Goal: Task Accomplishment & Management: Use online tool/utility

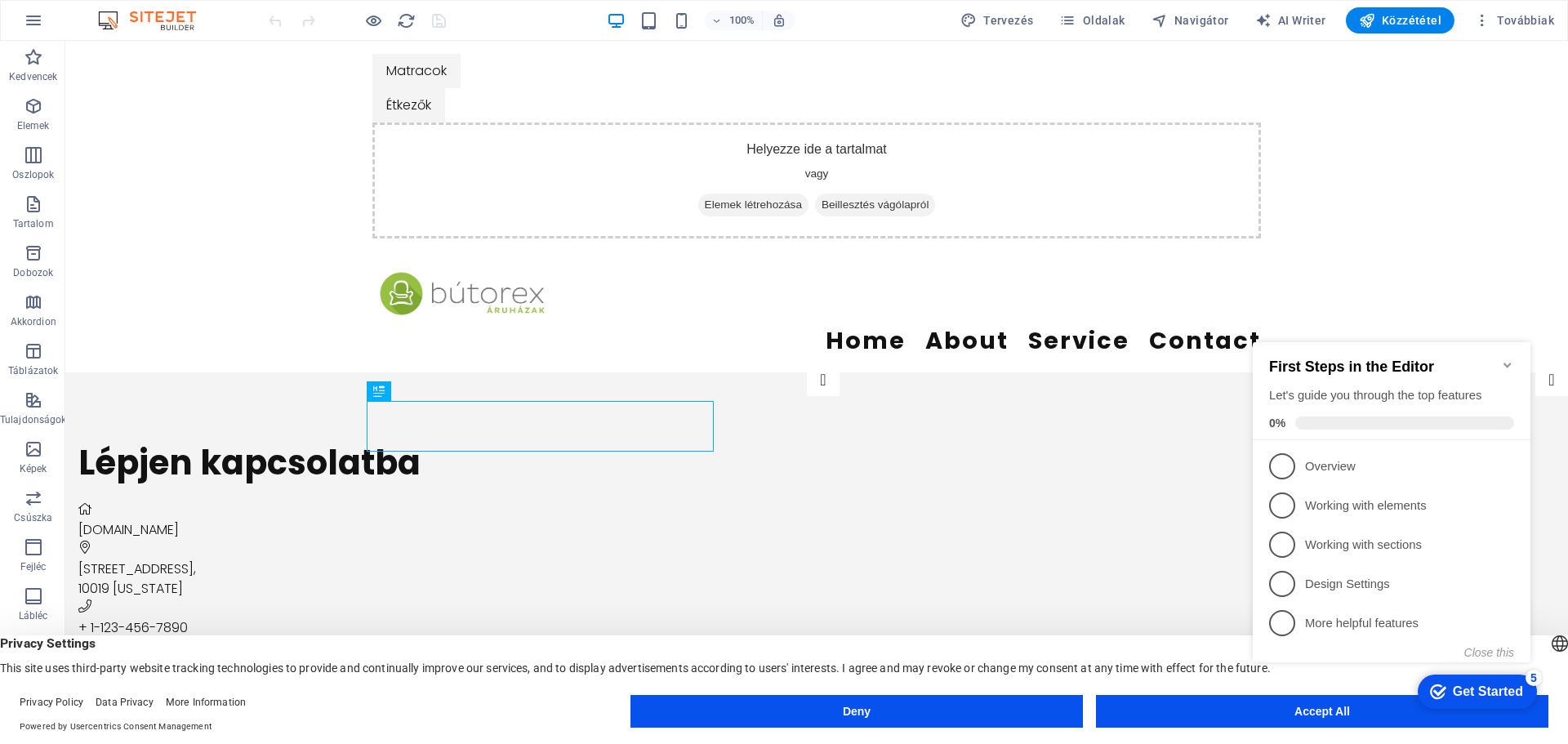
click div "checkmark Get Started 5 First Steps in the Editor Let's guide you through the t…"
click at [1383, 276] on div "Home About Service Contact" at bounding box center [817, 312] width 1503 height 121
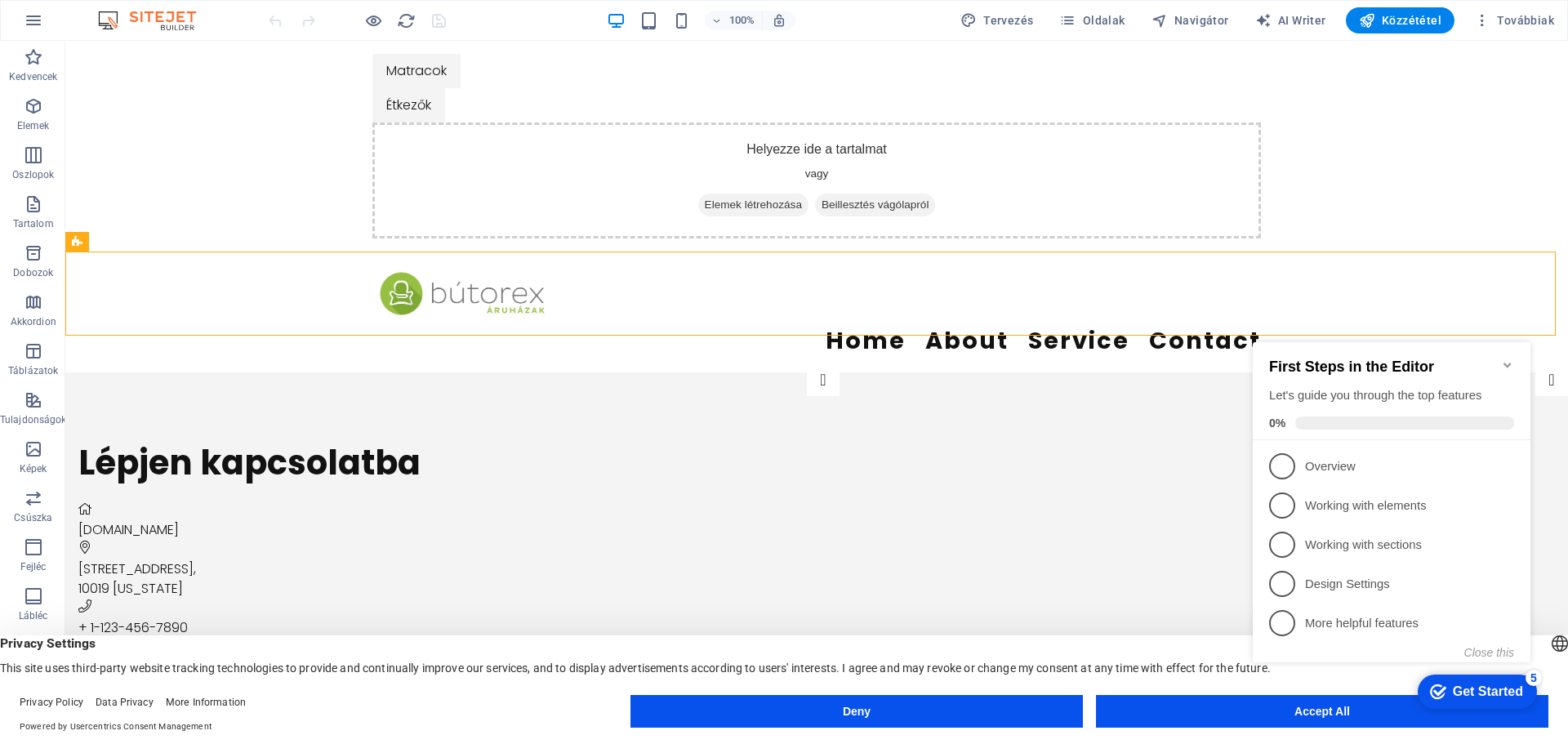
click at [1509, 358] on icon "Minimize checklist" at bounding box center [1508, 365] width 13 height 13
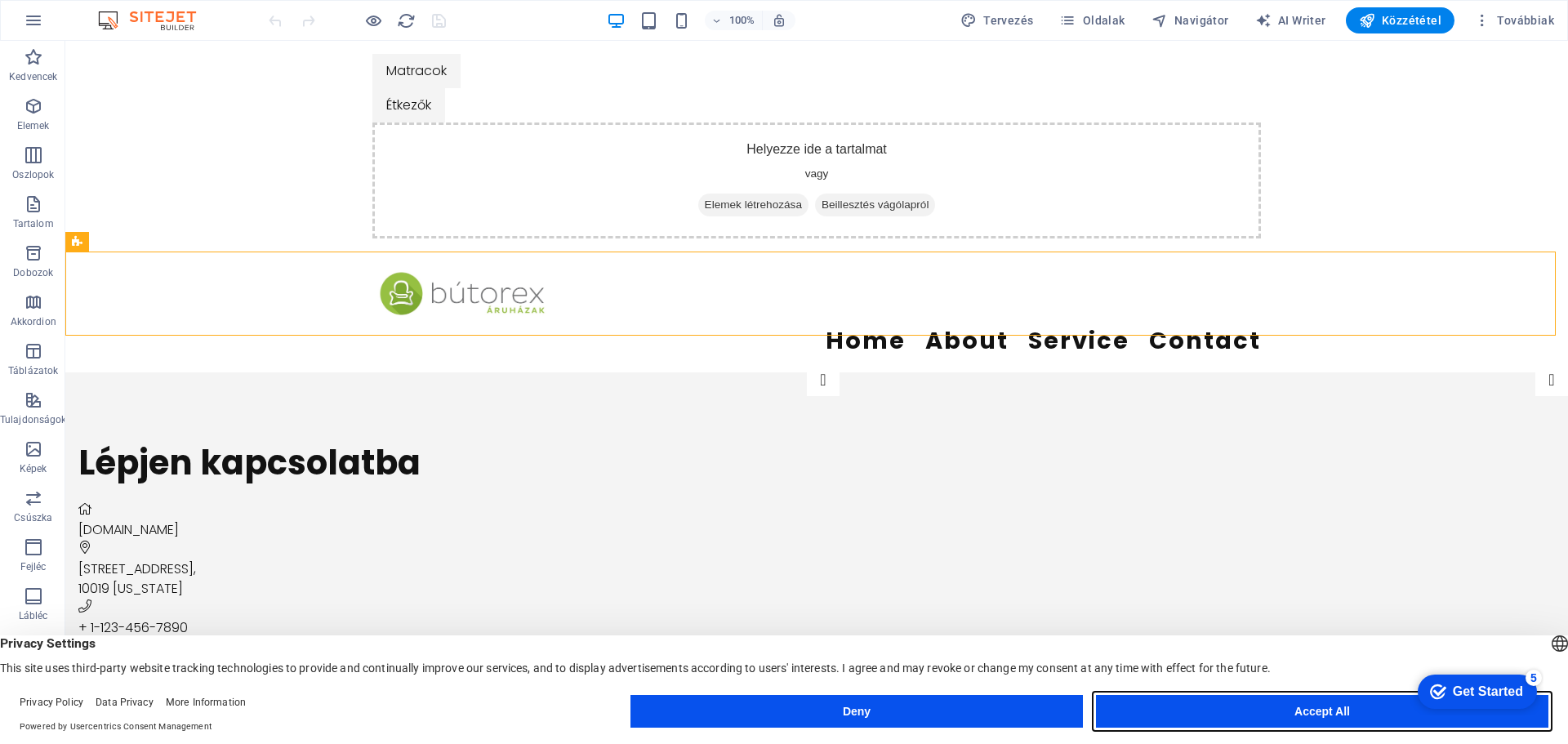
click at [1325, 707] on button "Accept All" at bounding box center [1322, 712] width 453 height 33
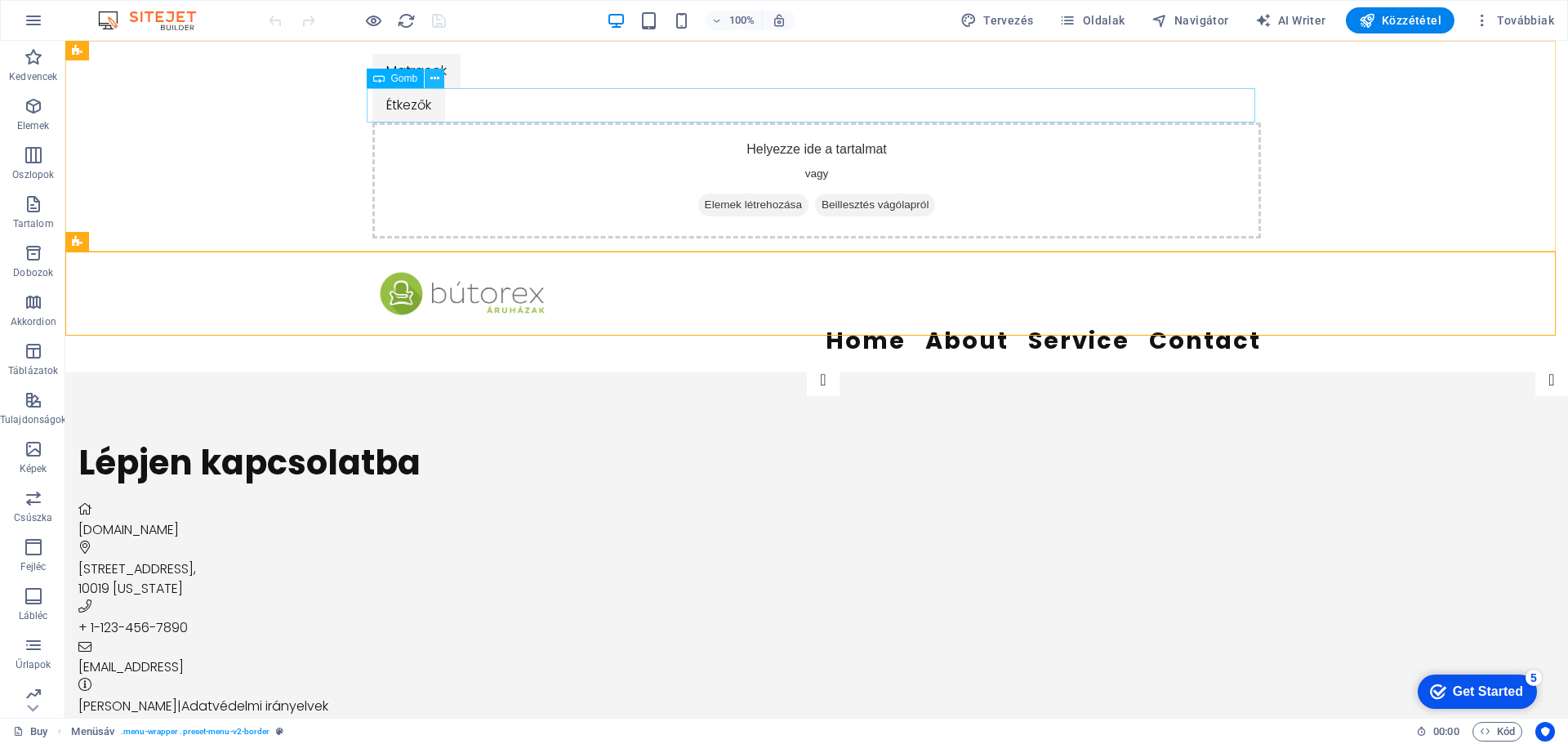
click at [436, 79] on icon at bounding box center [435, 78] width 9 height 17
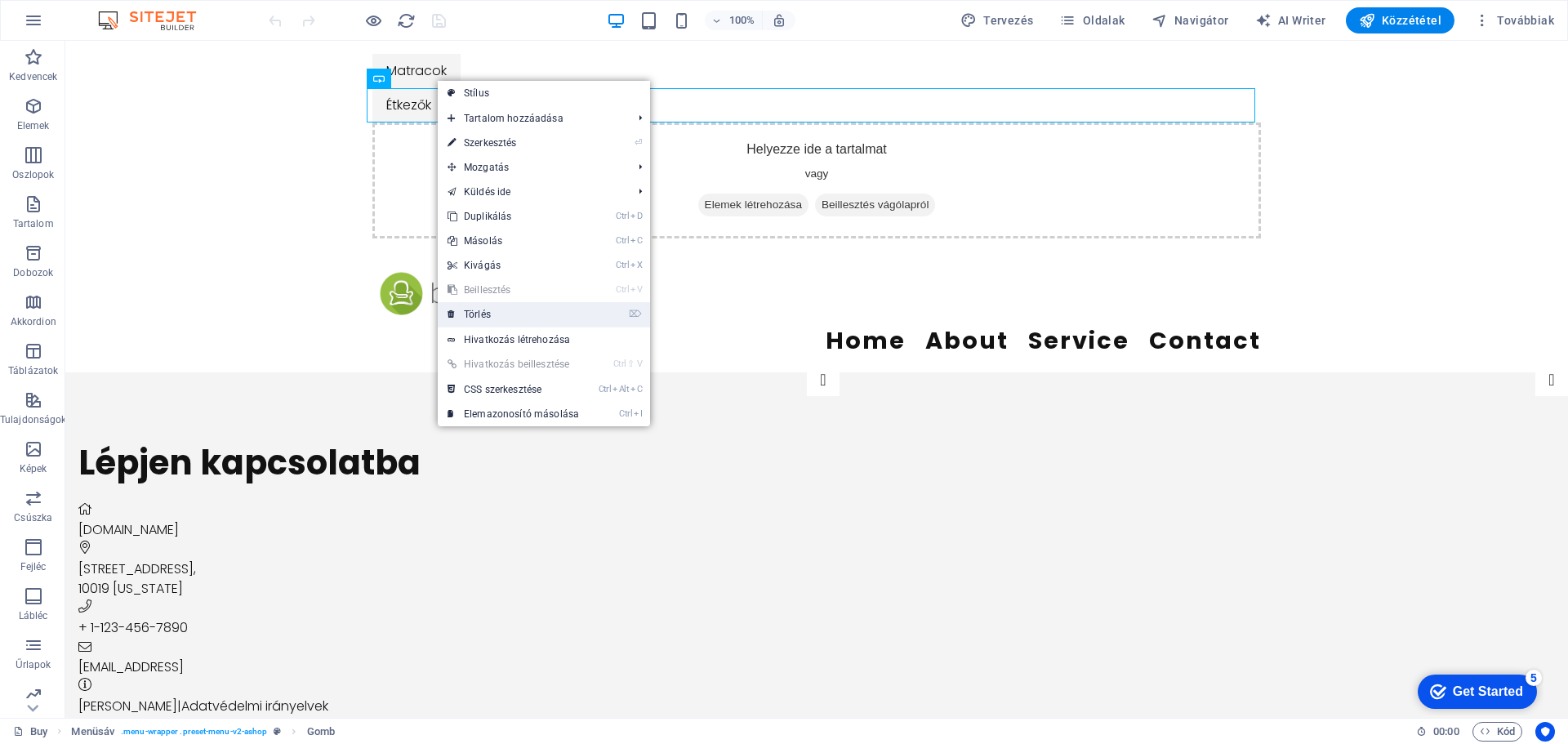
click at [477, 313] on link "⌦ Törlés" at bounding box center [514, 315] width 151 height 25
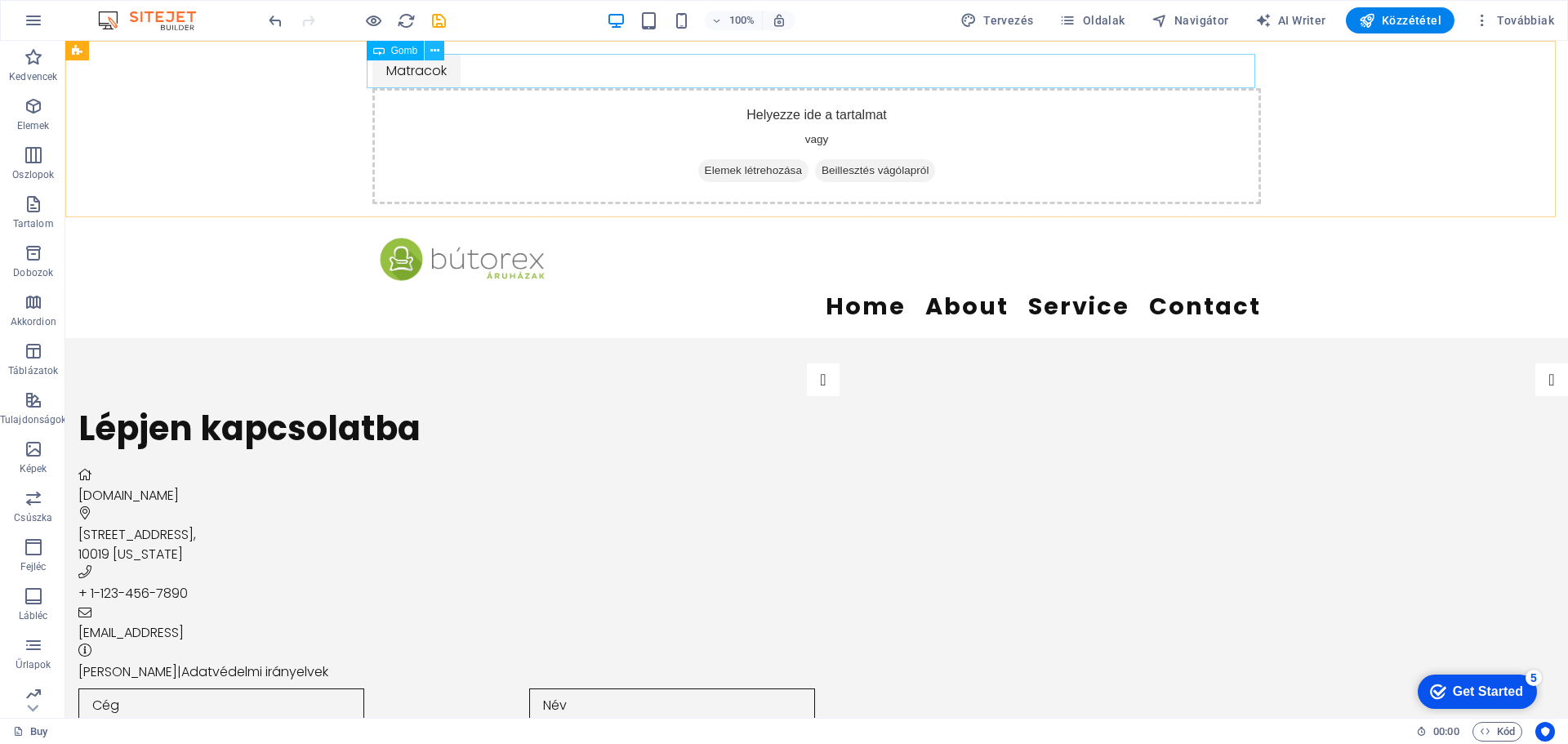
click at [438, 51] on icon at bounding box center [435, 51] width 9 height 17
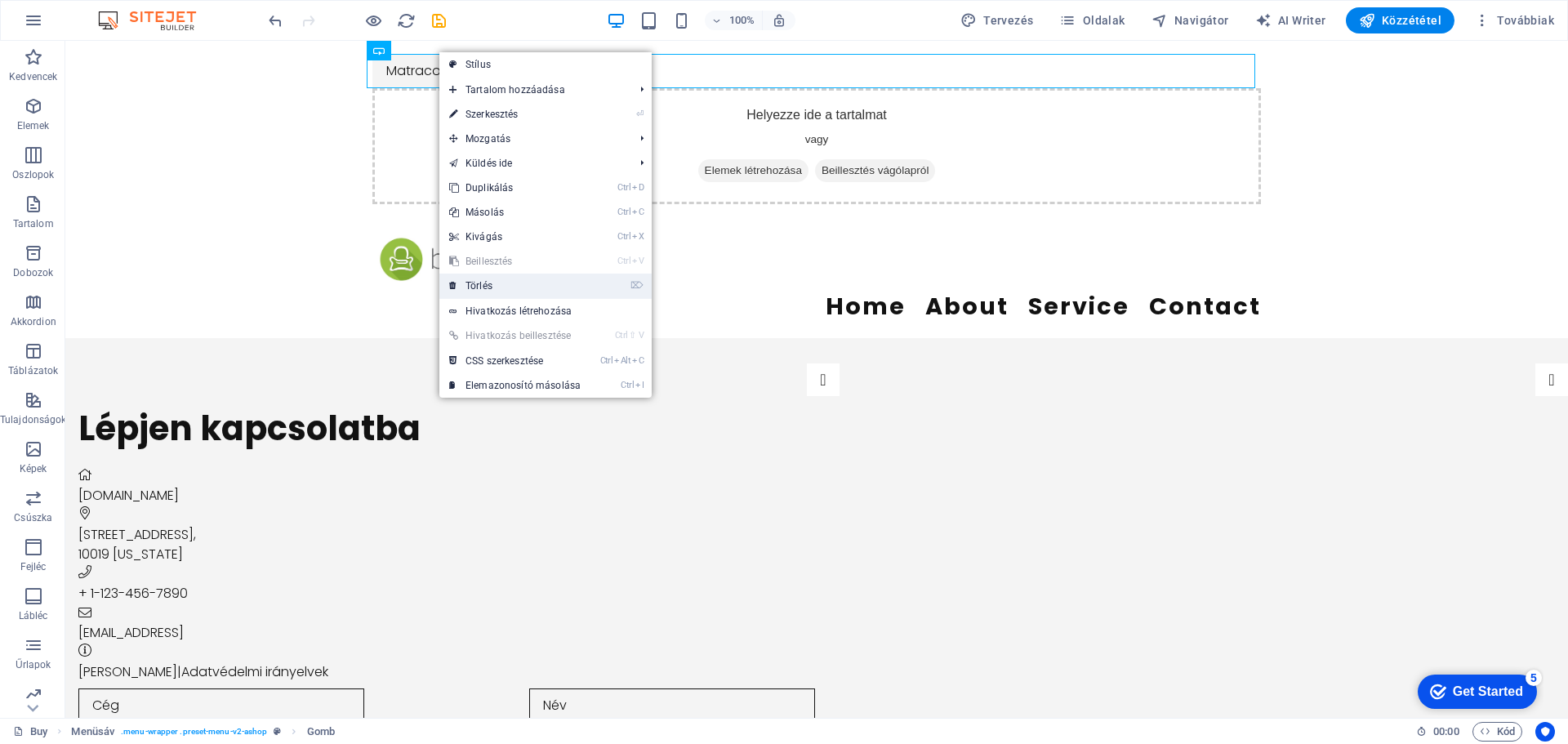
click at [487, 280] on link "⌦ Törlés" at bounding box center [515, 286] width 151 height 25
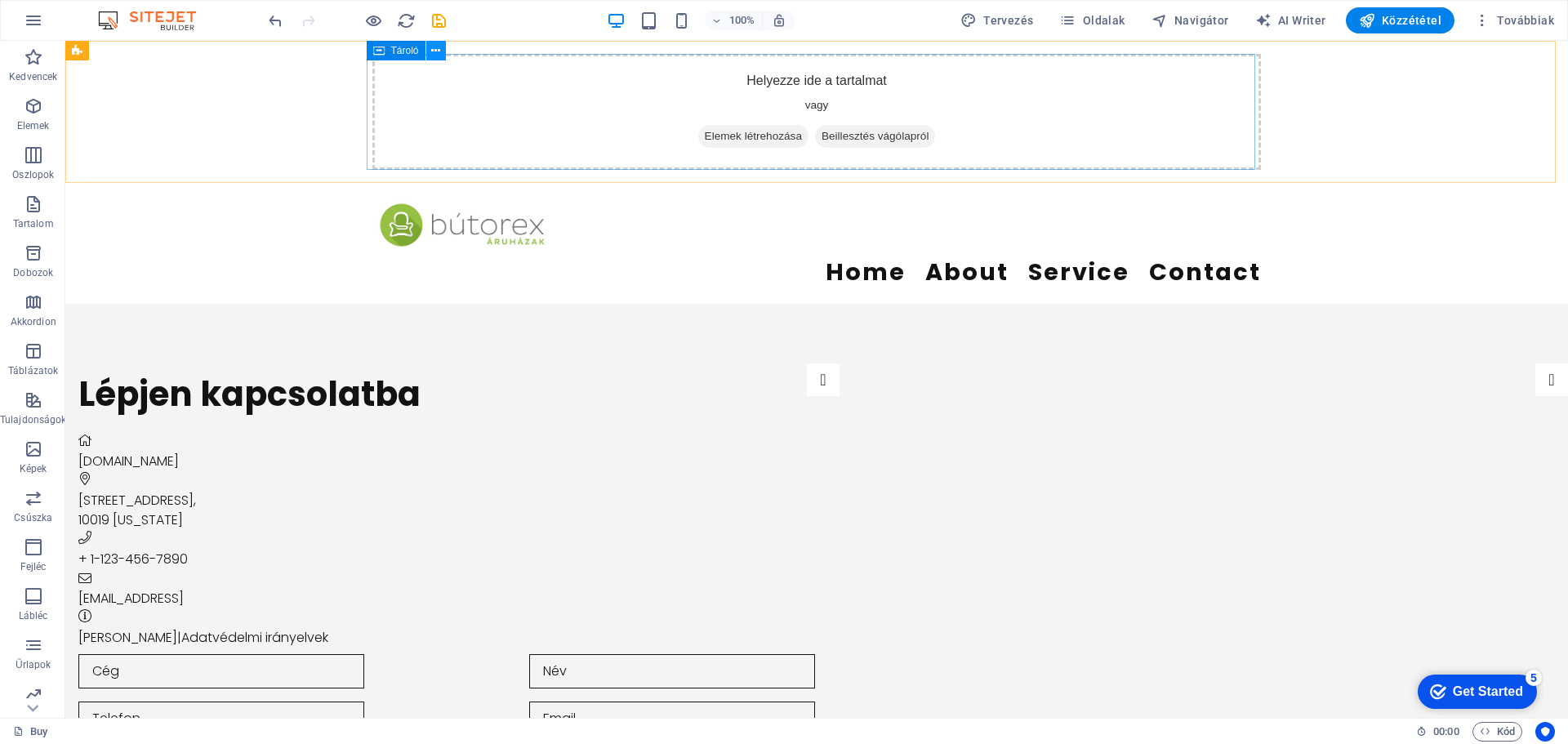
click at [440, 50] on icon at bounding box center [436, 51] width 9 height 17
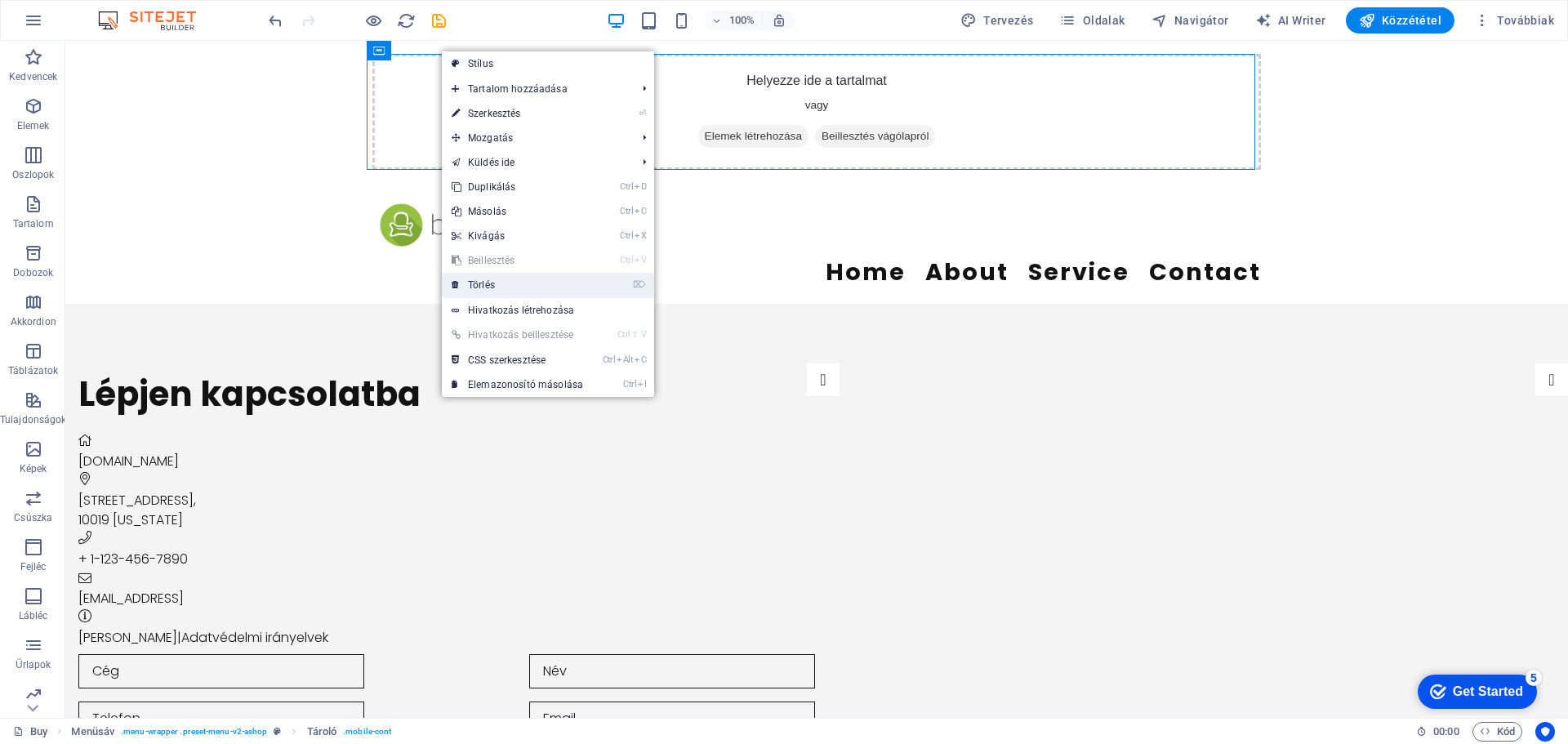
click at [472, 286] on link "⌦ Törlés" at bounding box center [518, 285] width 151 height 25
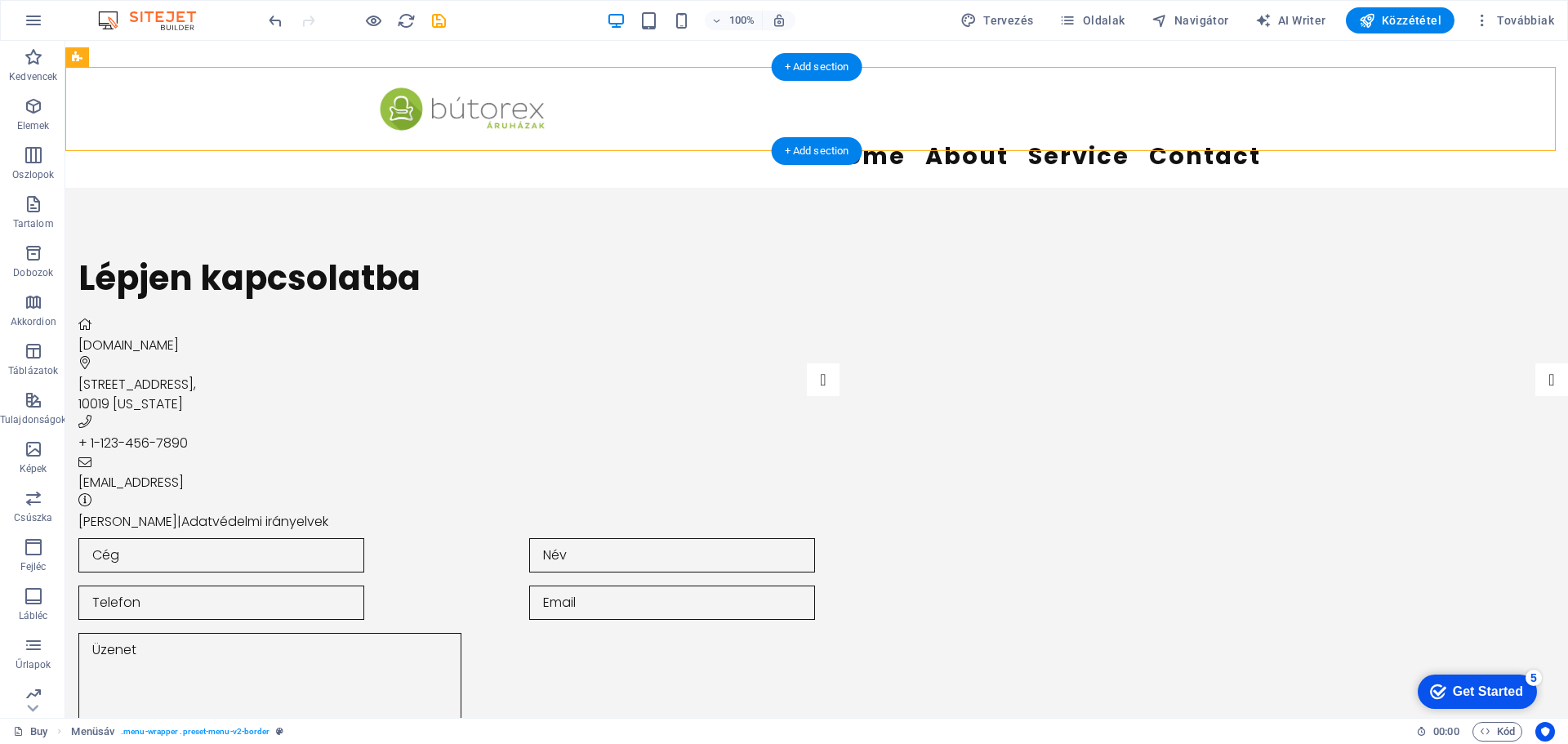
drag, startPoint x: 472, startPoint y: 109, endPoint x: 309, endPoint y: 72, distance: 167.1
click at [431, 71] on icon at bounding box center [435, 71] width 9 height 17
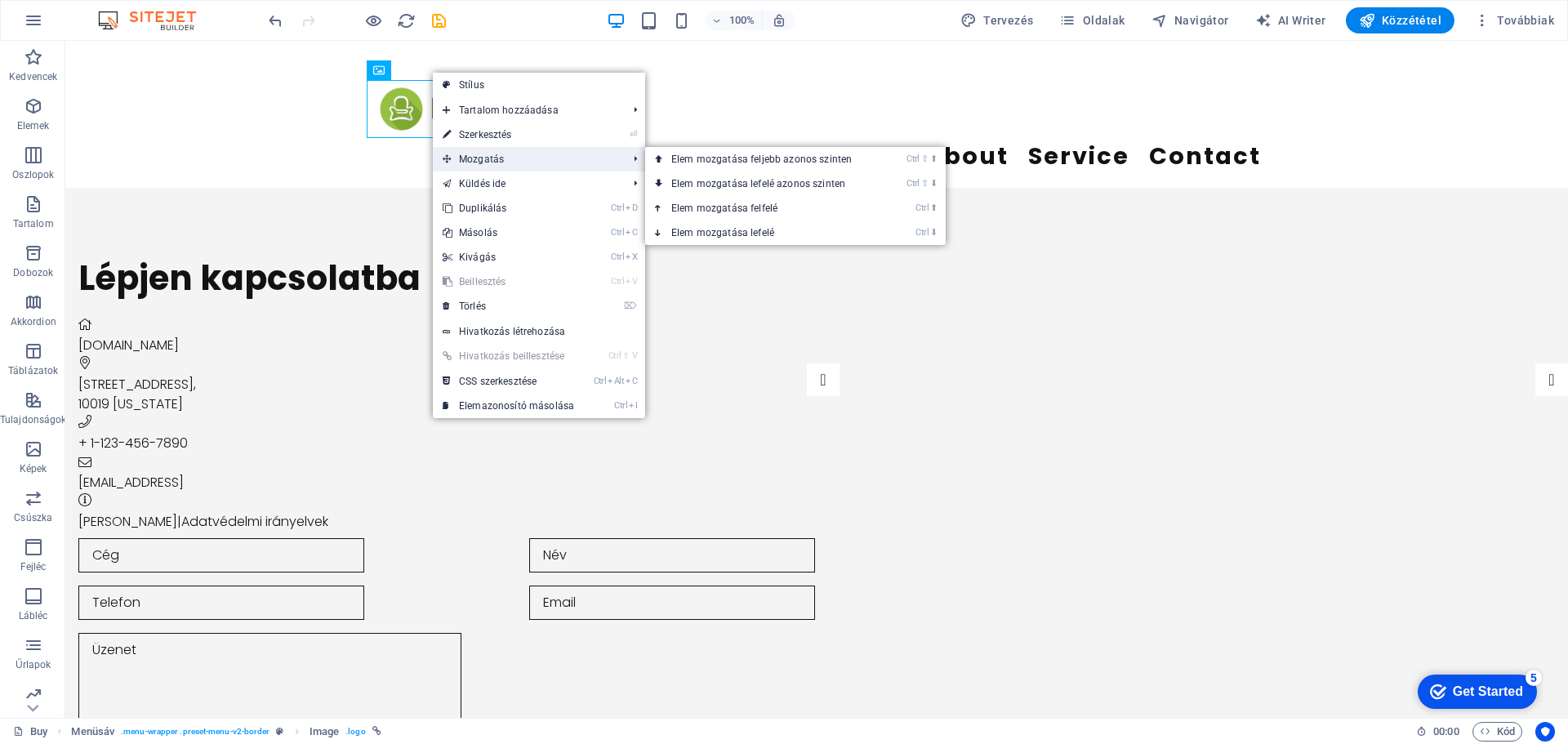
click at [482, 158] on span "Mozgatás" at bounding box center [527, 159] width 188 height 25
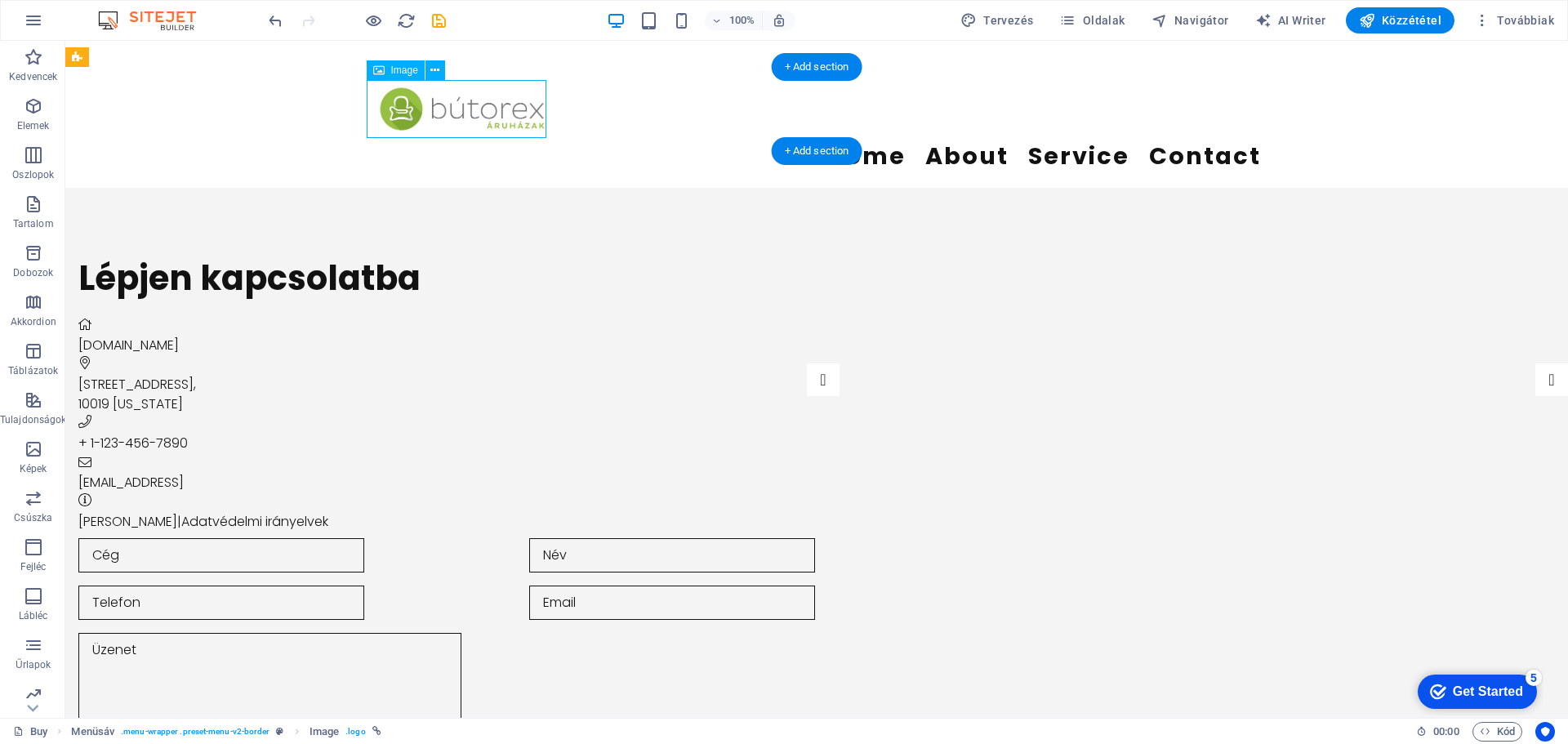
drag, startPoint x: 420, startPoint y: 104, endPoint x: 352, endPoint y: 109, distance: 68.2
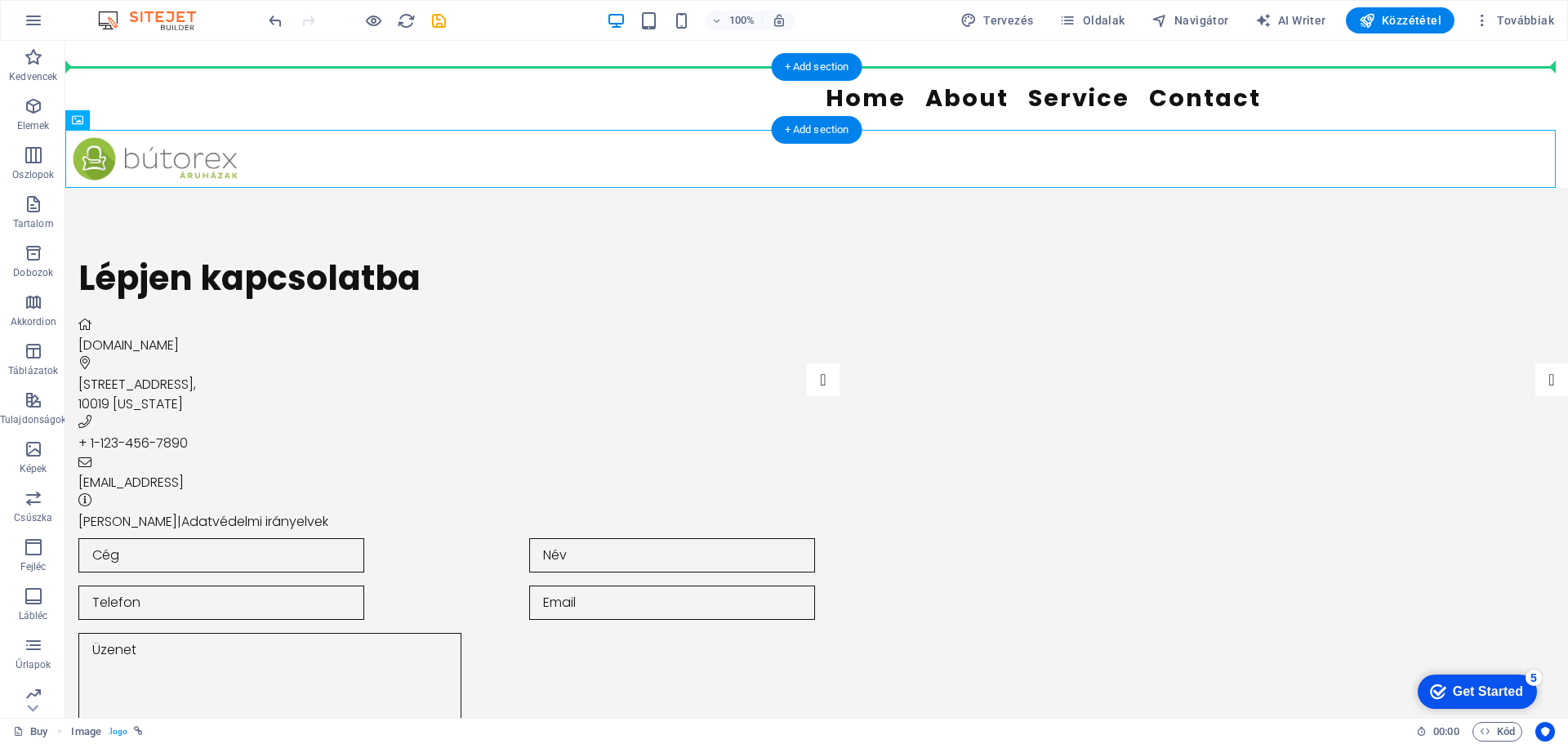
drag, startPoint x: 177, startPoint y: 165, endPoint x: 110, endPoint y: 76, distance: 111.4
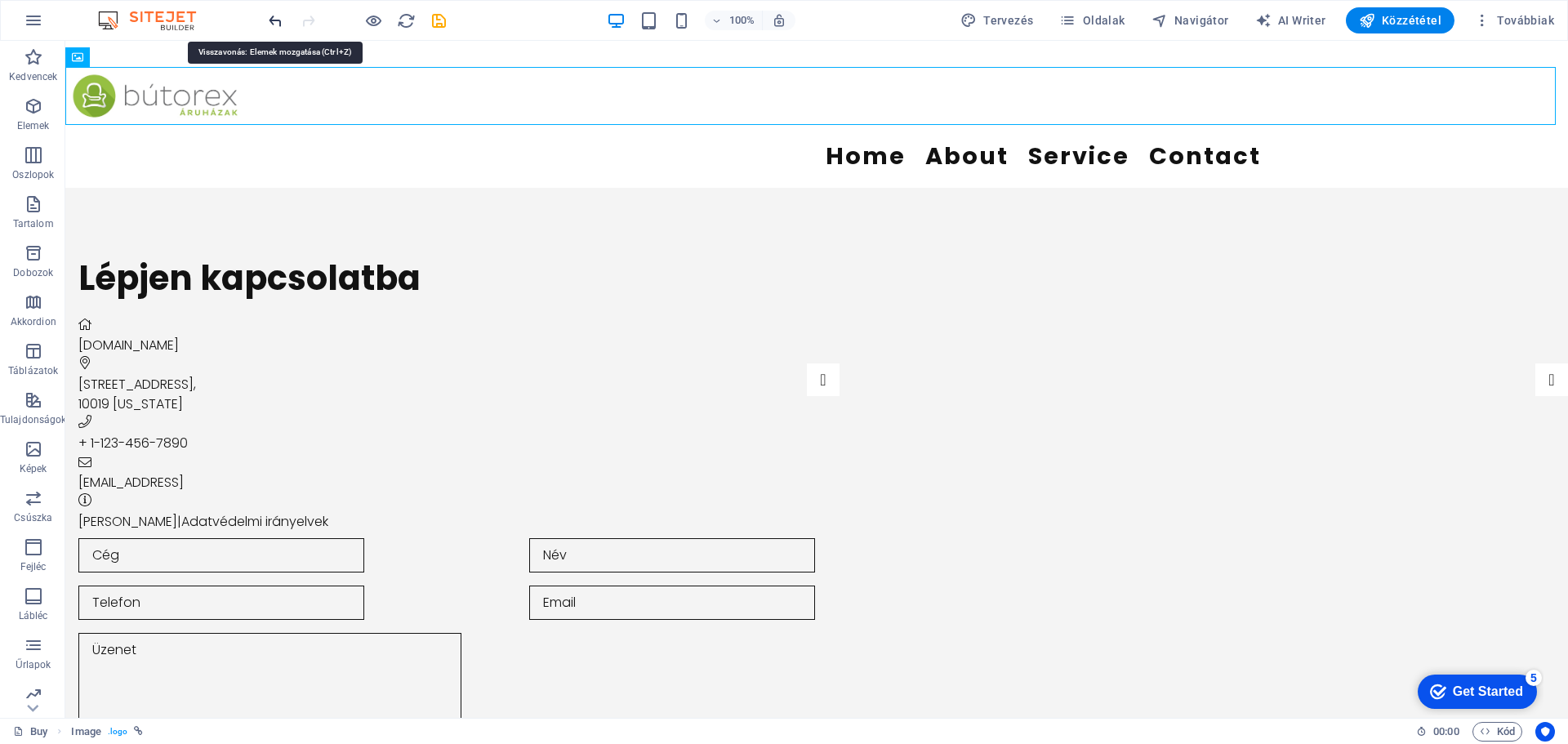
click at [272, 21] on icon "undo" at bounding box center [275, 21] width 19 height 19
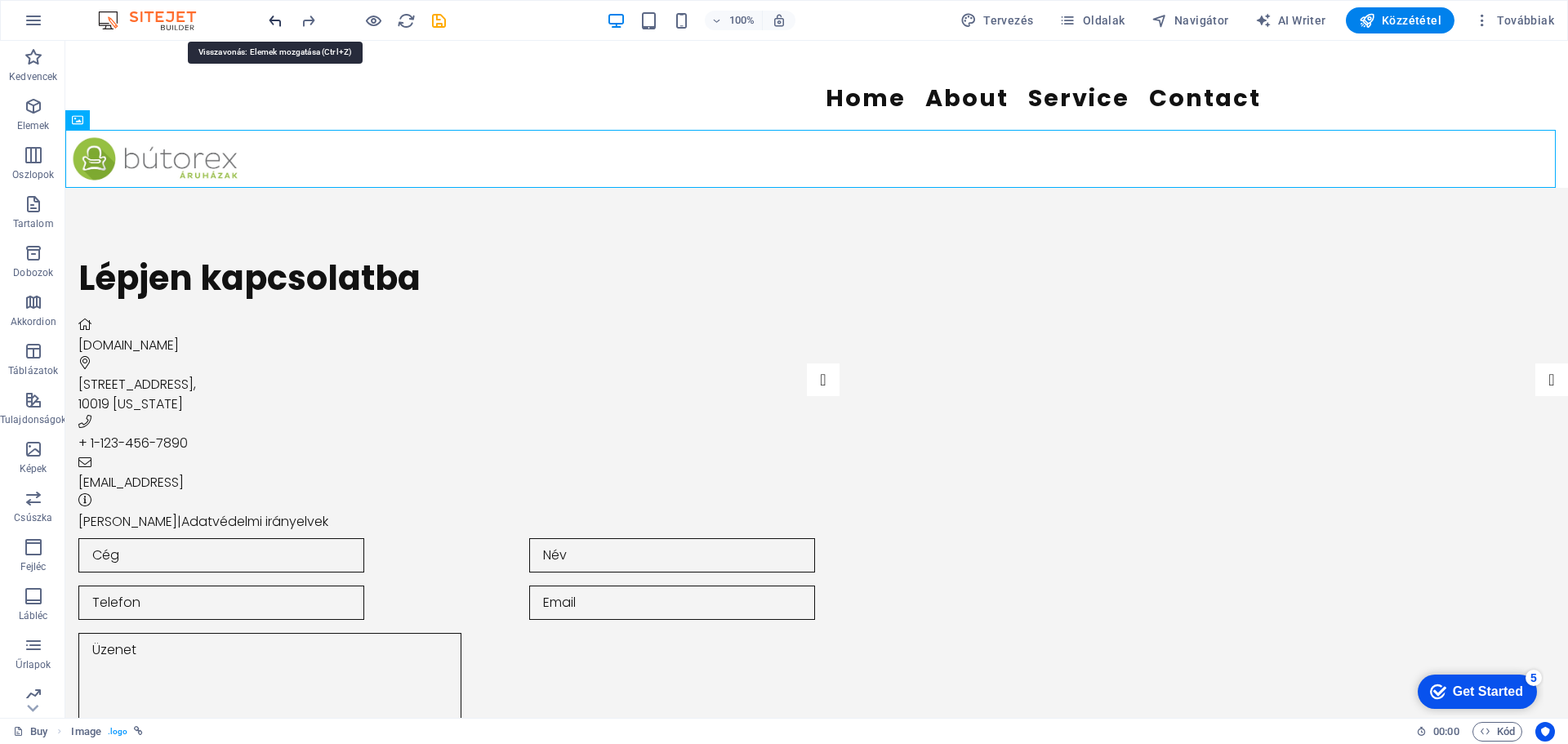
click at [274, 21] on icon "undo" at bounding box center [275, 21] width 19 height 19
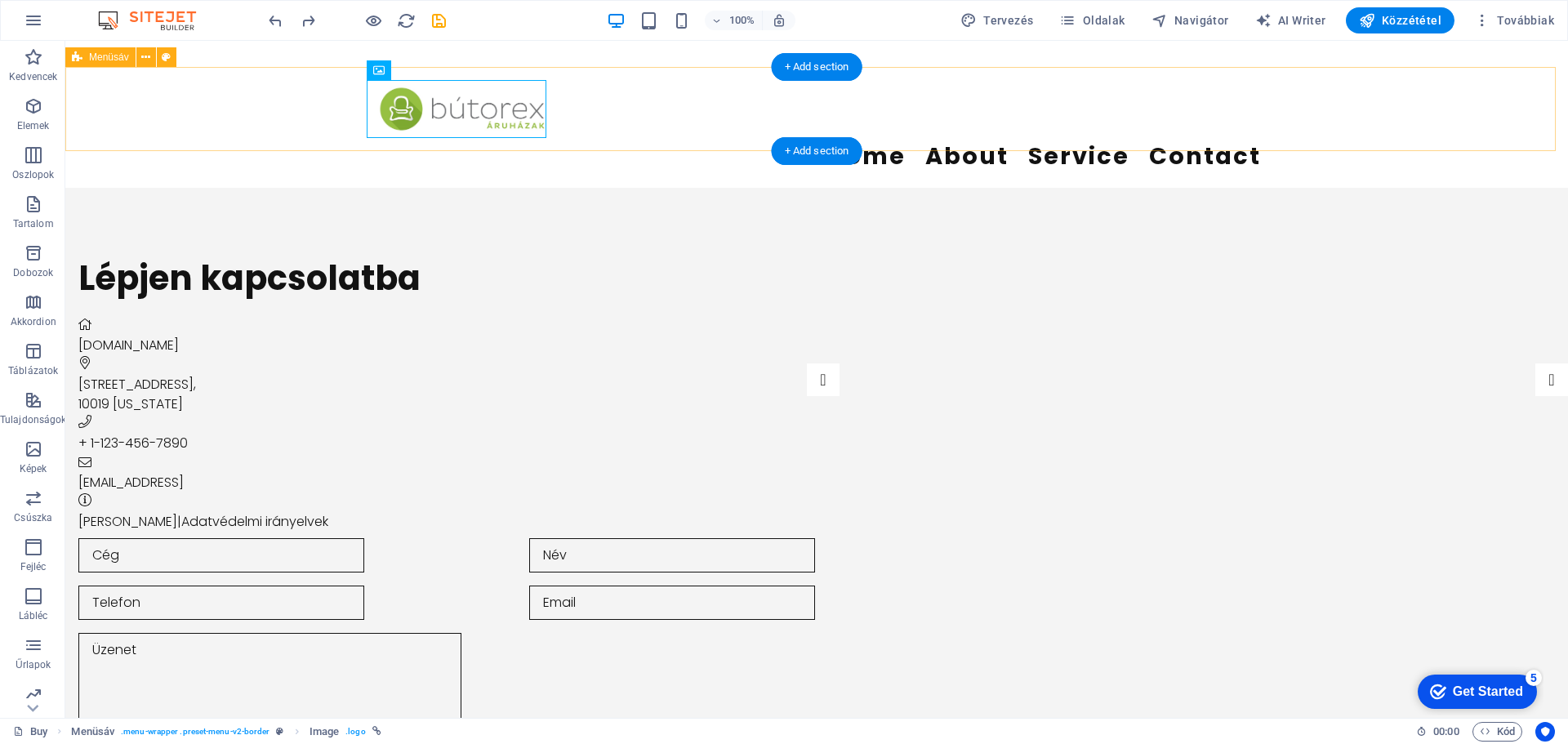
click at [1469, 98] on div "Home About Service Contact" at bounding box center [817, 127] width 1503 height 121
click at [859, 138] on nav "Home About Service Contact" at bounding box center [816, 156] width 888 height 37
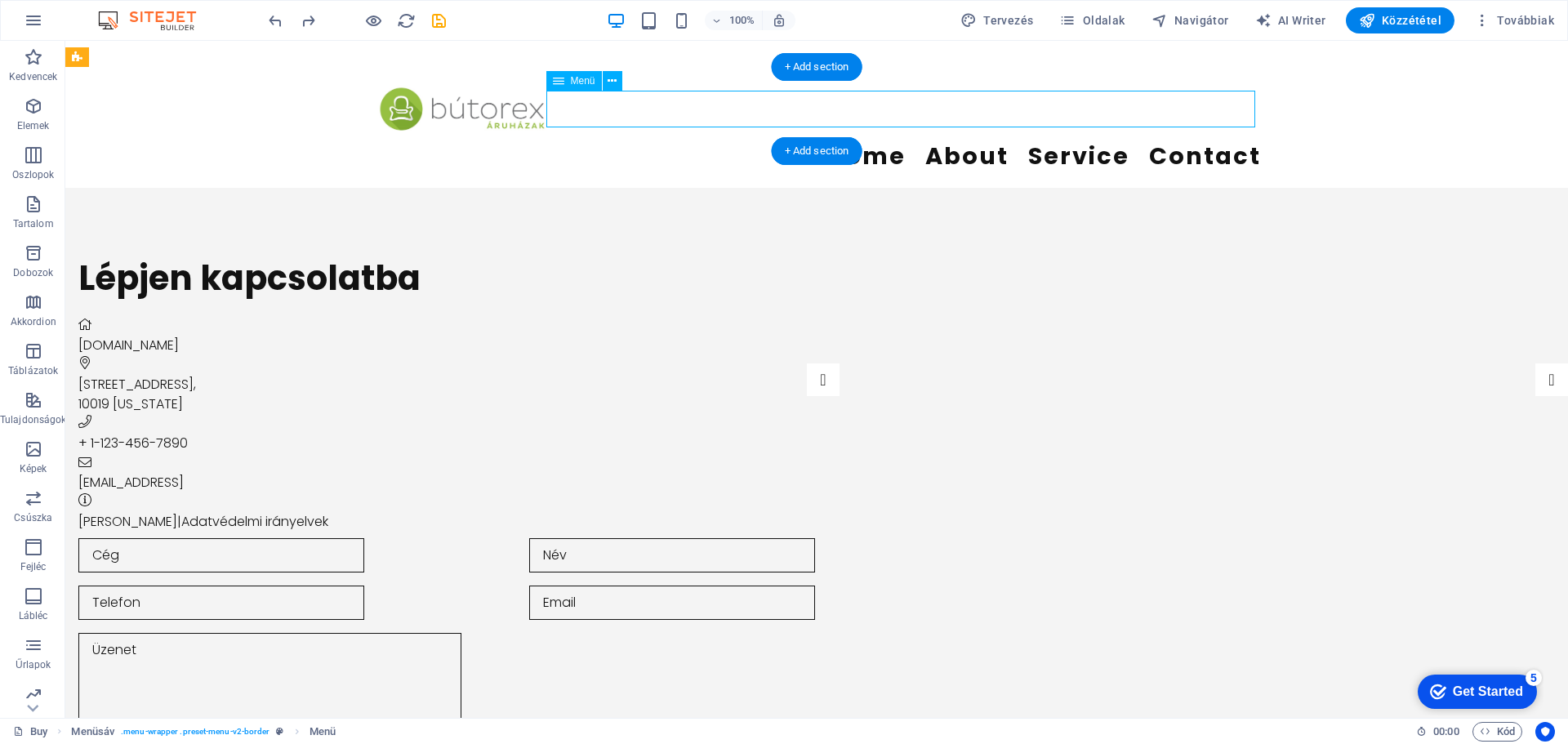
click at [859, 138] on nav "Home About Service Contact" at bounding box center [816, 156] width 888 height 37
select select
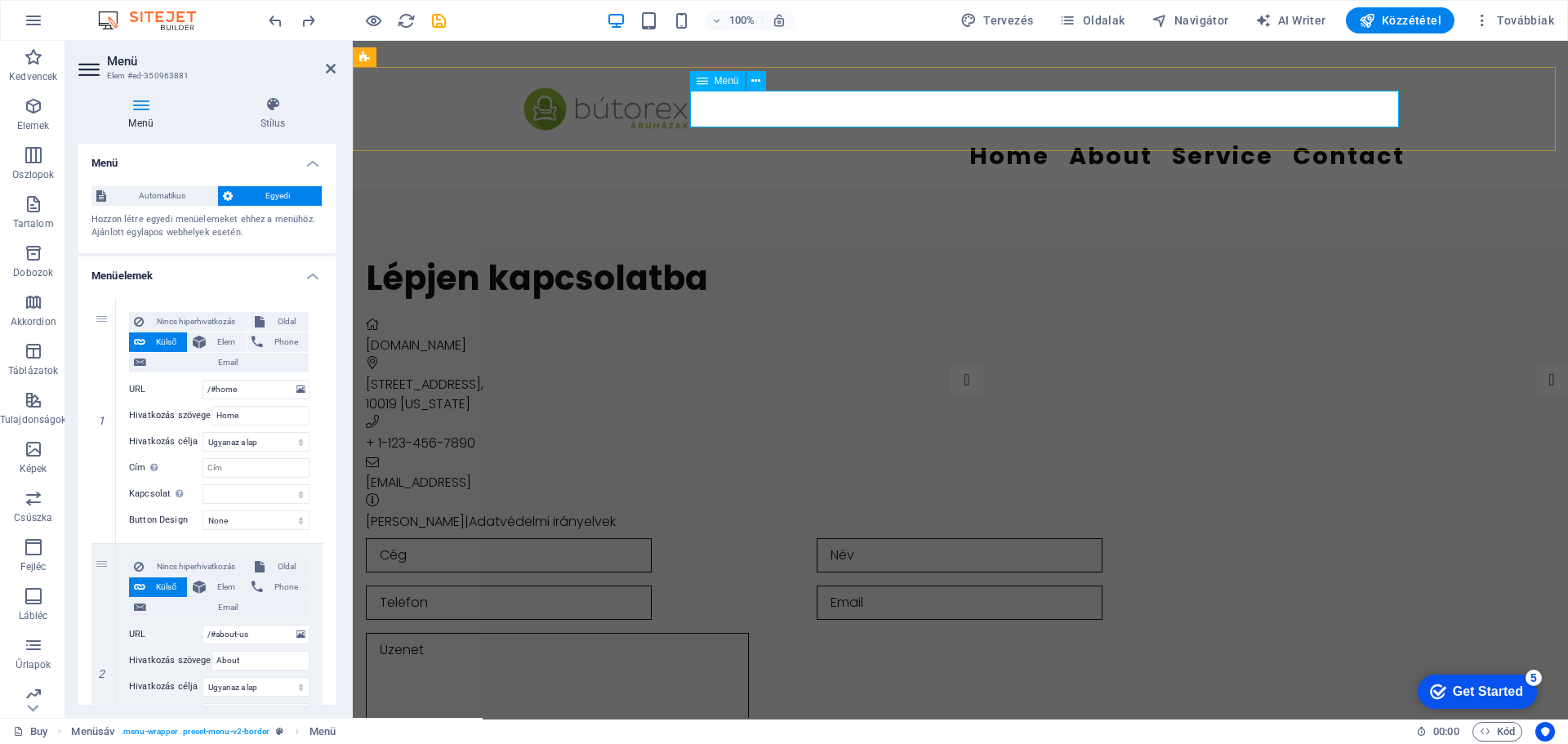
click at [1046, 138] on nav "Home About Service Contact" at bounding box center [960, 156] width 888 height 37
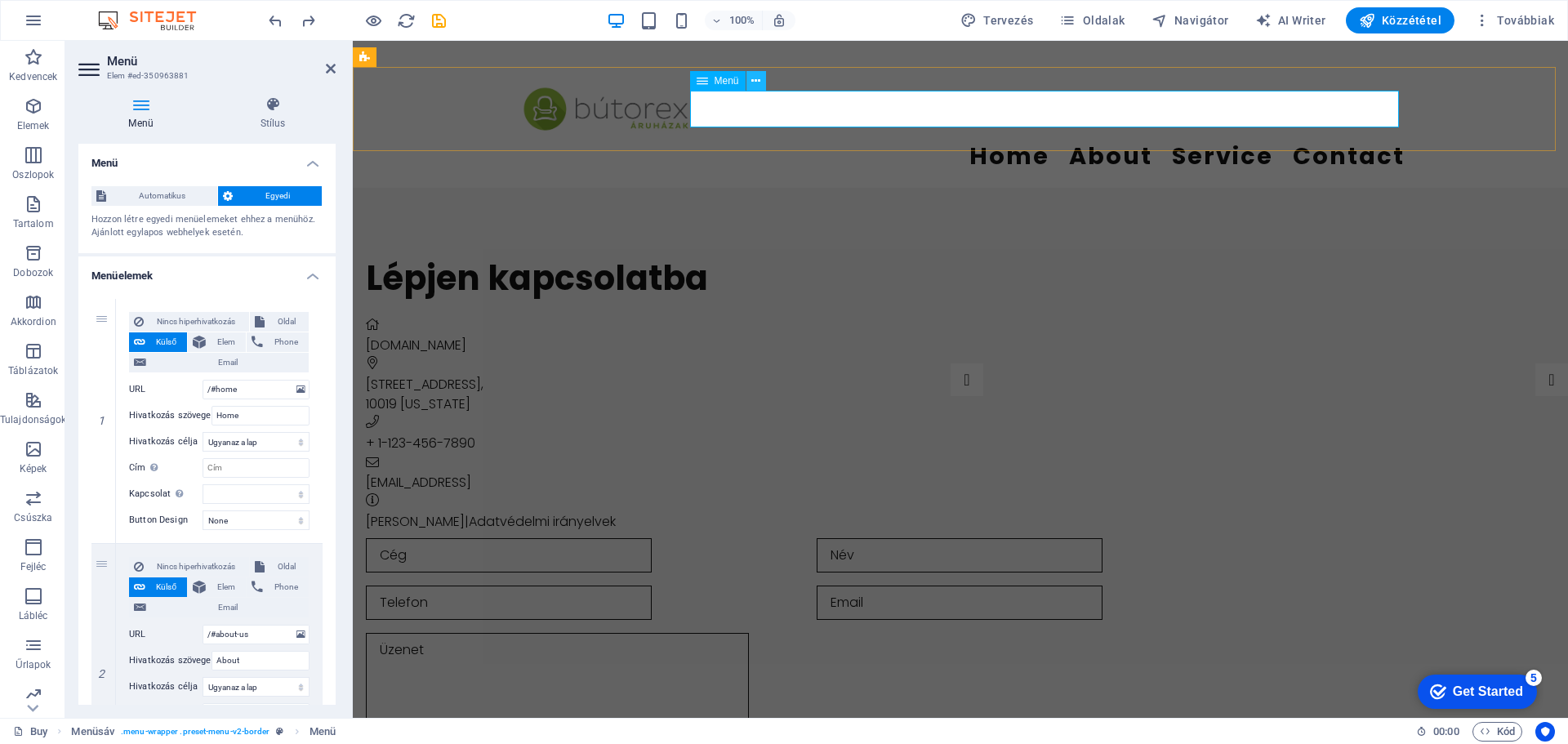
click at [755, 74] on icon at bounding box center [755, 81] width 9 height 17
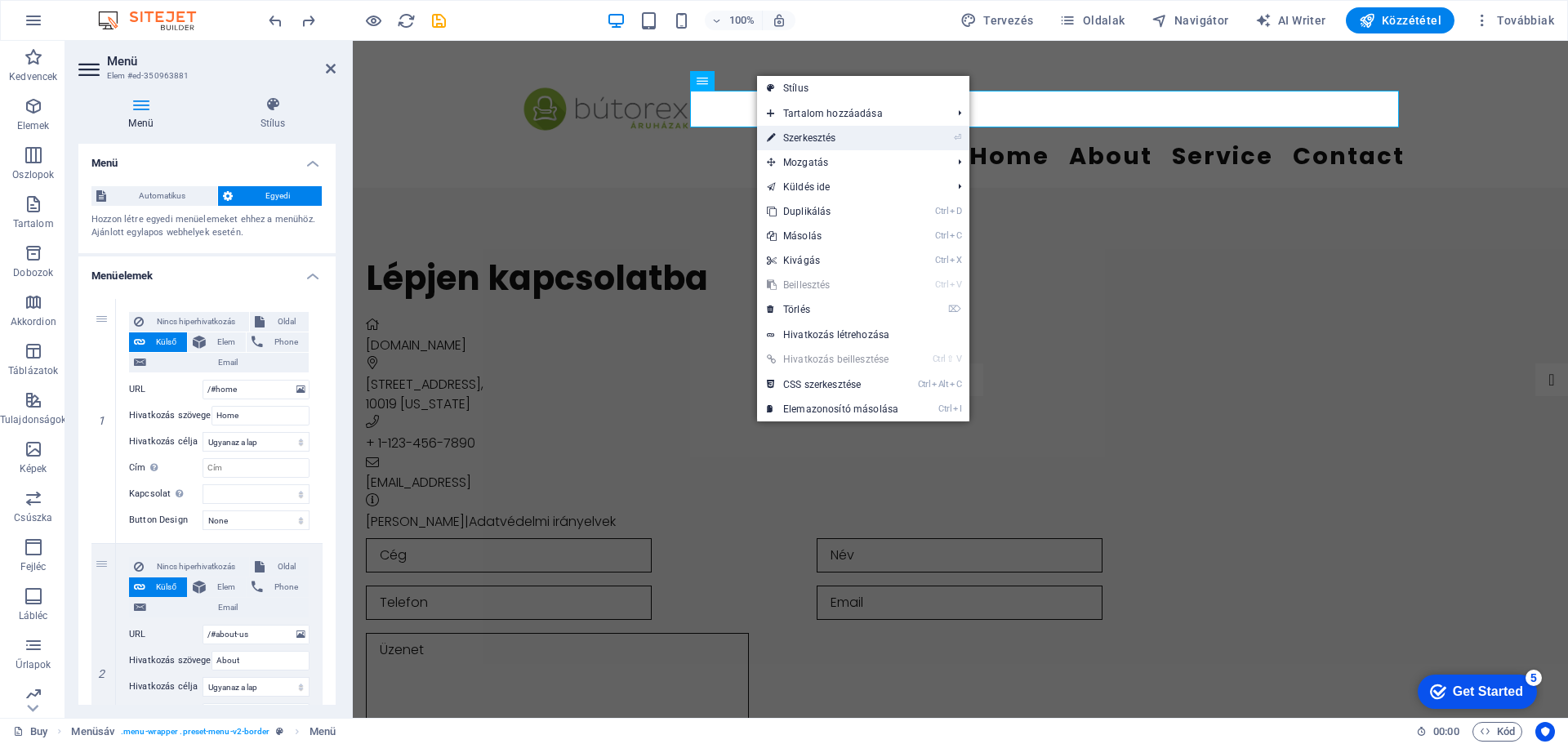
click at [812, 139] on link "⏎ Szerkesztés" at bounding box center [832, 138] width 151 height 25
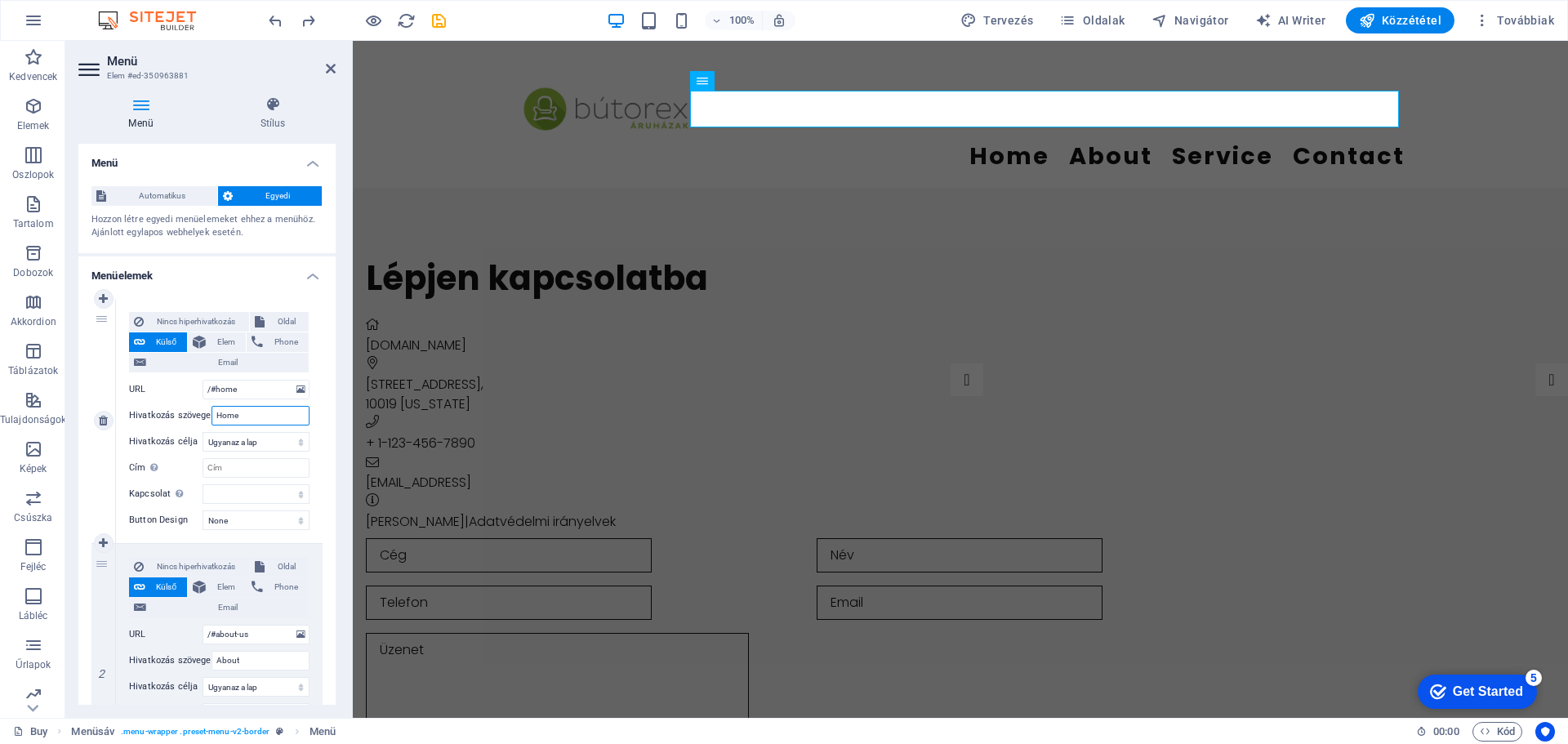
click at [255, 406] on input "Home" at bounding box center [260, 416] width 98 height 20
click at [254, 660] on input "About" at bounding box center [260, 661] width 98 height 20
type input "A"
select select
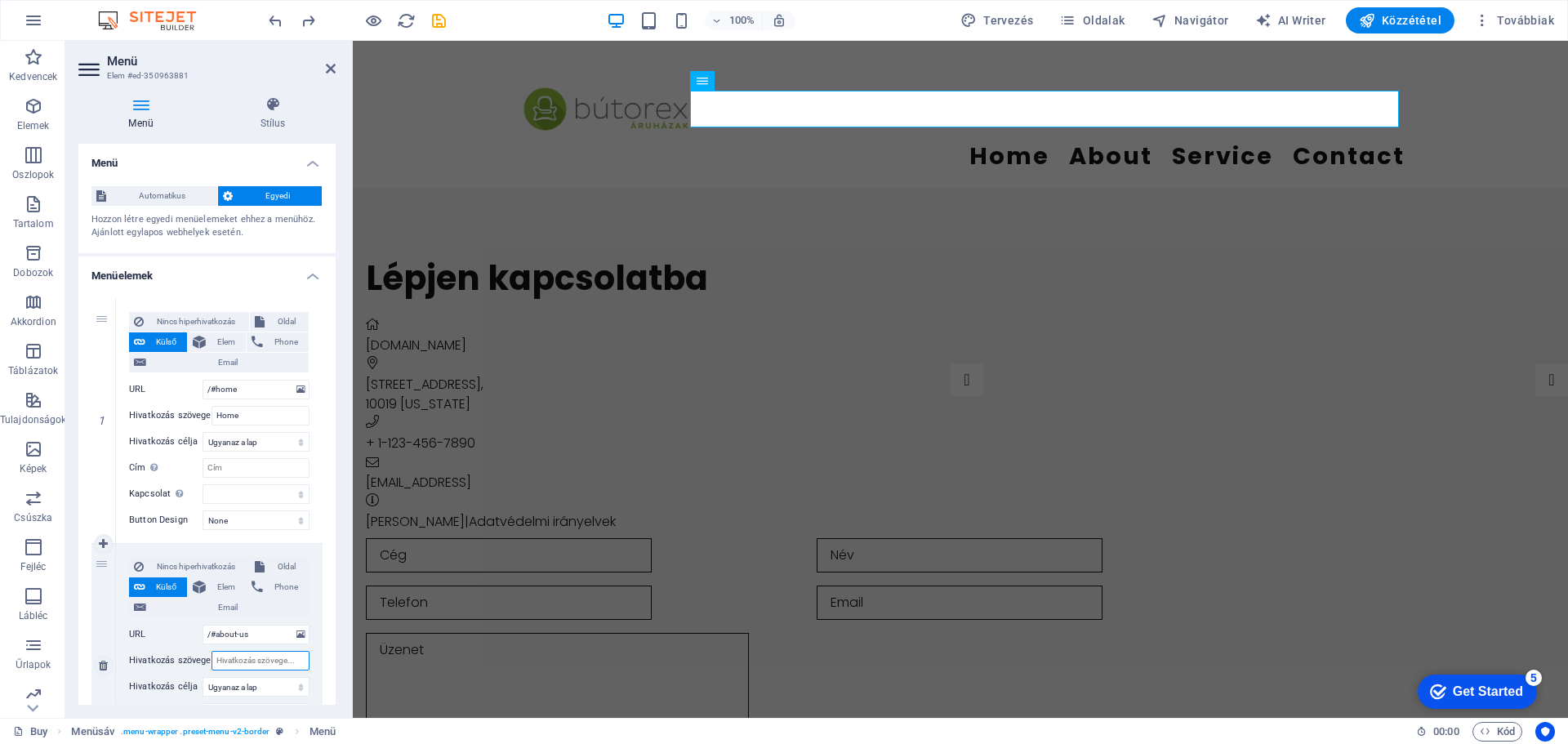
select select
type input "Rólunk"
select select
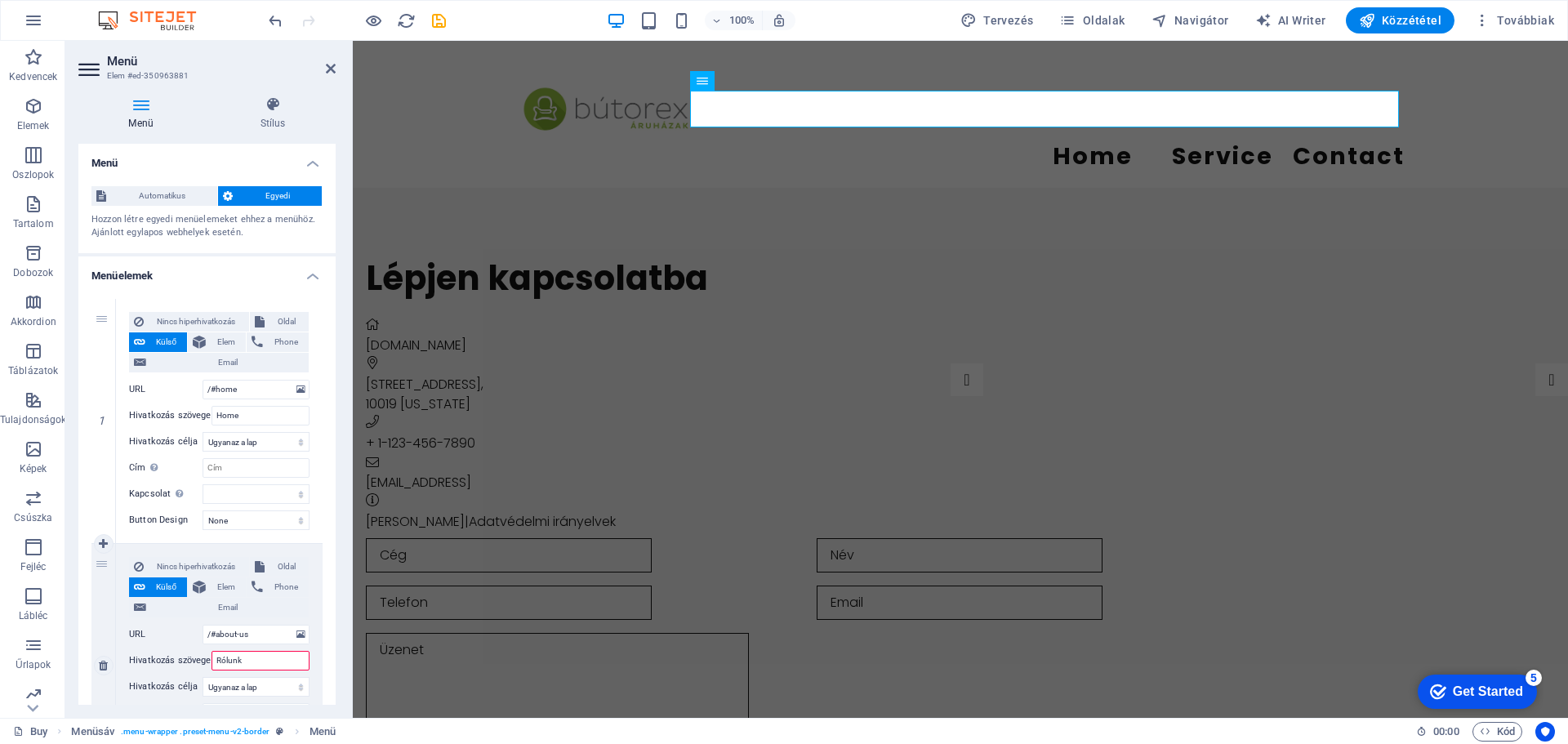
select select
type input "Rólunk"
click at [255, 409] on input "Home" at bounding box center [260, 416] width 98 height 20
type input "H"
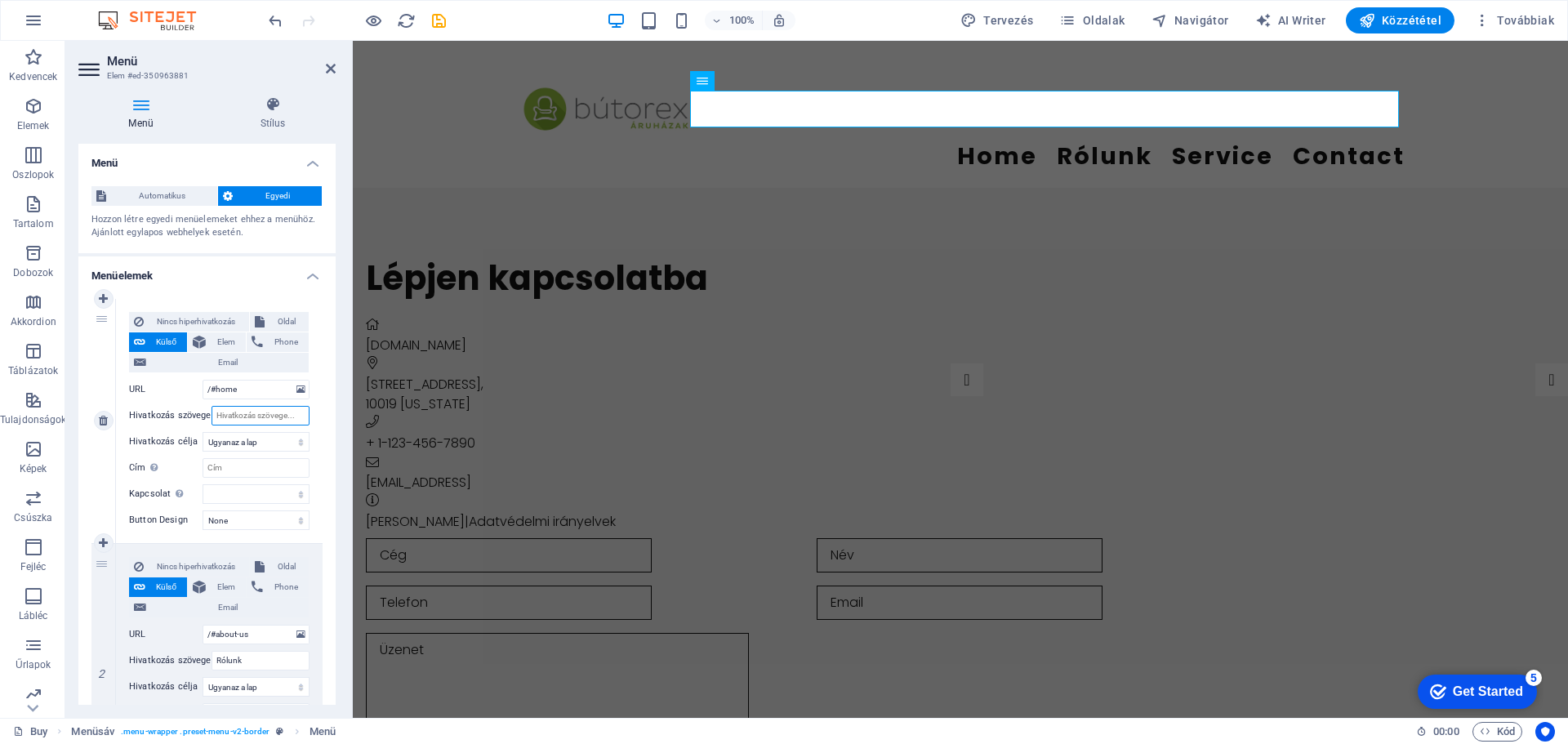
select select
type input "Fő"
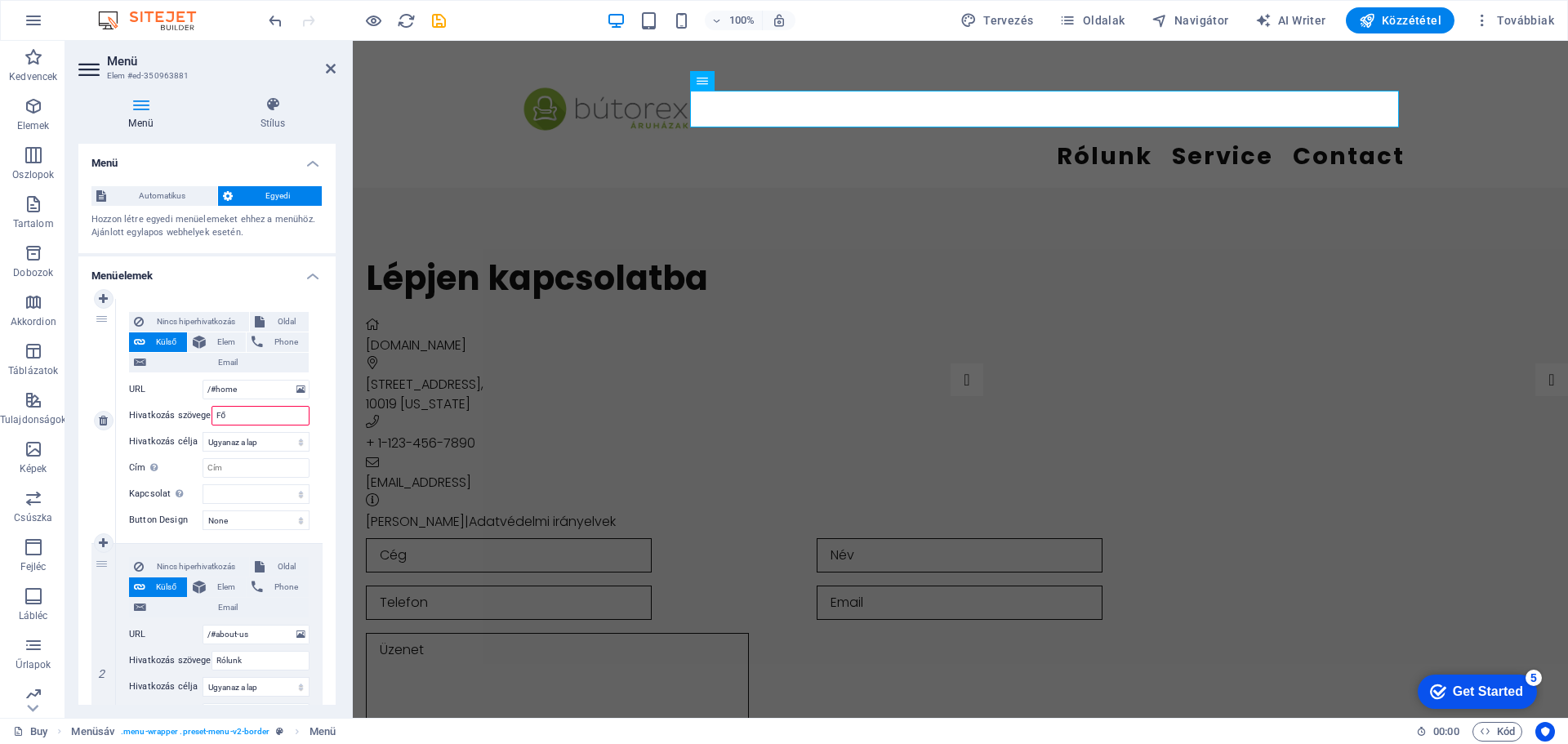
select select
type input "Főoldal"
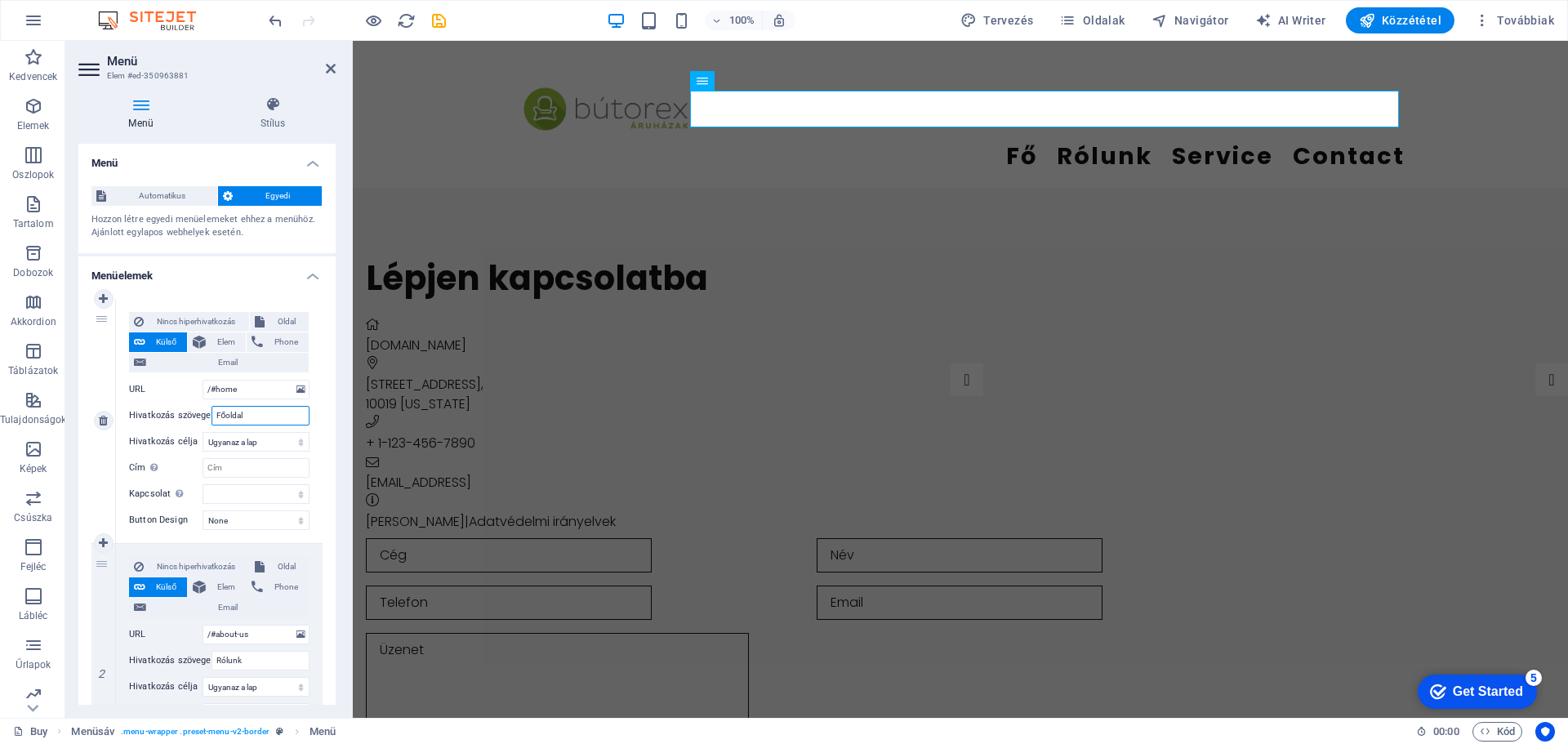
select select
type input "Főoldal"
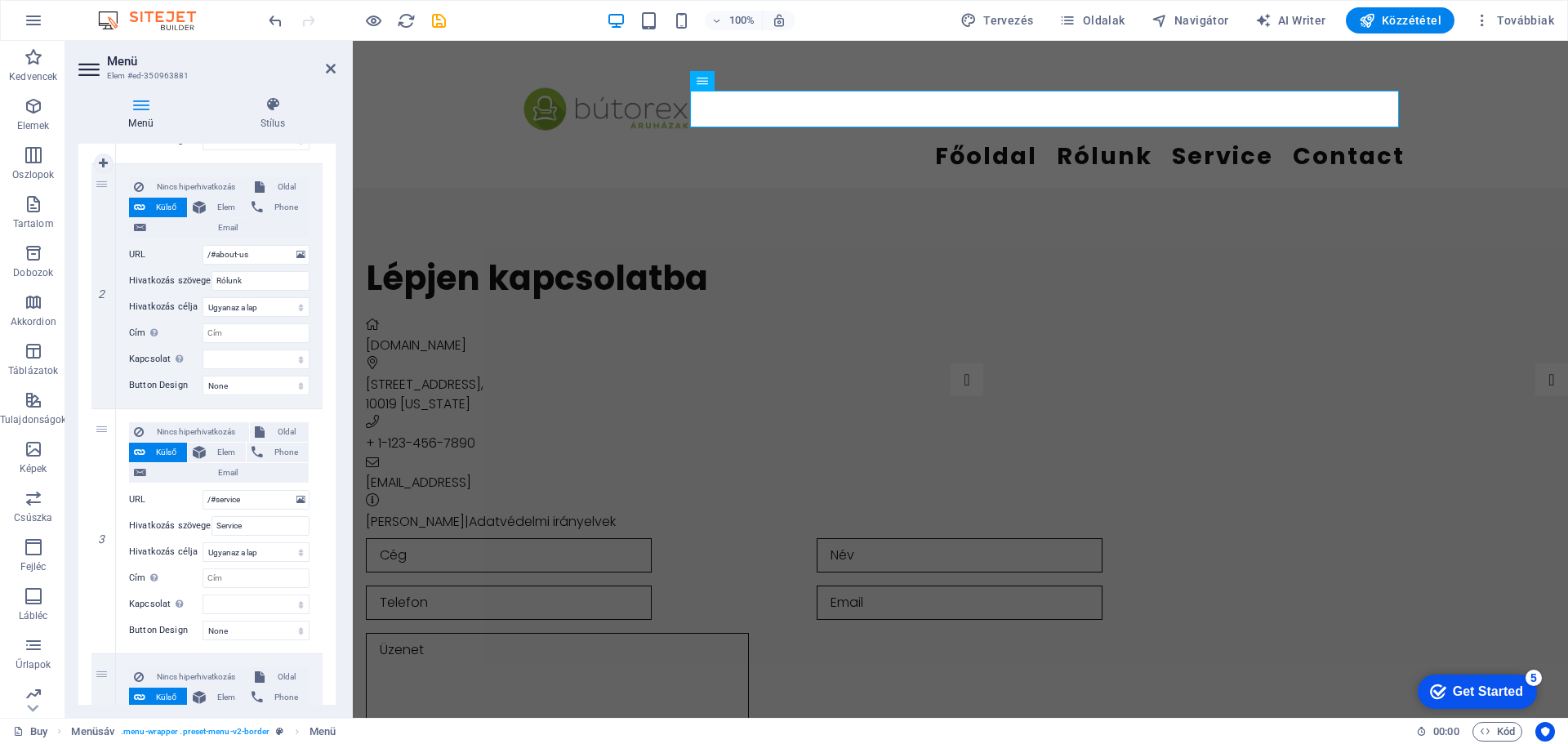
scroll to position [409, 0]
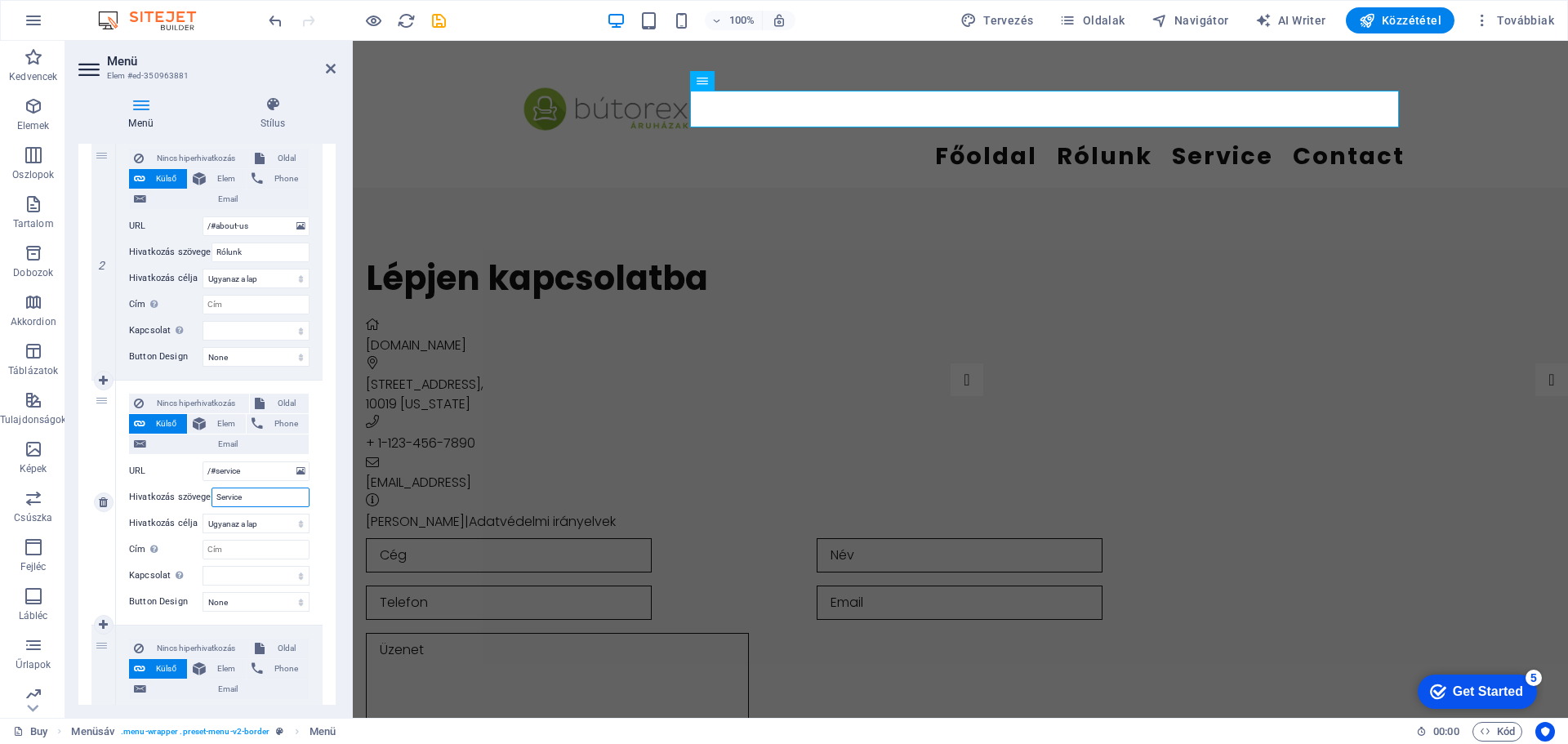
click at [261, 497] on input "Service" at bounding box center [260, 497] width 98 height 20
type input "S"
select select
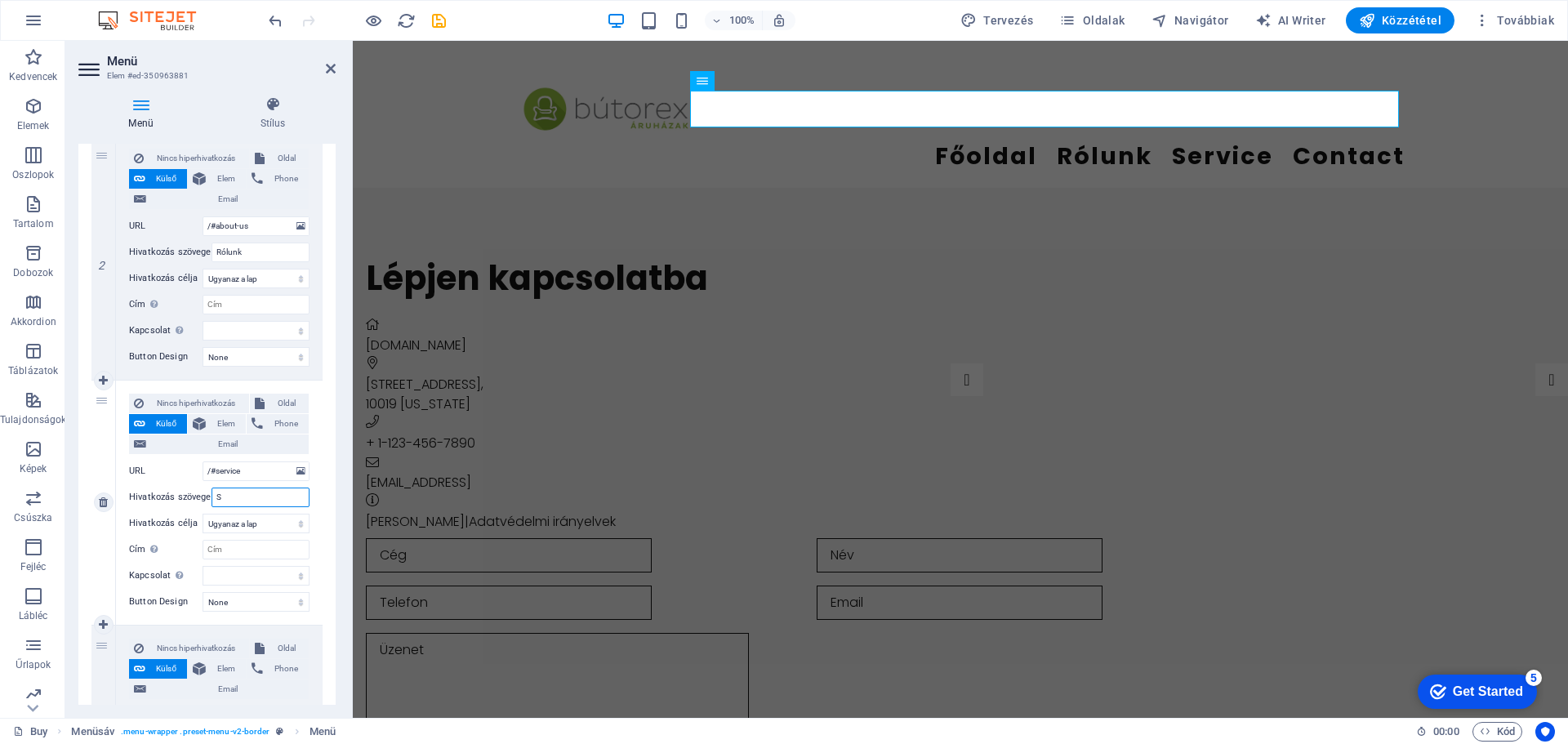
select select
type input "Szolgáltat"
select select
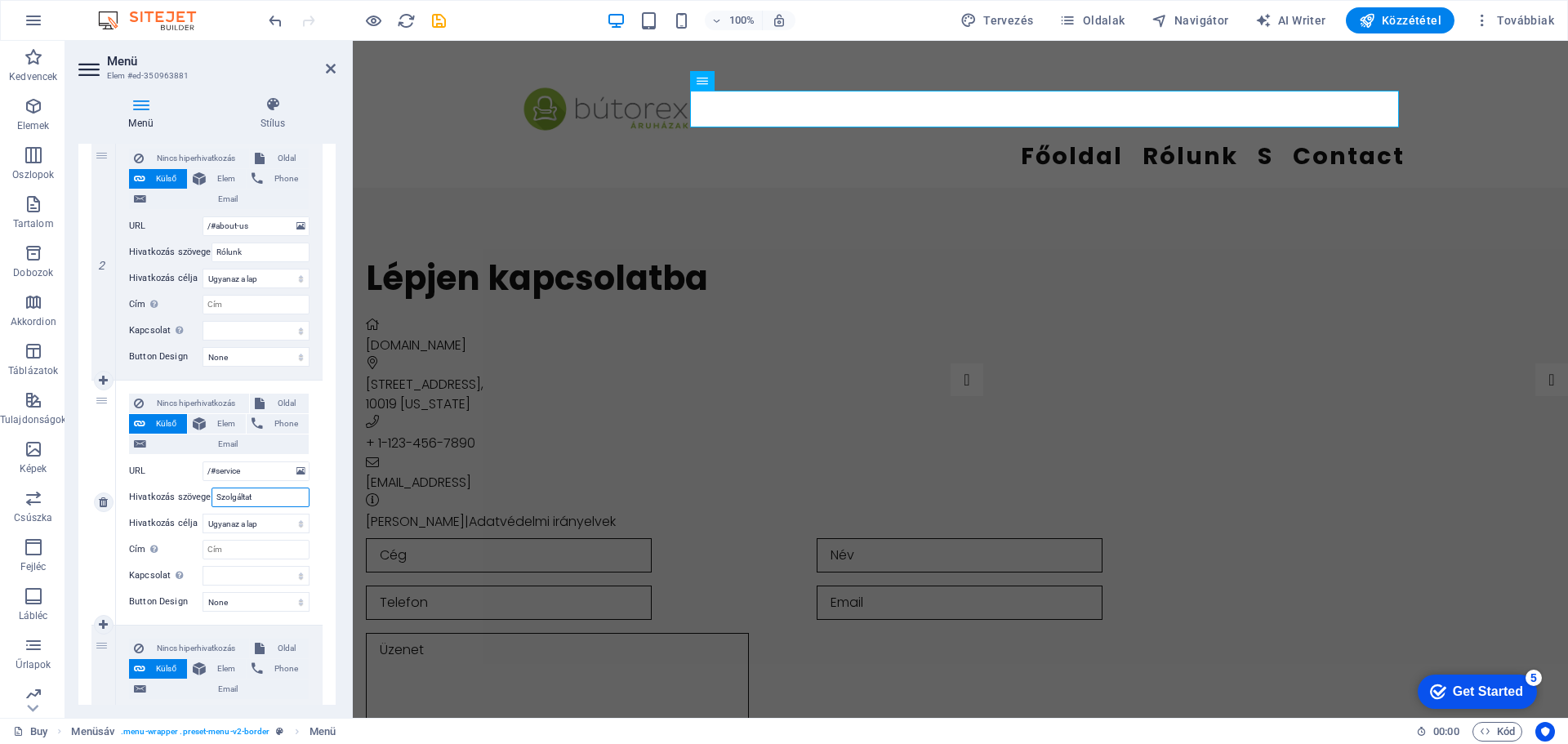
select select
type input "Szolgáltatá"
select select
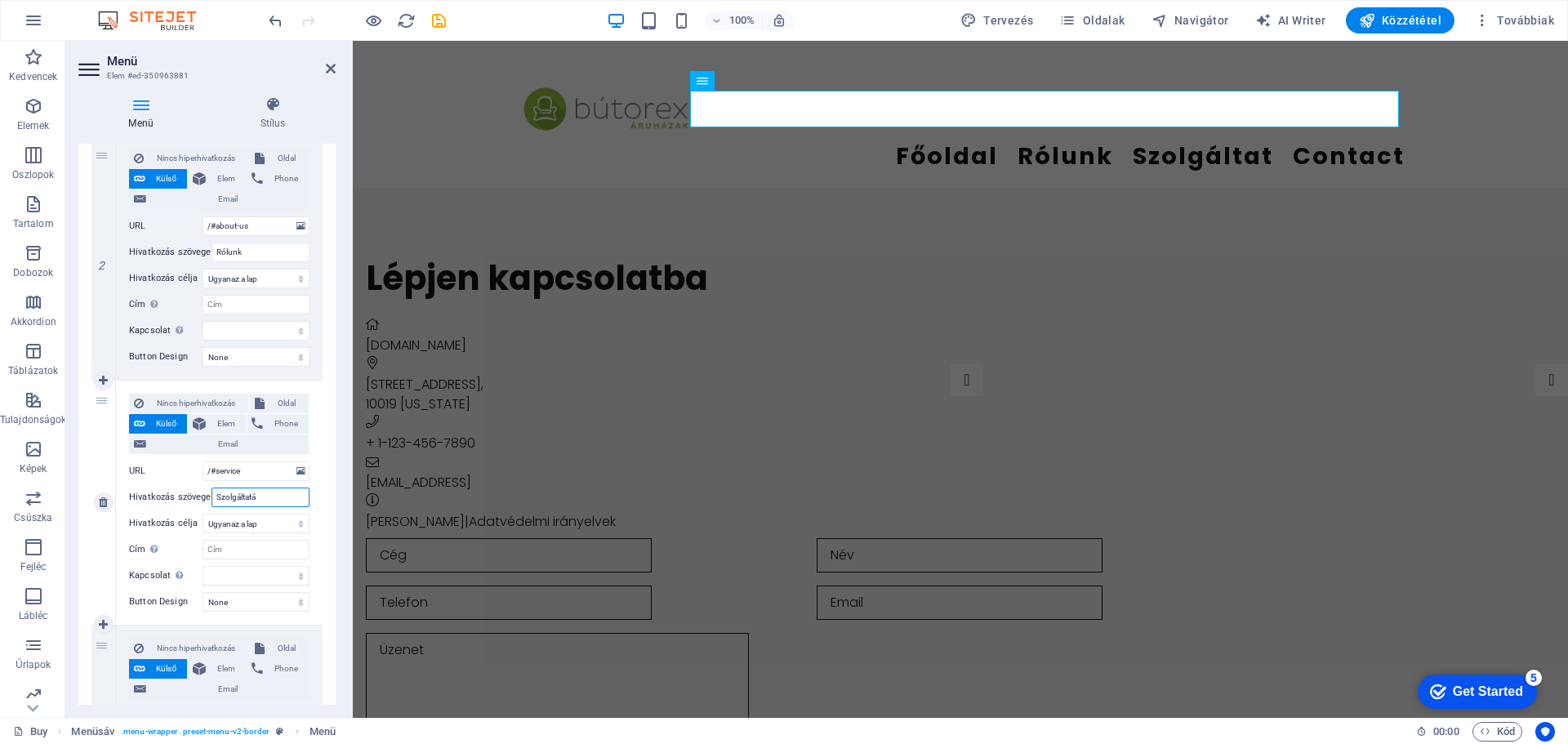
select select
type input "Szolgáltatások"
select select
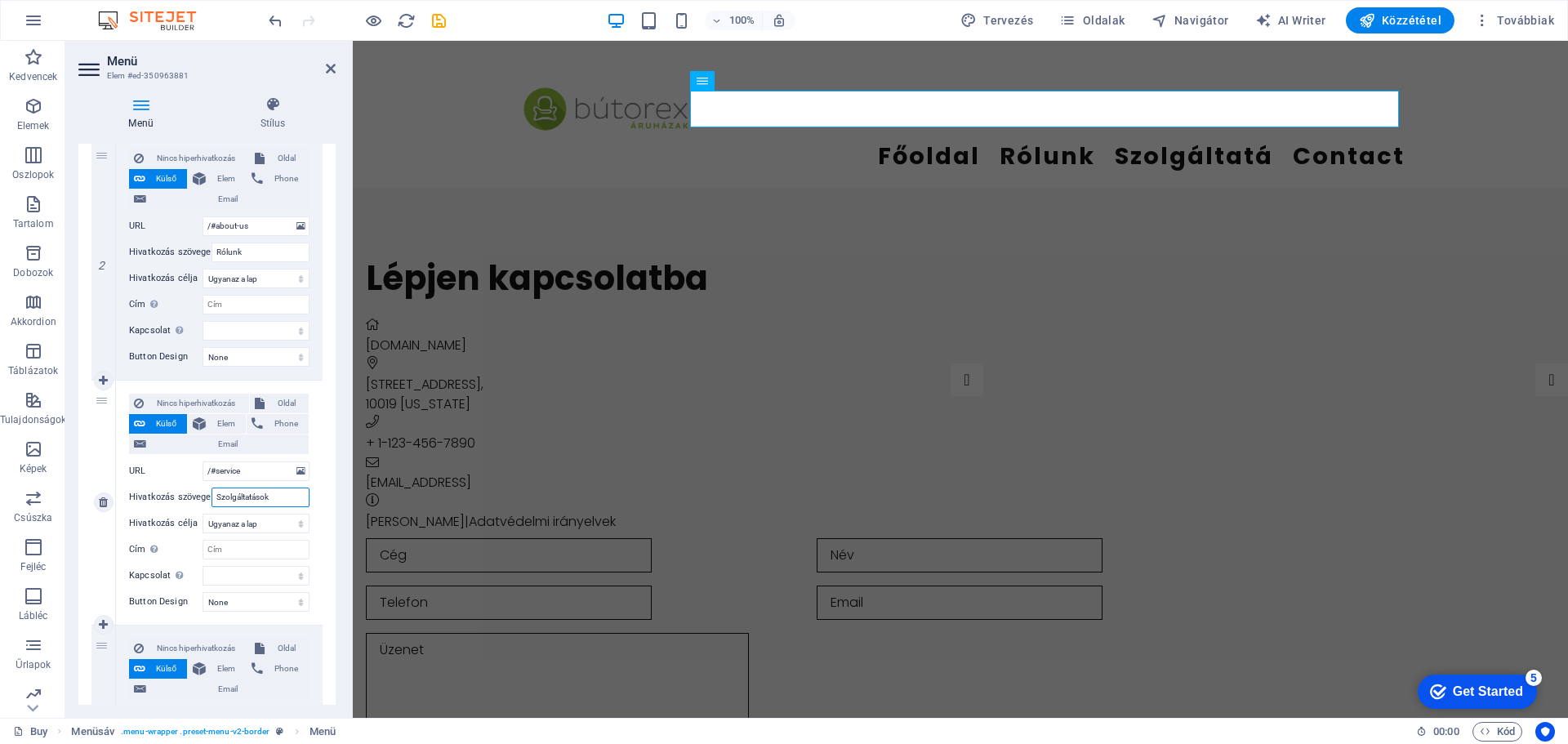
select select
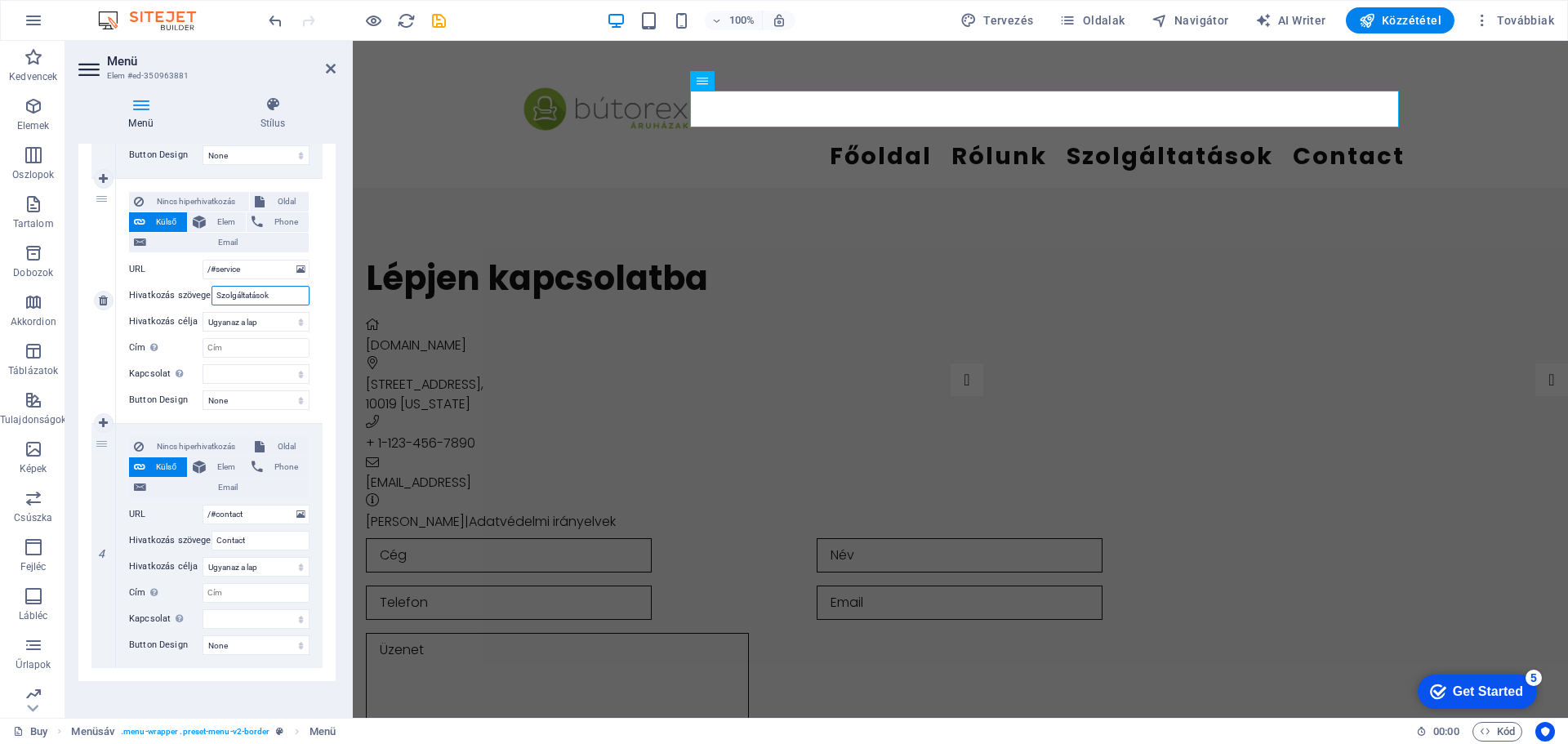
scroll to position [631, 0]
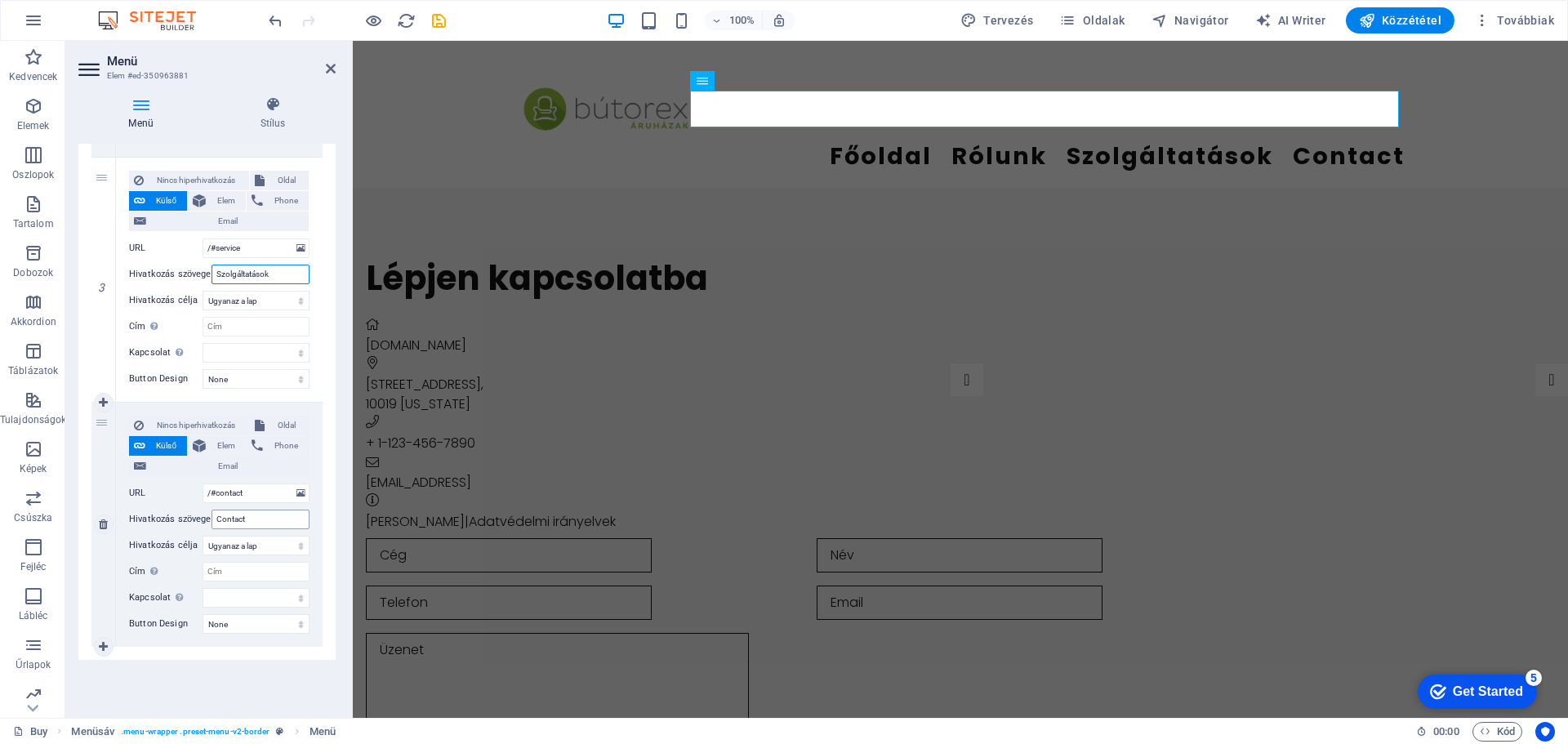
type input "Szolgáltatások"
click at [261, 520] on input "Contact" at bounding box center [260, 520] width 98 height 20
type input "C"
select select
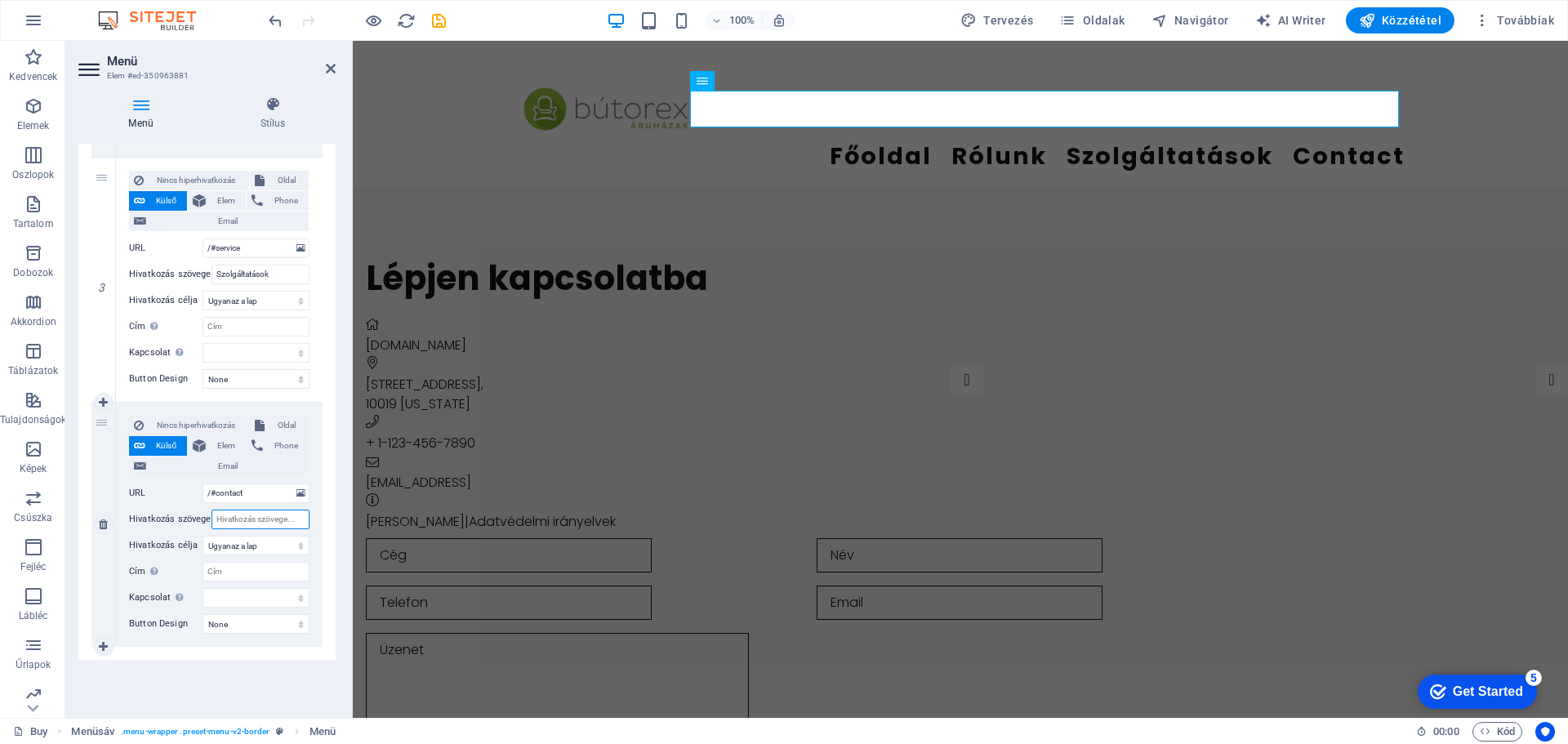
select select
type input "Kapcsolat"
select select
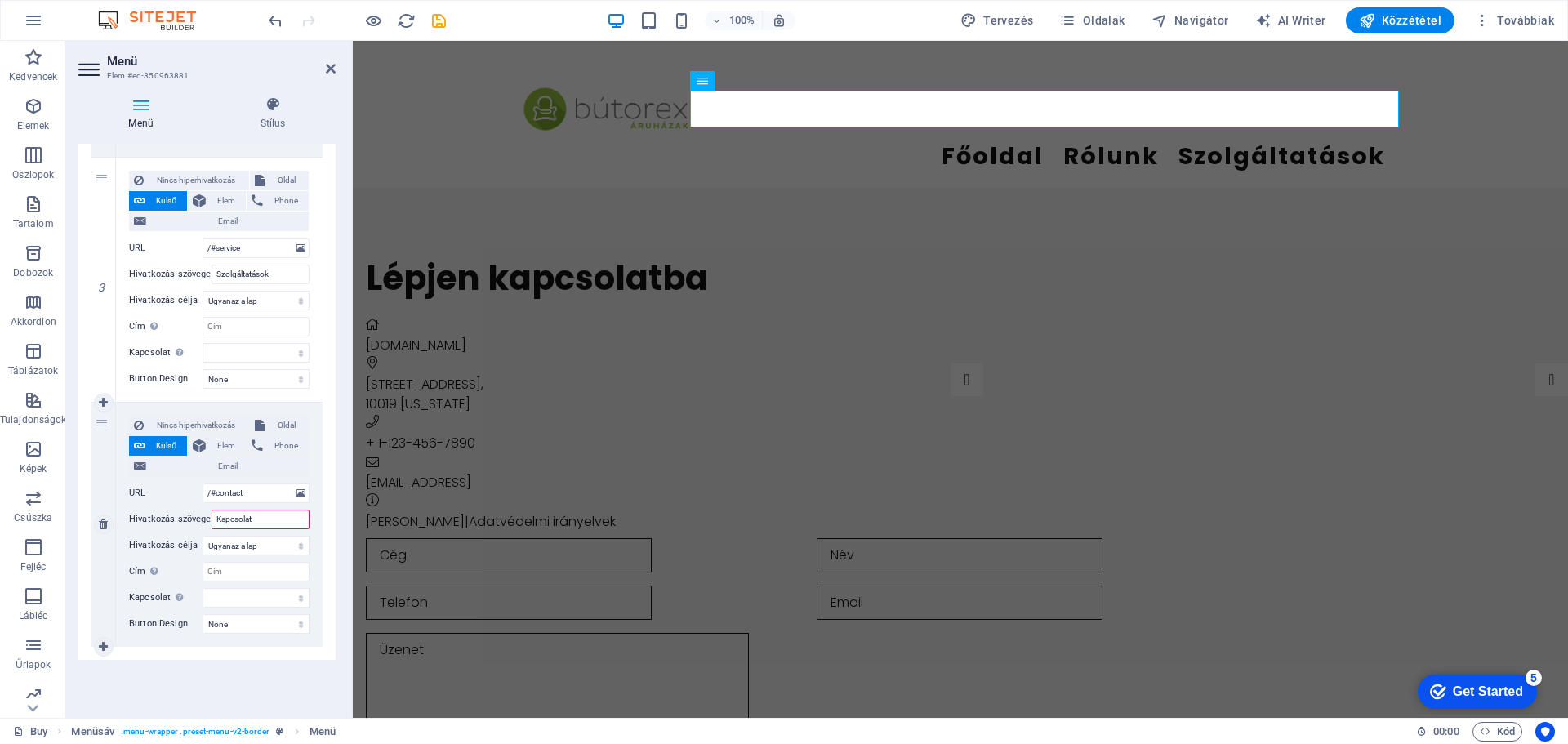
select select
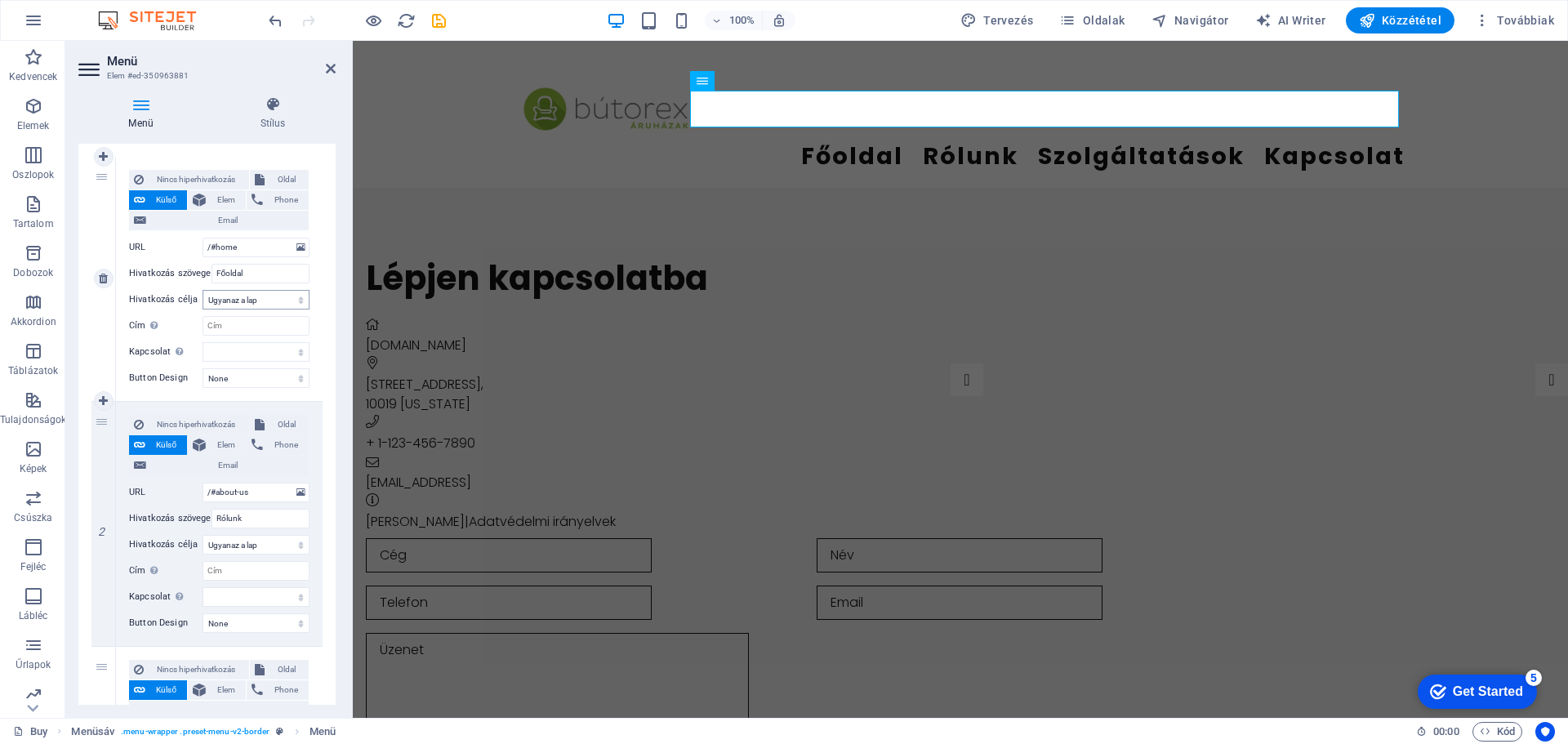
scroll to position [141, 0]
type input "Kapcsolat"
click at [327, 67] on icon at bounding box center [331, 69] width 10 height 13
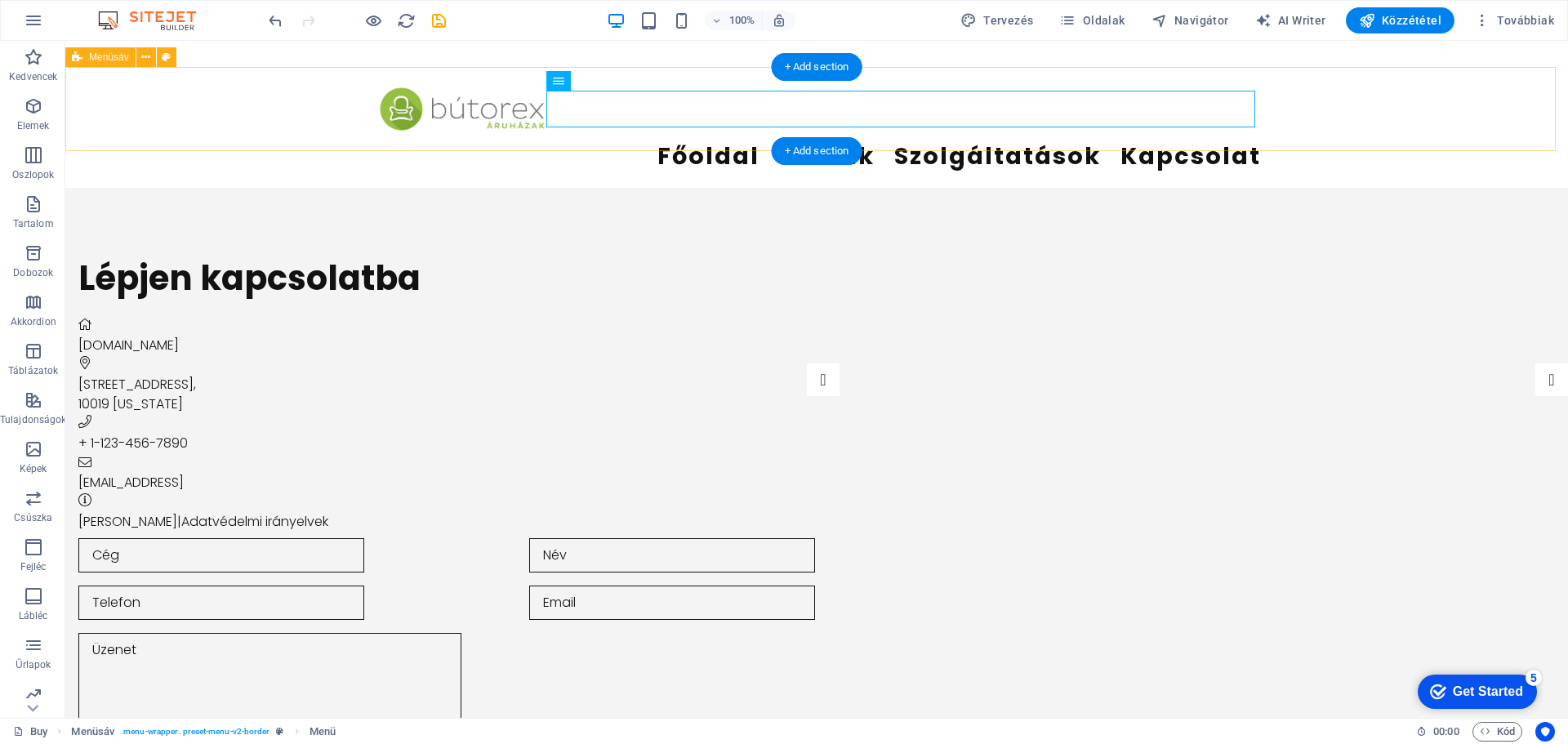
click at [1424, 114] on div "Főoldal Rólunk Szolgáltatások Kapcsolat" at bounding box center [817, 127] width 1503 height 121
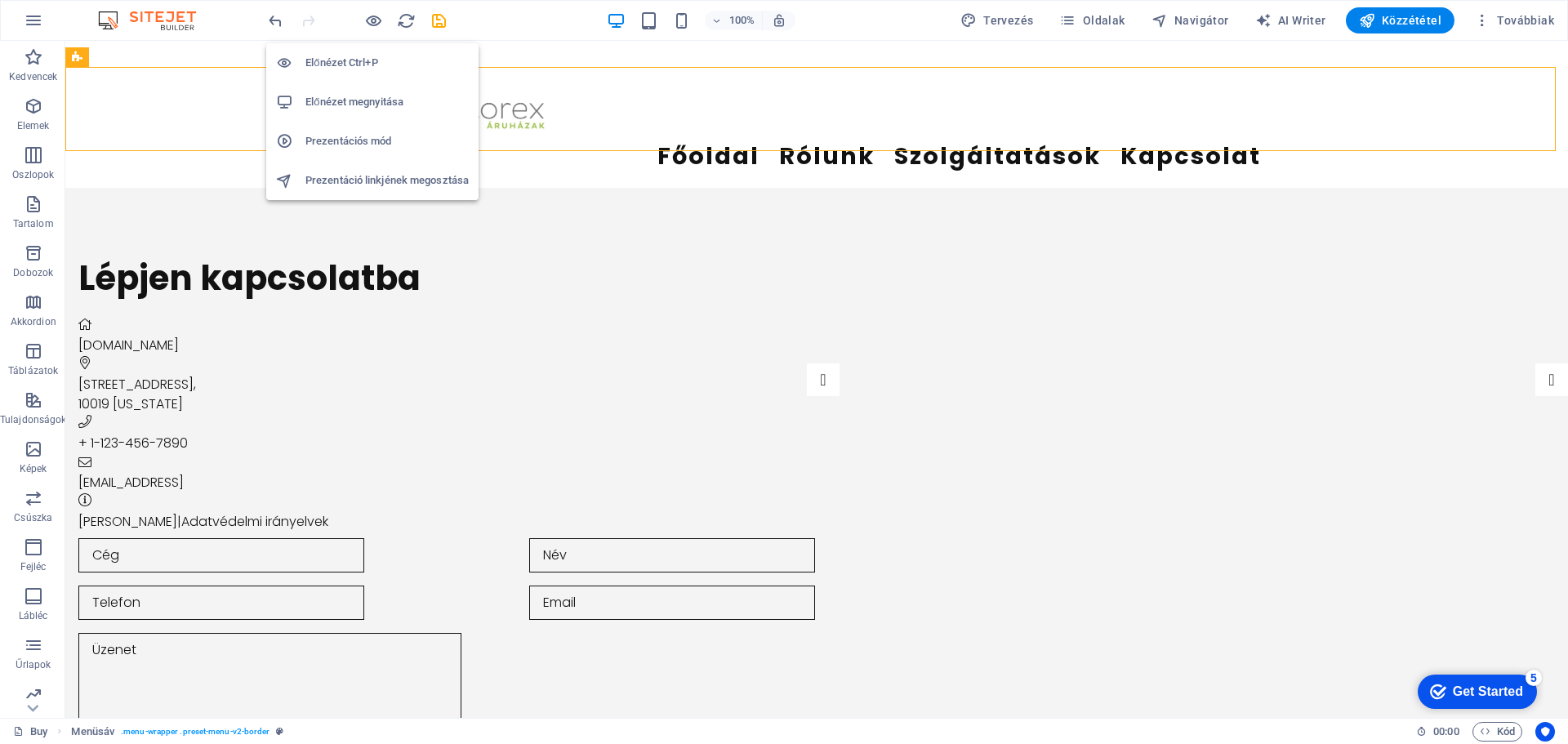
click at [334, 60] on h6 "Előnézet Ctrl+P" at bounding box center [387, 63] width 164 height 20
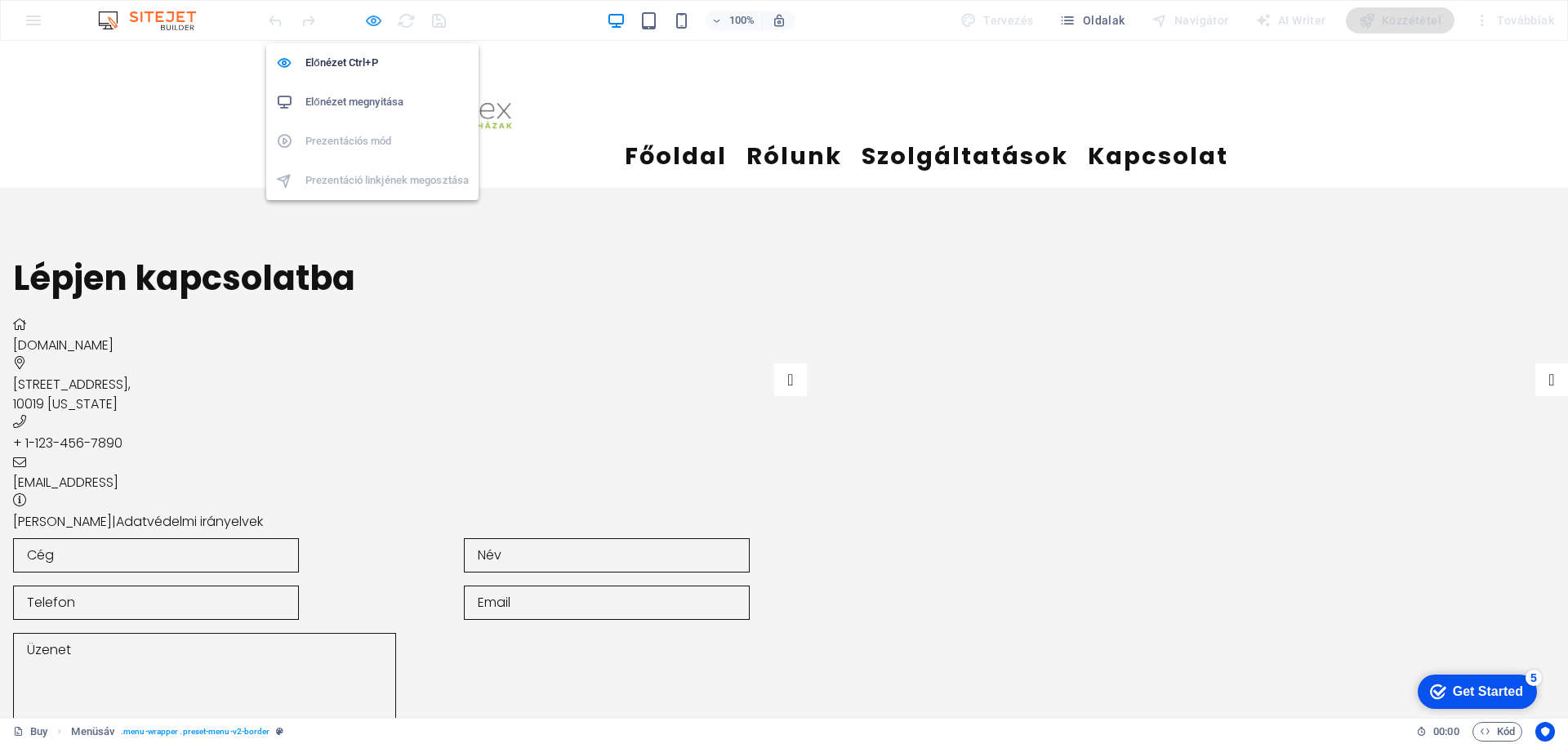
click at [379, 23] on icon "button" at bounding box center [373, 21] width 19 height 19
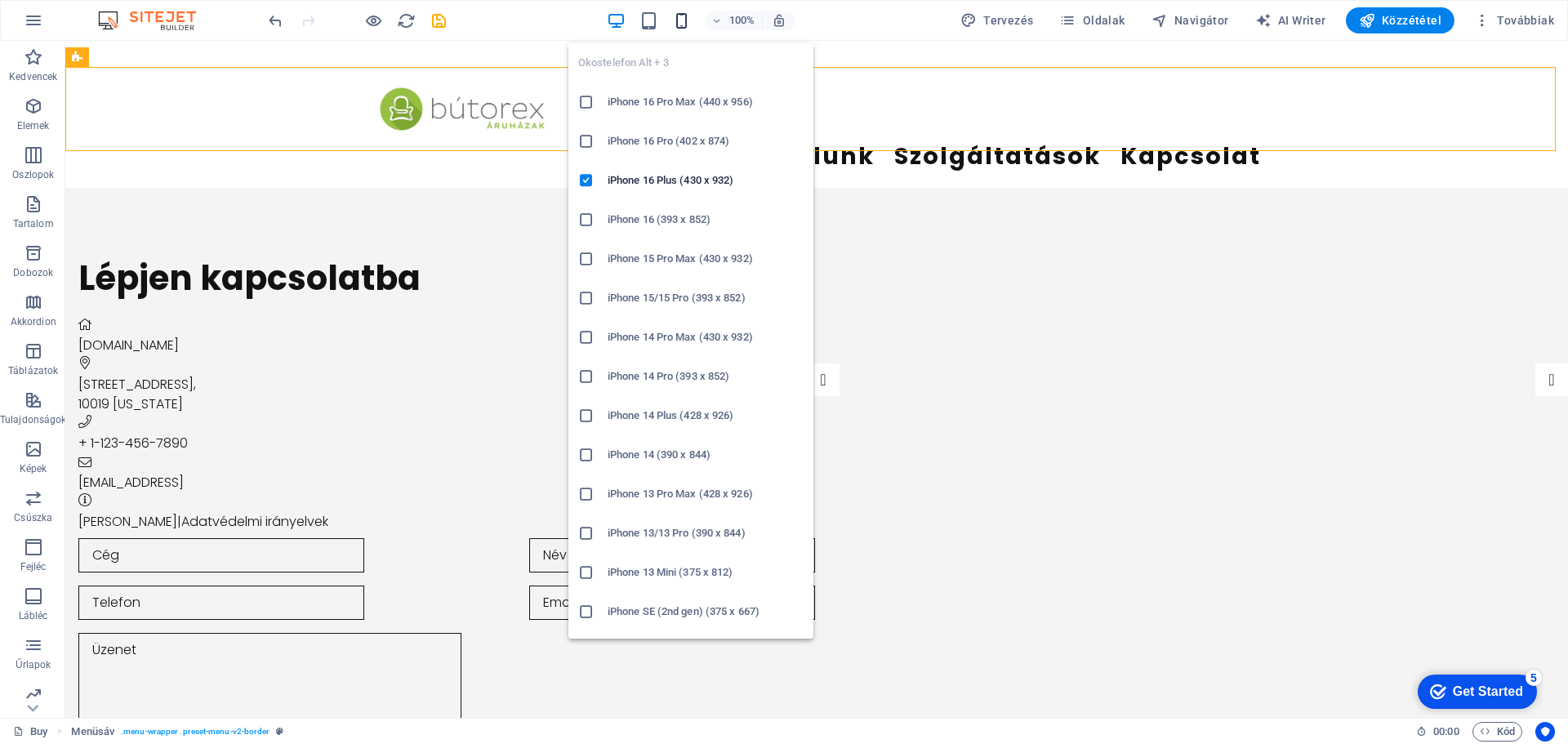
click at [689, 21] on icon "button" at bounding box center [681, 21] width 19 height 19
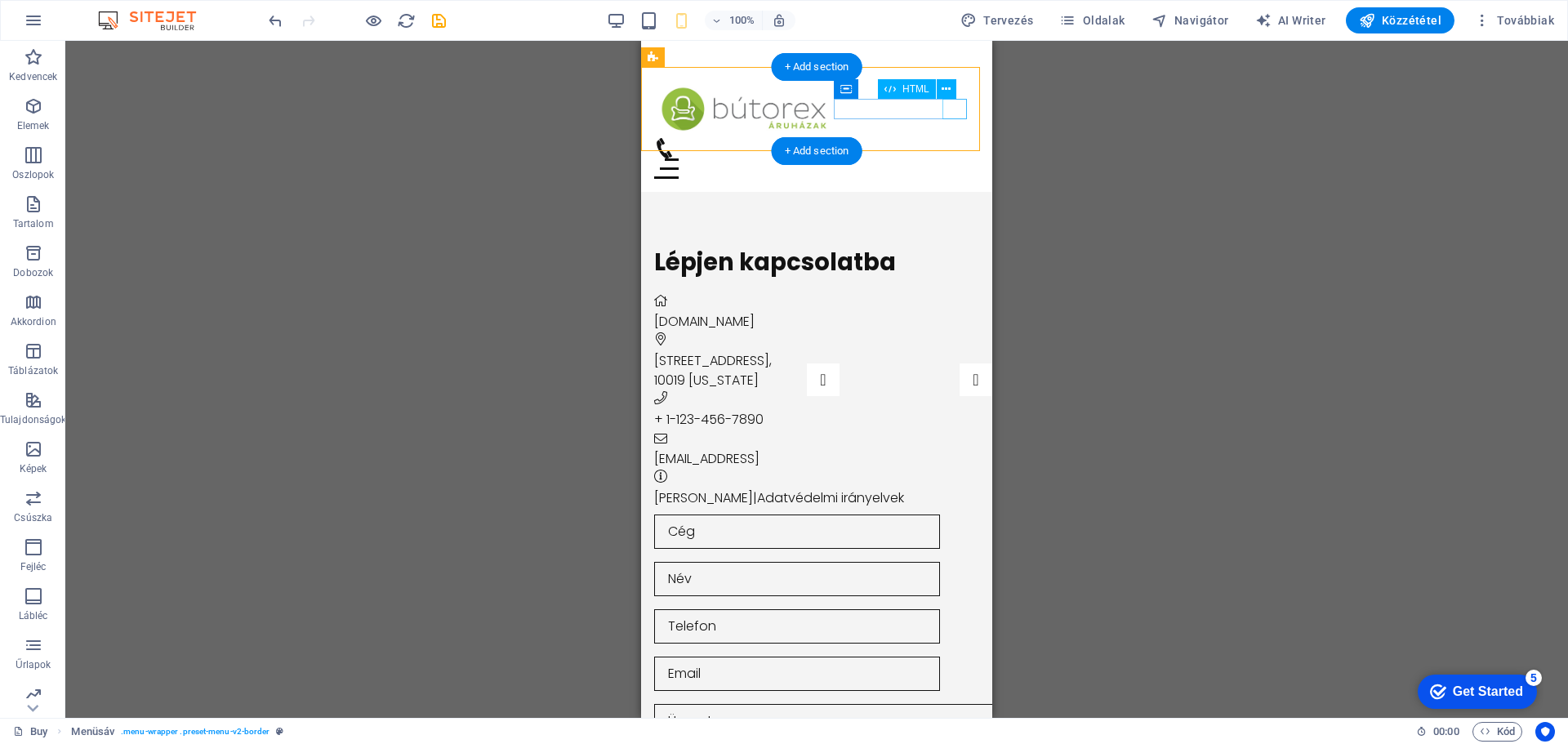
click at [956, 159] on div at bounding box center [817, 169] width 325 height 21
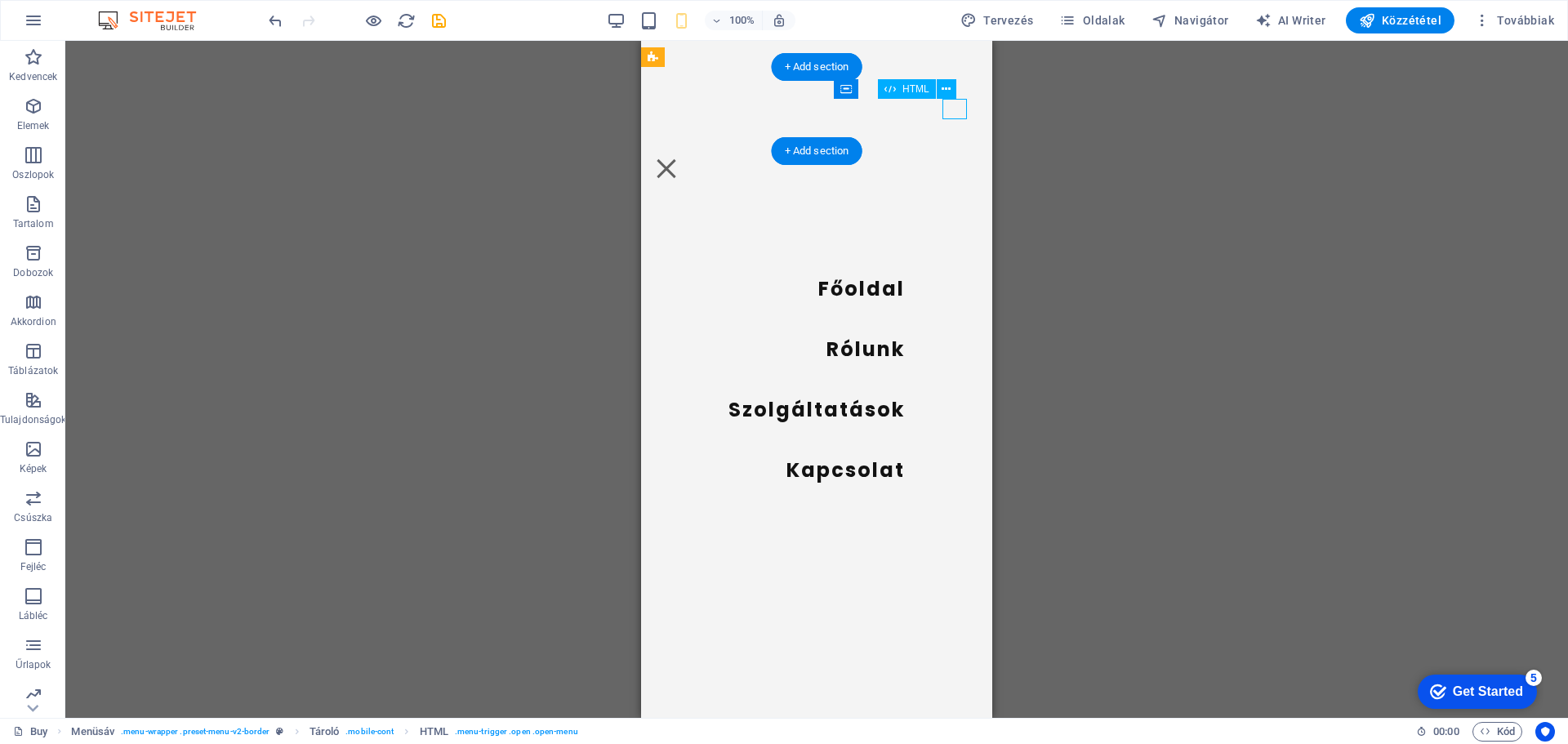
click at [956, 159] on div at bounding box center [817, 169] width 325 height 21
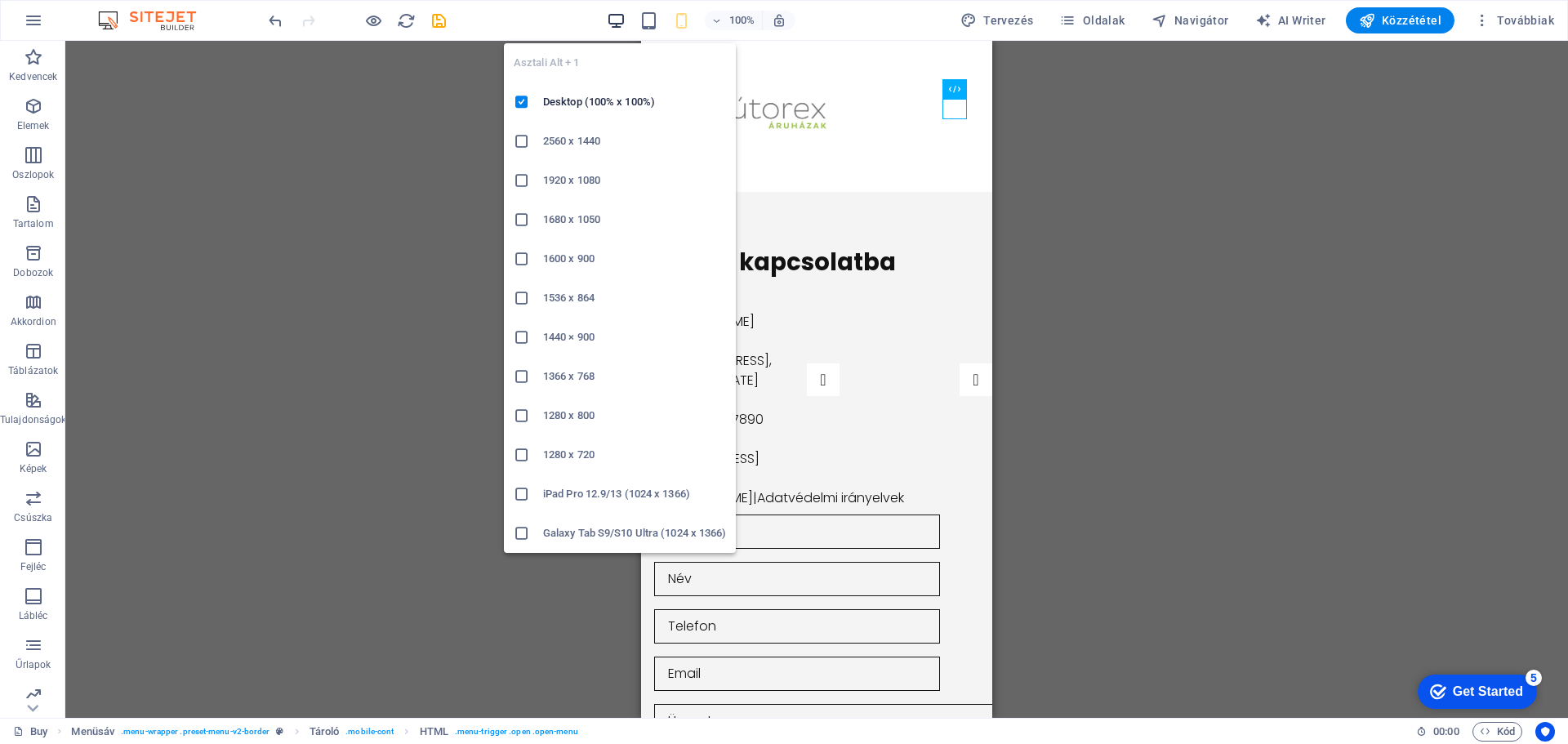
click at [625, 25] on icon "button" at bounding box center [616, 21] width 19 height 19
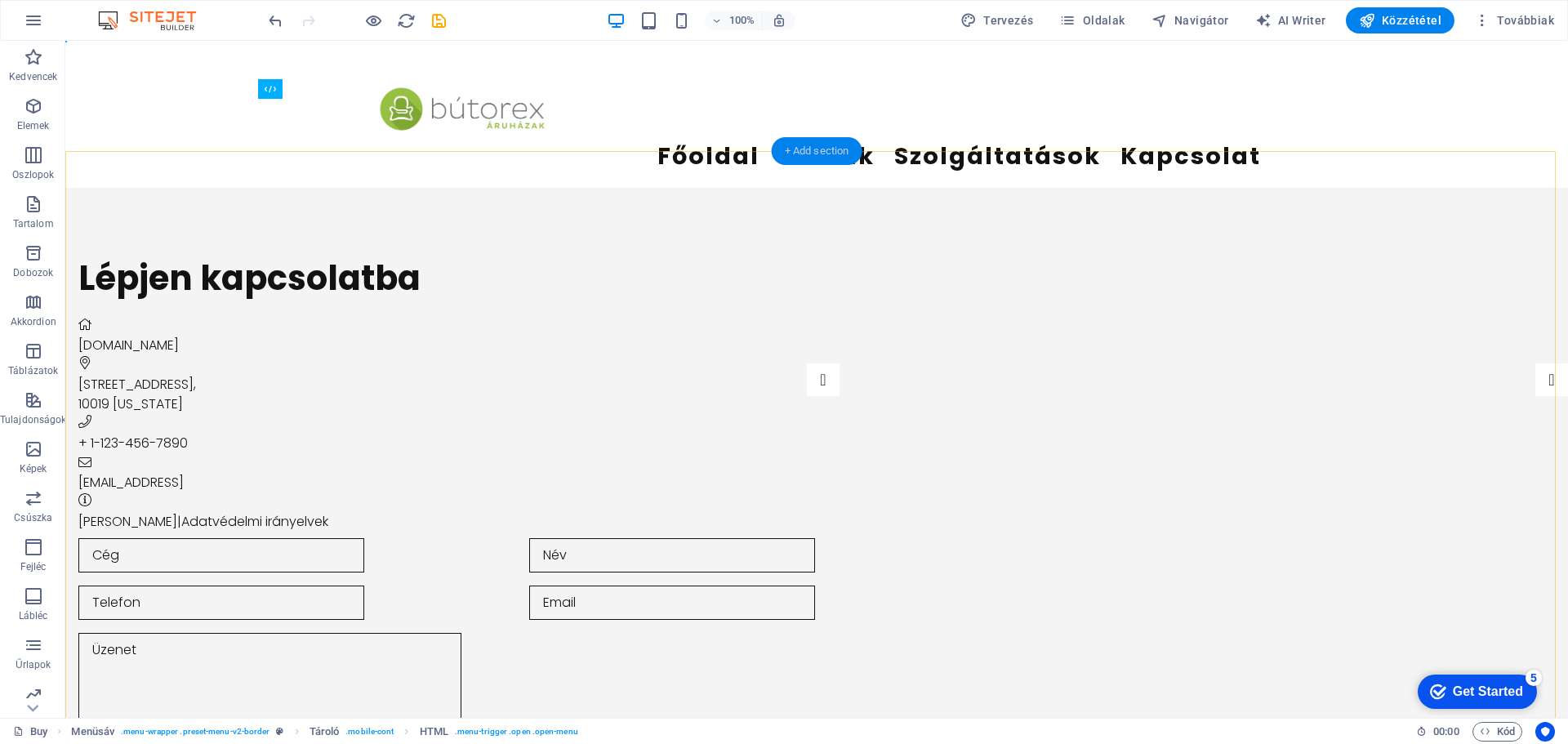
click at [822, 152] on div "+ Add section" at bounding box center [817, 151] width 90 height 28
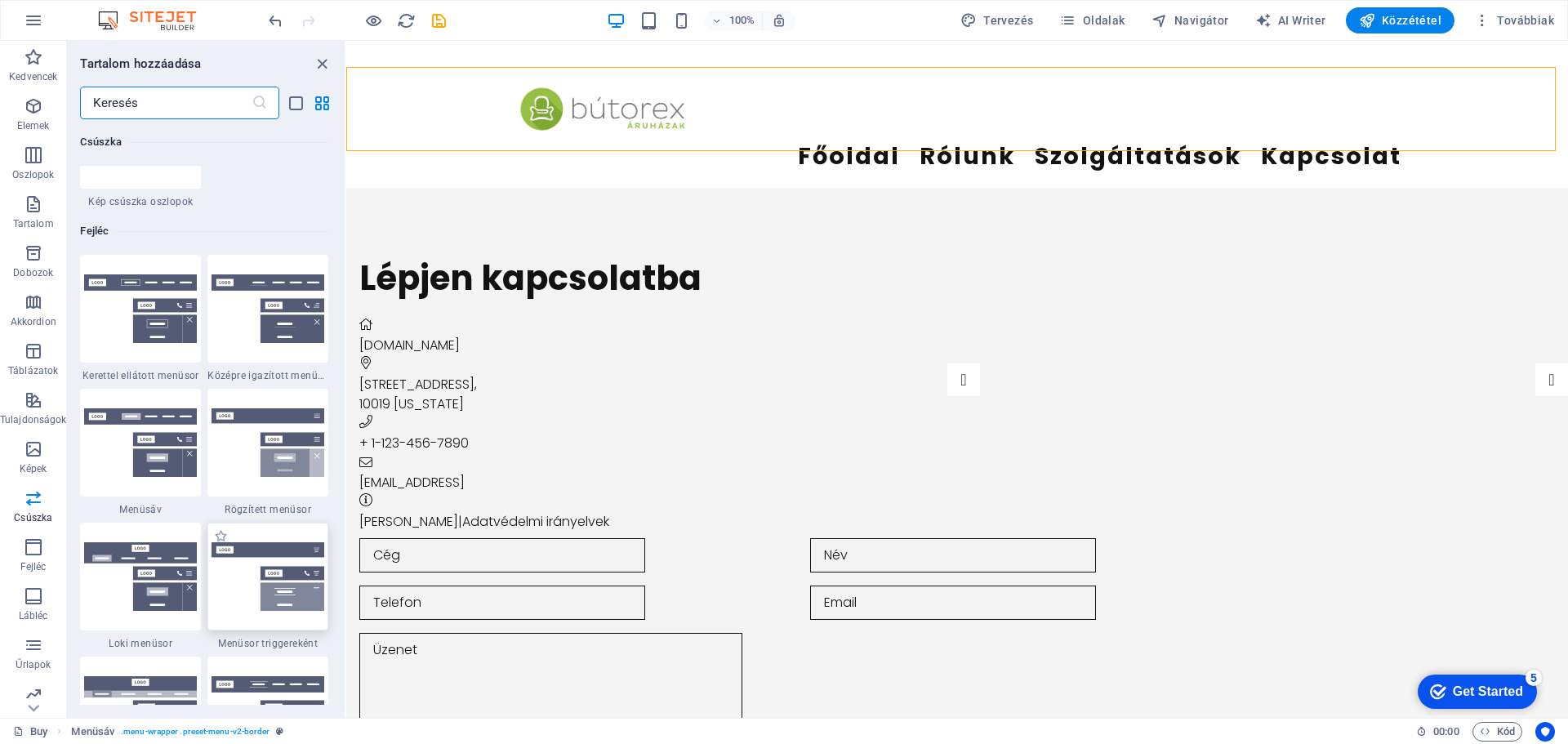
scroll to position [9723, 0]
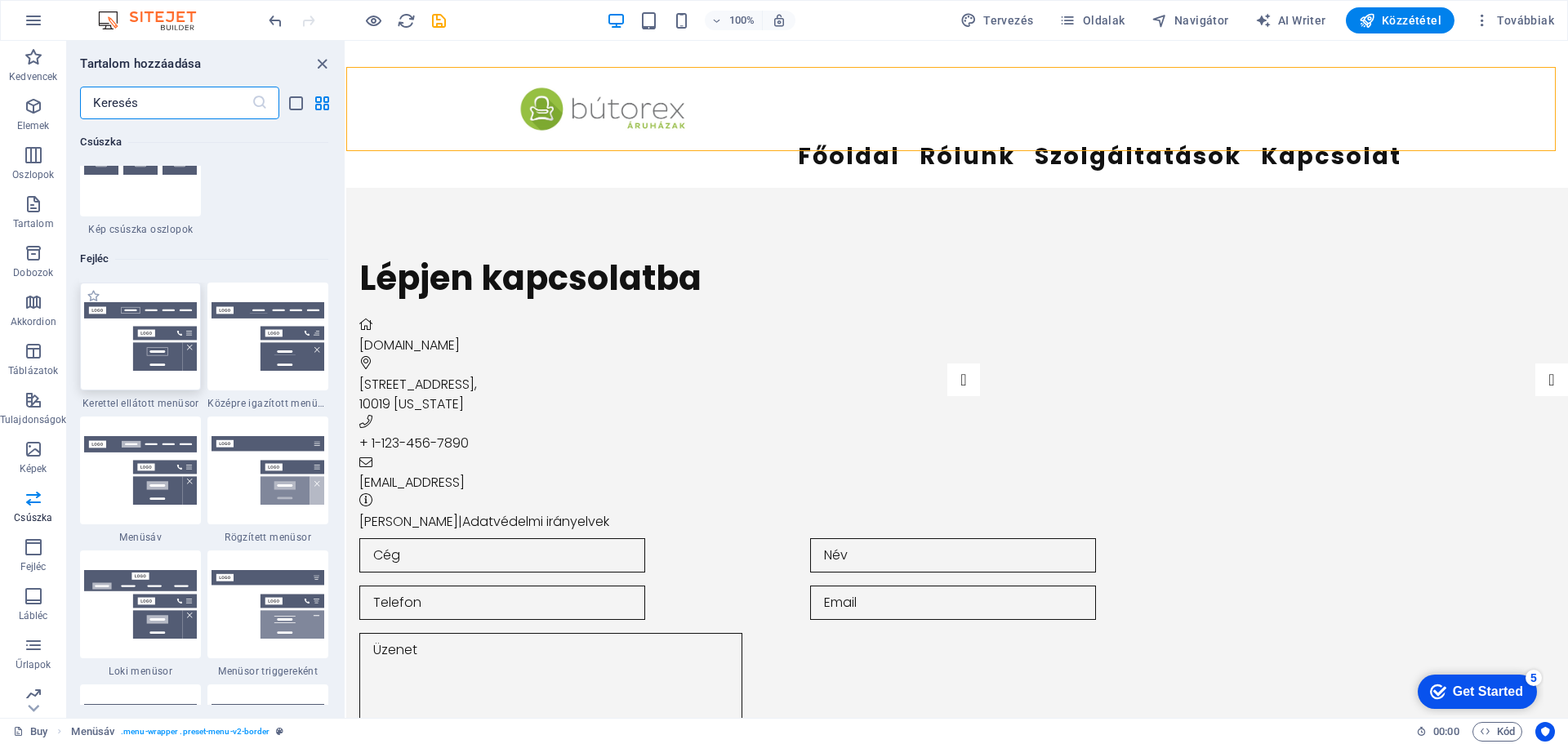
click at [162, 345] on img at bounding box center [140, 336] width 113 height 67
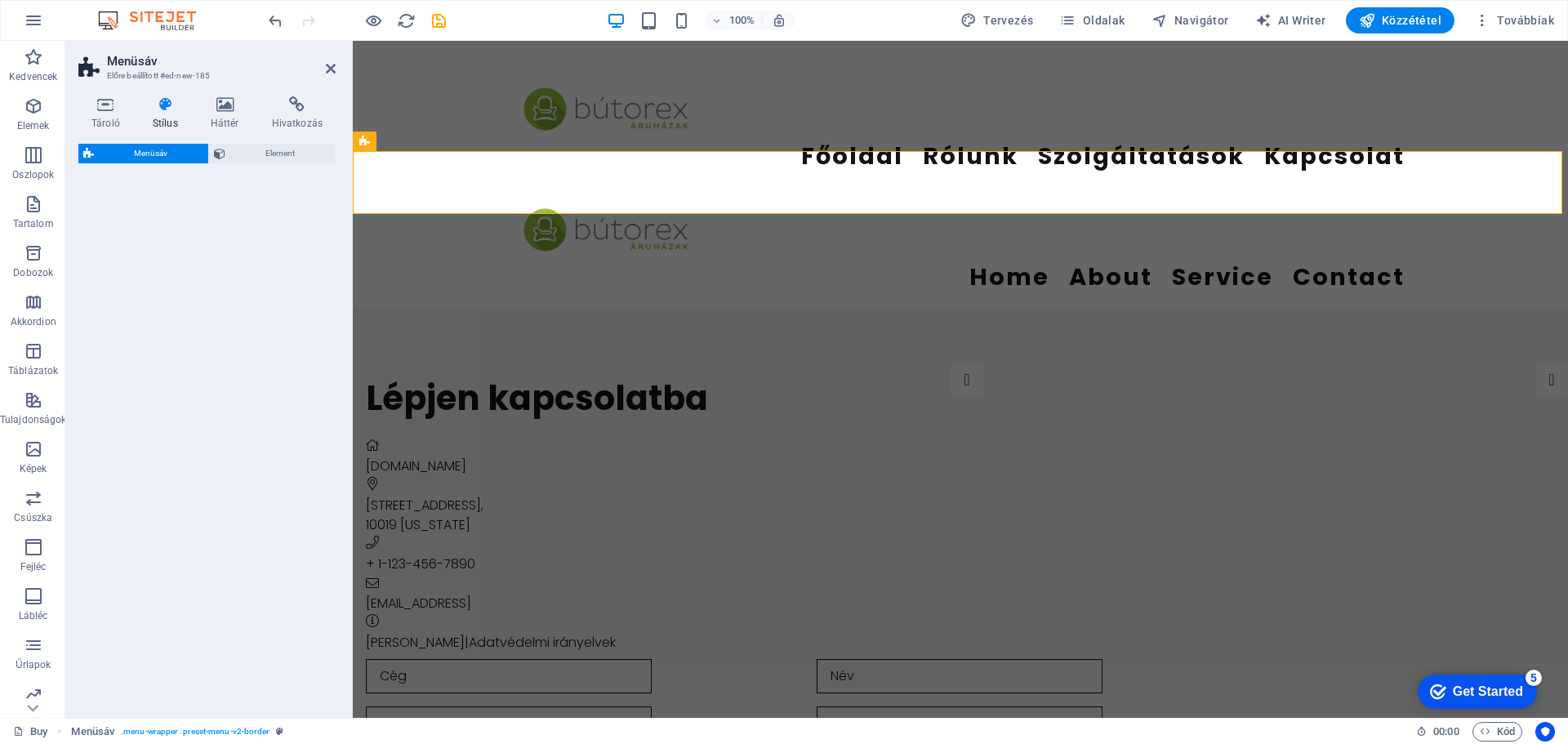
select select "rem"
select select "preset-menu-v2-border"
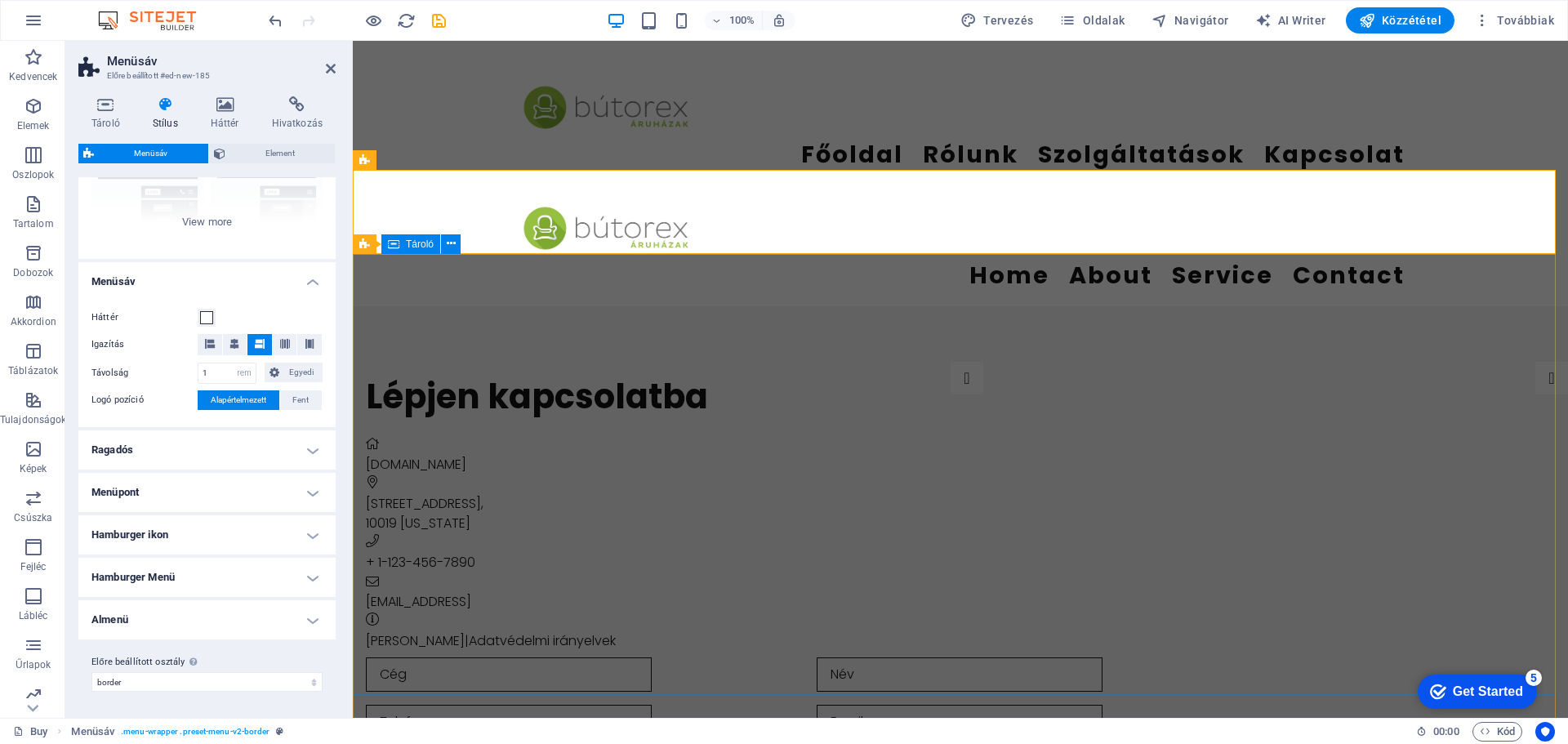
scroll to position [0, 0]
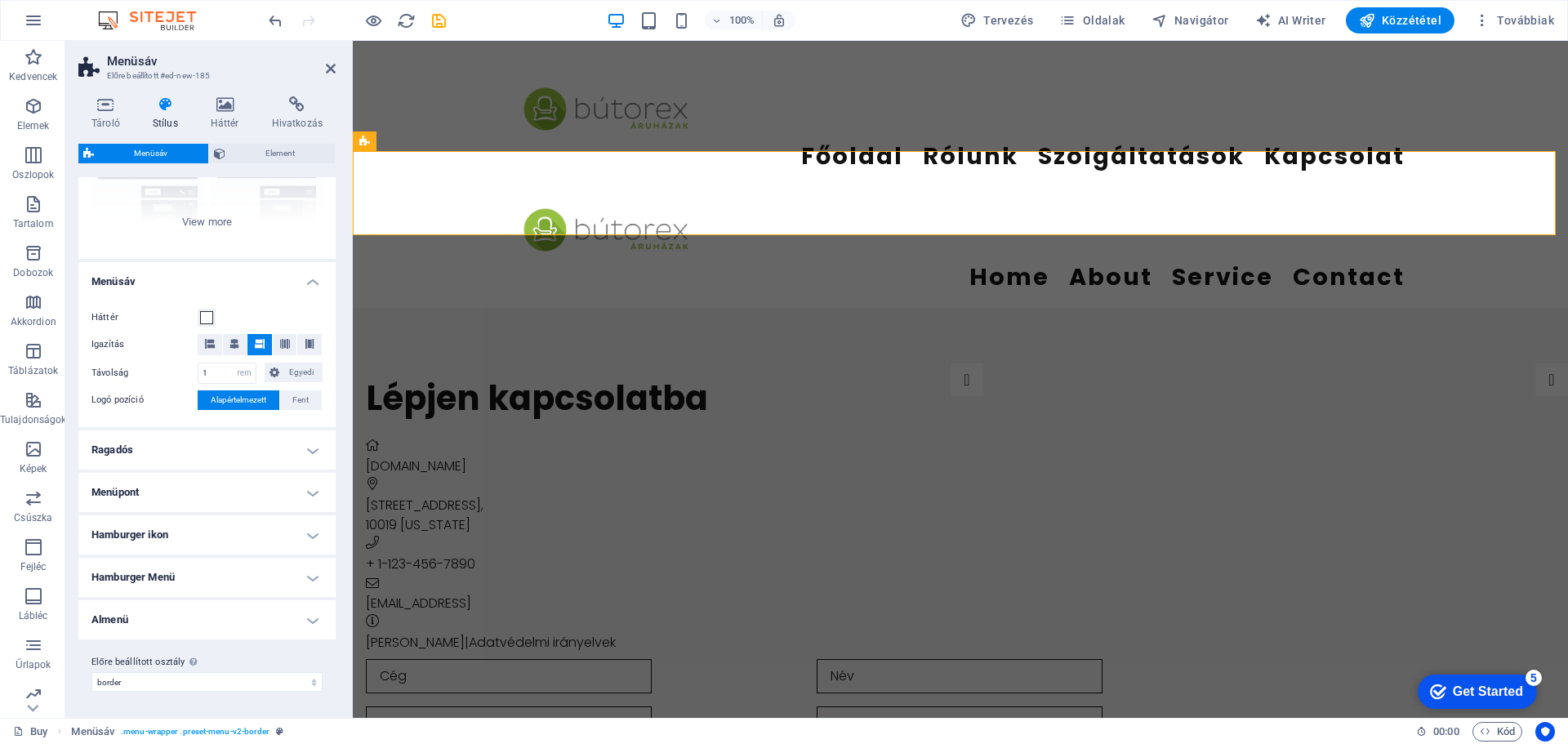
click at [153, 152] on span "Menüsáv" at bounding box center [150, 154] width 104 height 20
click at [196, 229] on div "Keret Középre igazított Alapértelmezett Rögzített [PERSON_NAME] Trigger Széles …" at bounding box center [206, 136] width 257 height 245
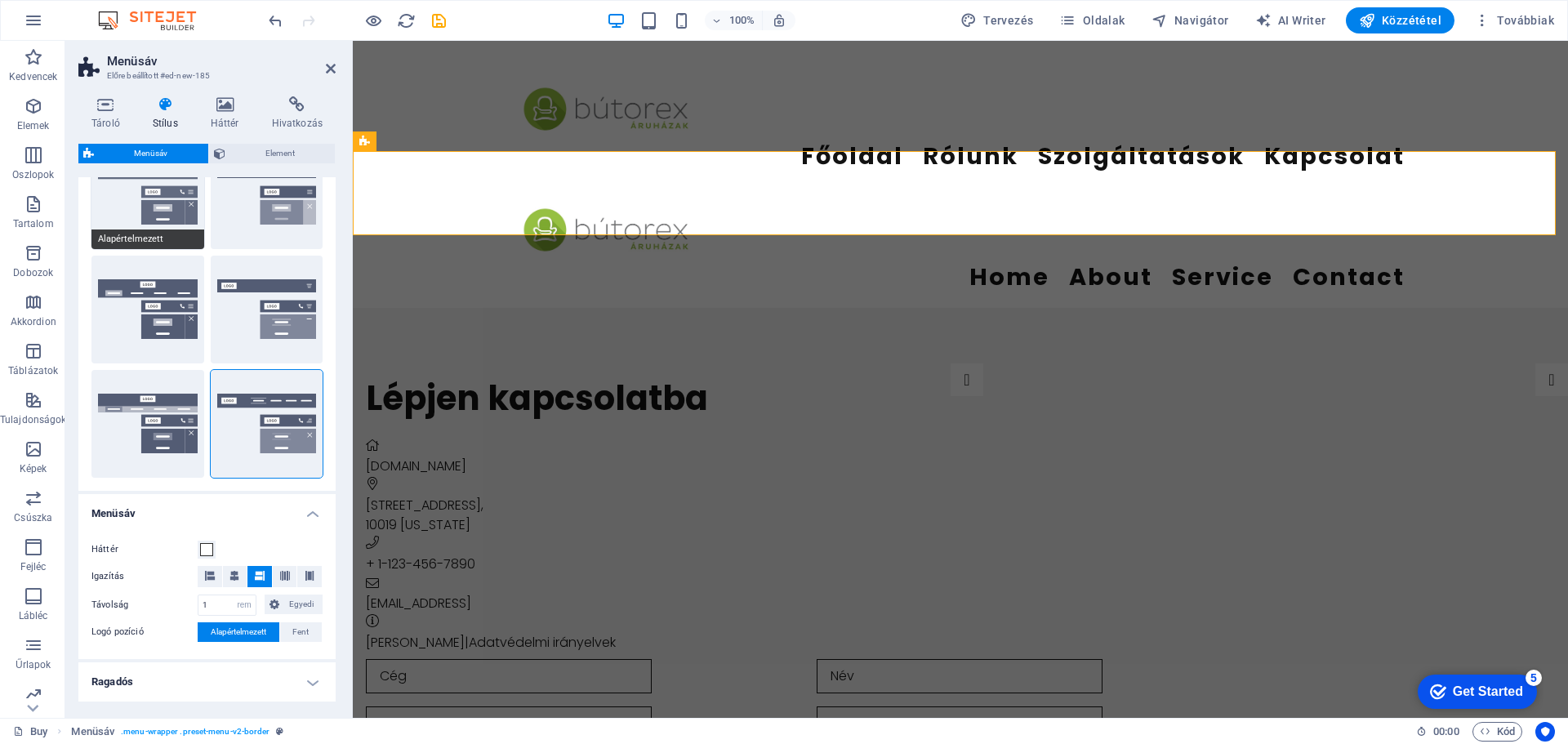
click at [142, 201] on button "Alapértelmezett" at bounding box center [147, 195] width 113 height 108
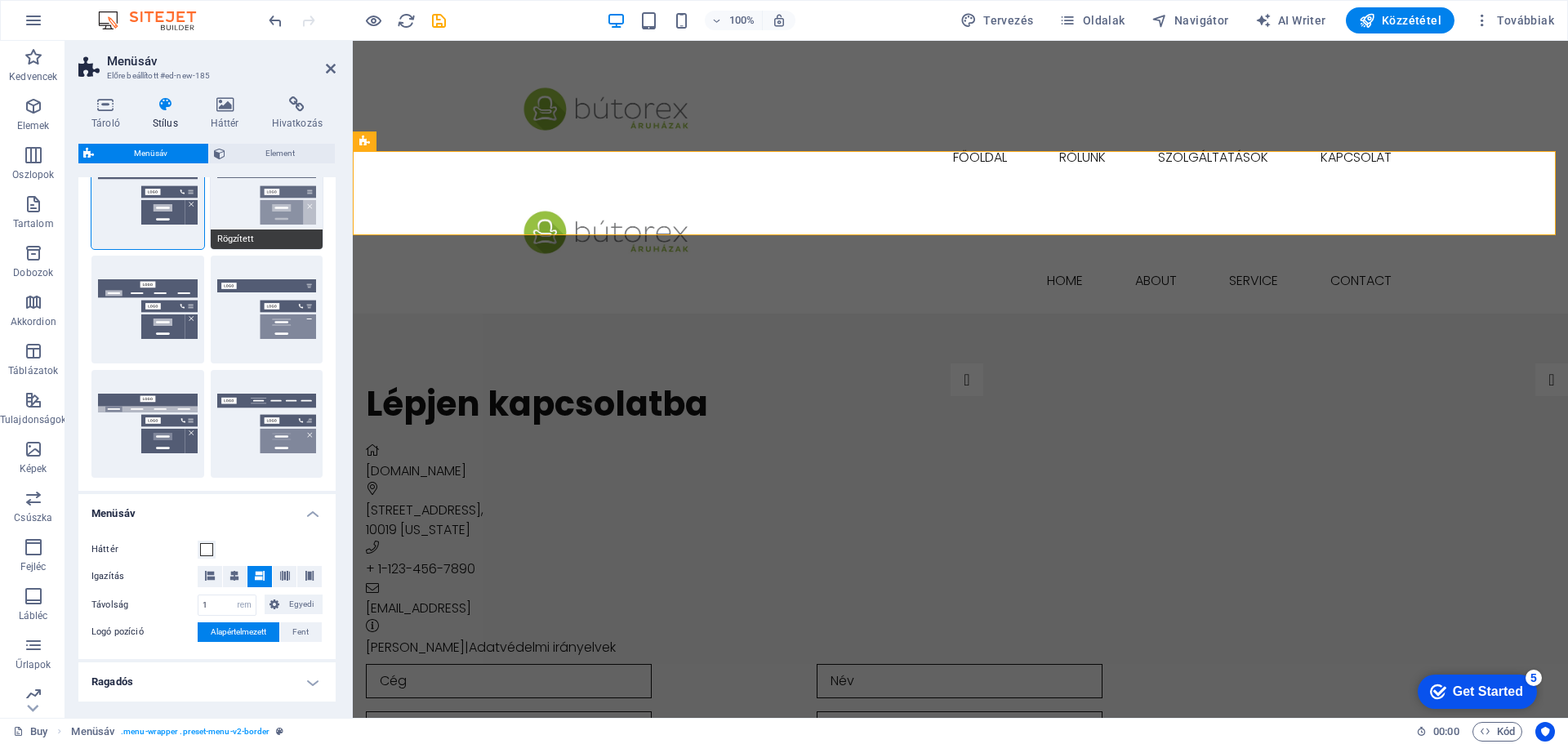
click at [260, 210] on button "Rögzített" at bounding box center [266, 195] width 113 height 108
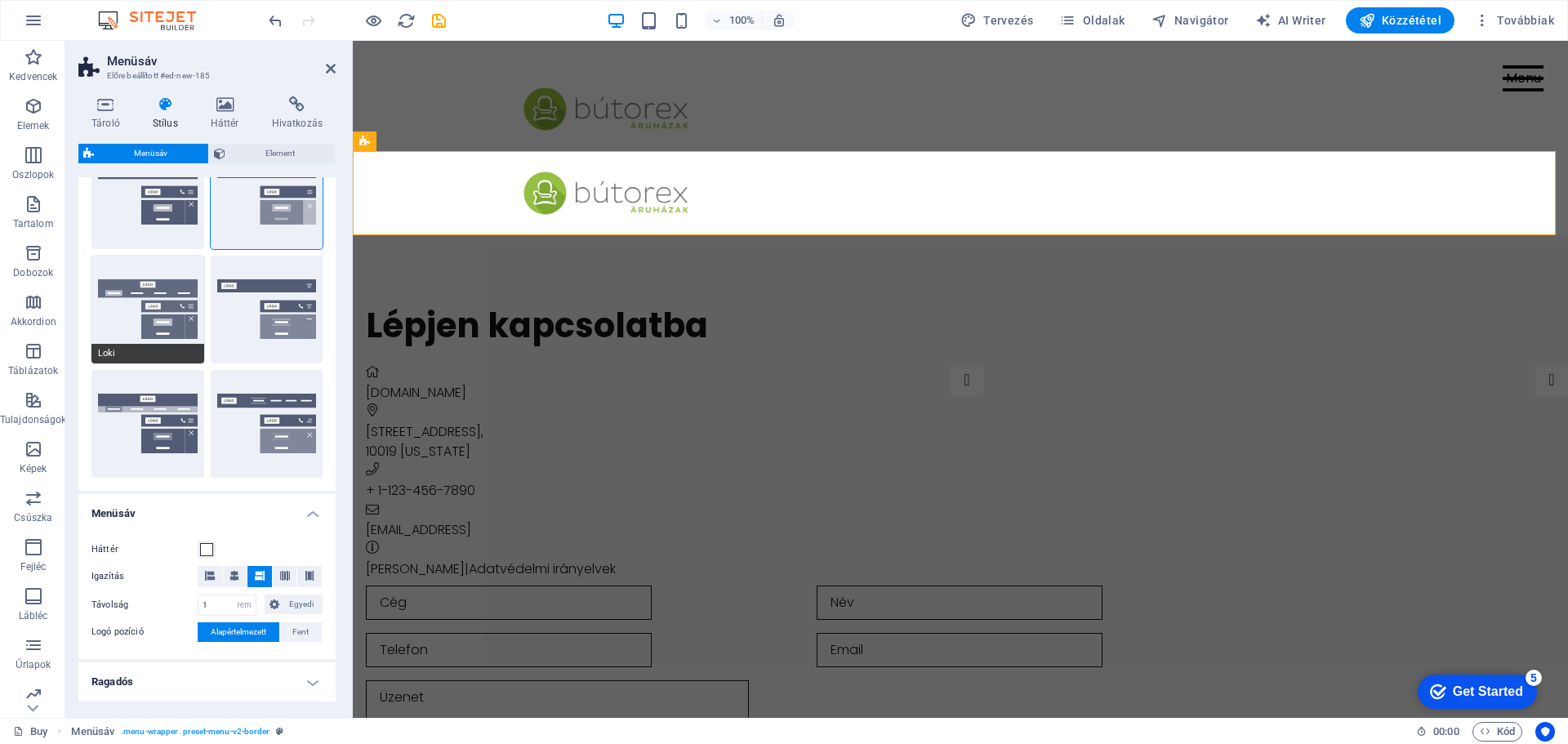
click at [157, 302] on button "Loki" at bounding box center [147, 309] width 113 height 108
type input "0"
select select "DISABLED_OPTION_VALUE"
type input "2"
type input "1"
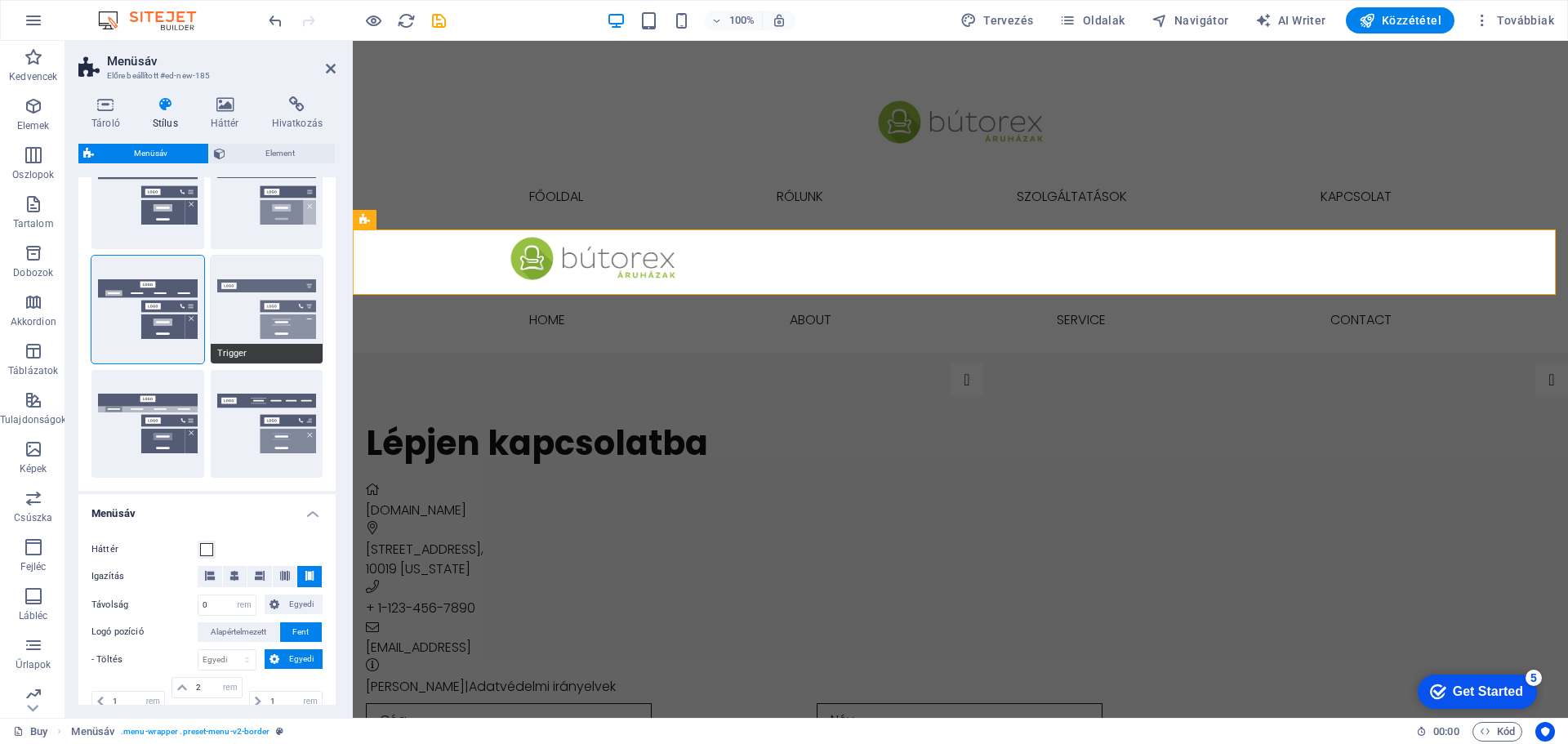
click at [256, 297] on button "Trigger" at bounding box center [266, 309] width 113 height 108
type input "1"
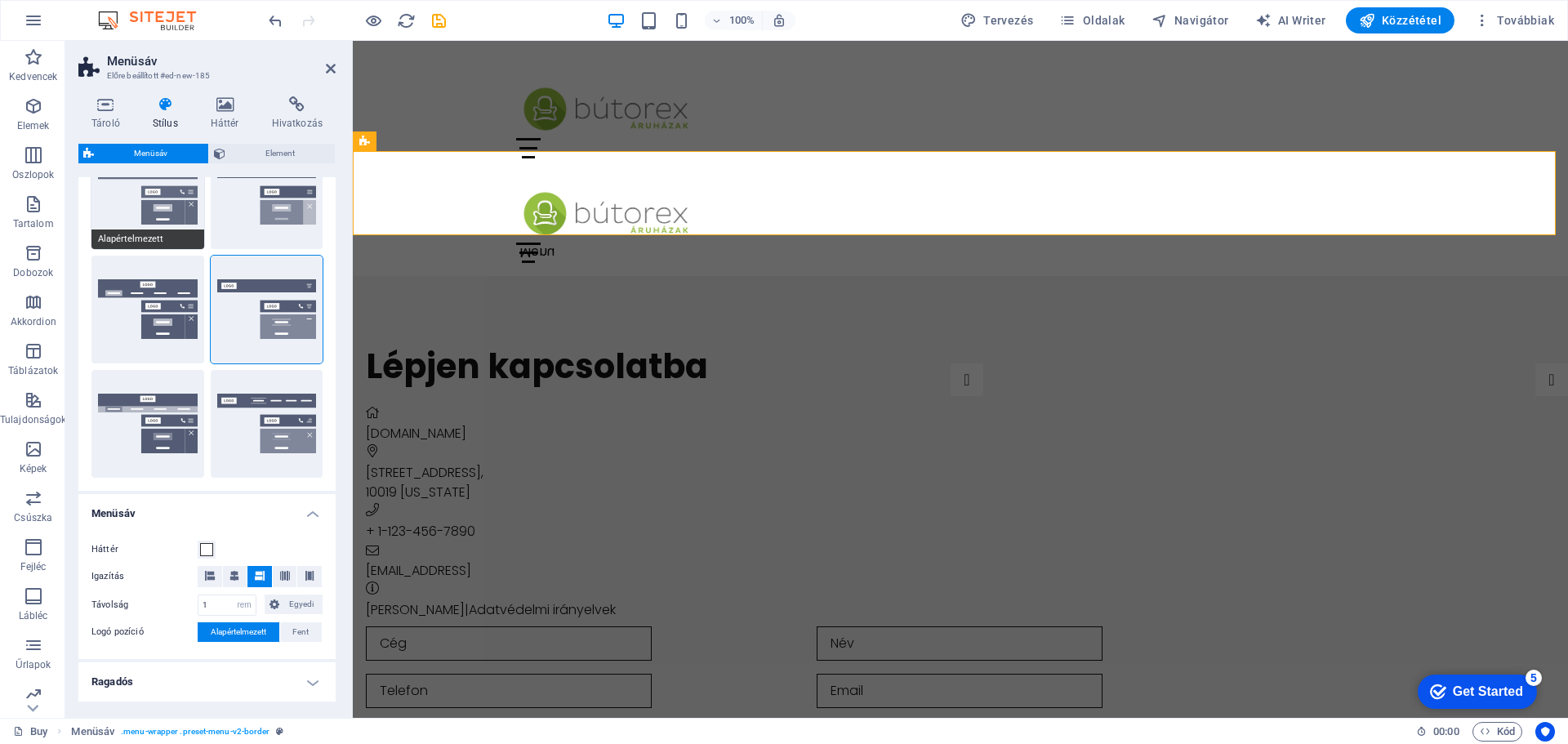
click at [170, 204] on button "Alapértelmezett" at bounding box center [147, 195] width 113 height 108
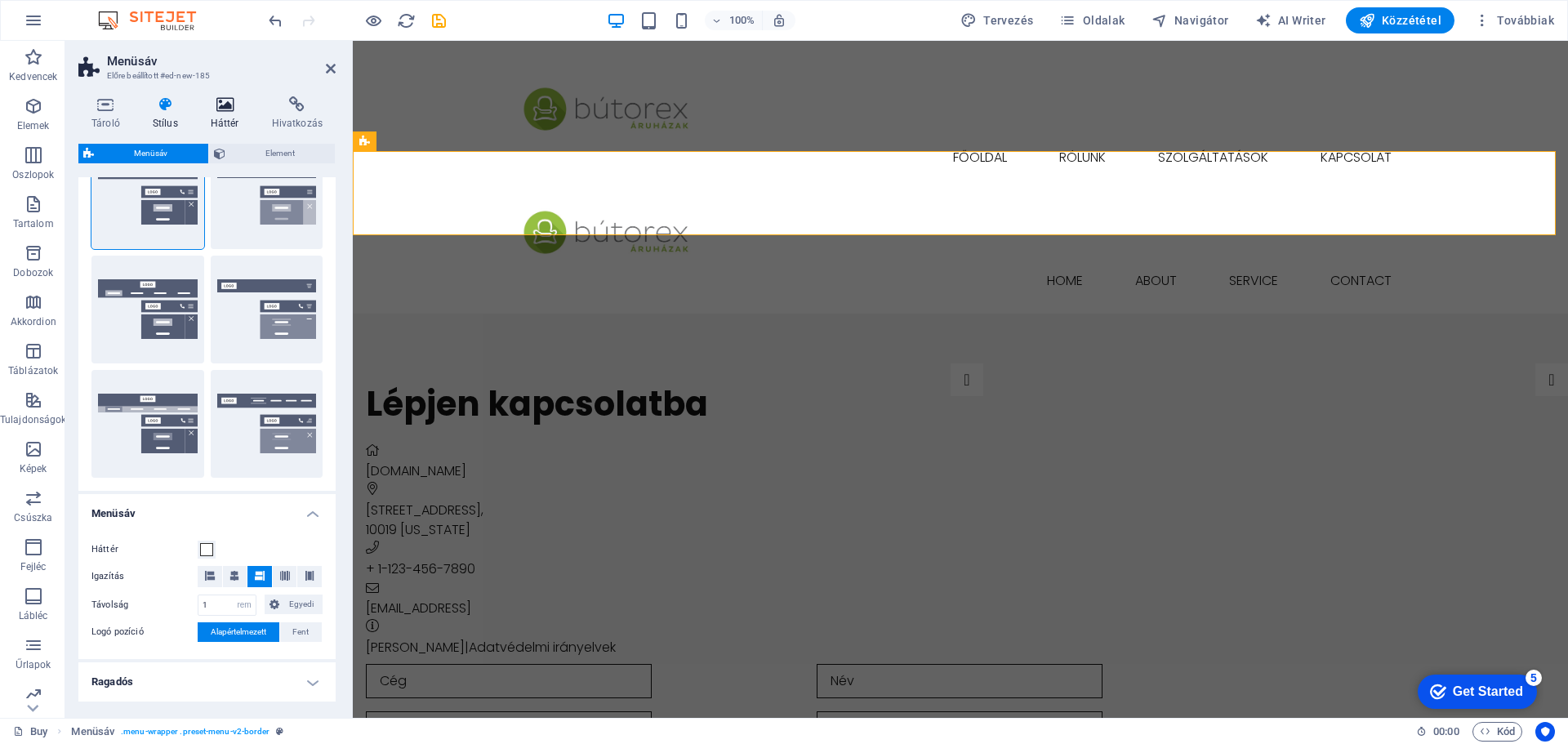
click at [221, 108] on icon at bounding box center [225, 104] width 55 height 16
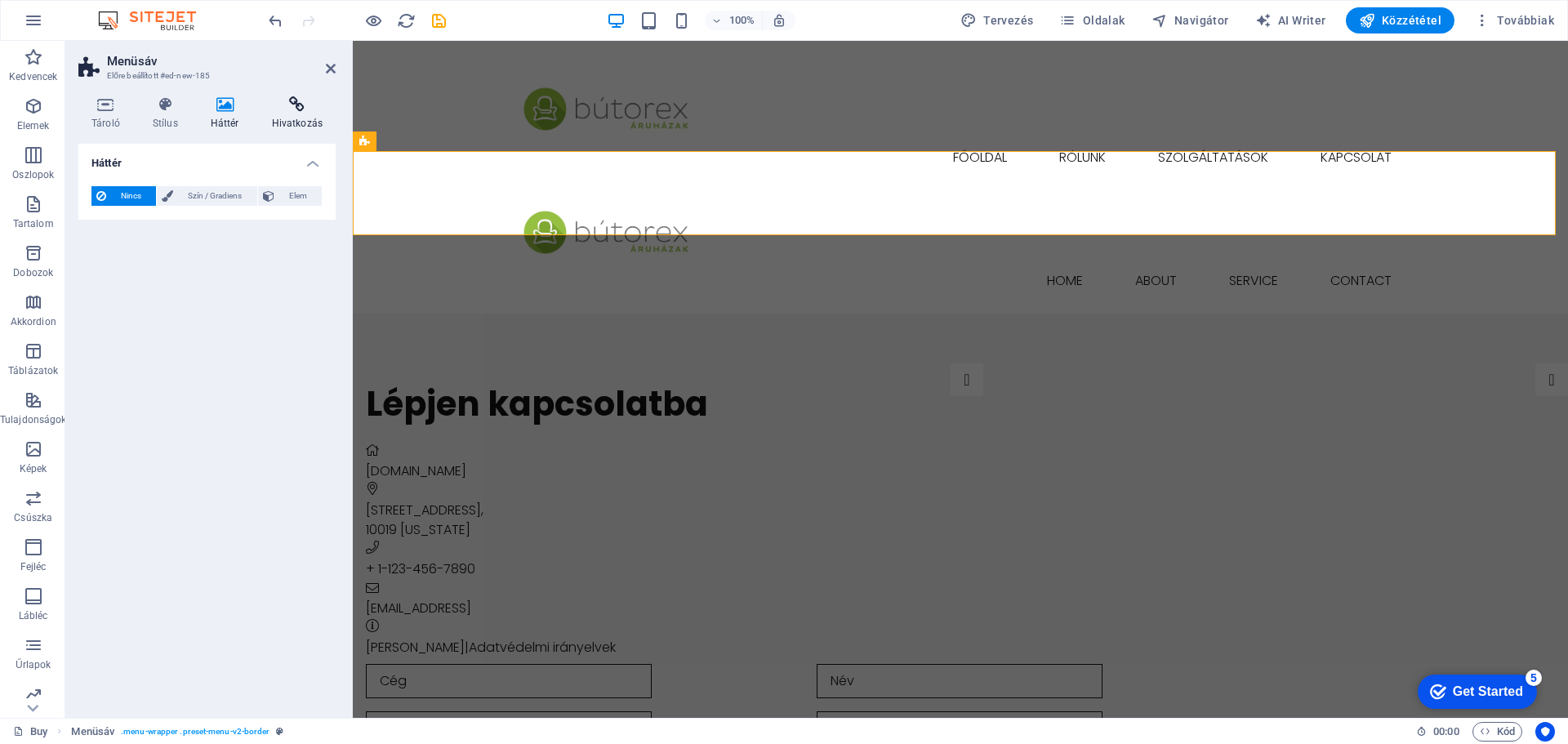
click at [293, 104] on icon at bounding box center [297, 104] width 76 height 16
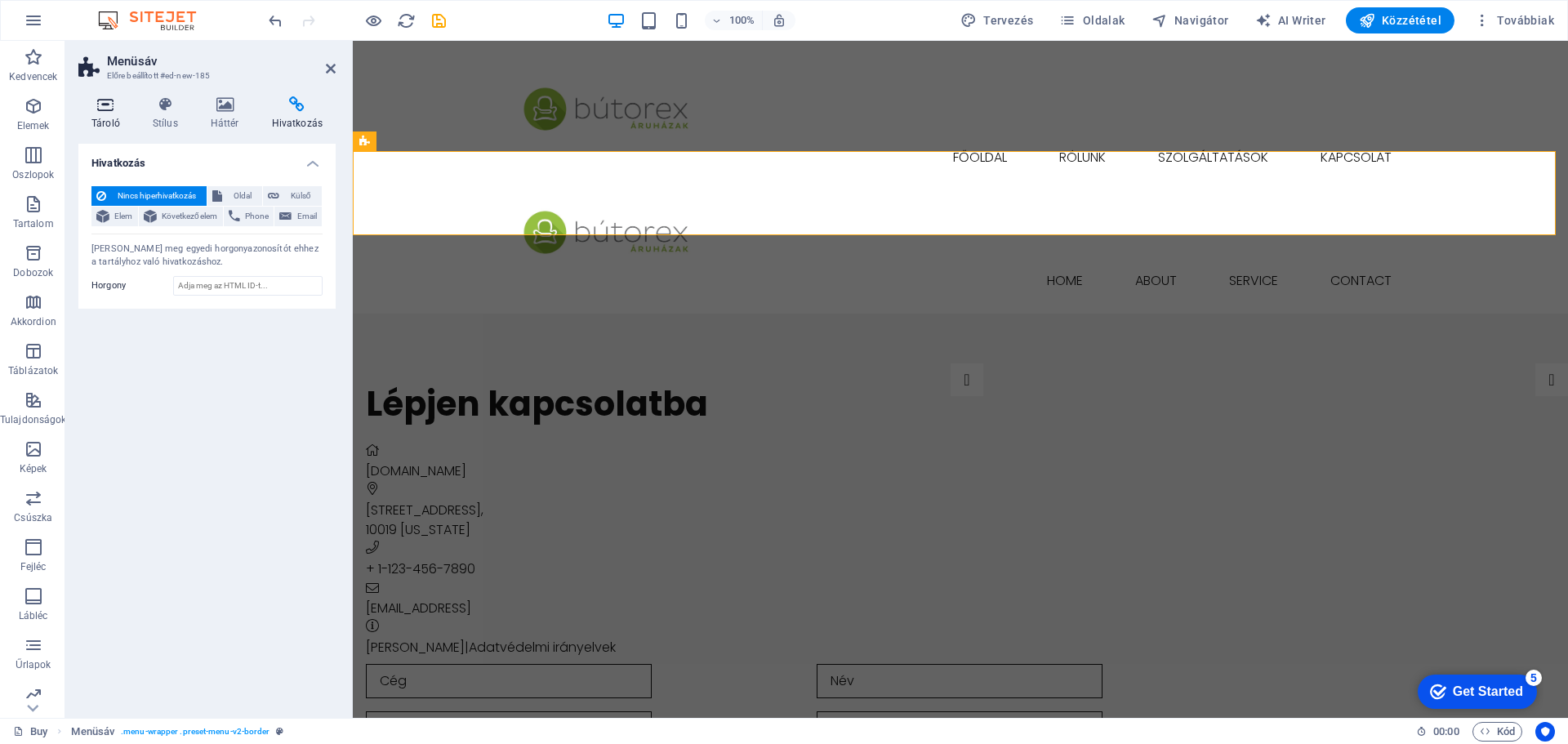
click at [109, 109] on icon at bounding box center [105, 104] width 55 height 16
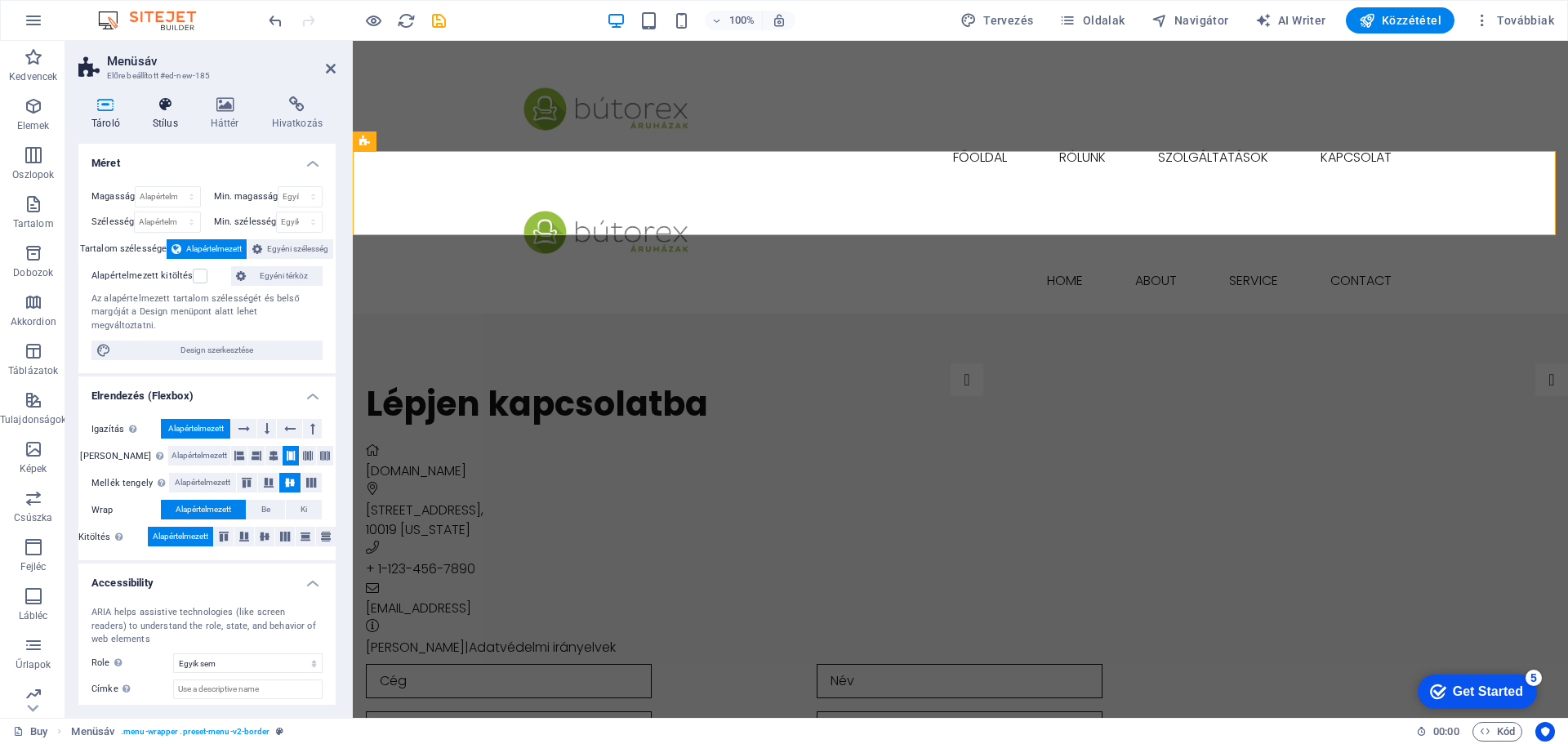
click at [168, 101] on icon at bounding box center [165, 104] width 52 height 16
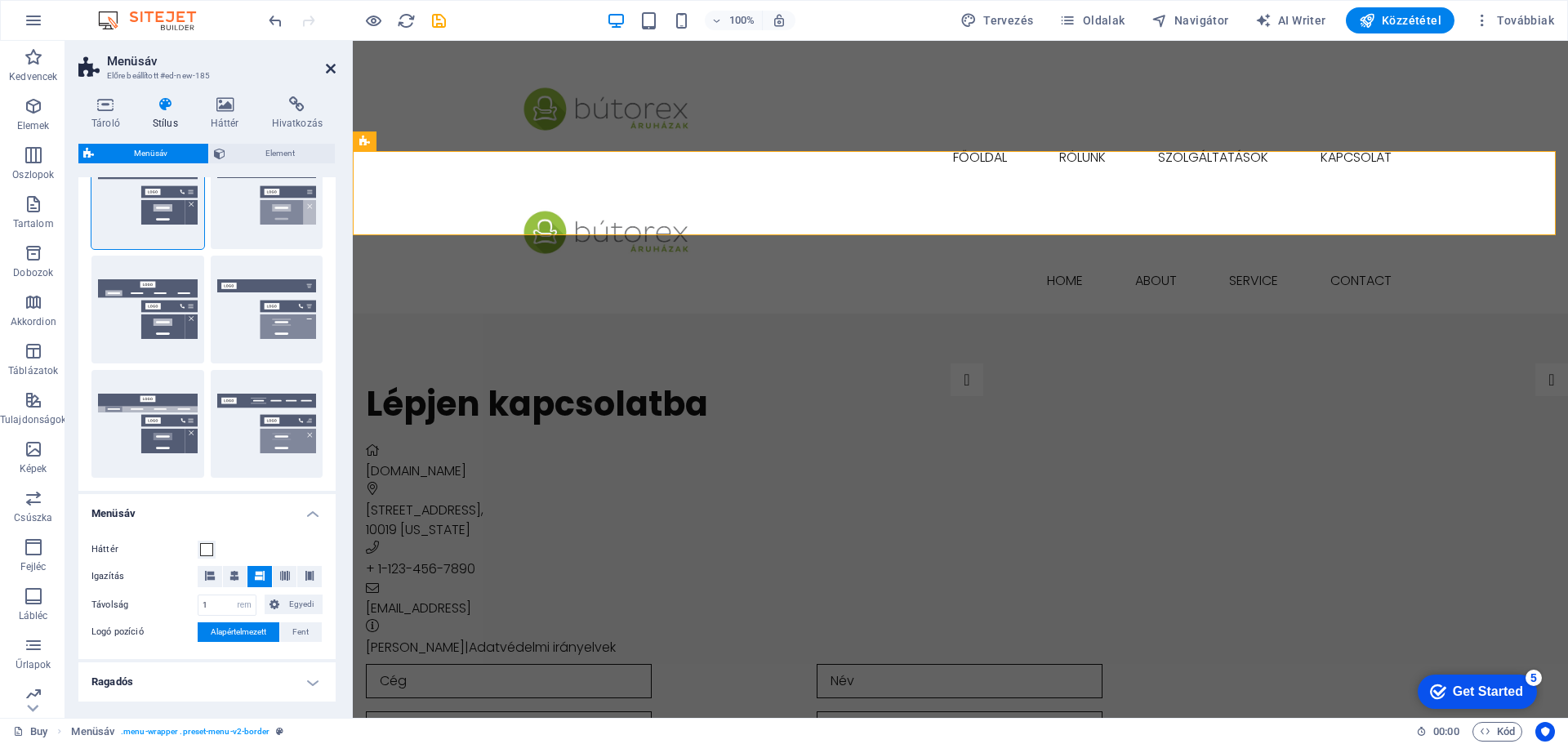
click at [329, 68] on icon at bounding box center [331, 69] width 10 height 13
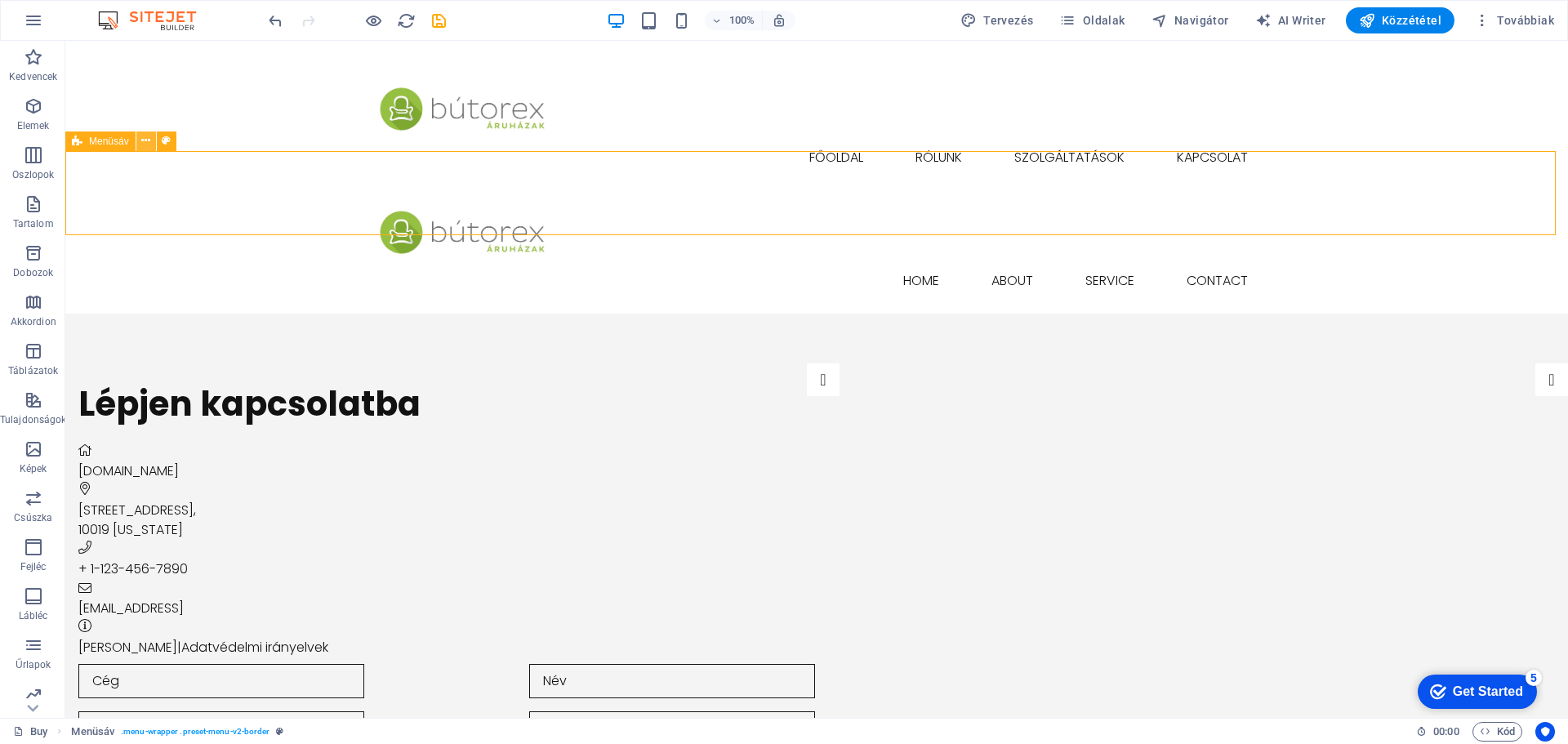
click at [144, 141] on icon at bounding box center [145, 141] width 9 height 17
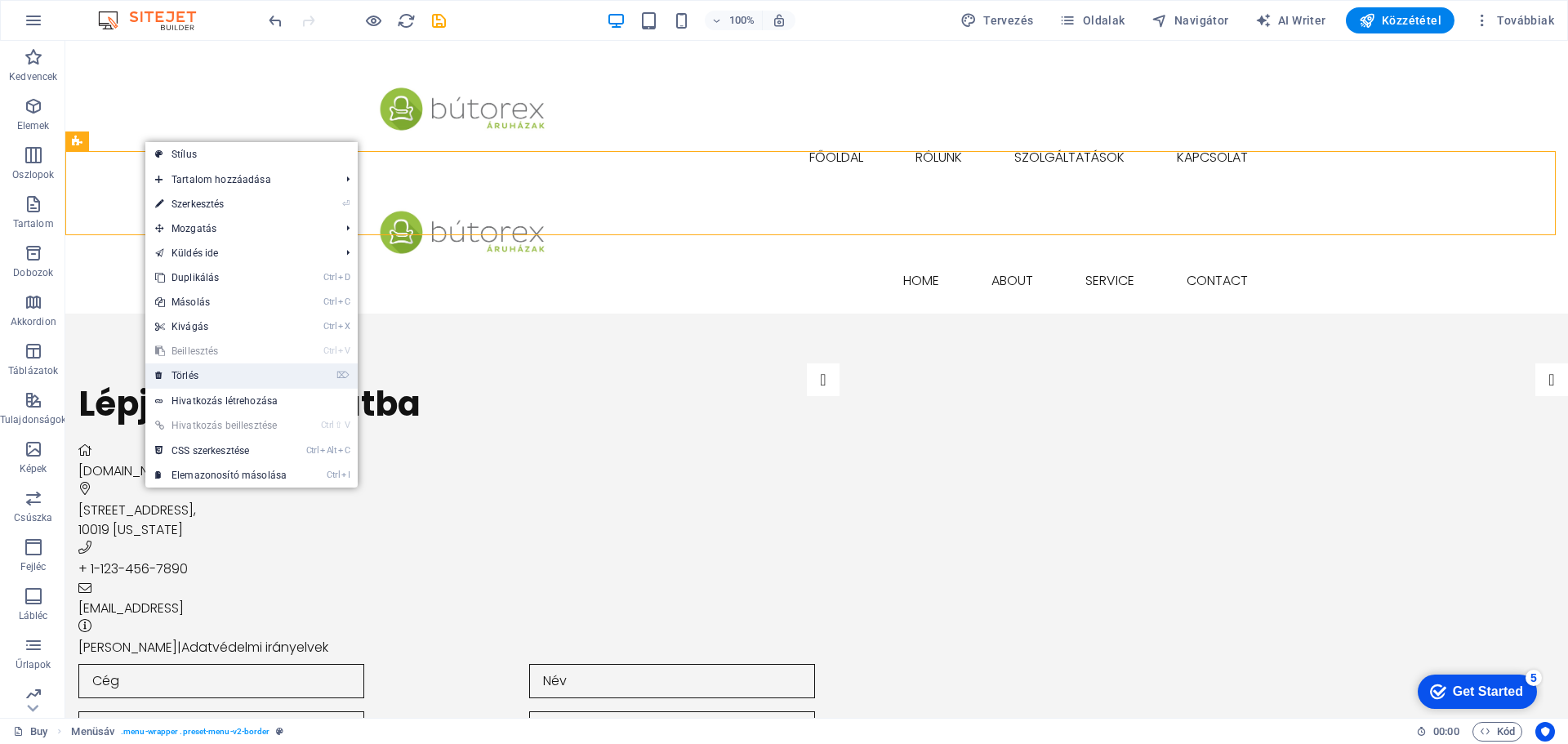
click at [191, 375] on link "⌦ Törlés" at bounding box center [221, 376] width 151 height 25
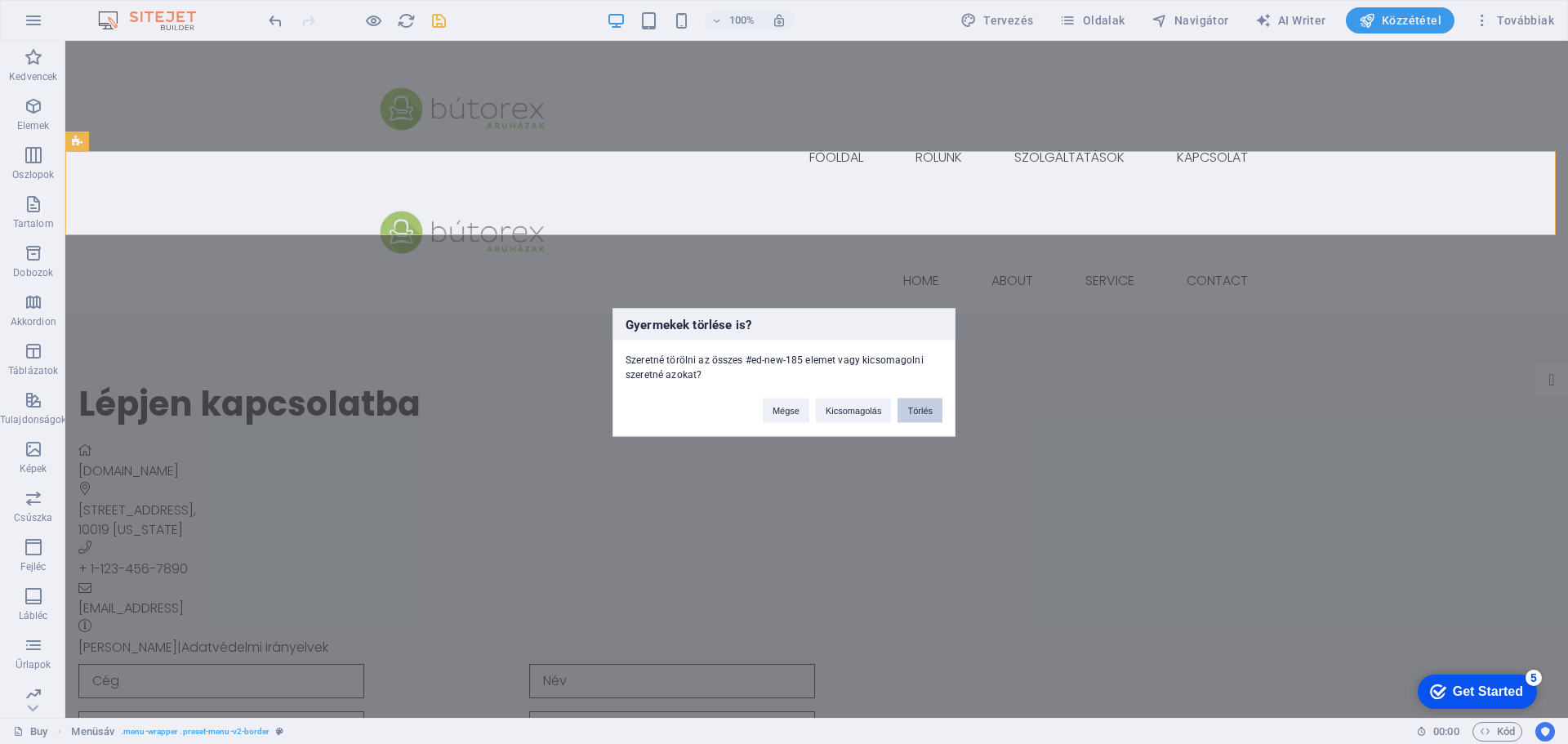
click at [927, 408] on button "Törlés" at bounding box center [920, 410] width 45 height 25
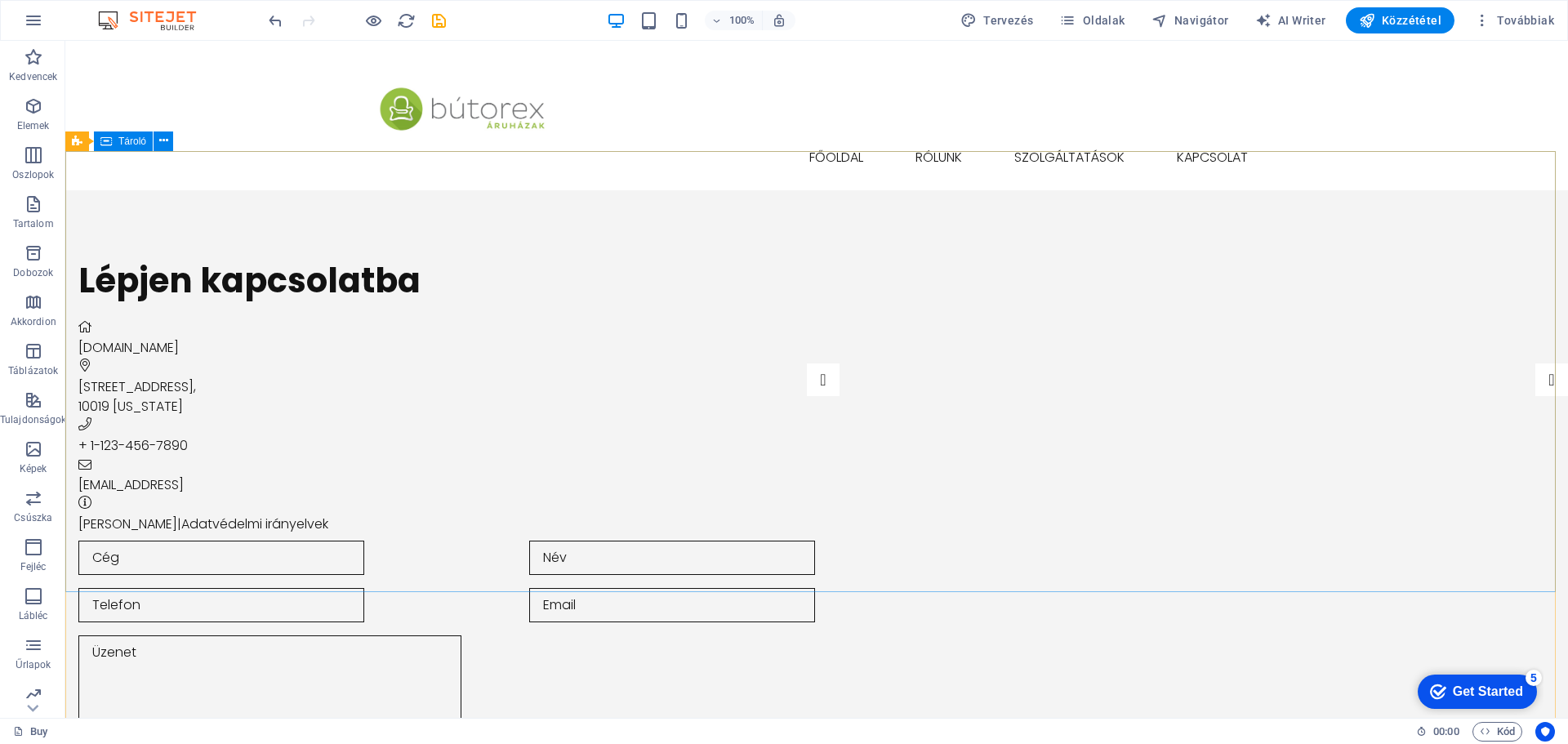
click at [131, 142] on span "Tároló" at bounding box center [132, 141] width 28 height 10
click at [161, 142] on icon at bounding box center [164, 141] width 9 height 17
click at [1529, 354] on div "Lépjen kapcsolatba [DOMAIN_NAME] [STREET_ADDRESS][US_STATE] + 1-123-456-7890 [E…" at bounding box center [817, 559] width 1503 height 737
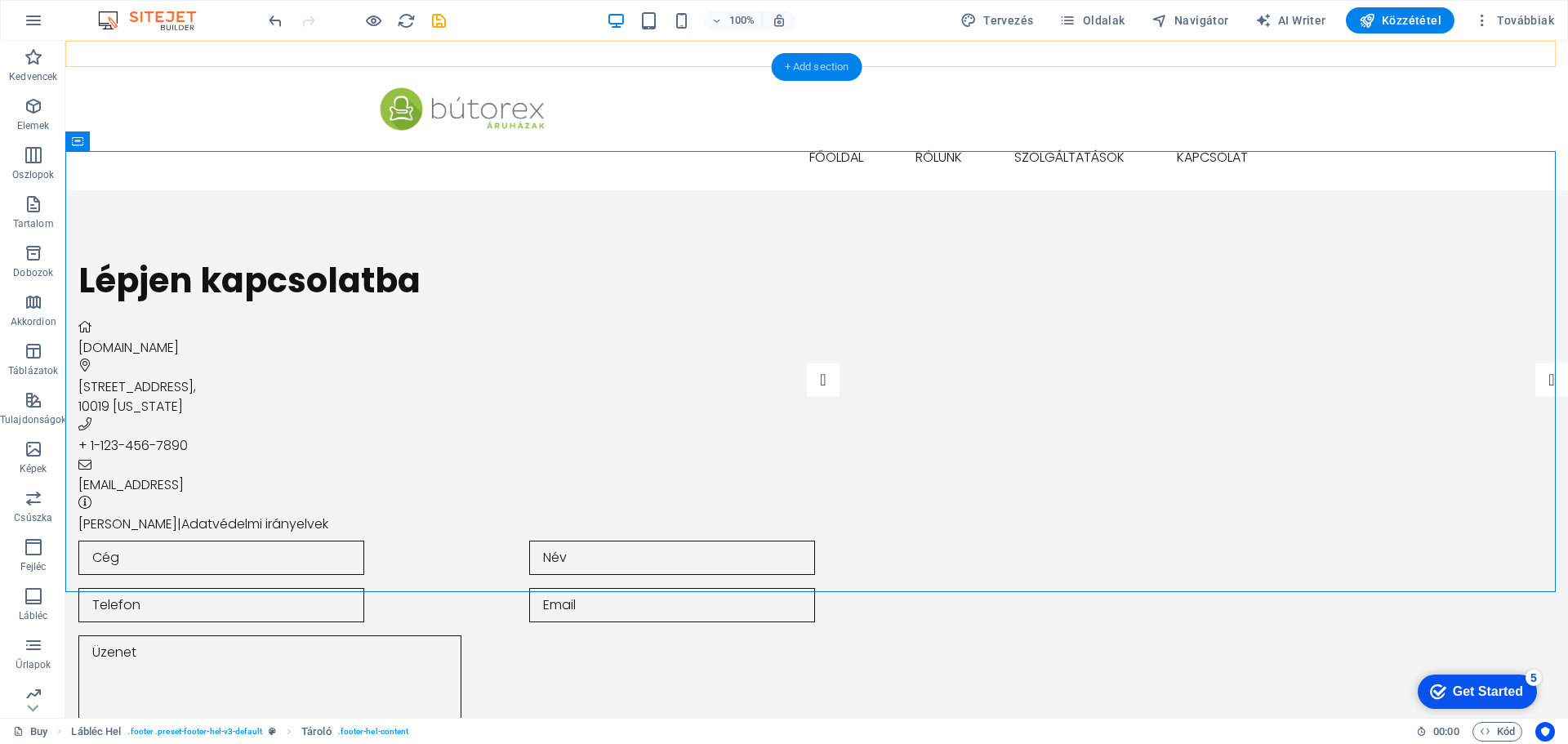
click at [814, 62] on div "+ Add section" at bounding box center [817, 67] width 90 height 28
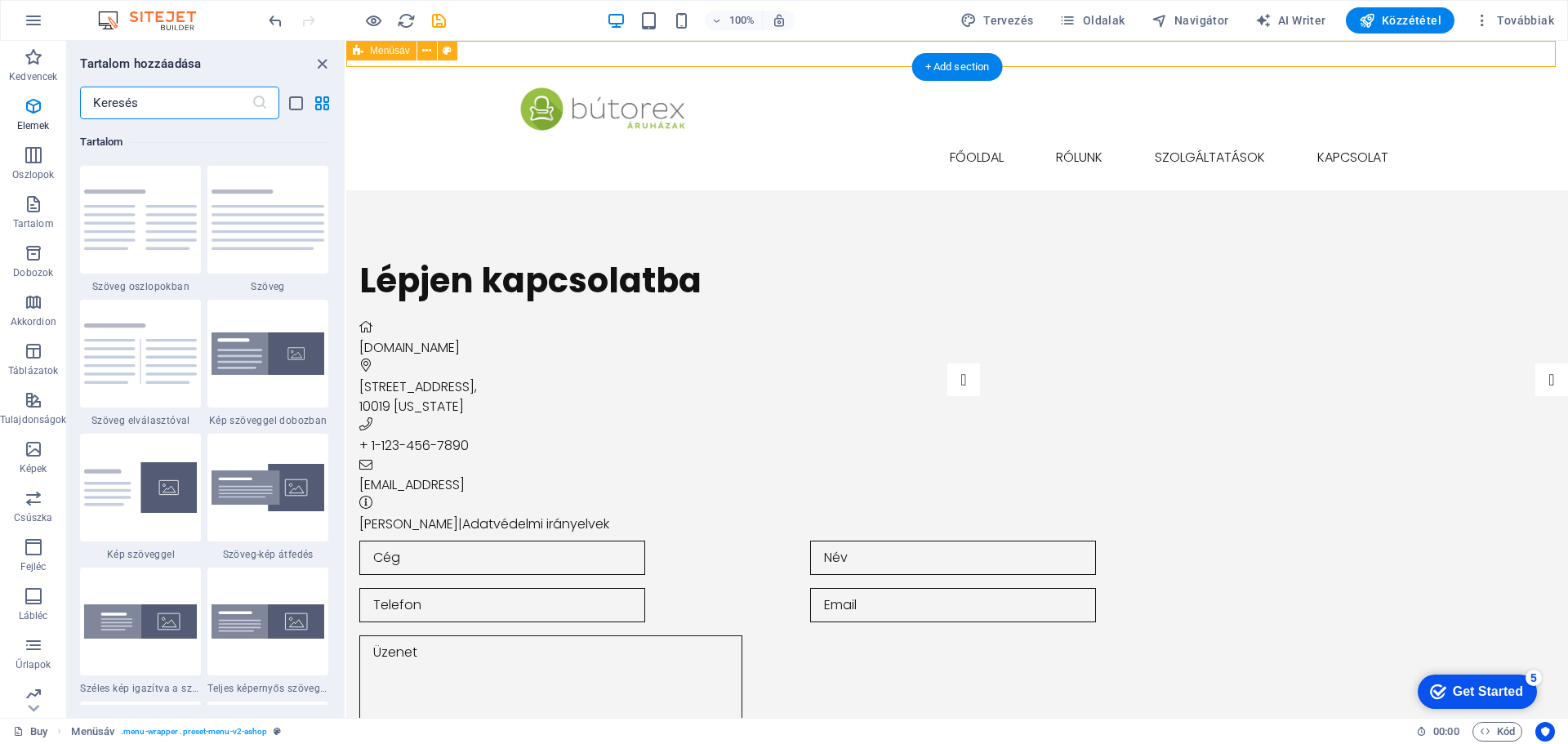
scroll to position [2859, 0]
click at [323, 67] on icon "close panel" at bounding box center [322, 64] width 19 height 19
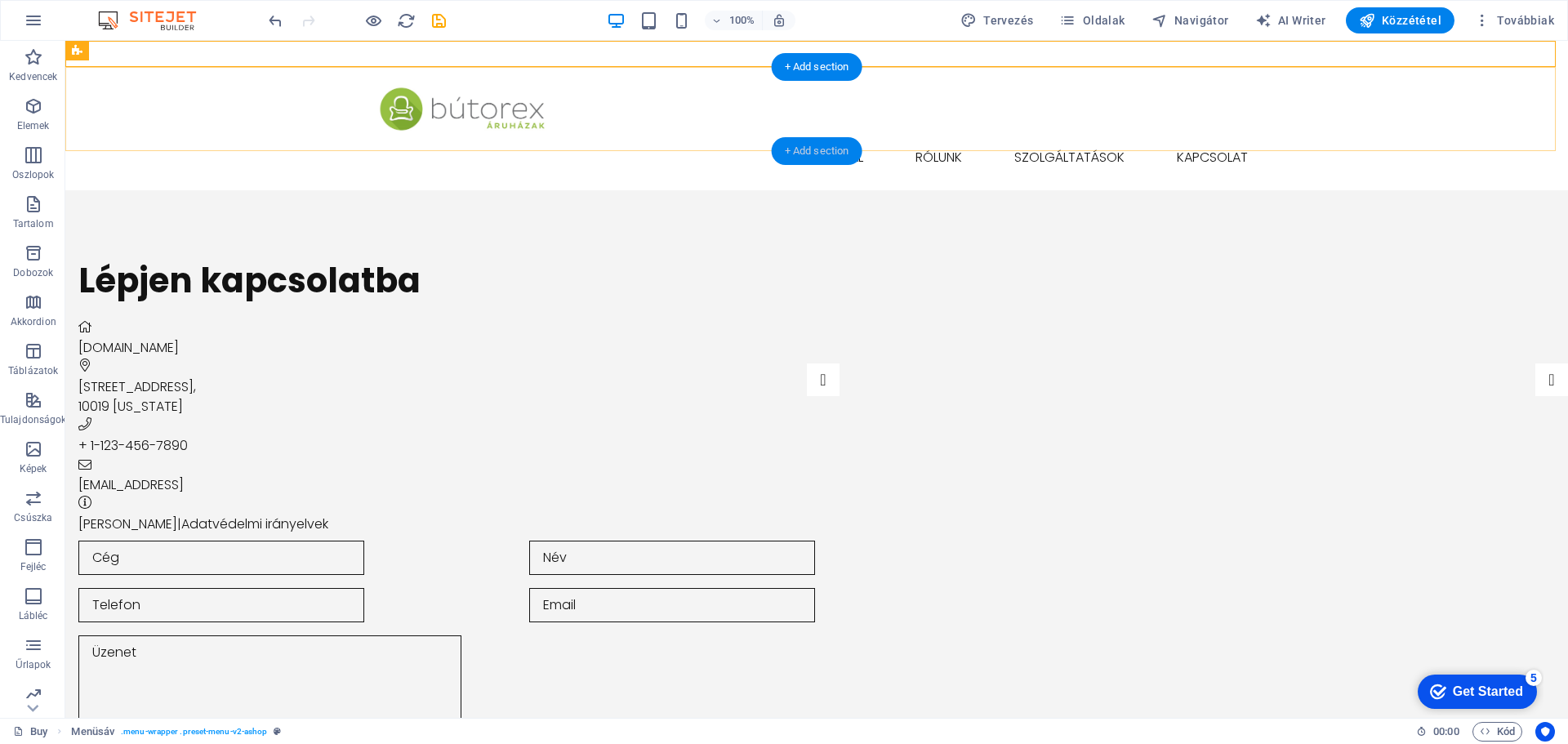
click at [817, 156] on div "+ Add section" at bounding box center [817, 151] width 90 height 28
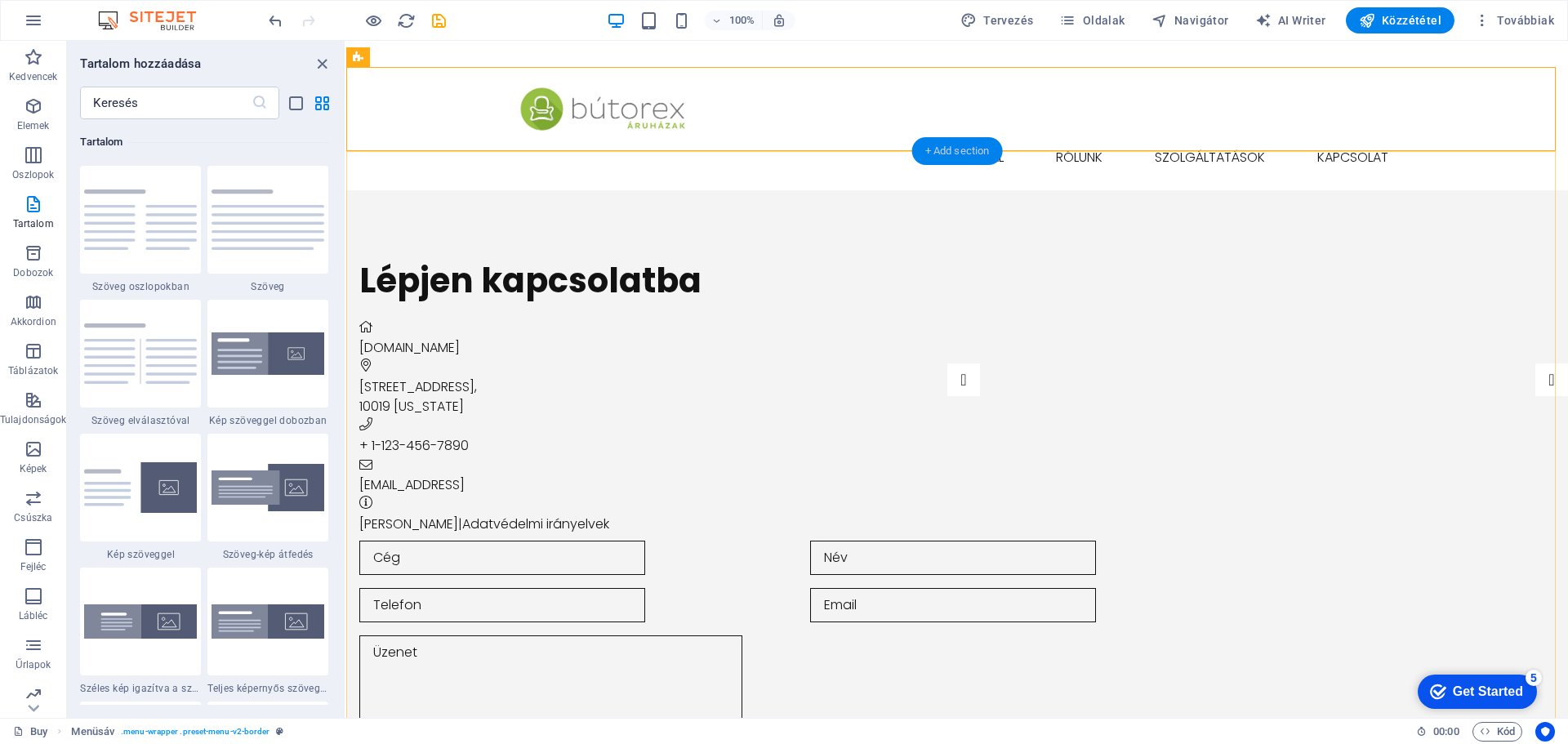
click at [943, 148] on div "+ Add section" at bounding box center [957, 151] width 90 height 28
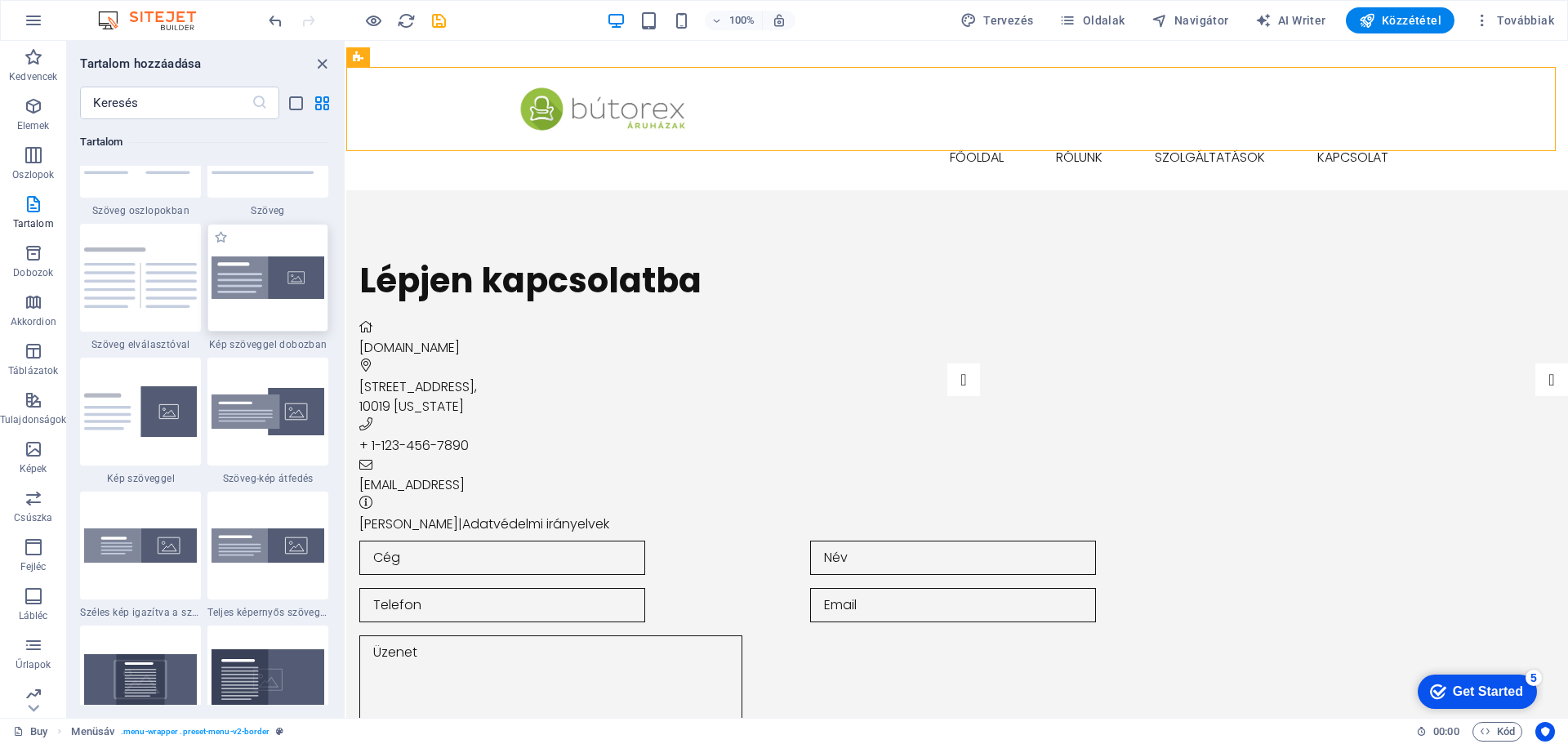
scroll to position [3023, 0]
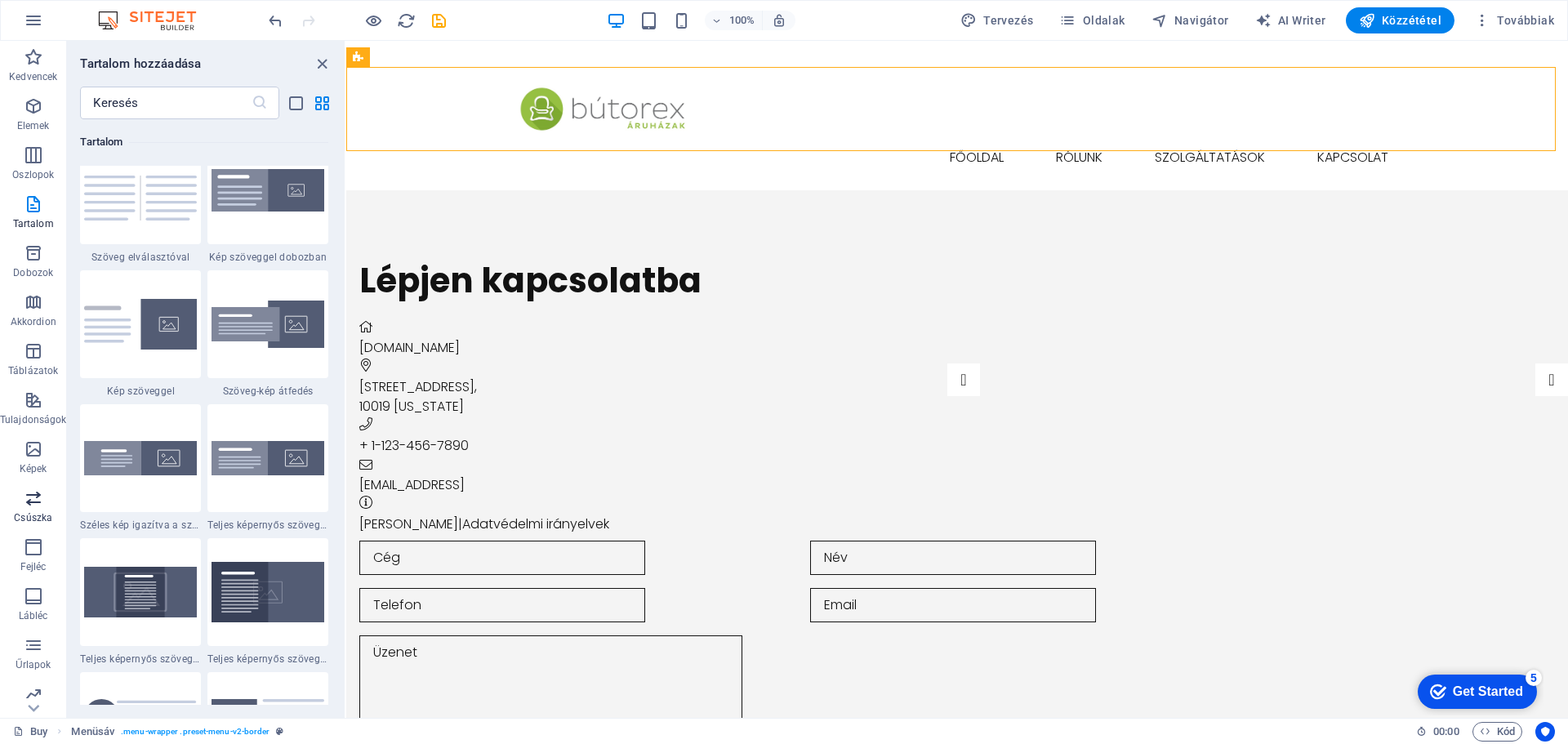
click at [32, 497] on icon "button" at bounding box center [34, 498] width 20 height 20
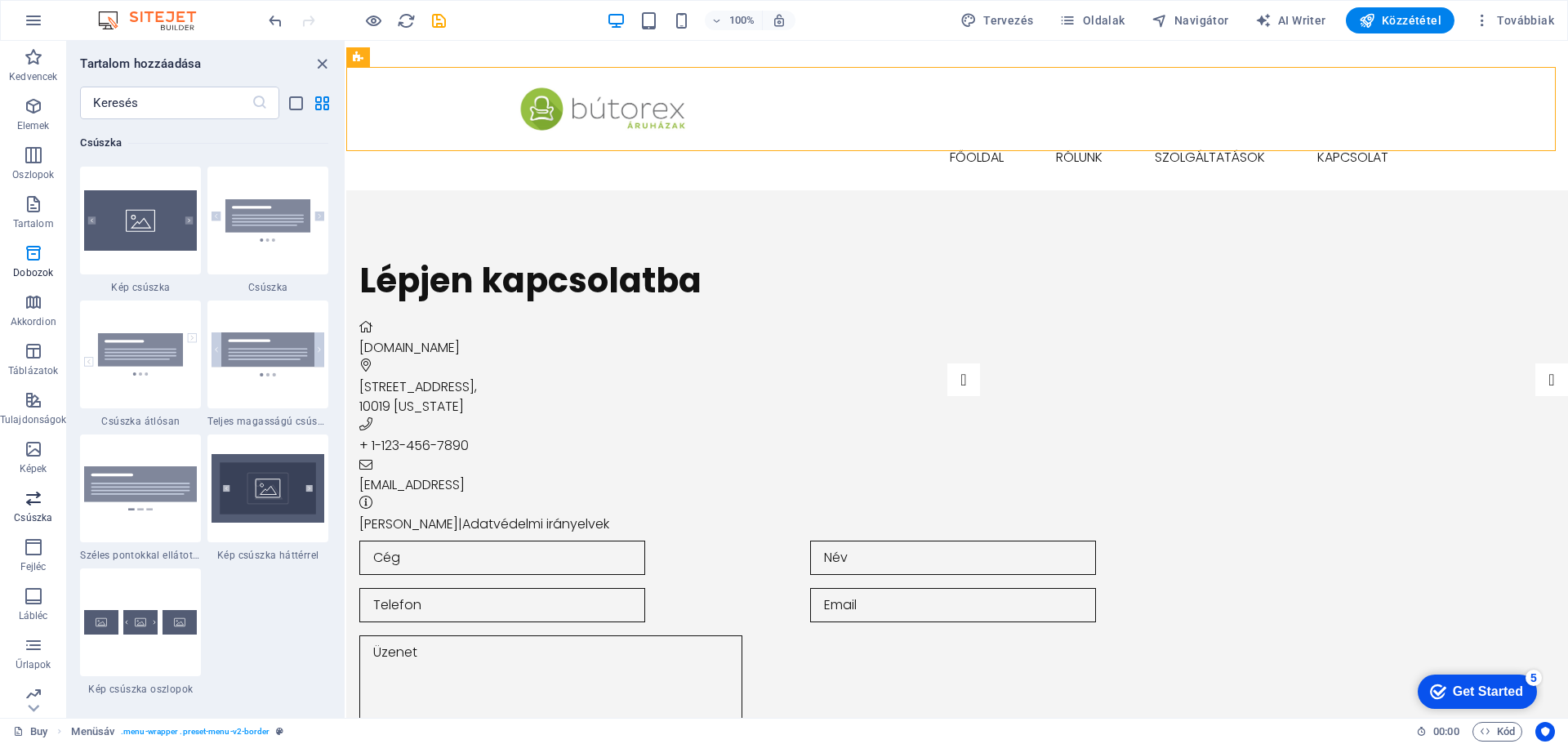
scroll to position [9263, 0]
click at [151, 220] on img at bounding box center [140, 220] width 113 height 61
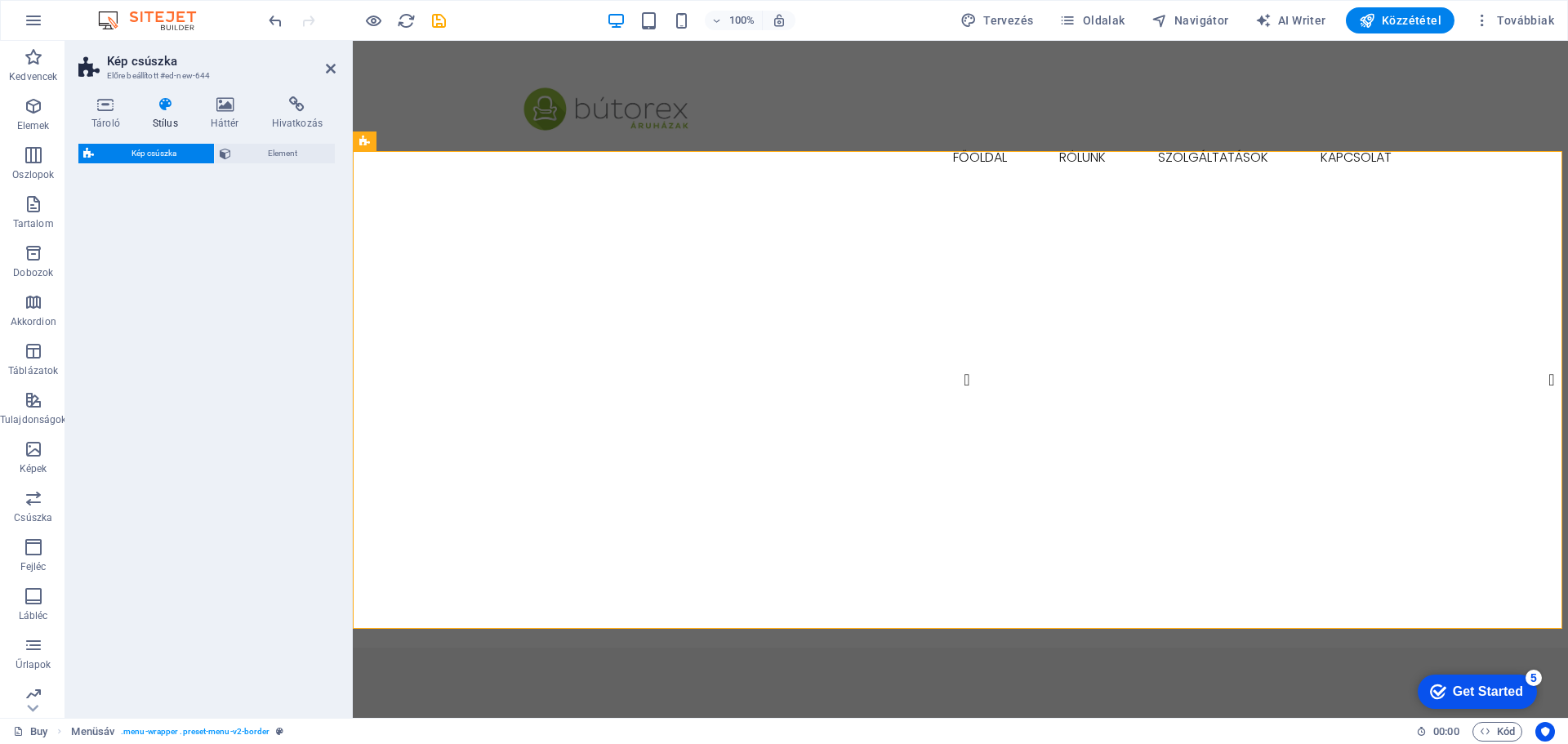
select select "rem"
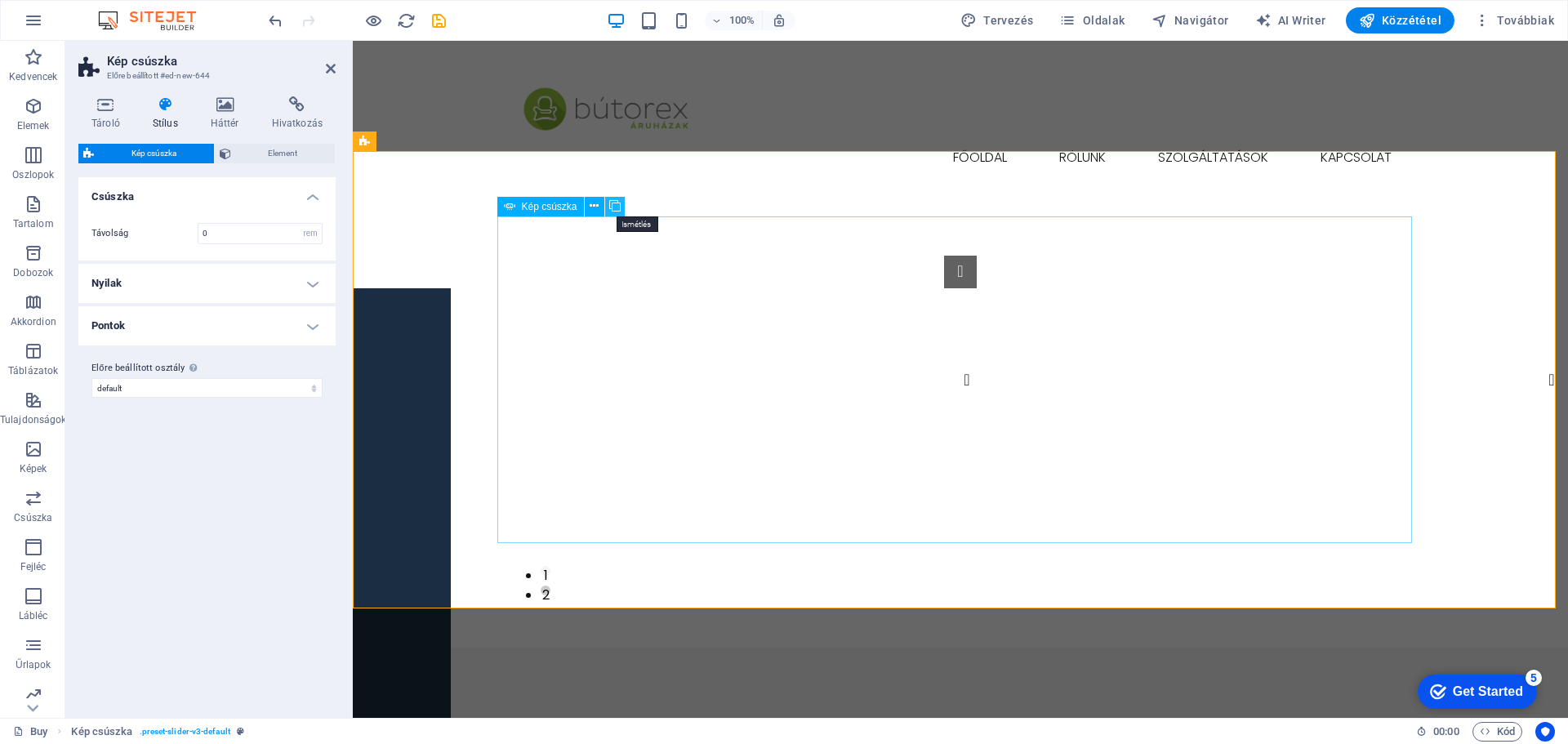
click at [618, 204] on icon at bounding box center [615, 206] width 12 height 17
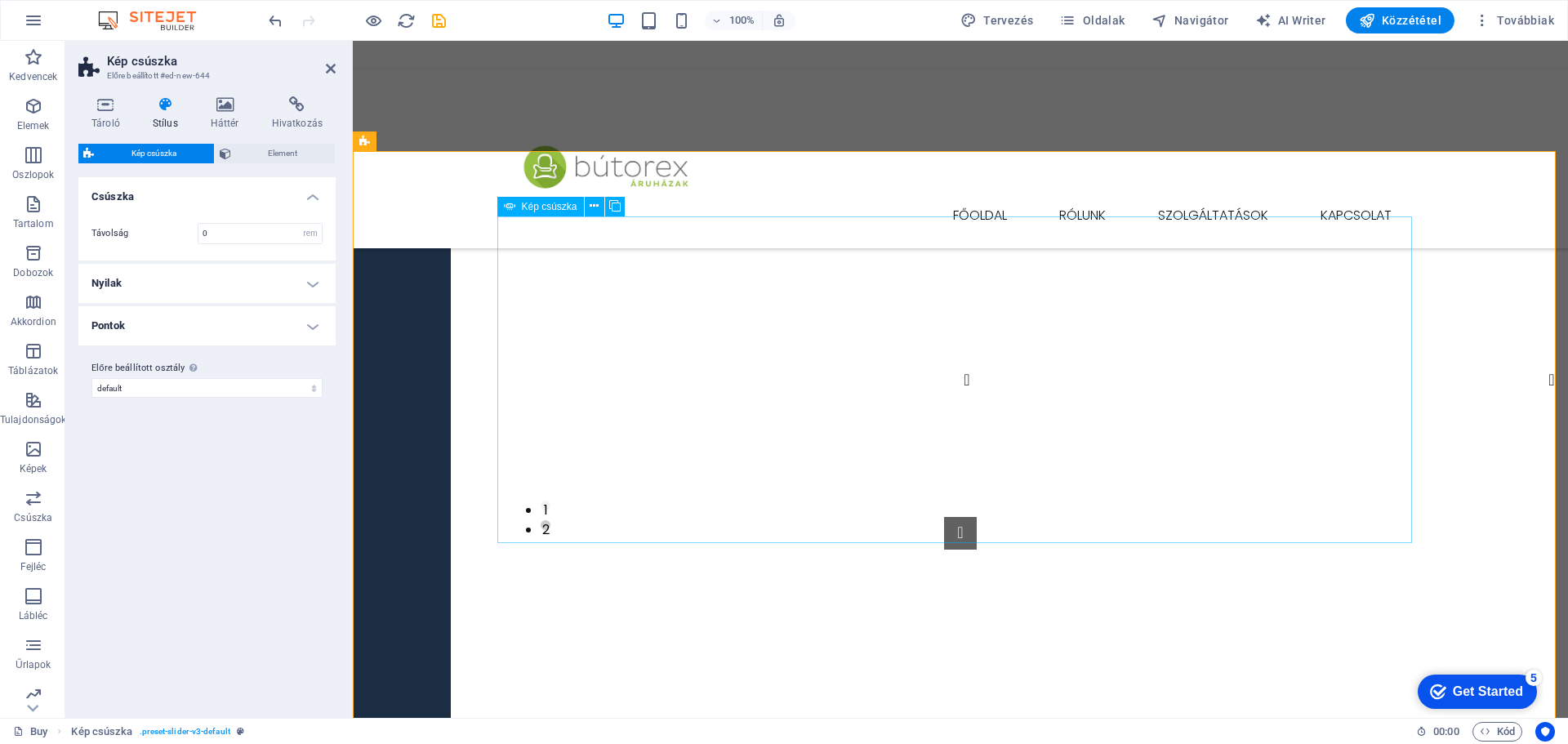
scroll to position [247, 0]
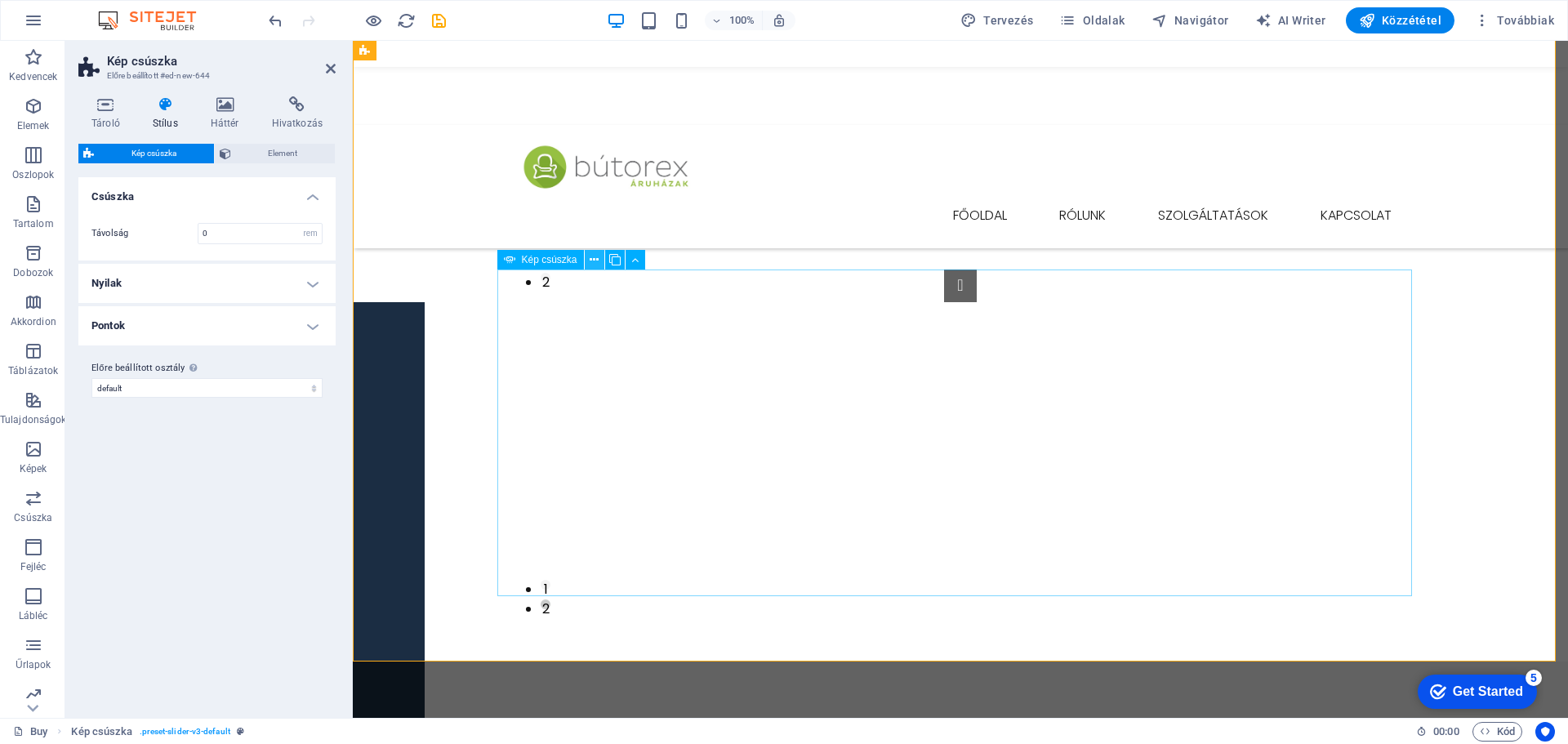
click at [593, 258] on icon at bounding box center [594, 260] width 9 height 17
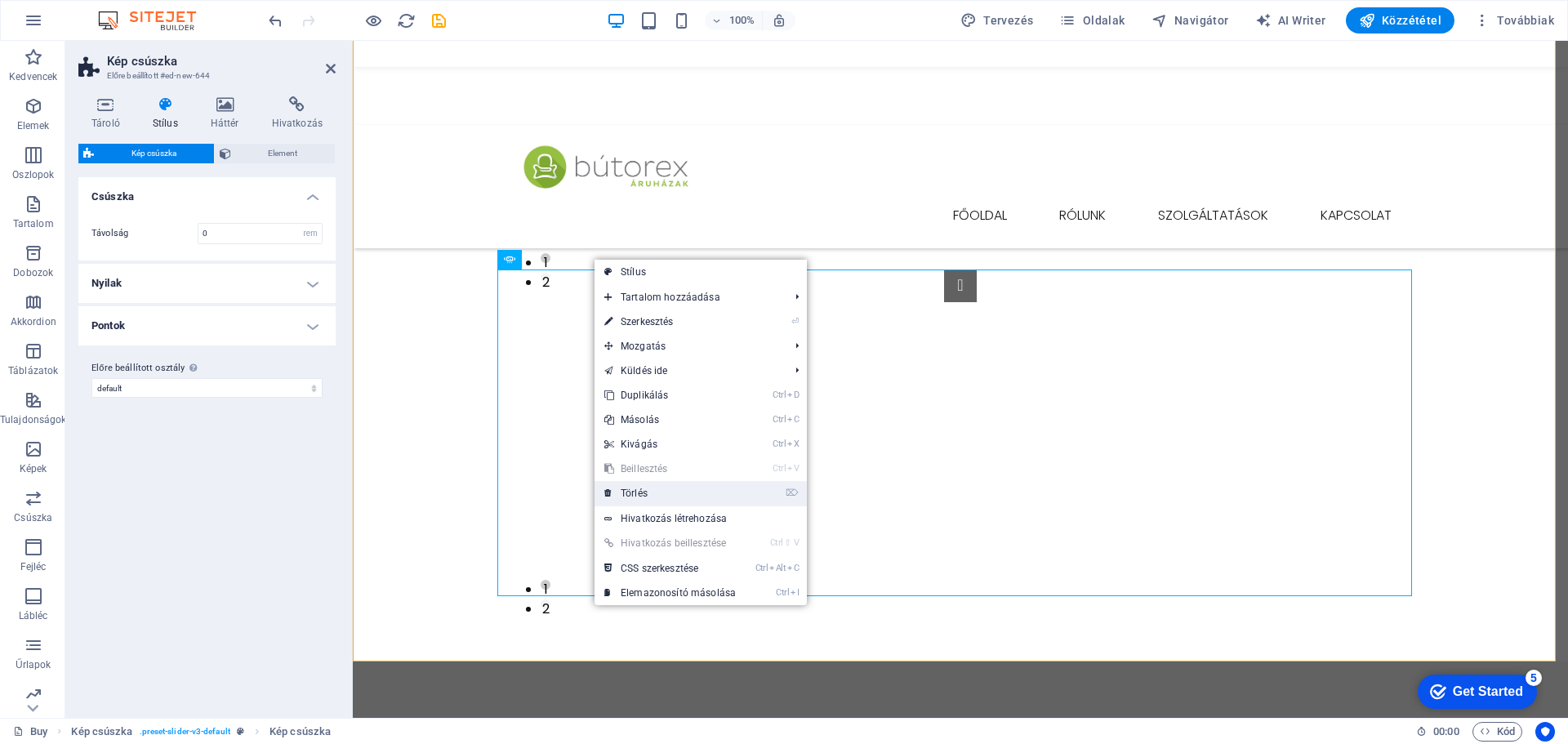
click at [645, 496] on link "⌦ Törlés" at bounding box center [671, 493] width 151 height 25
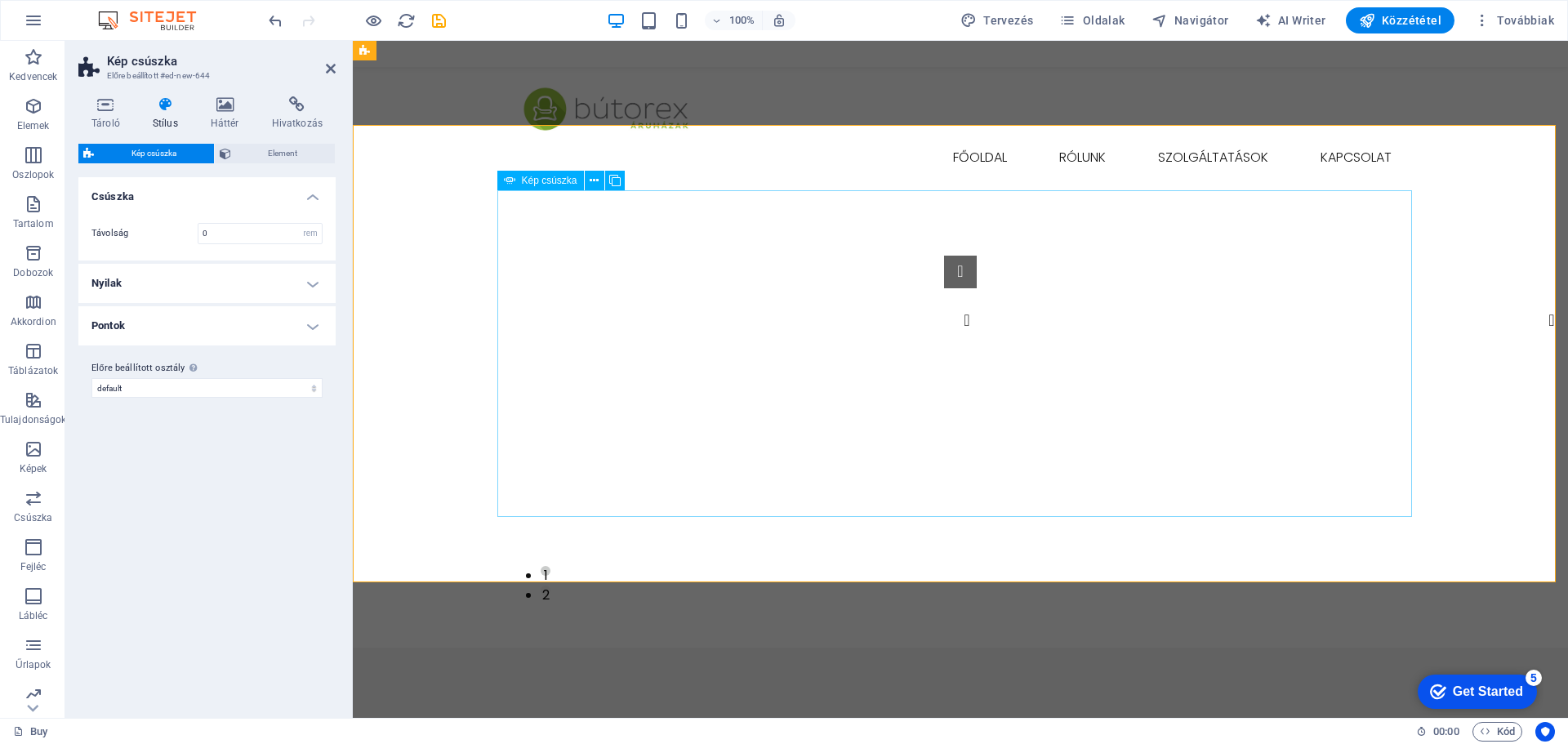
scroll to position [0, 0]
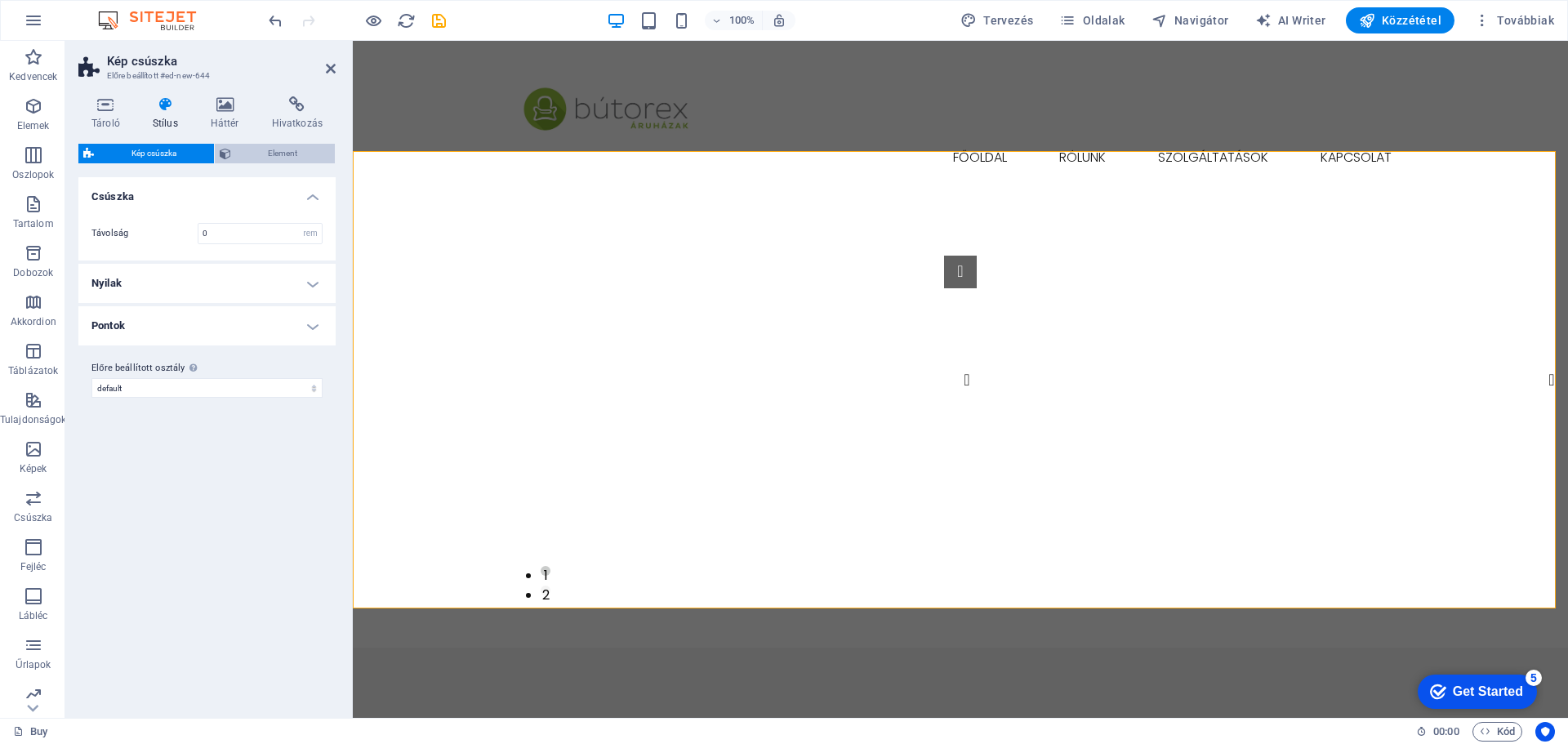
click at [282, 158] on span "Element" at bounding box center [283, 154] width 95 height 20
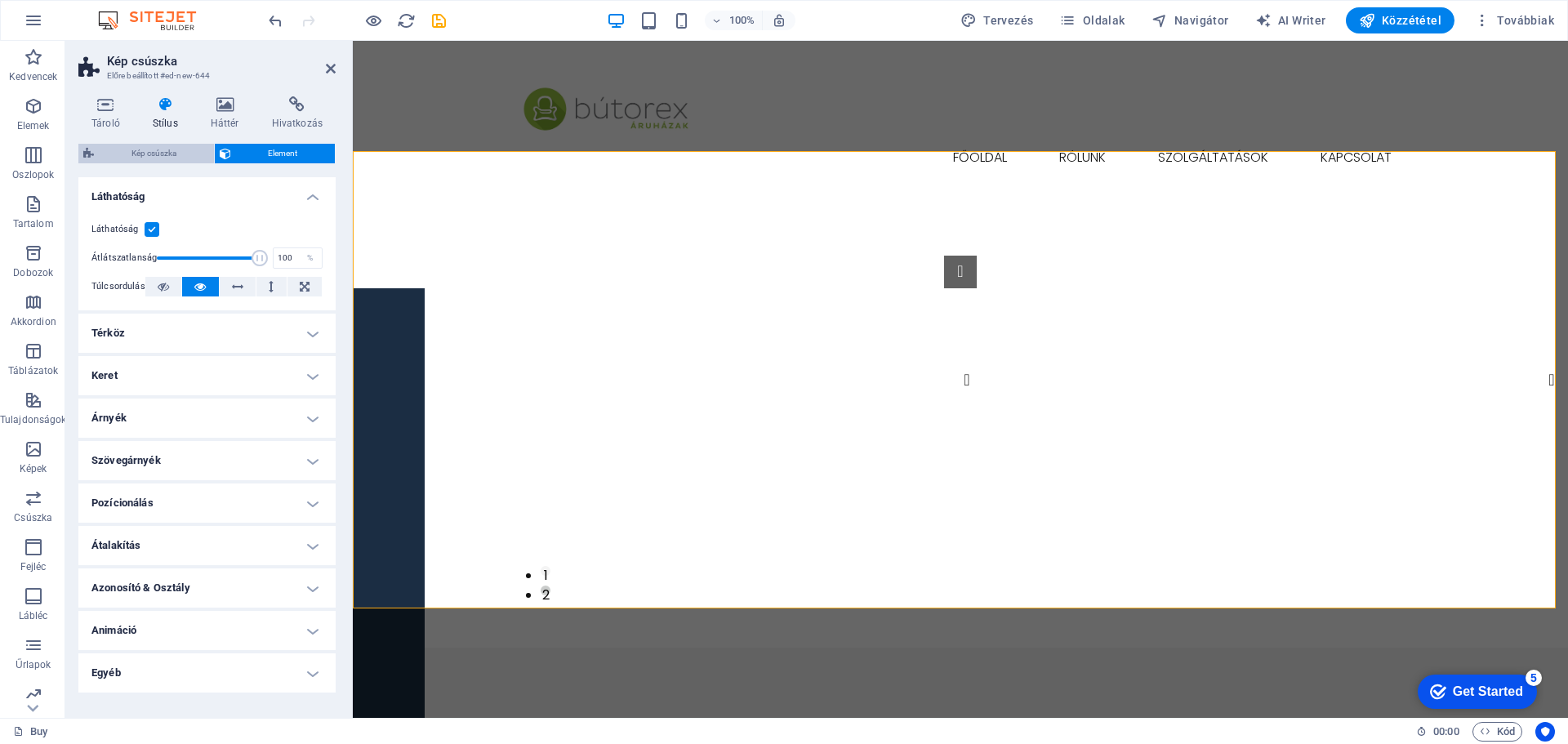
click at [147, 156] on span "Kép csúszka" at bounding box center [154, 154] width 110 height 20
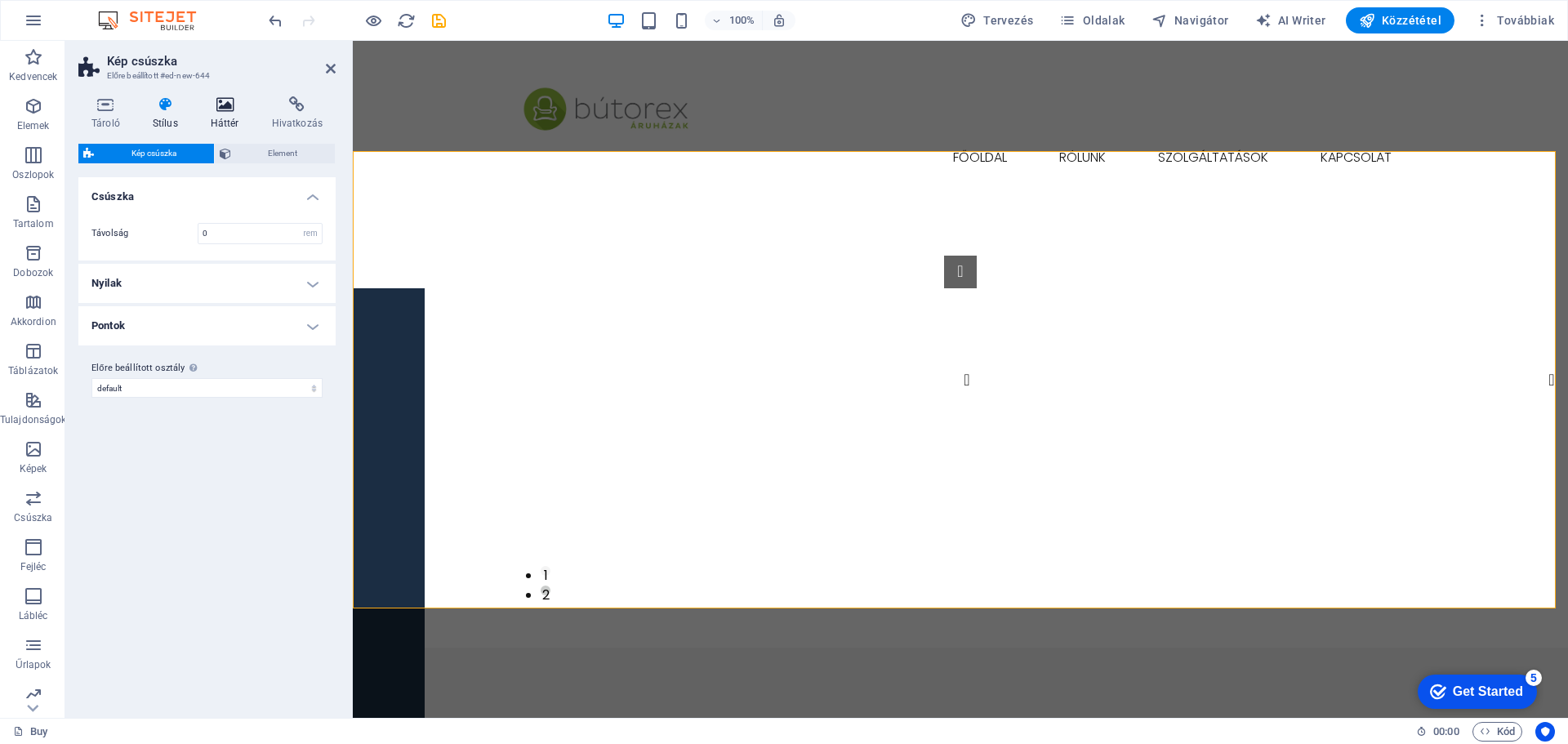
click at [239, 101] on icon at bounding box center [225, 104] width 55 height 16
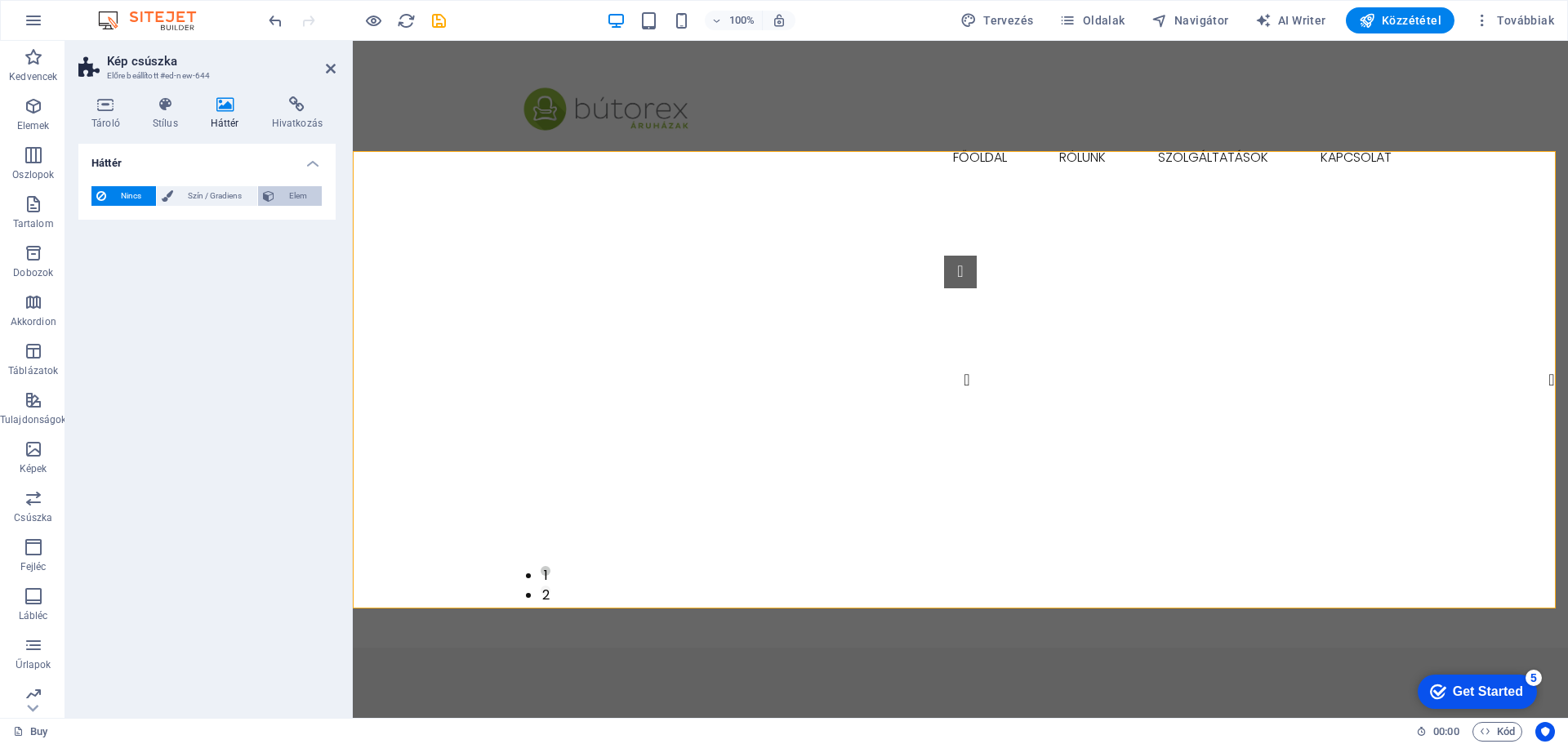
click at [284, 195] on span "Elem" at bounding box center [298, 196] width 38 height 20
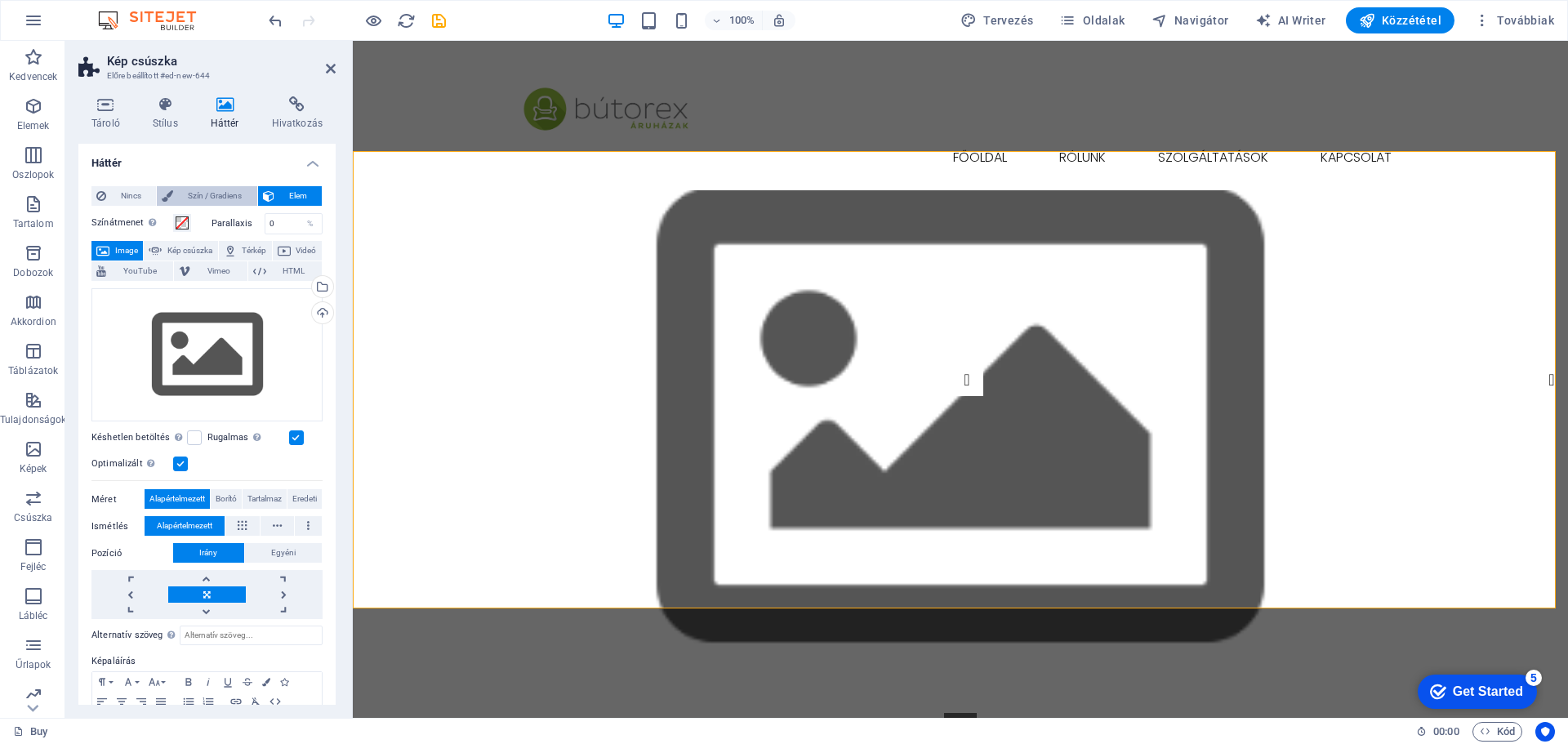
click at [214, 194] on span "Szín / Gradiens" at bounding box center [214, 196] width 73 height 20
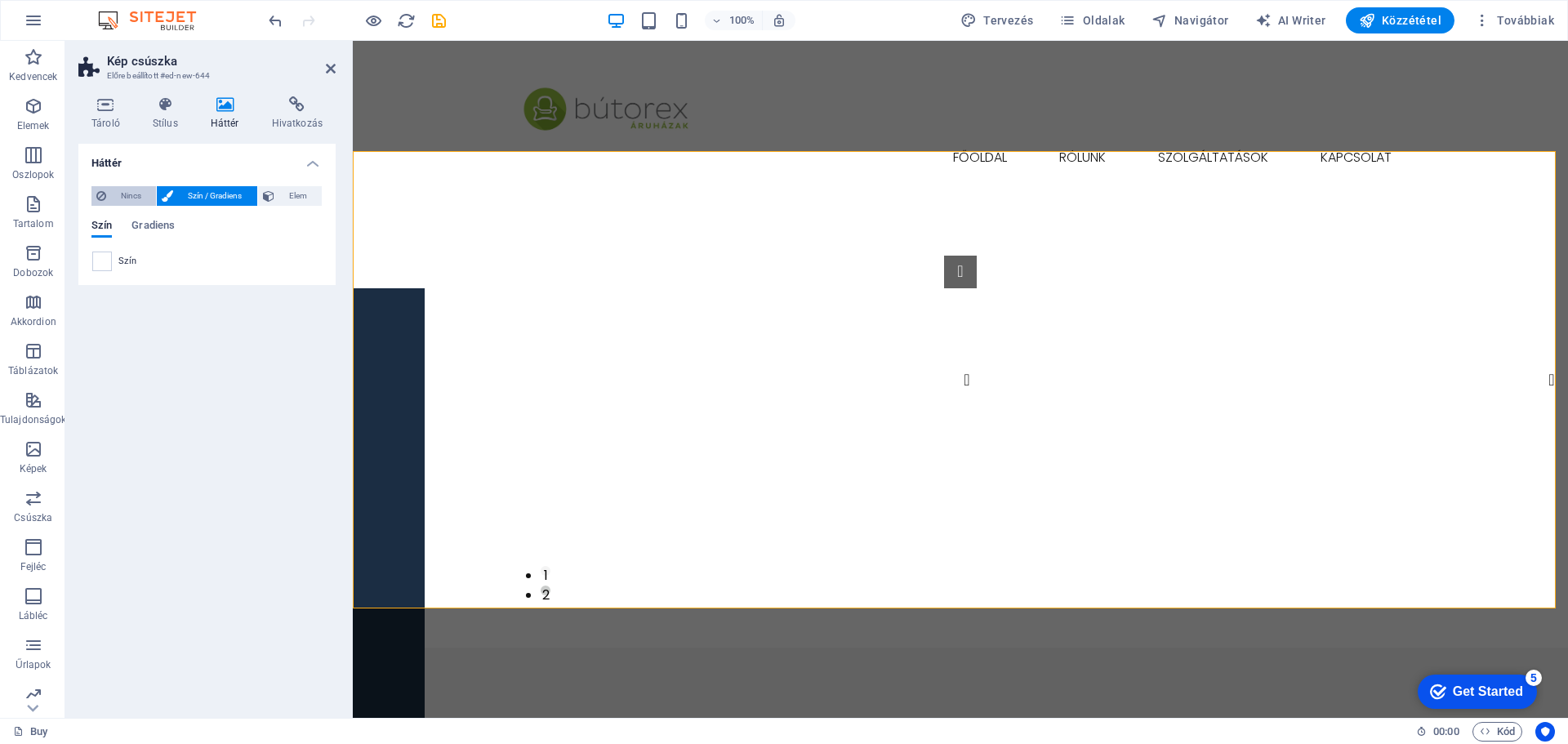
click at [134, 193] on span "Nincs" at bounding box center [131, 196] width 40 height 20
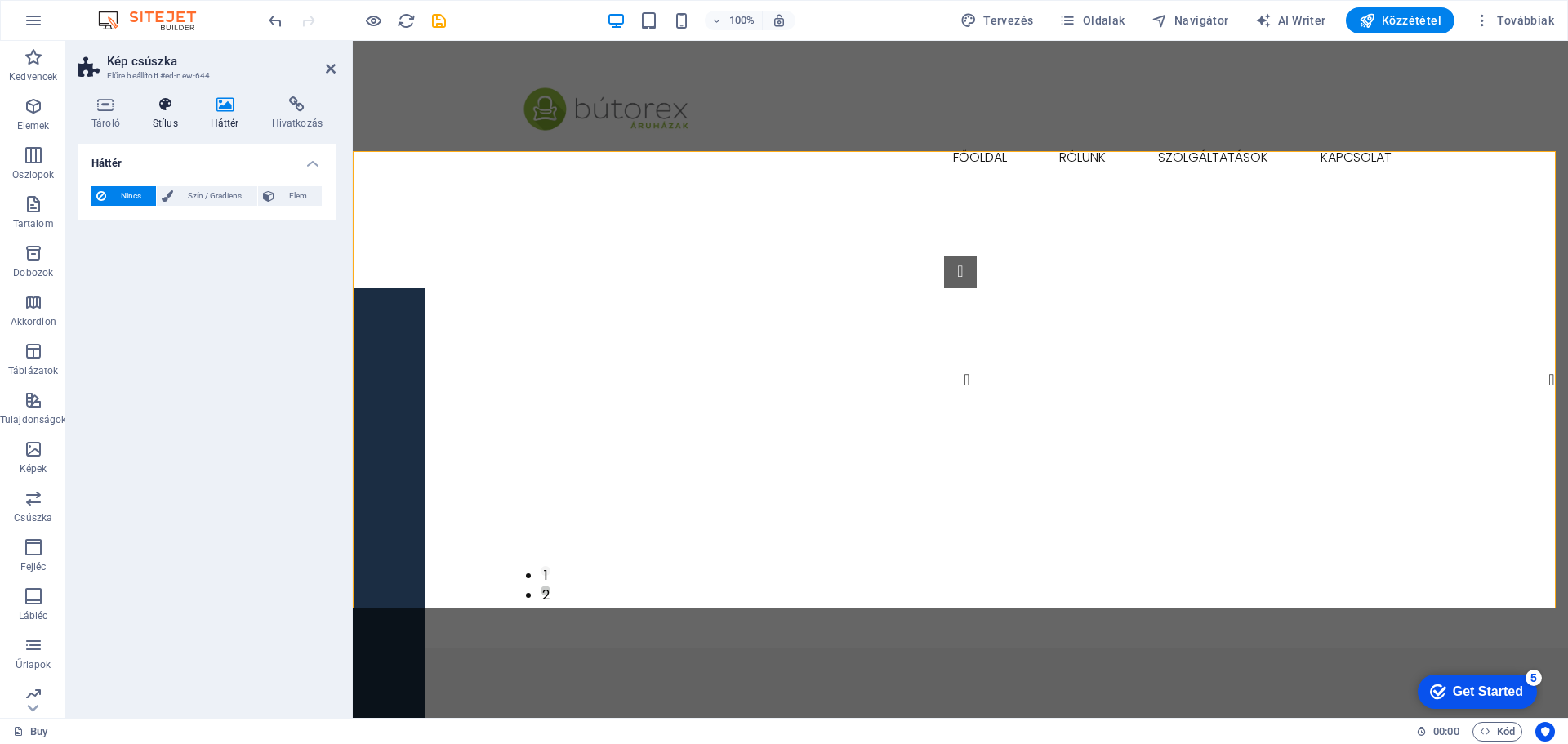
click at [157, 110] on icon at bounding box center [165, 104] width 52 height 16
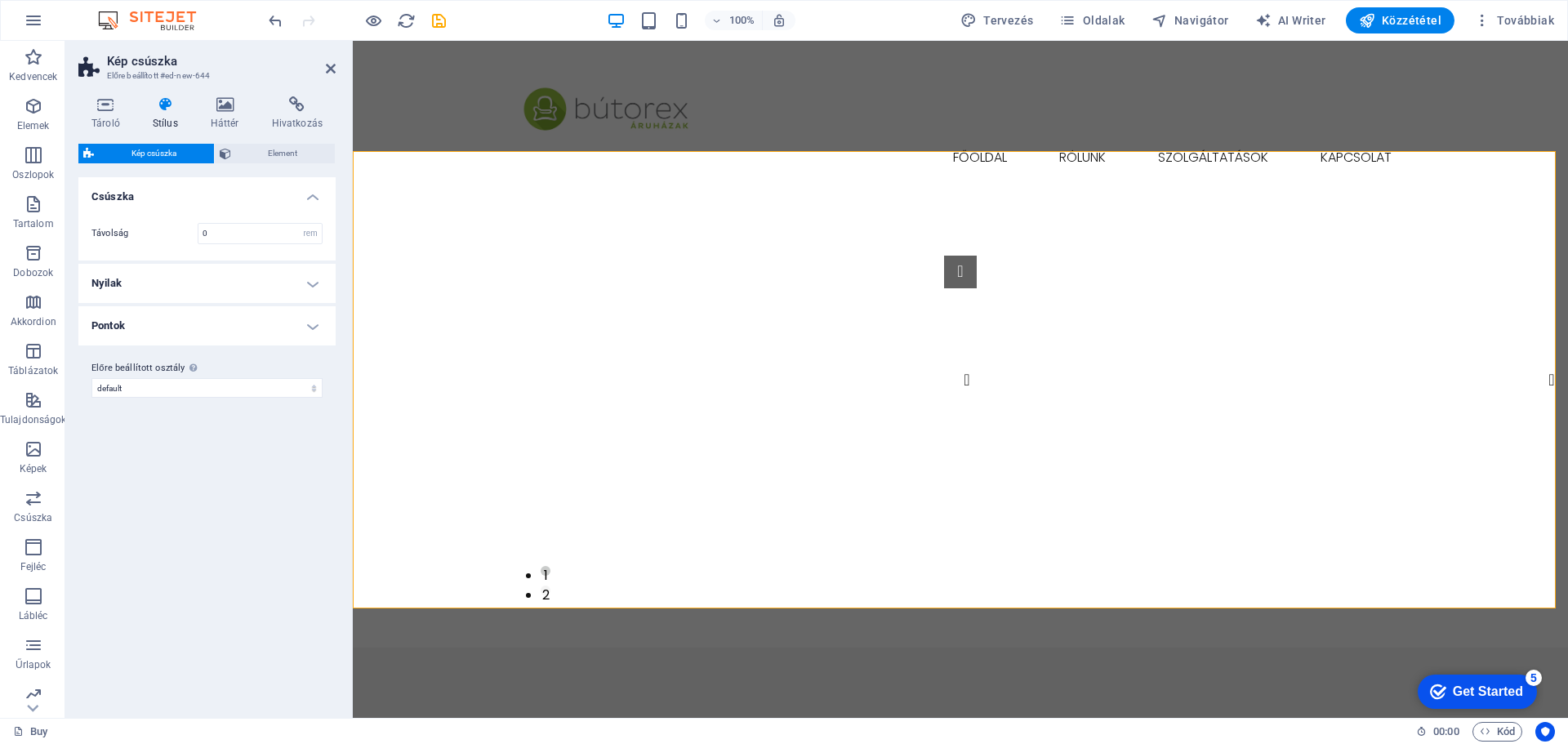
click at [311, 280] on h4 "Nyilak" at bounding box center [206, 284] width 257 height 39
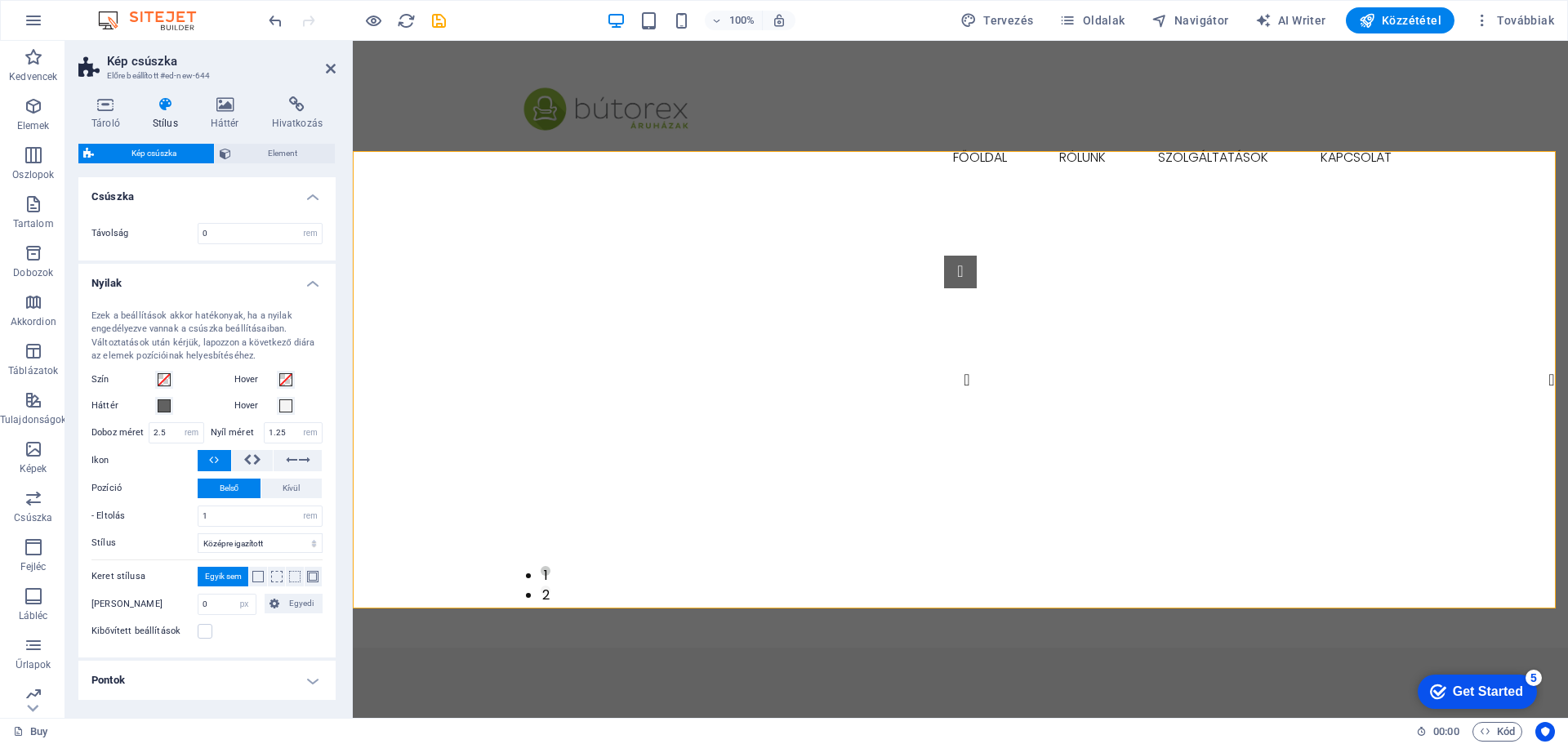
click at [311, 281] on h4 "Nyilak" at bounding box center [206, 279] width 257 height 30
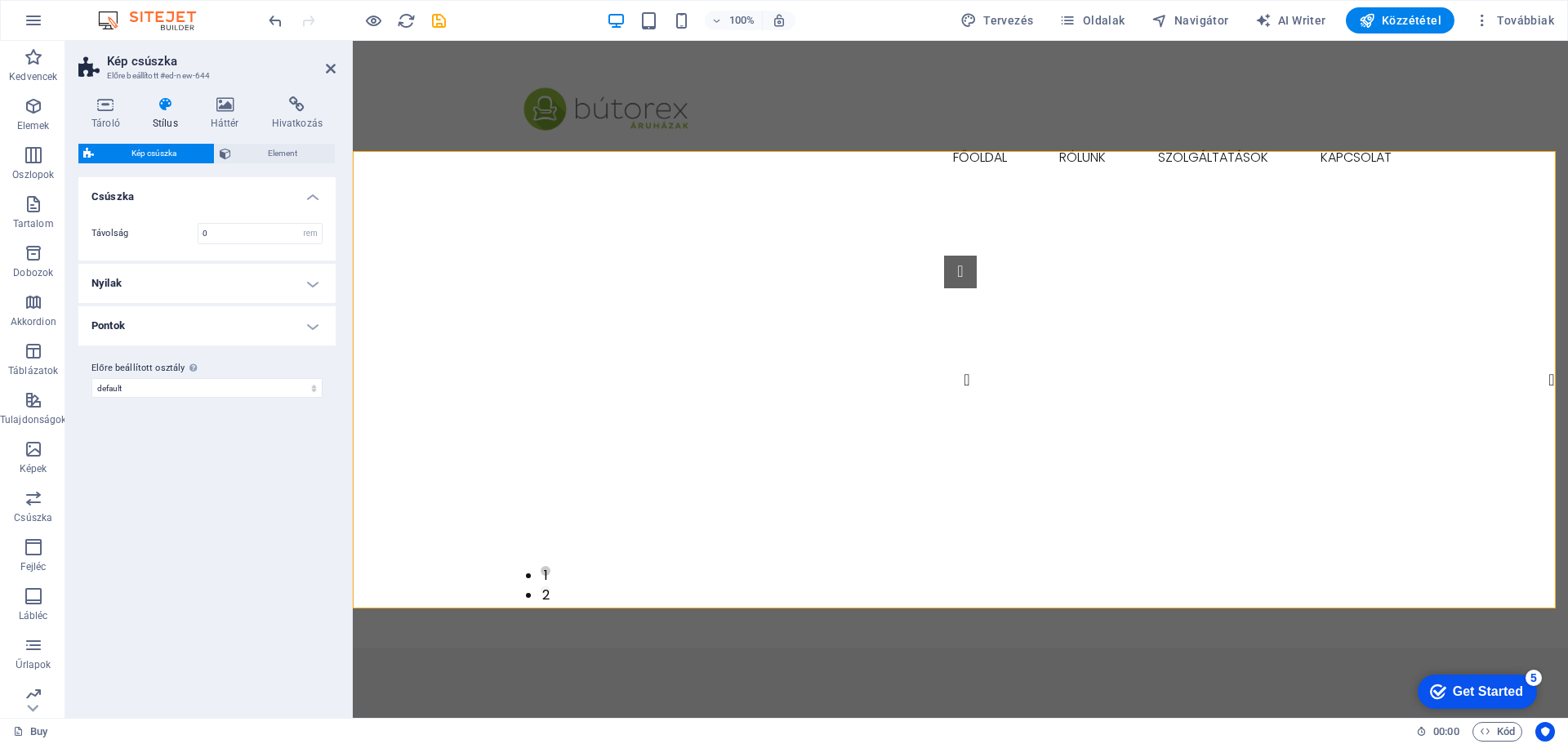
click at [307, 327] on h4 "Pontok" at bounding box center [206, 326] width 257 height 39
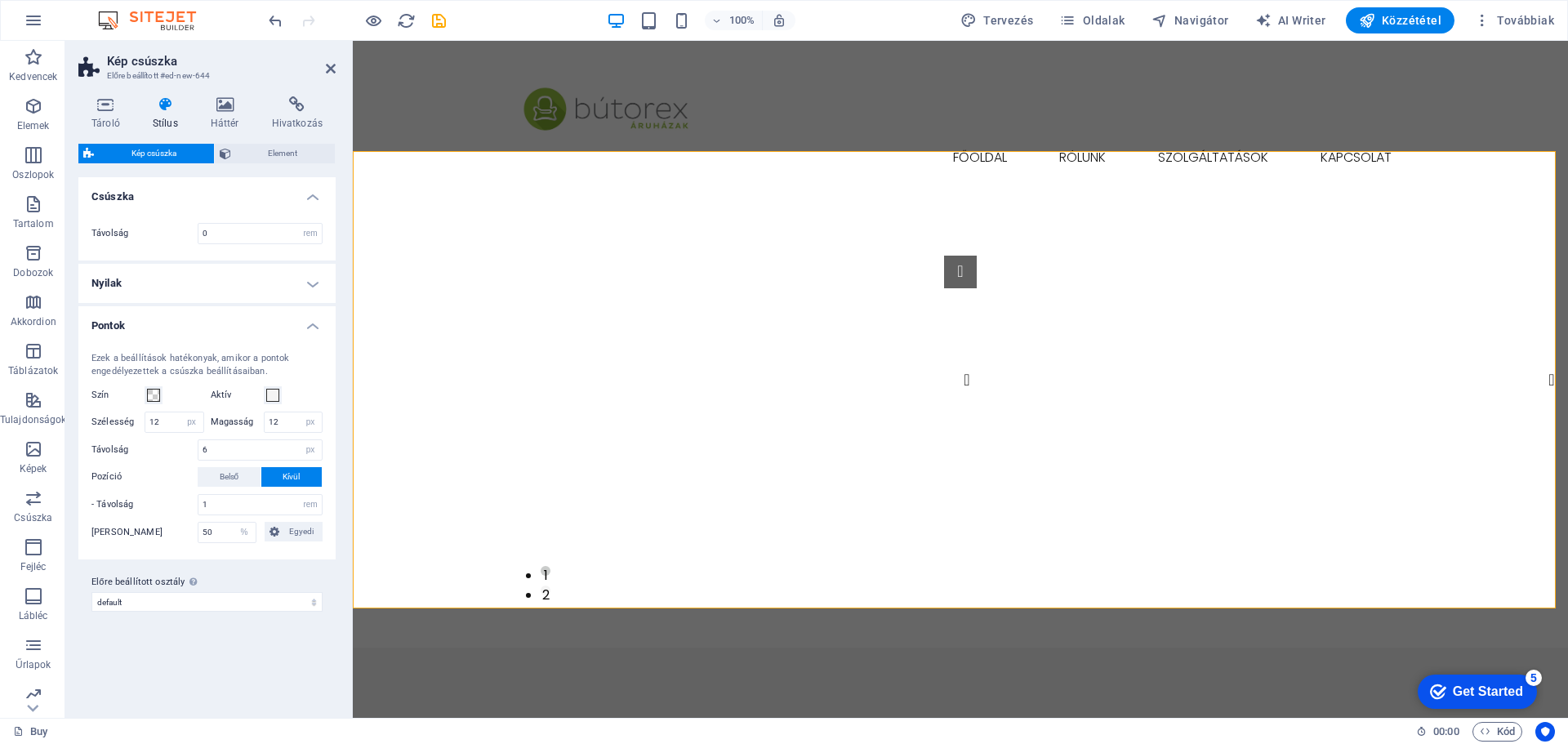
click at [307, 327] on h4 "Pontok" at bounding box center [206, 321] width 257 height 30
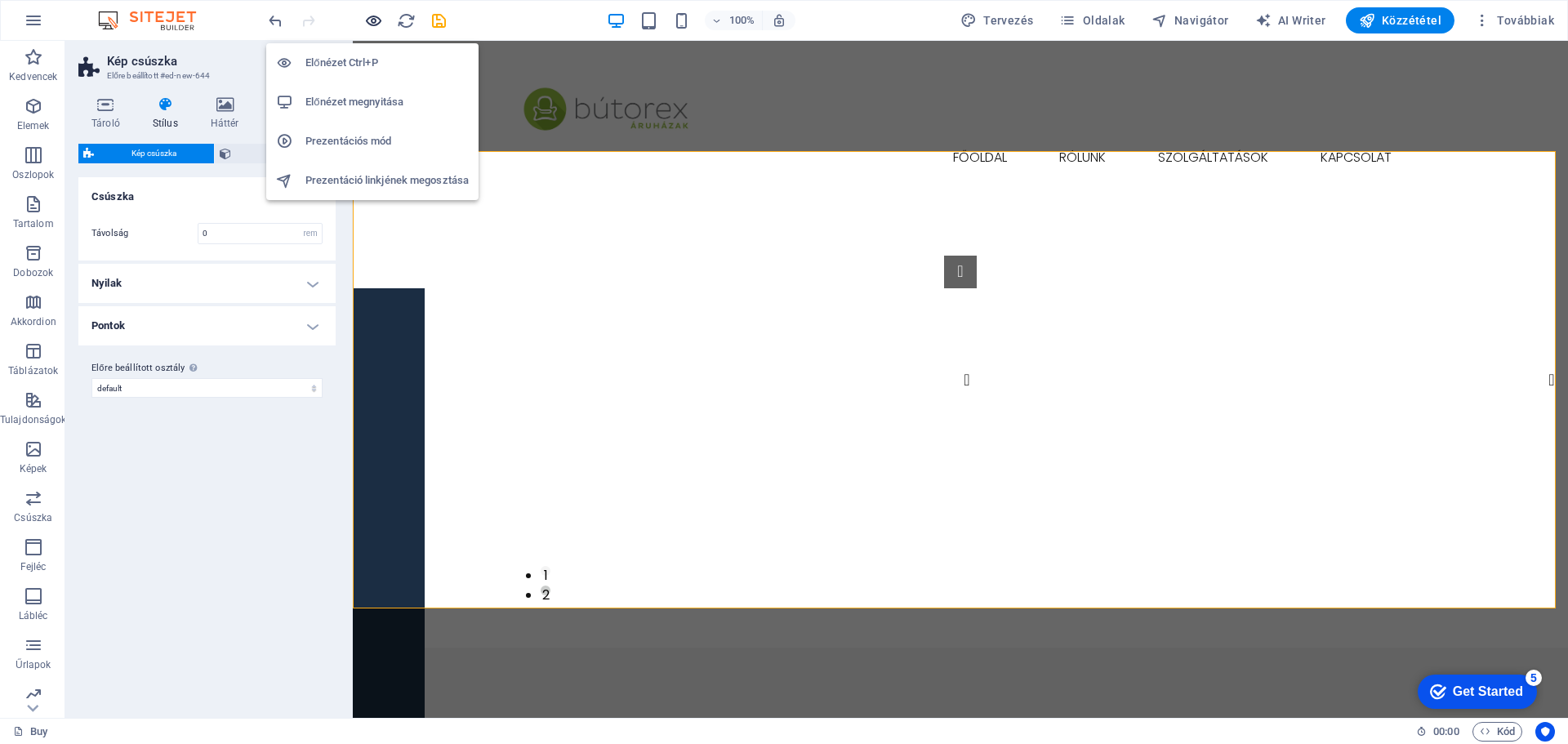
click at [366, 19] on icon "button" at bounding box center [373, 21] width 19 height 19
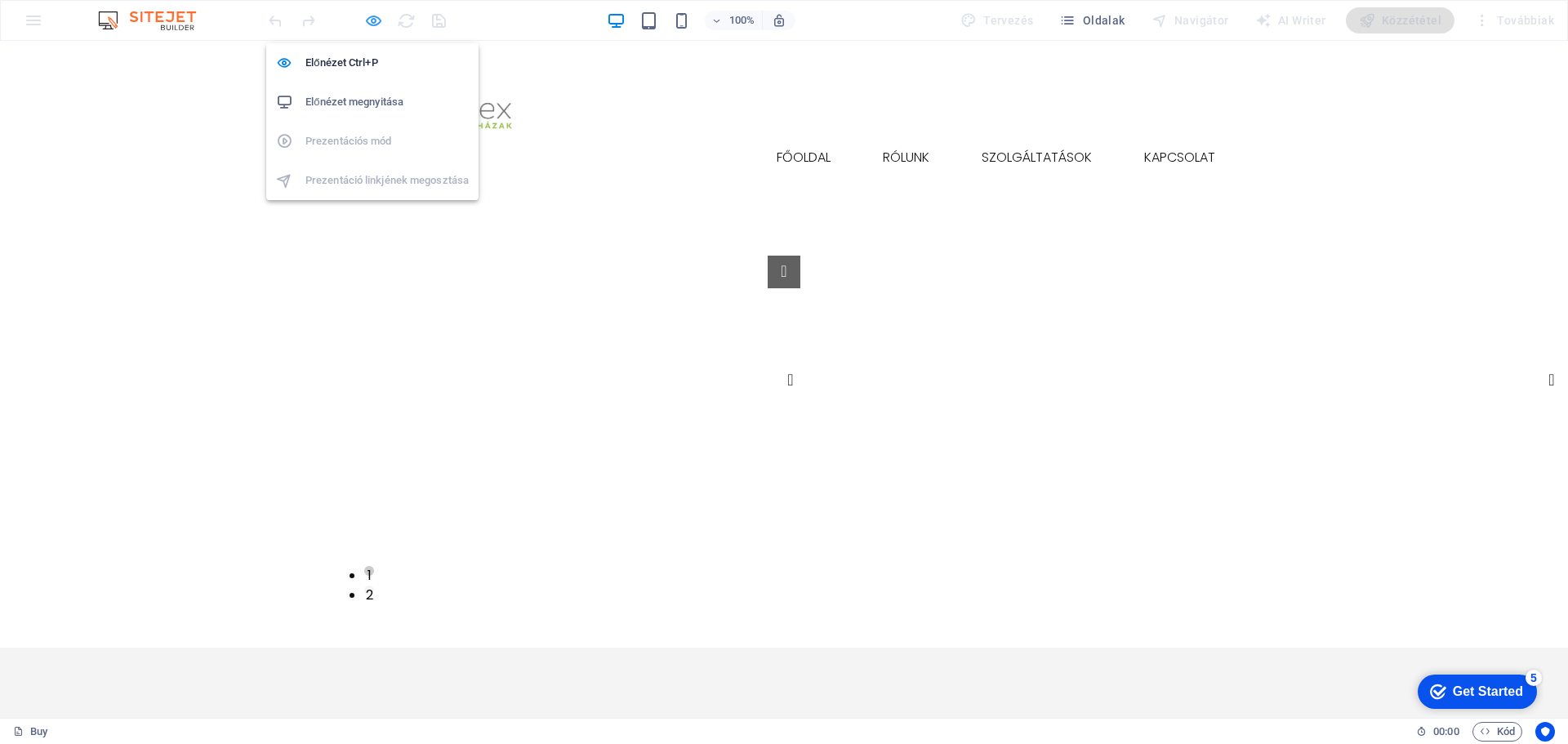
click at [369, 23] on icon "button" at bounding box center [373, 21] width 19 height 19
select select "rem"
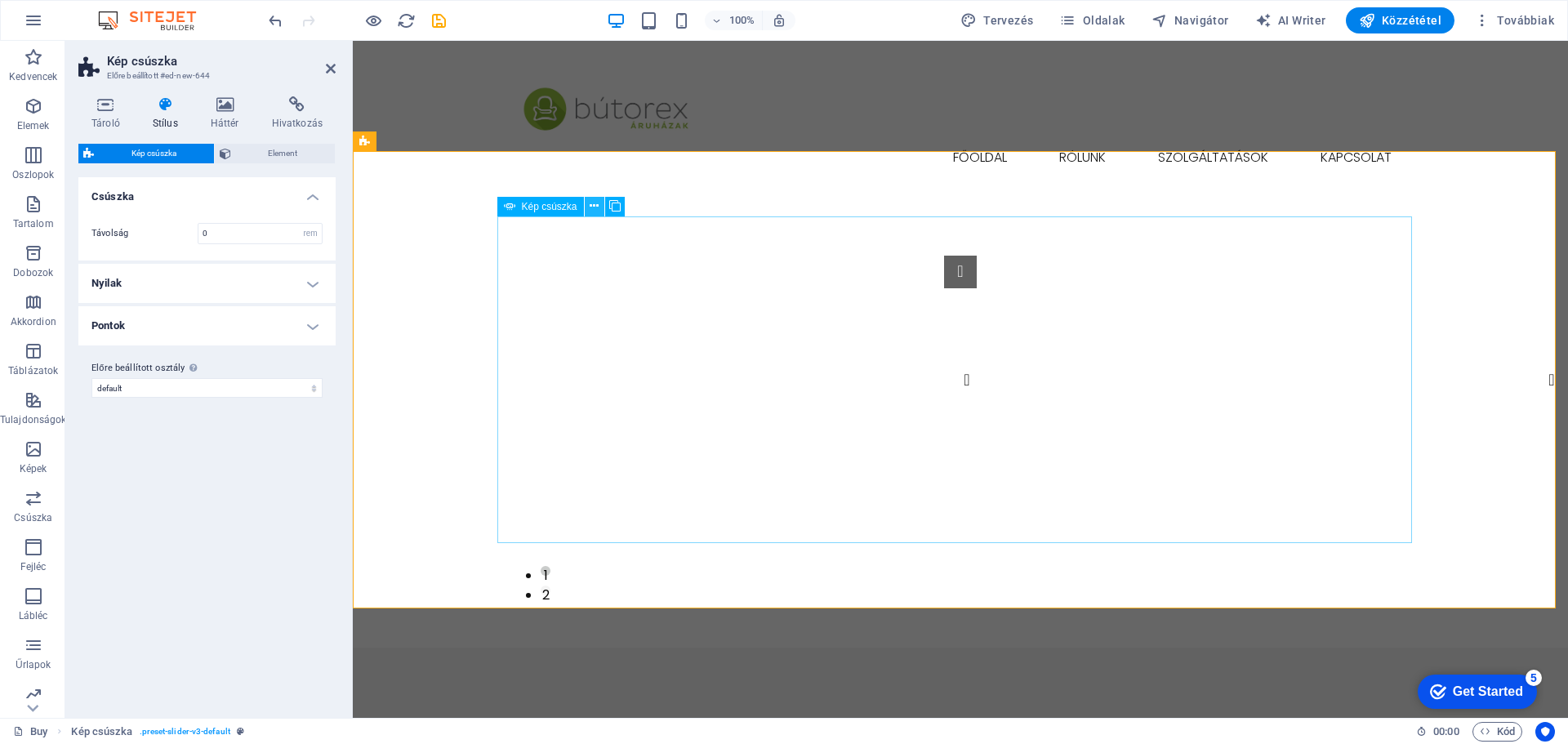
click at [597, 211] on icon at bounding box center [594, 206] width 9 height 17
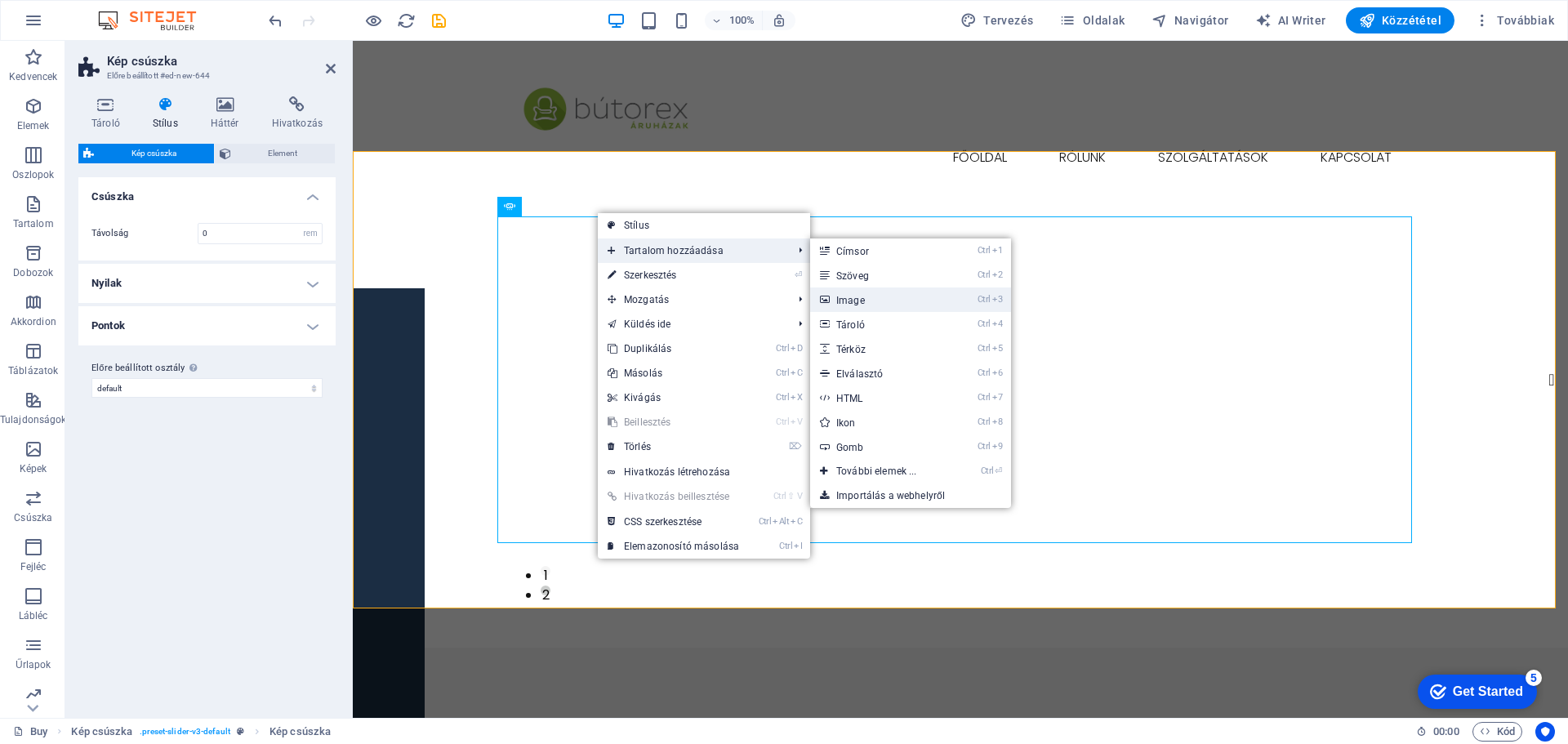
click at [850, 299] on link "Ctrl 3 Image" at bounding box center [880, 300] width 140 height 25
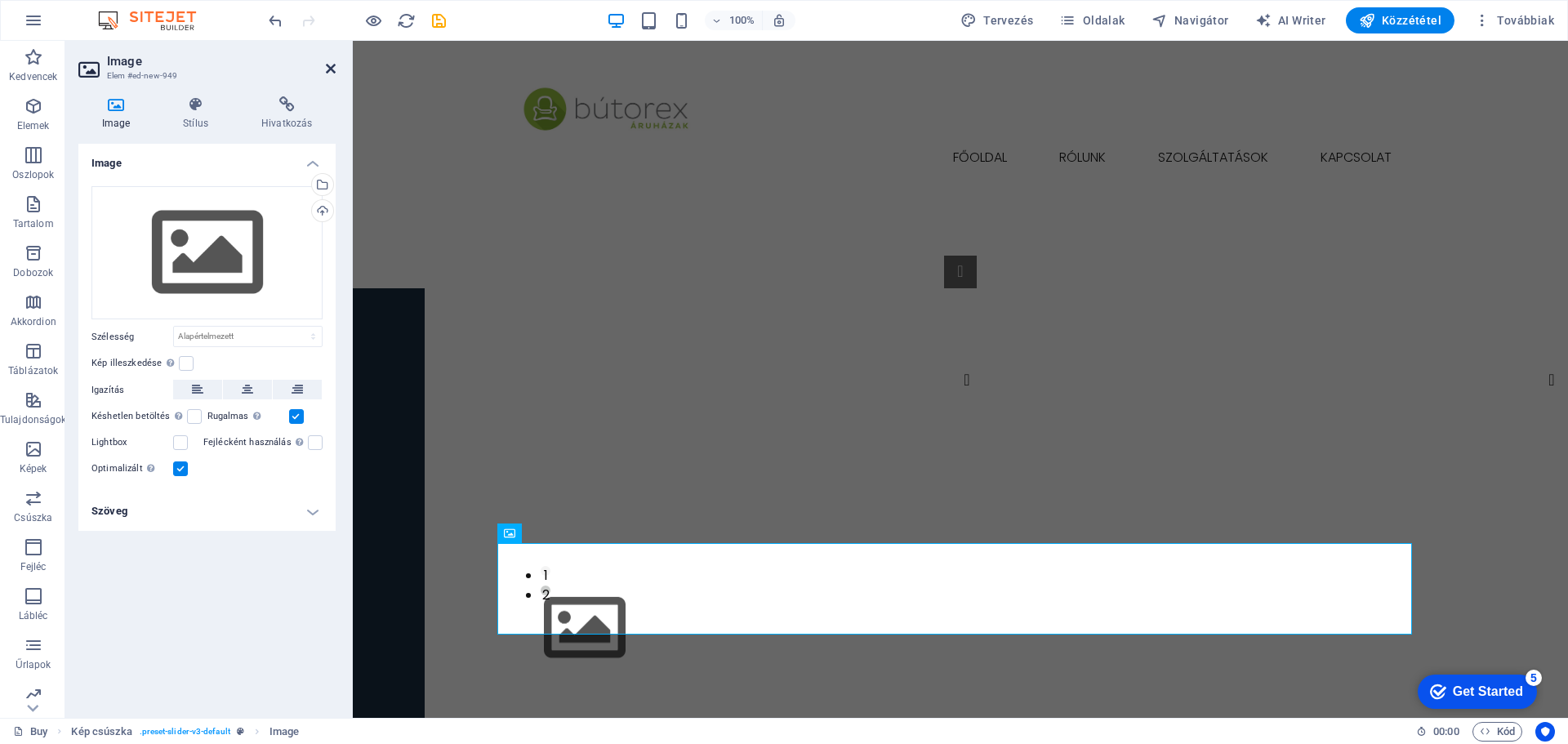
click at [328, 67] on icon at bounding box center [331, 69] width 10 height 13
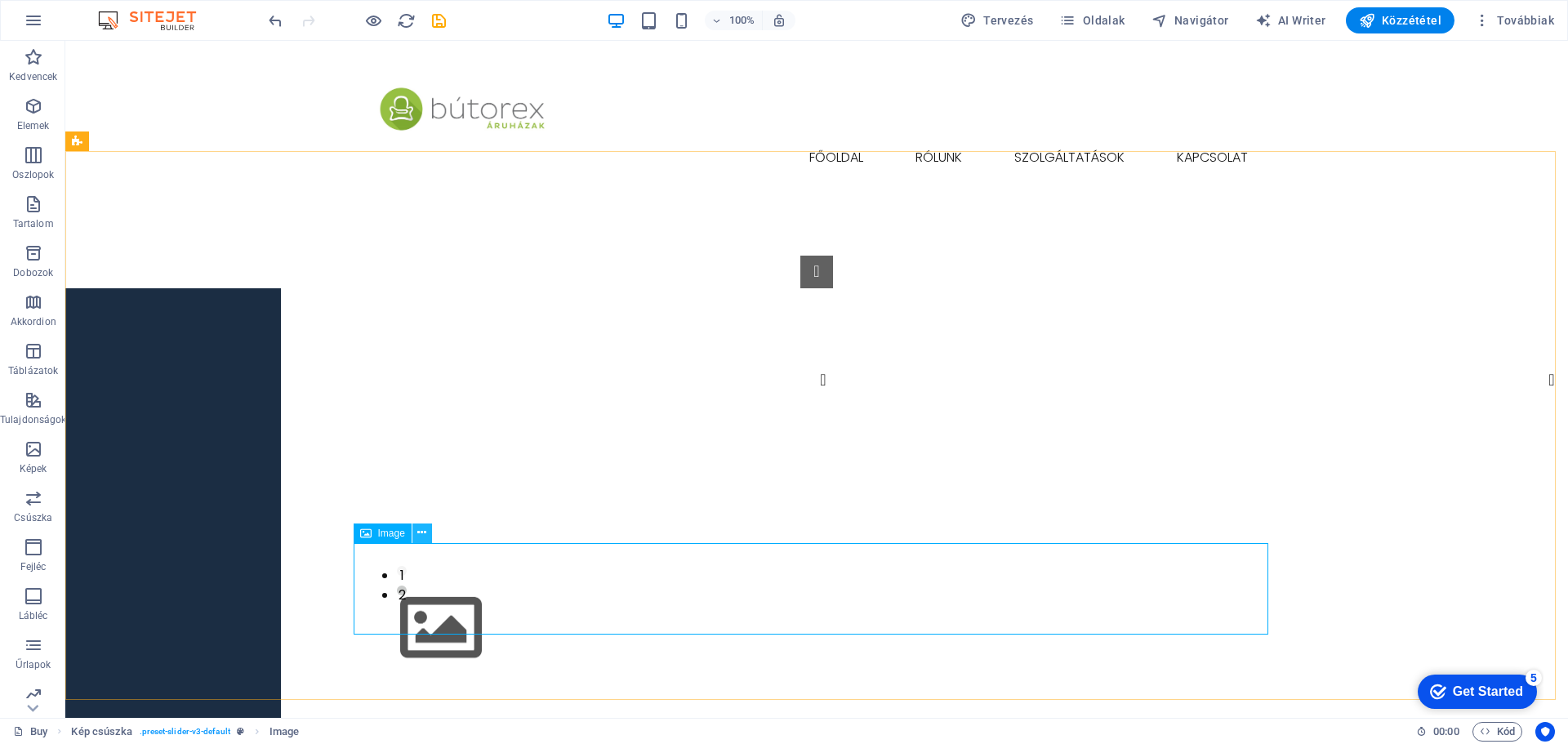
click at [421, 534] on icon at bounding box center [422, 533] width 9 height 17
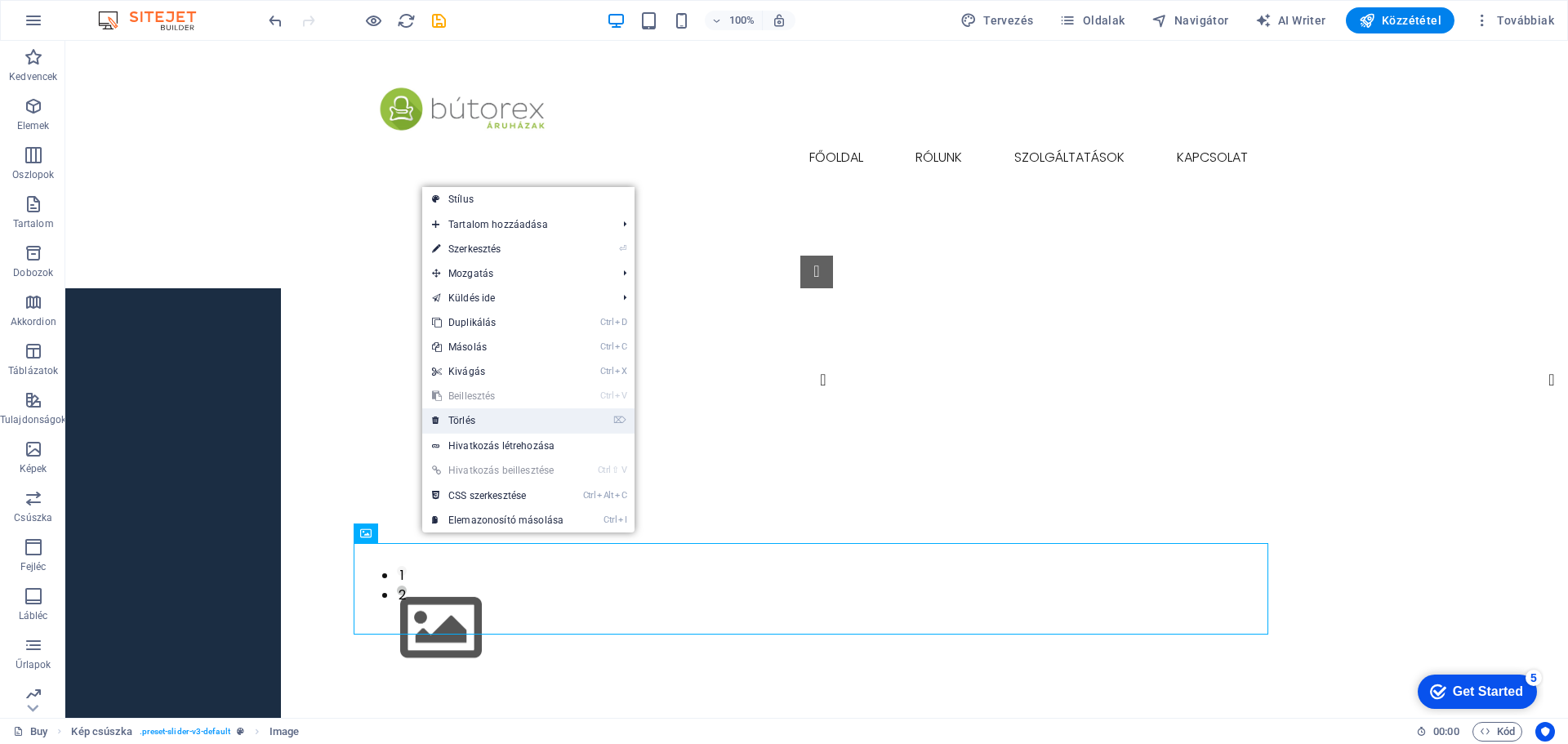
click at [470, 420] on link "⌦ Törlés" at bounding box center [498, 421] width 151 height 25
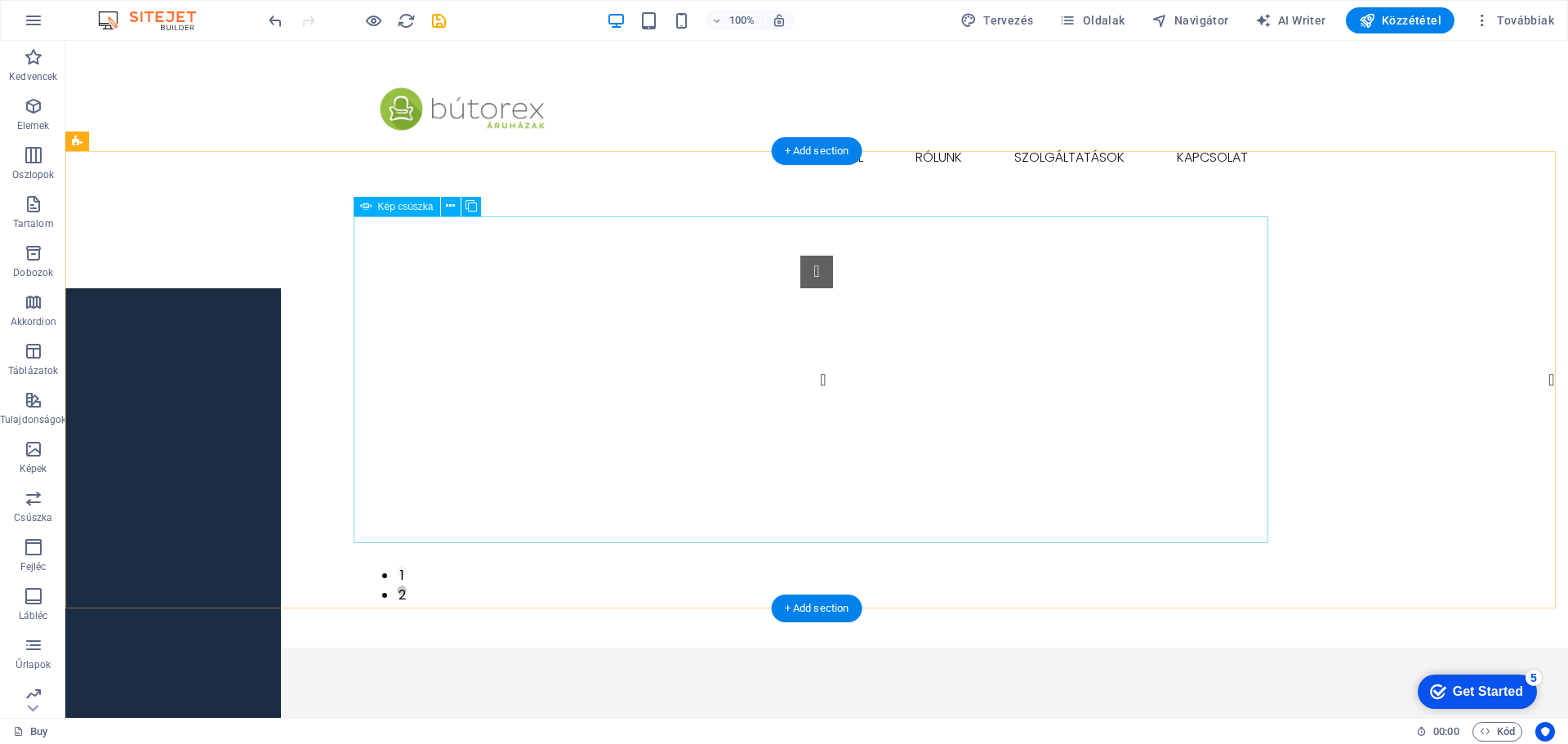
click at [450, 210] on icon at bounding box center [450, 206] width 9 height 17
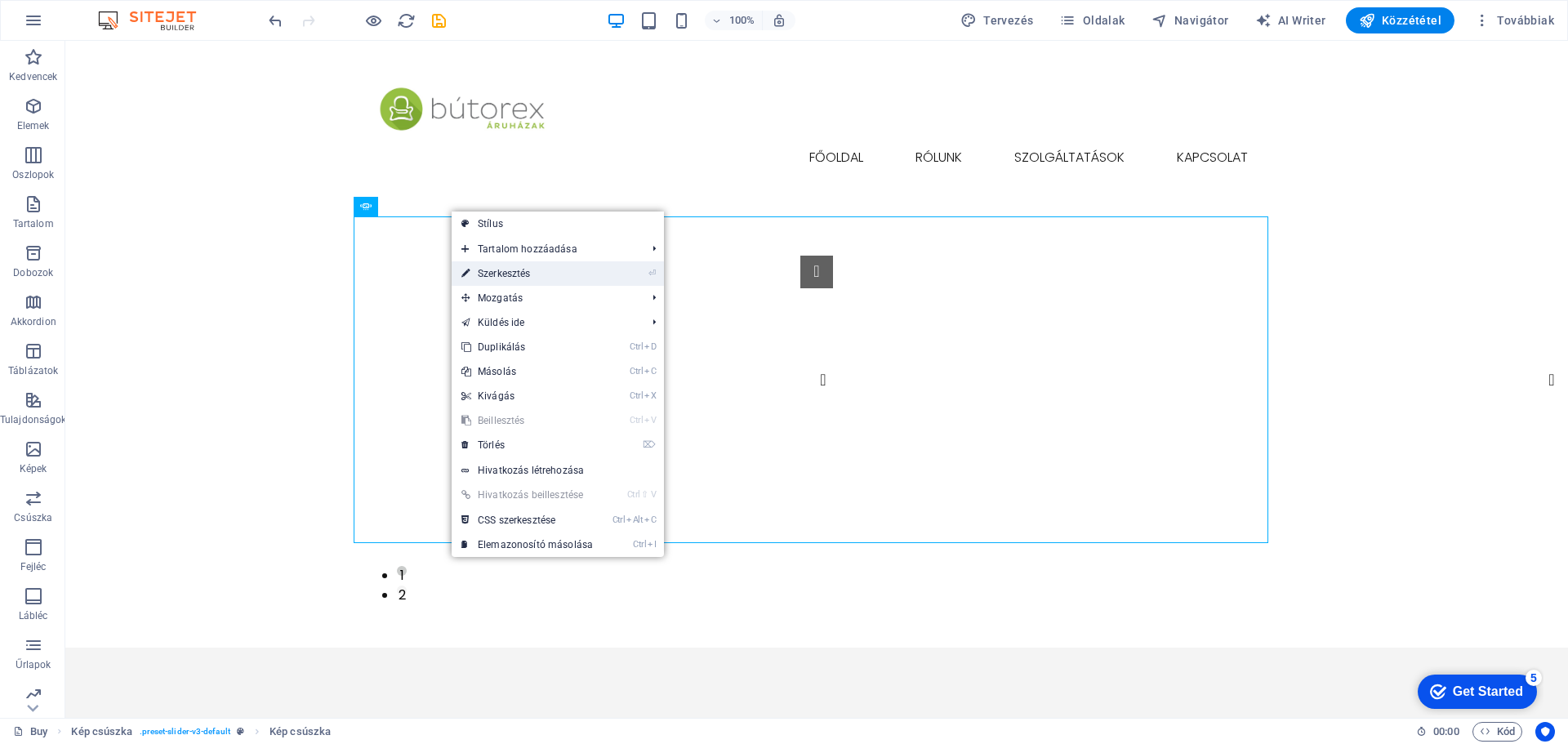
click at [508, 274] on link "⏎ Szerkesztés" at bounding box center [528, 274] width 151 height 25
select select "px"
select select "ms"
select select "s"
select select "progressive"
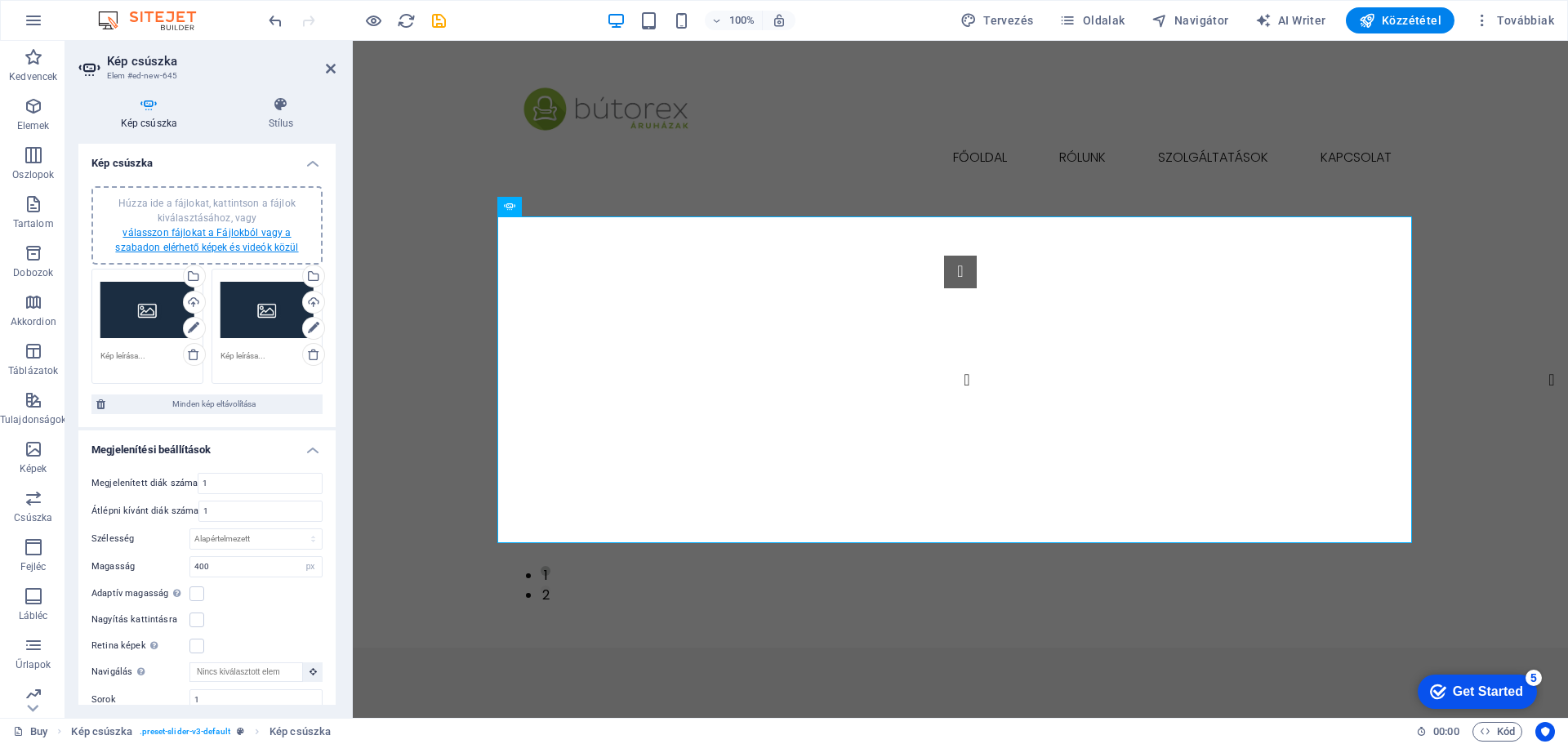
click at [212, 235] on link "válasszon fájlokat a Fájlokból vagy a szabadon elérhető képek és videók közül" at bounding box center [206, 240] width 183 height 26
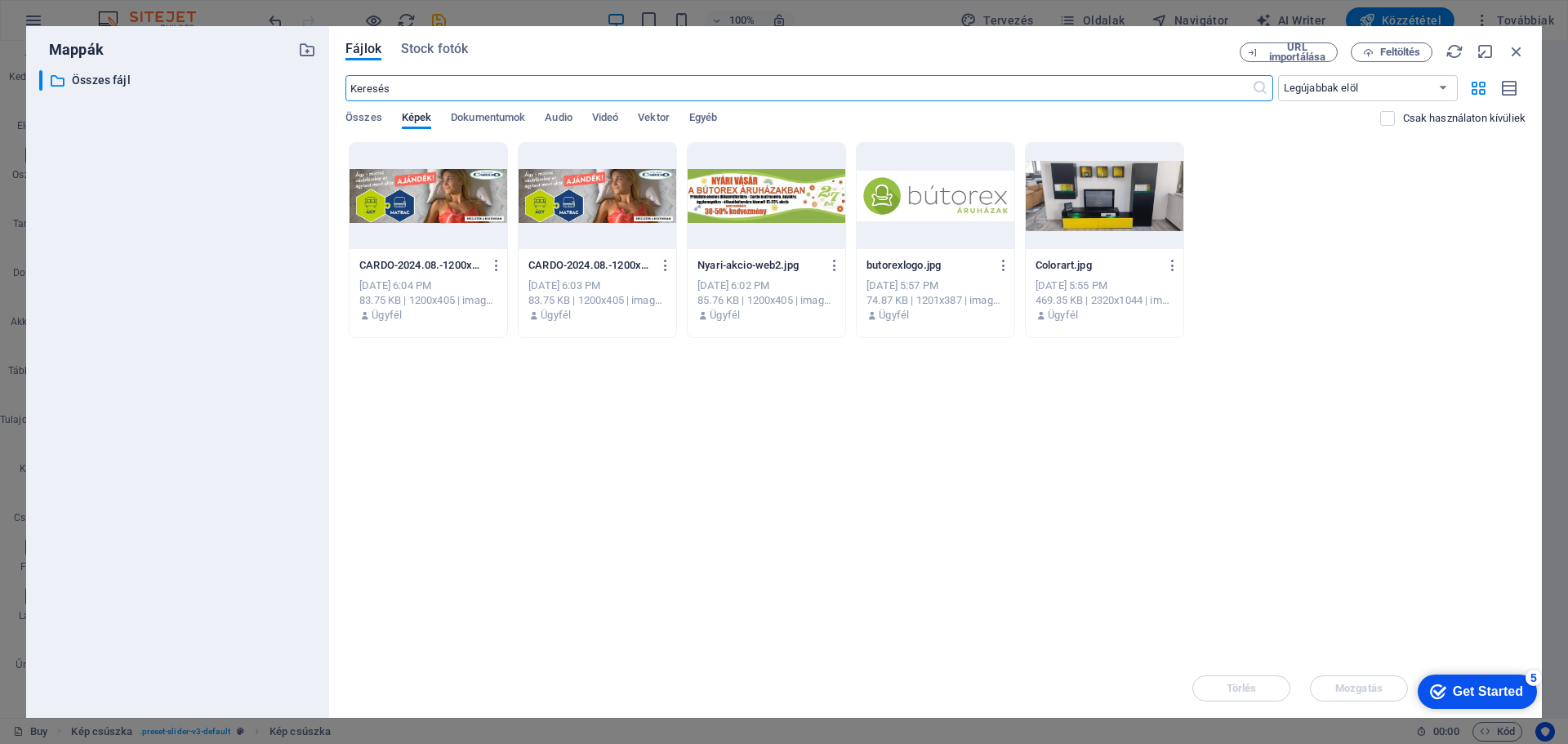
click at [758, 187] on div at bounding box center [767, 196] width 158 height 106
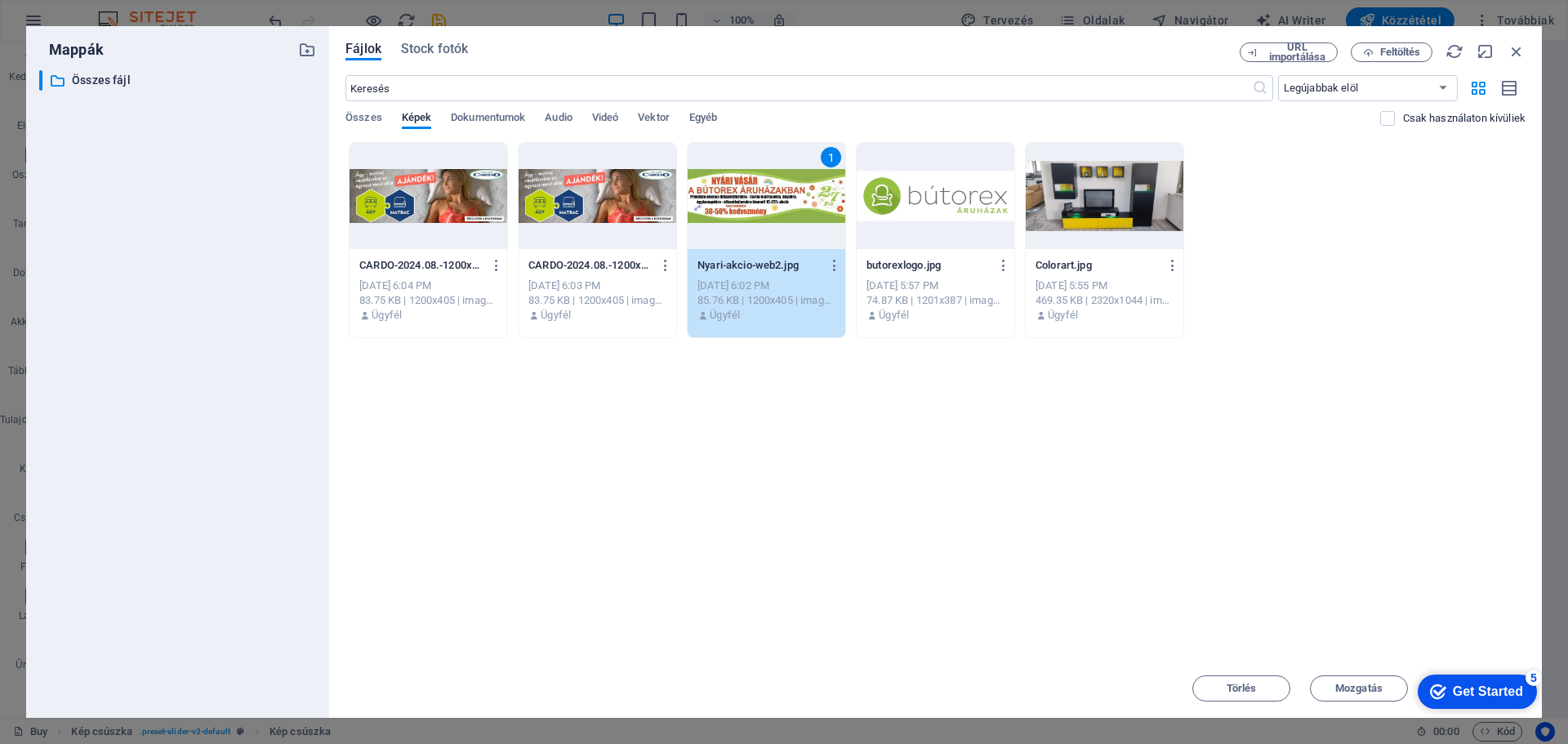
click at [575, 201] on div at bounding box center [597, 196] width 158 height 106
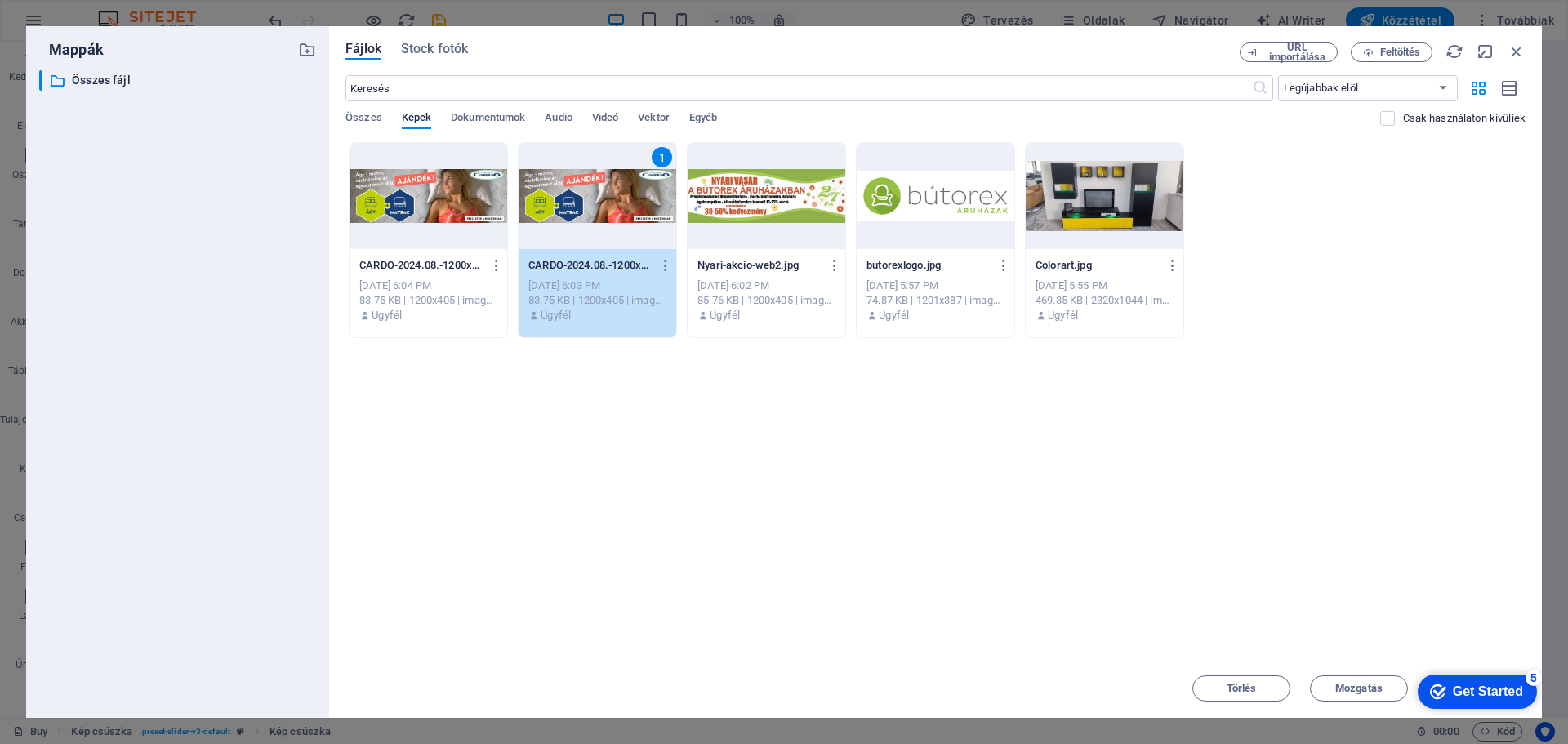
click at [770, 195] on div at bounding box center [767, 196] width 158 height 106
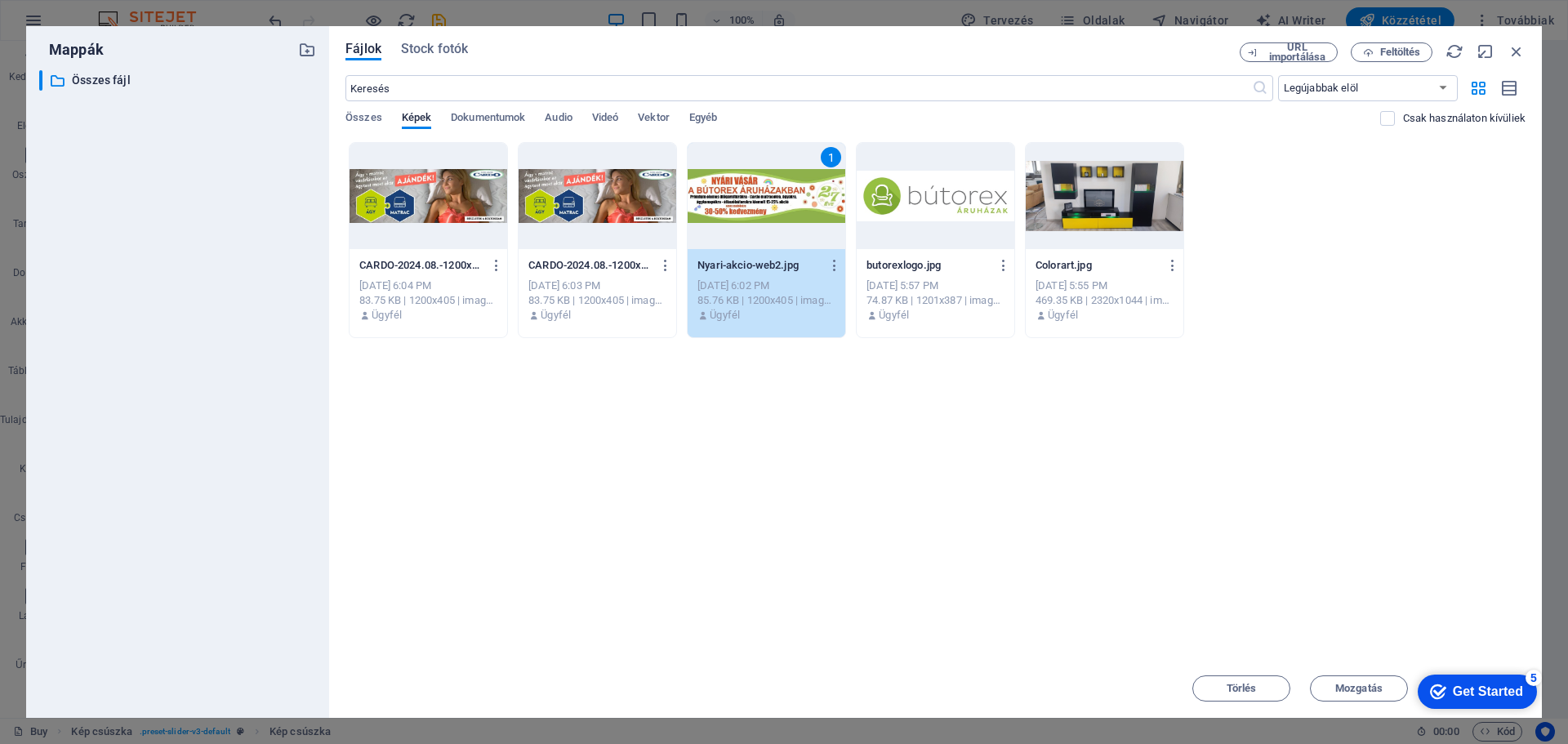
click at [1470, 690] on div "Get Started" at bounding box center [1487, 692] width 70 height 15
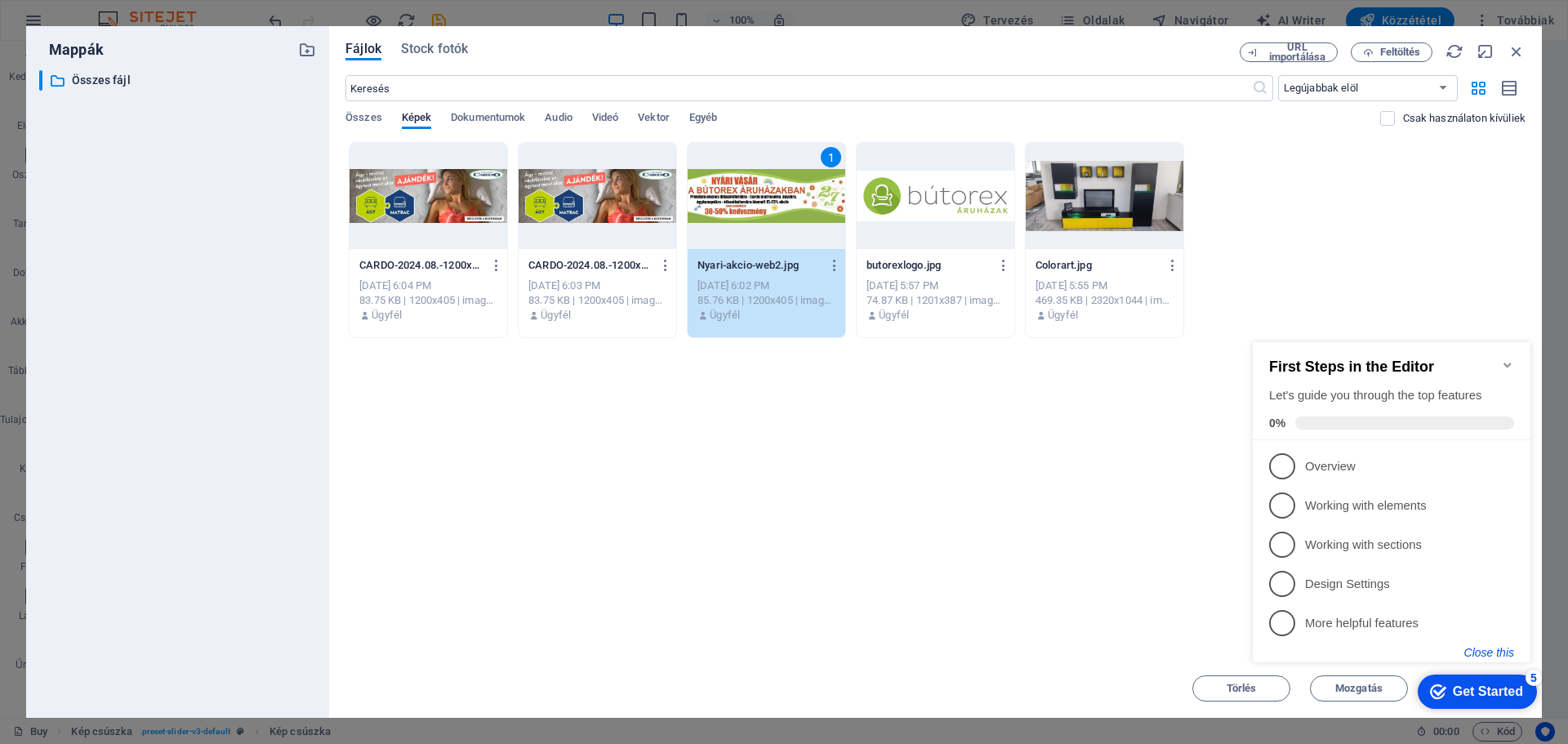
click at [1492, 647] on button "Close this" at bounding box center [1489, 653] width 50 height 13
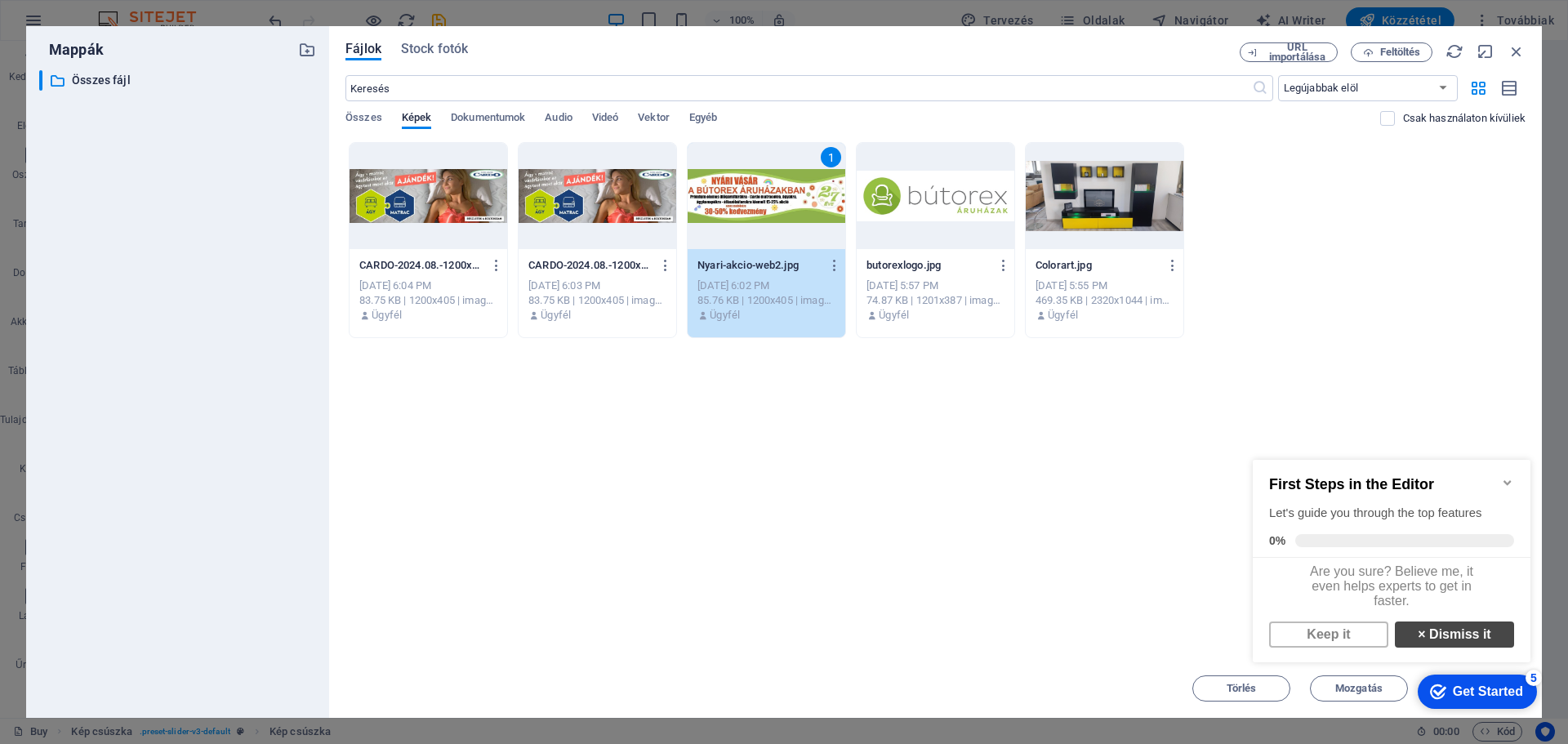
click at [1457, 645] on link "× Dismiss it" at bounding box center [1455, 635] width 119 height 26
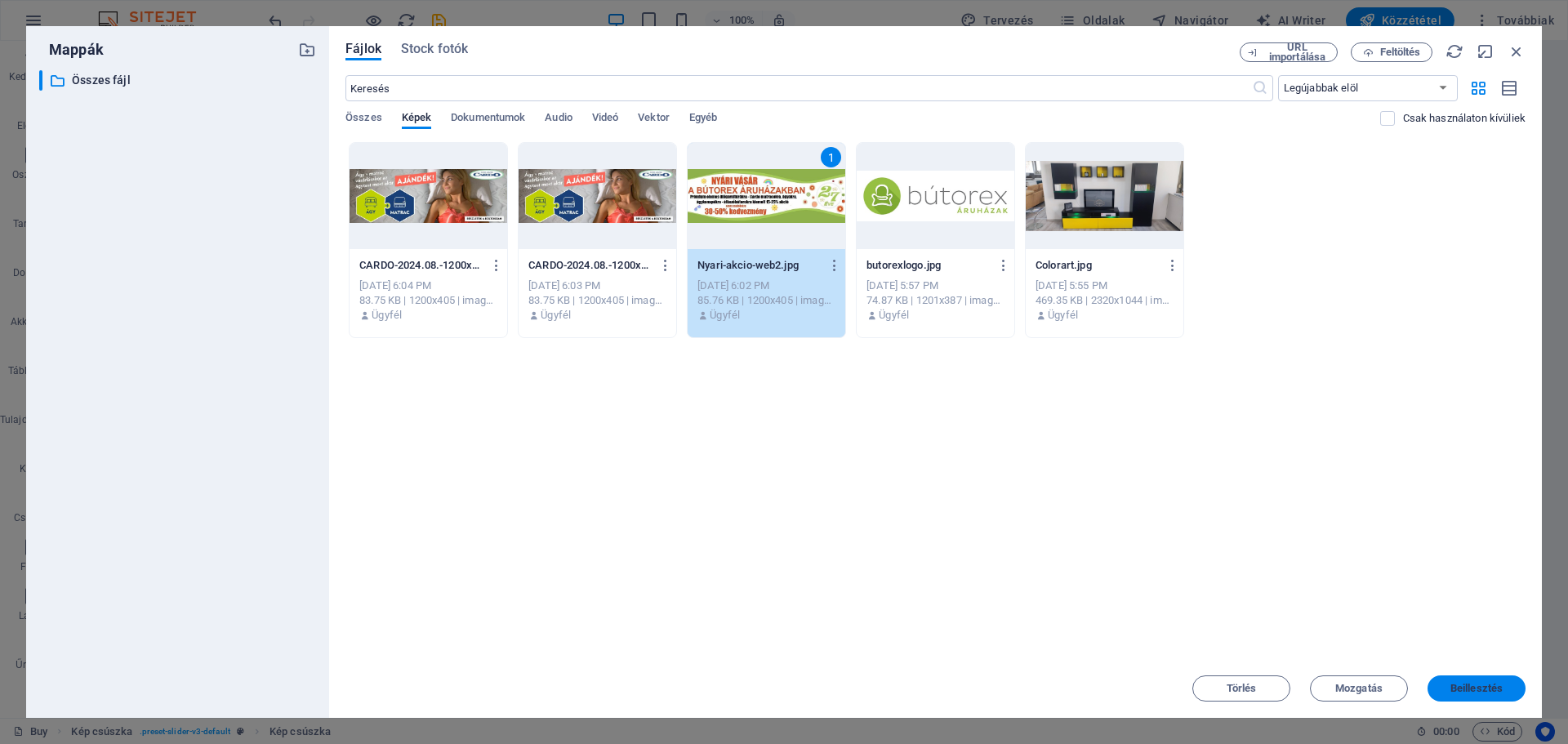
click at [1473, 689] on span "Beillesztés" at bounding box center [1477, 689] width 53 height 10
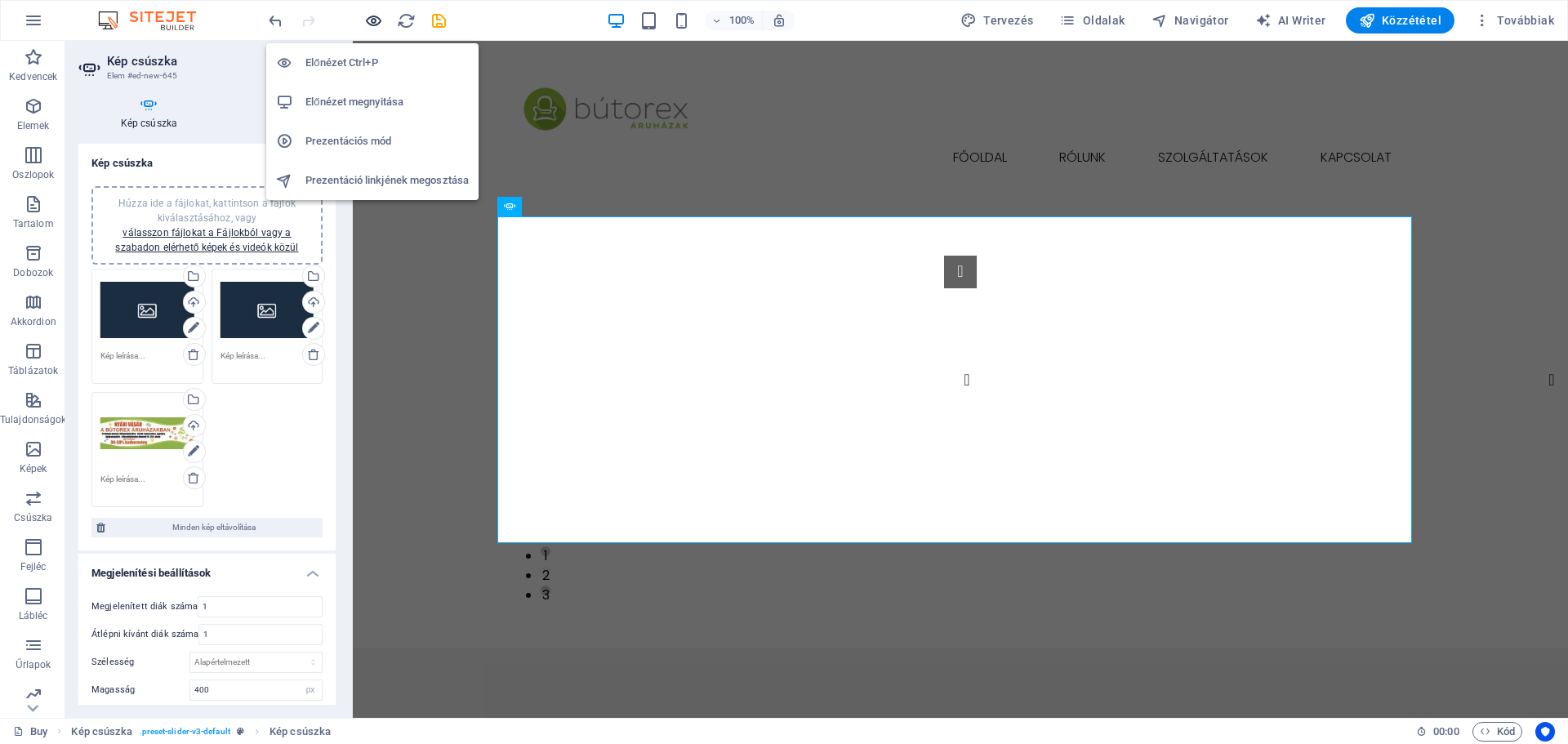
click at [373, 18] on icon "button" at bounding box center [373, 21] width 19 height 19
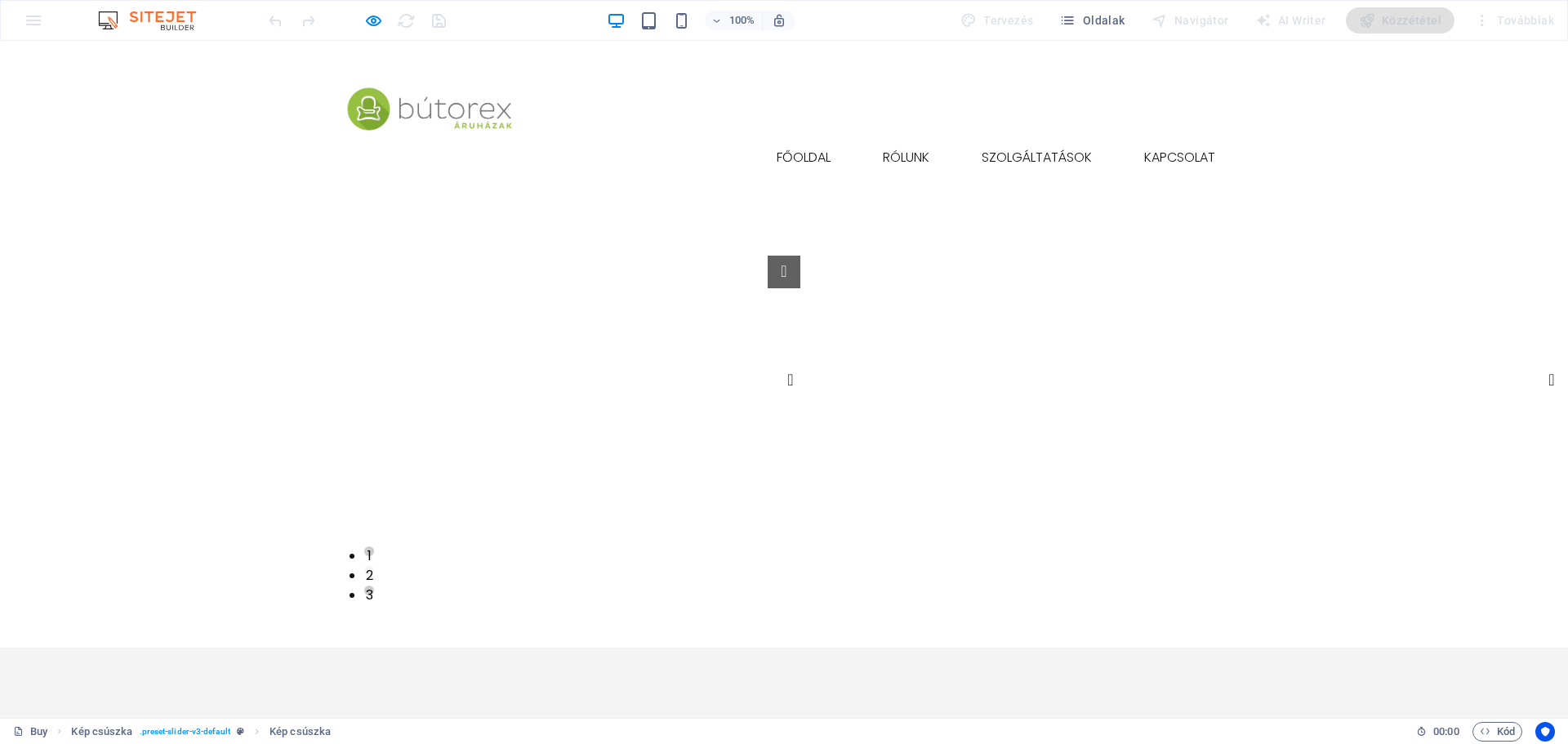
click at [768, 289] on button "Image Slider" at bounding box center [784, 272] width 33 height 33
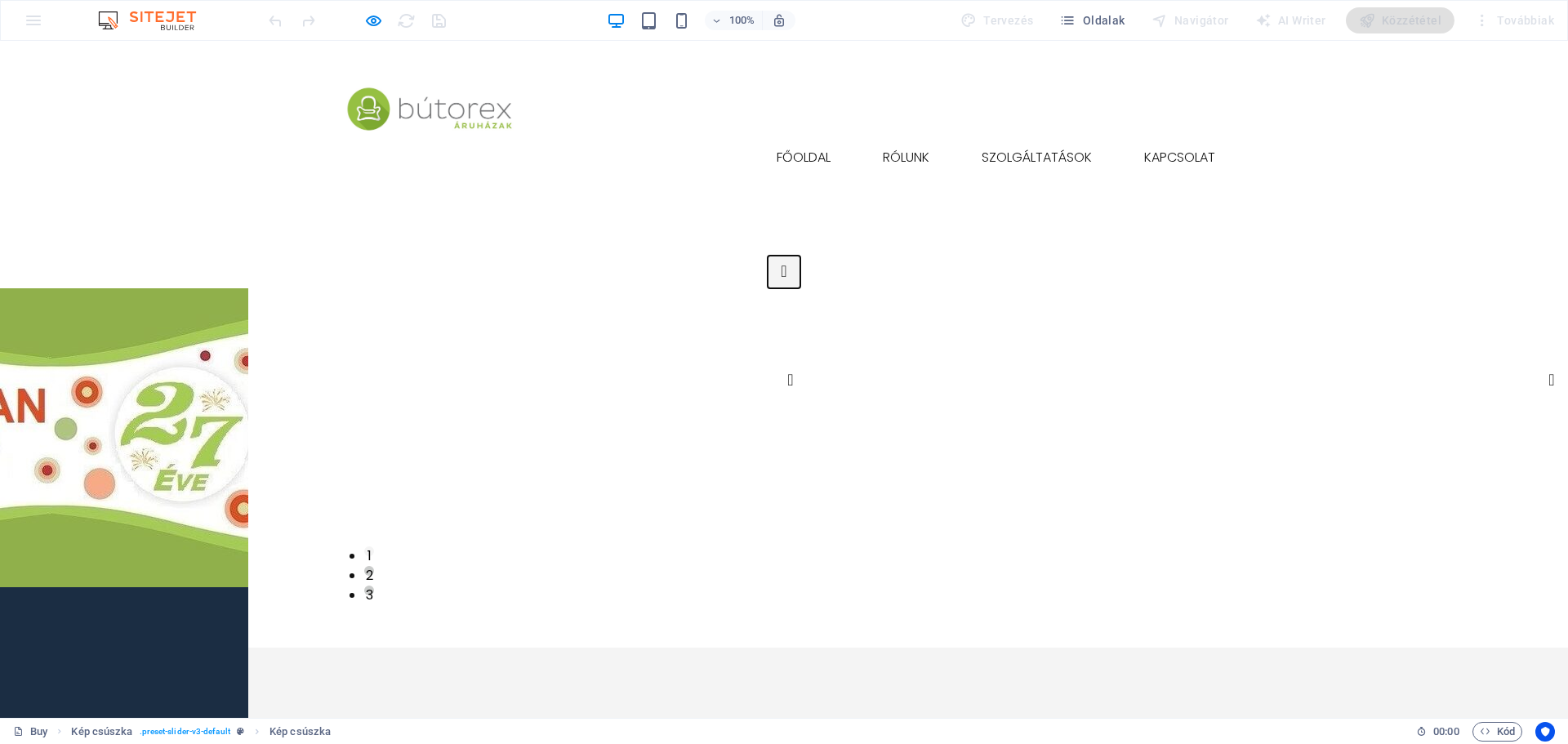
click at [768, 289] on button "Image Slider" at bounding box center [784, 272] width 33 height 33
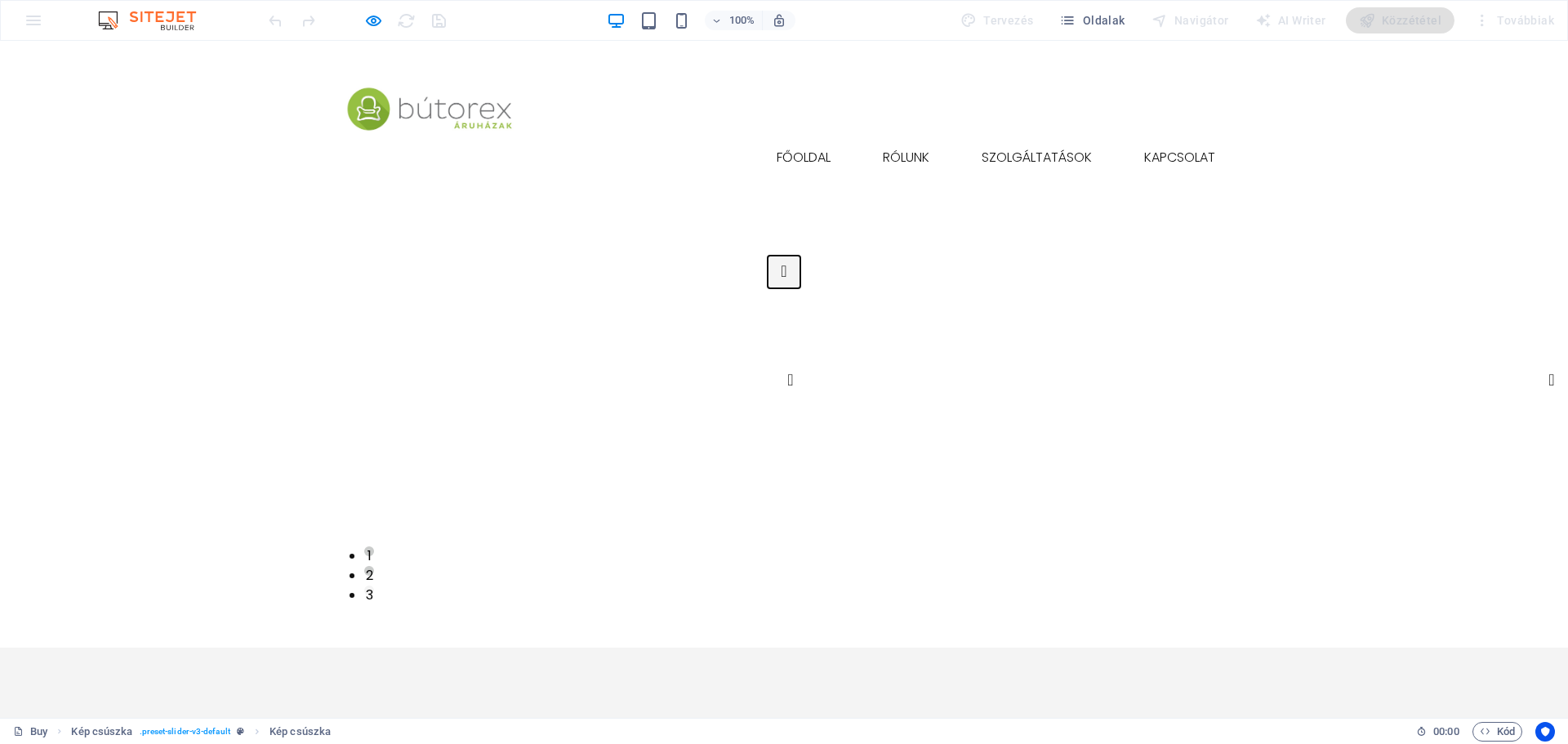
click at [768, 289] on button "Image Slider" at bounding box center [784, 272] width 33 height 33
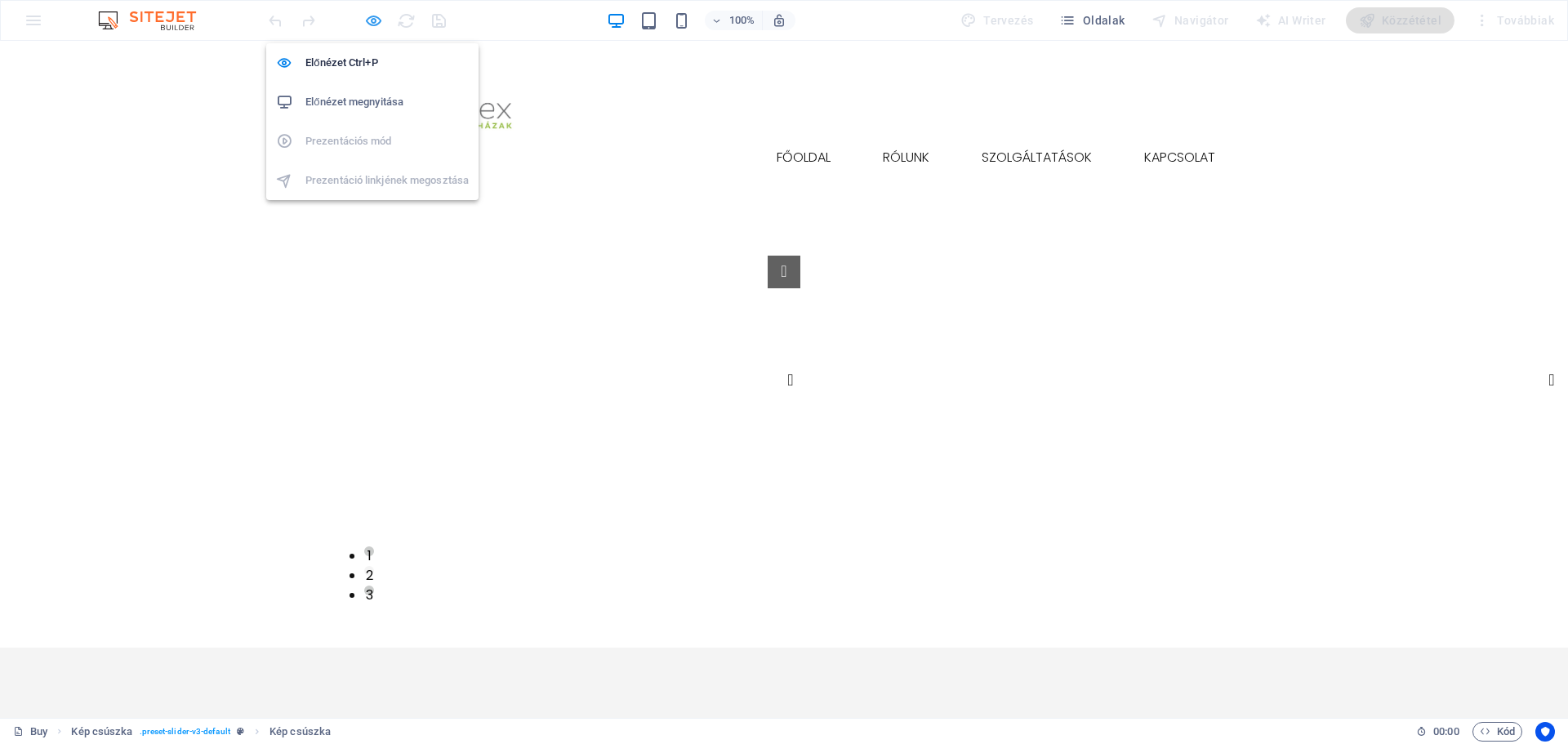
click at [371, 25] on icon "button" at bounding box center [373, 21] width 19 height 19
select select "px"
select select "ms"
select select "s"
select select "progressive"
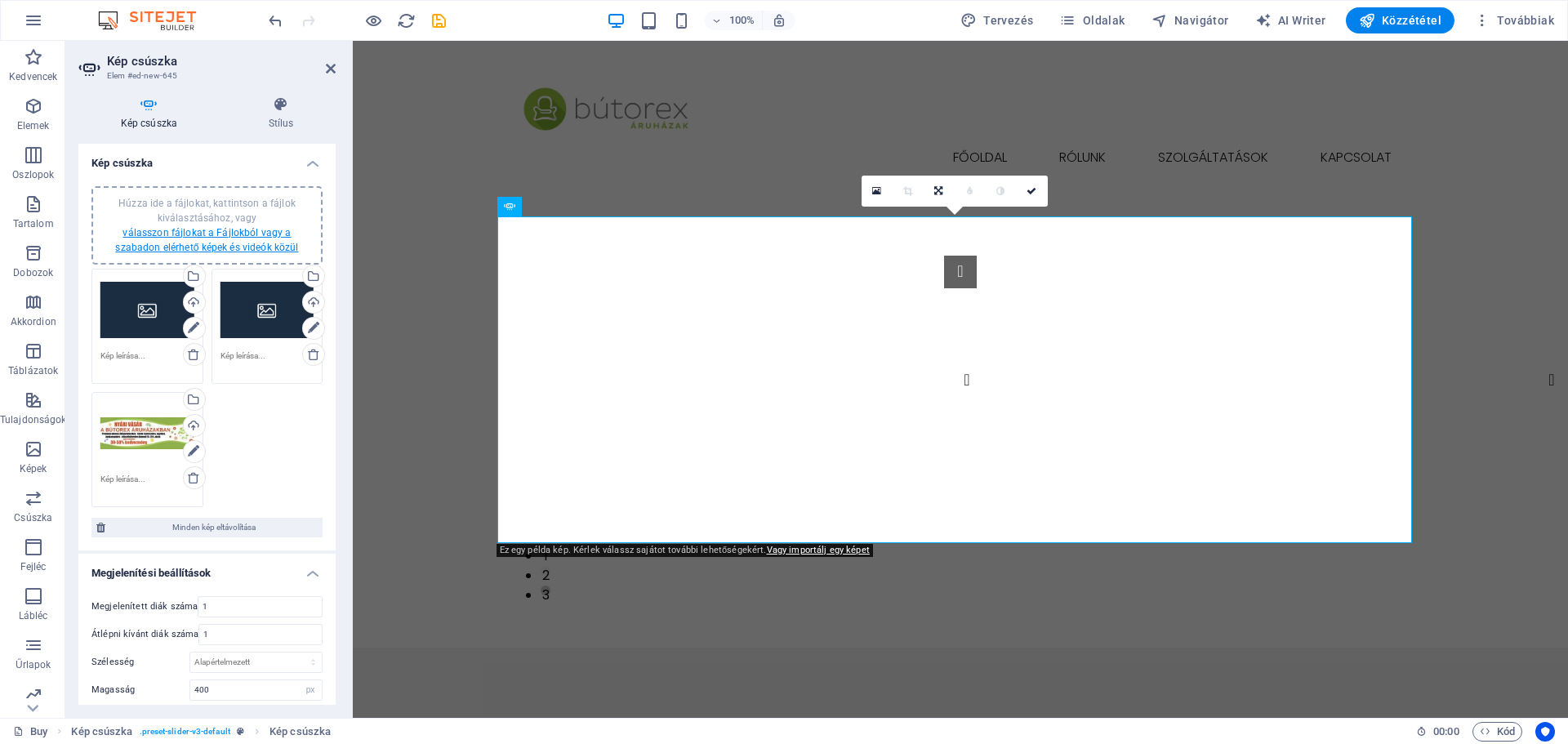
click at [196, 229] on link "válasszon fájlokat a Fájlokból vagy a szabadon elérhető képek és videók közül" at bounding box center [206, 240] width 183 height 26
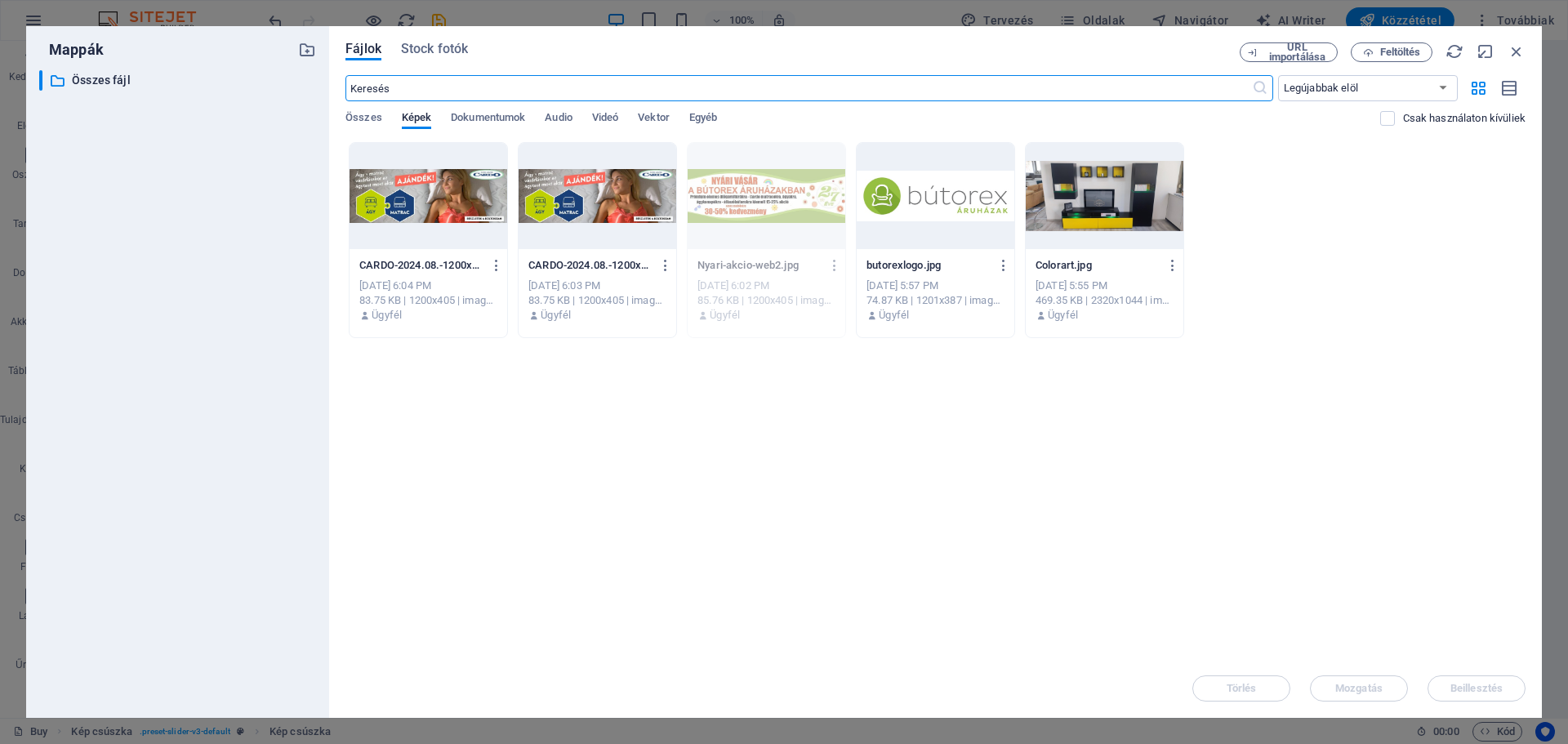
click at [574, 186] on div at bounding box center [597, 196] width 158 height 106
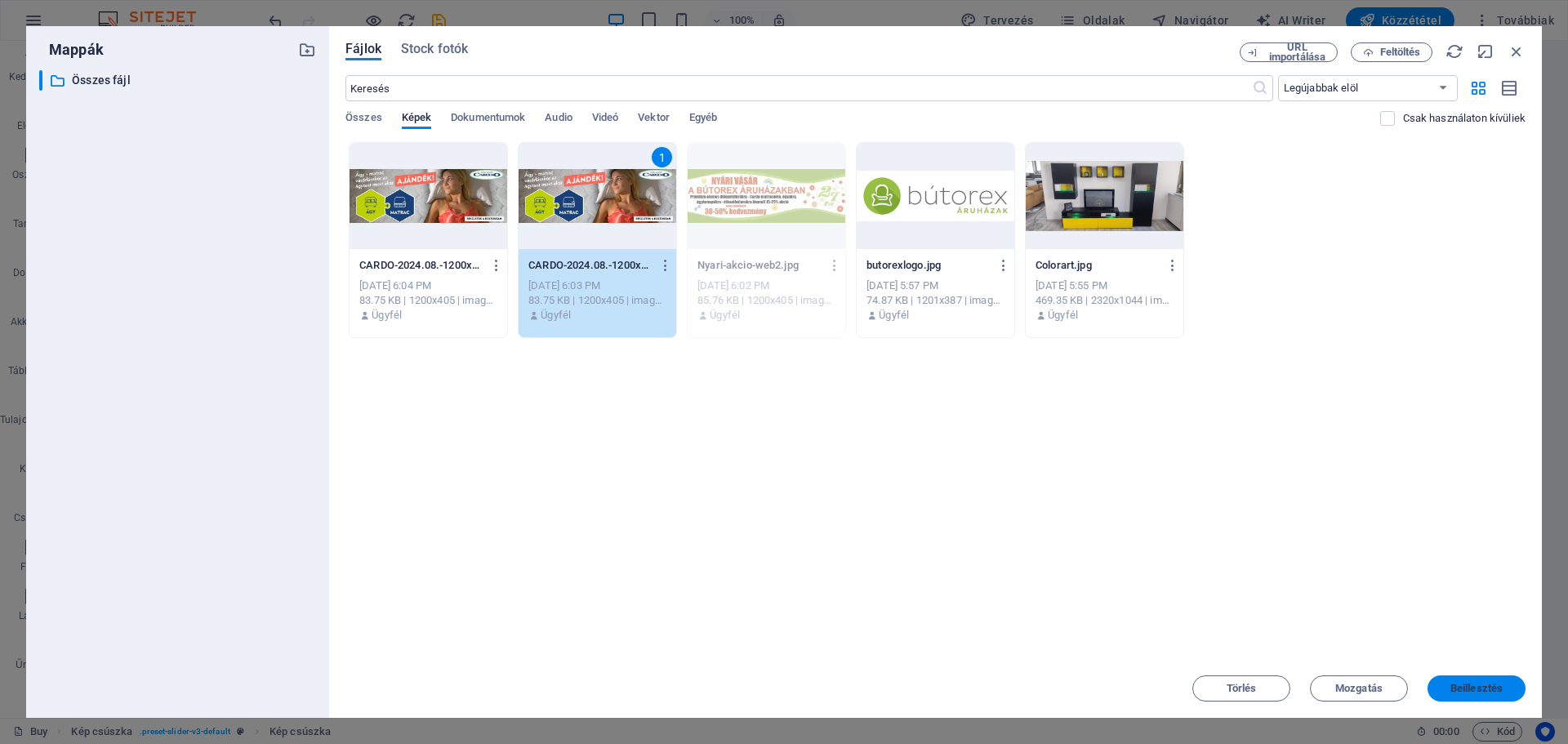
click at [1479, 692] on span "Beillesztés" at bounding box center [1477, 689] width 53 height 10
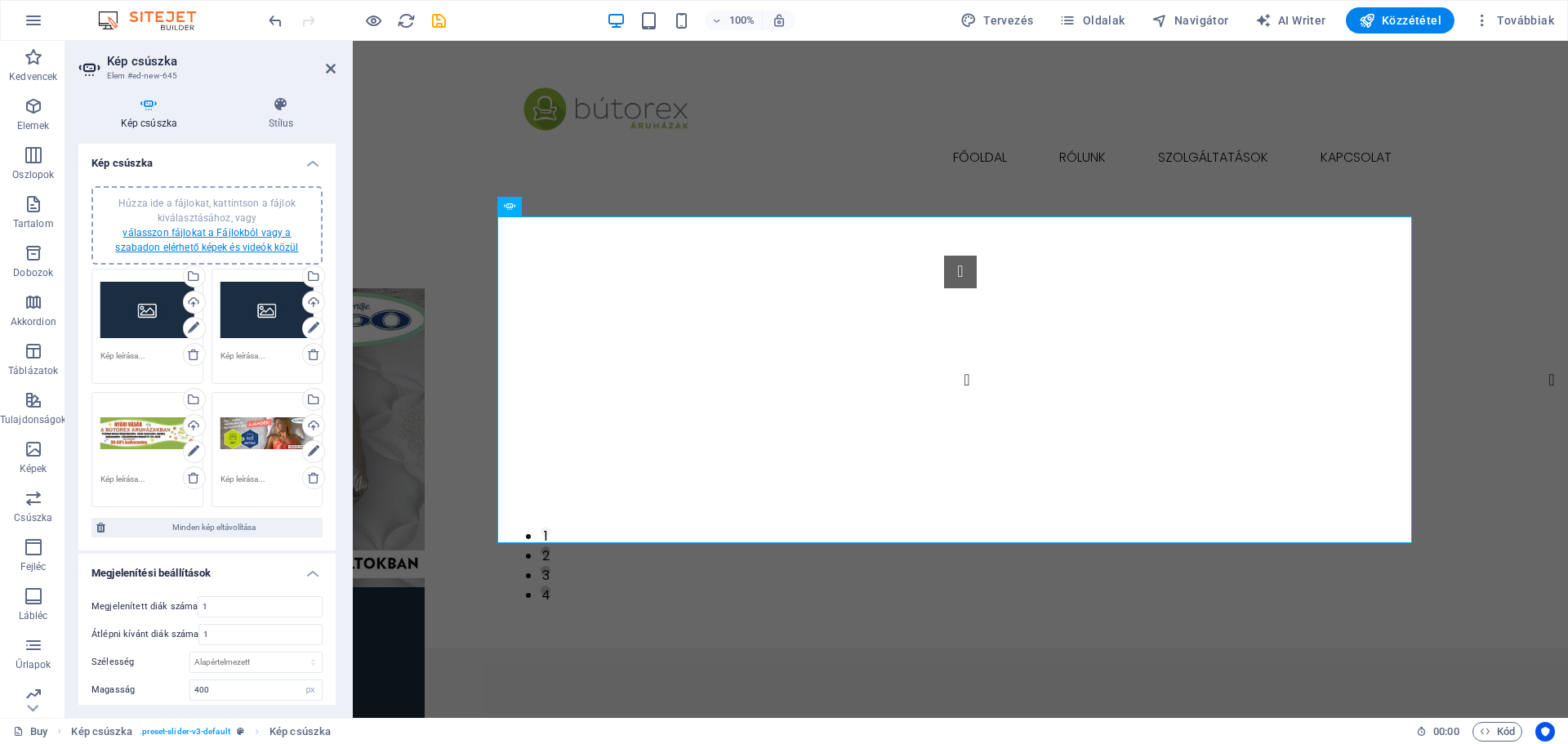
click at [192, 229] on link "válasszon fájlokat a Fájlokból vagy a szabadon elérhető képek és videók közül" at bounding box center [206, 240] width 183 height 26
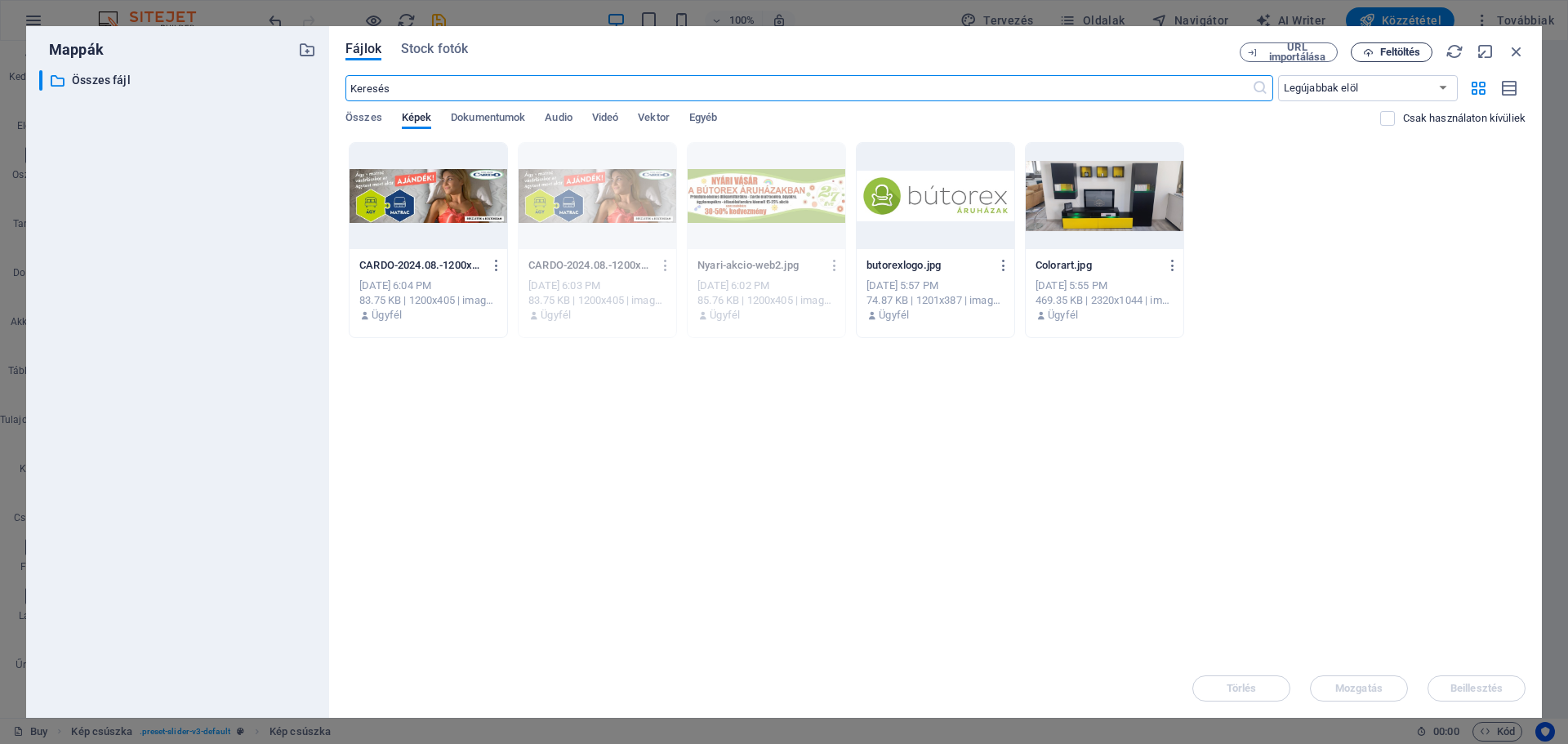
click at [1391, 54] on span "Feltöltés" at bounding box center [1401, 53] width 41 height 10
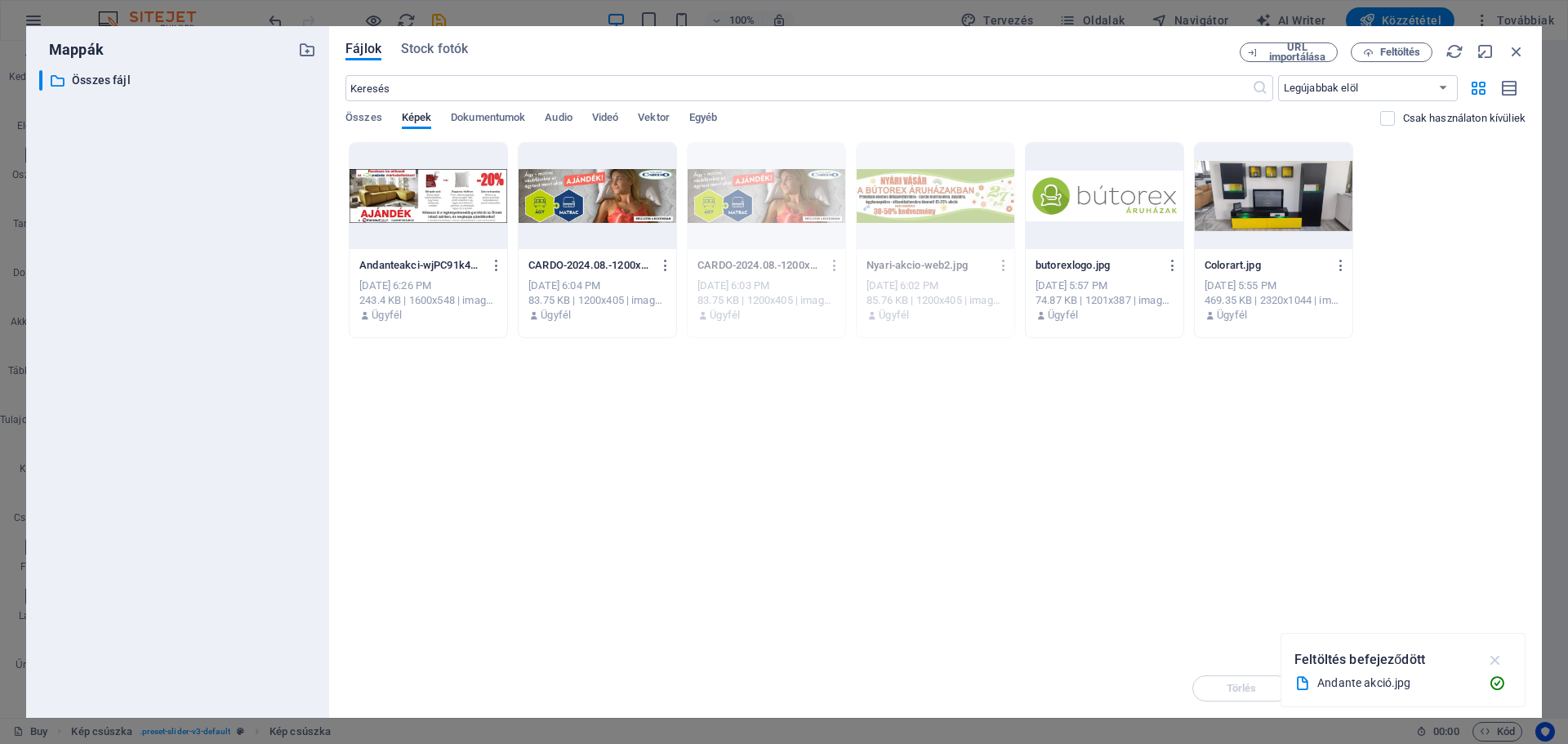
click at [1499, 659] on icon "button" at bounding box center [1496, 660] width 19 height 18
click at [449, 196] on div at bounding box center [428, 196] width 158 height 106
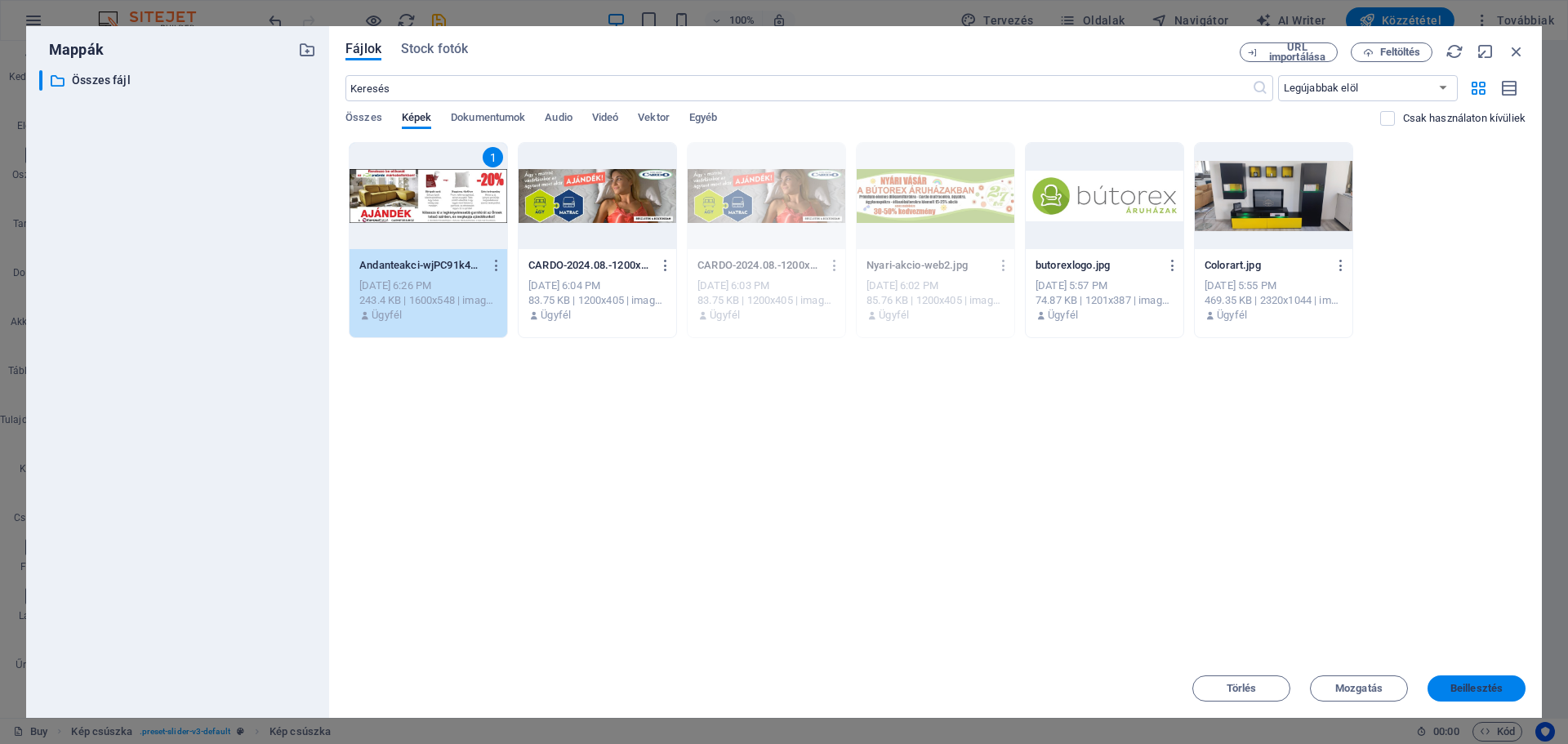
click at [1458, 687] on span "Beillesztés" at bounding box center [1477, 689] width 53 height 10
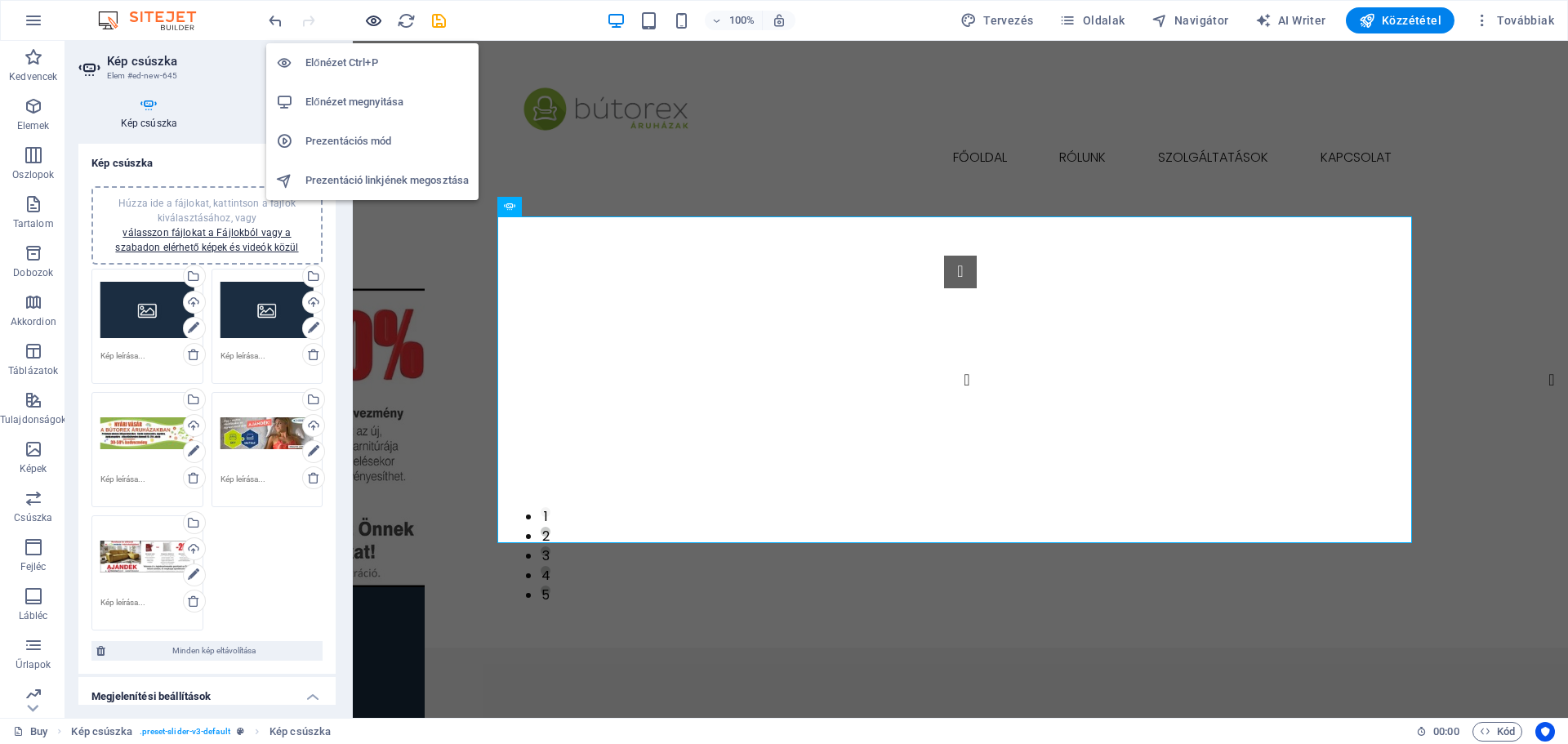
click at [368, 21] on icon "button" at bounding box center [373, 21] width 19 height 19
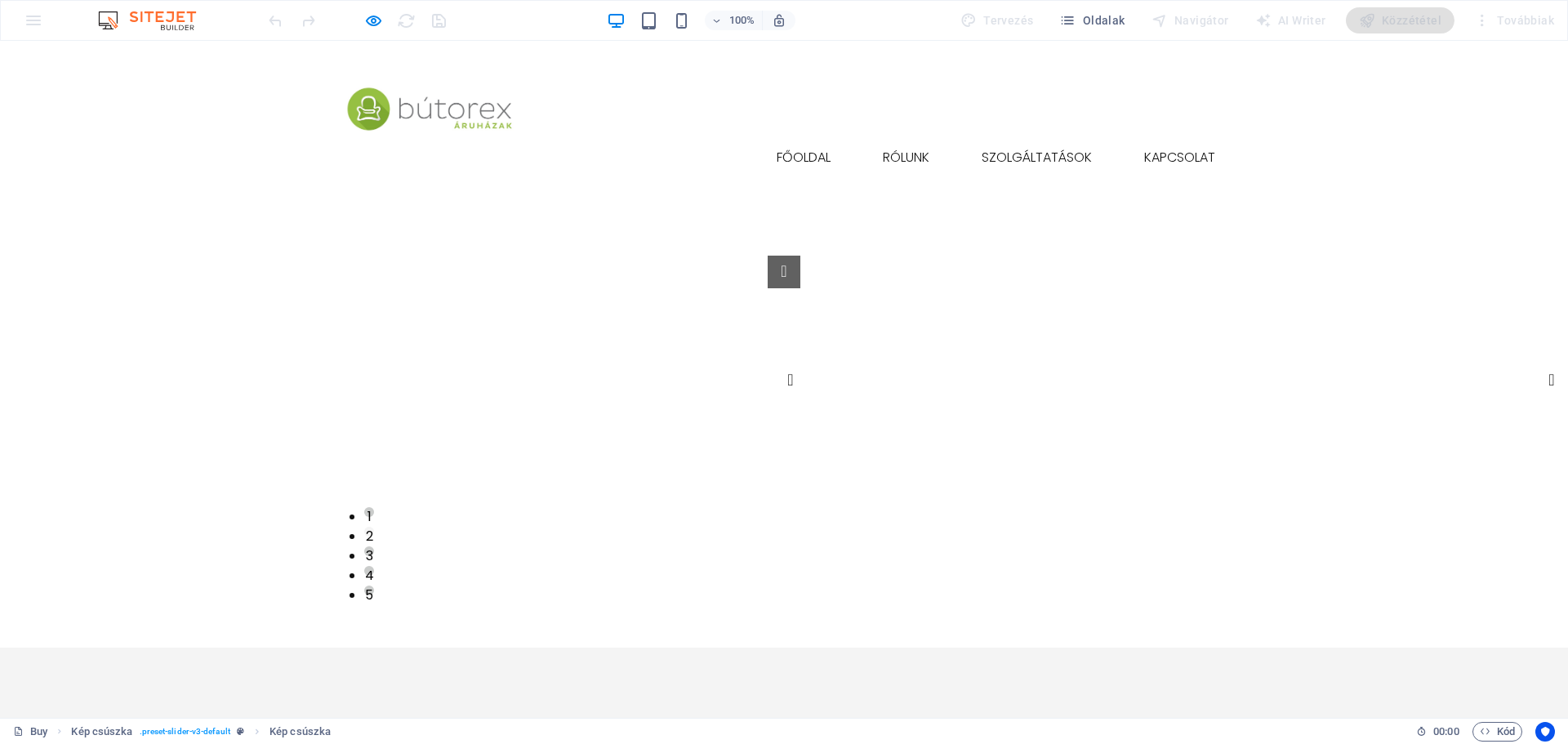
click at [371, 22] on icon "button" at bounding box center [373, 21] width 19 height 19
select select "px"
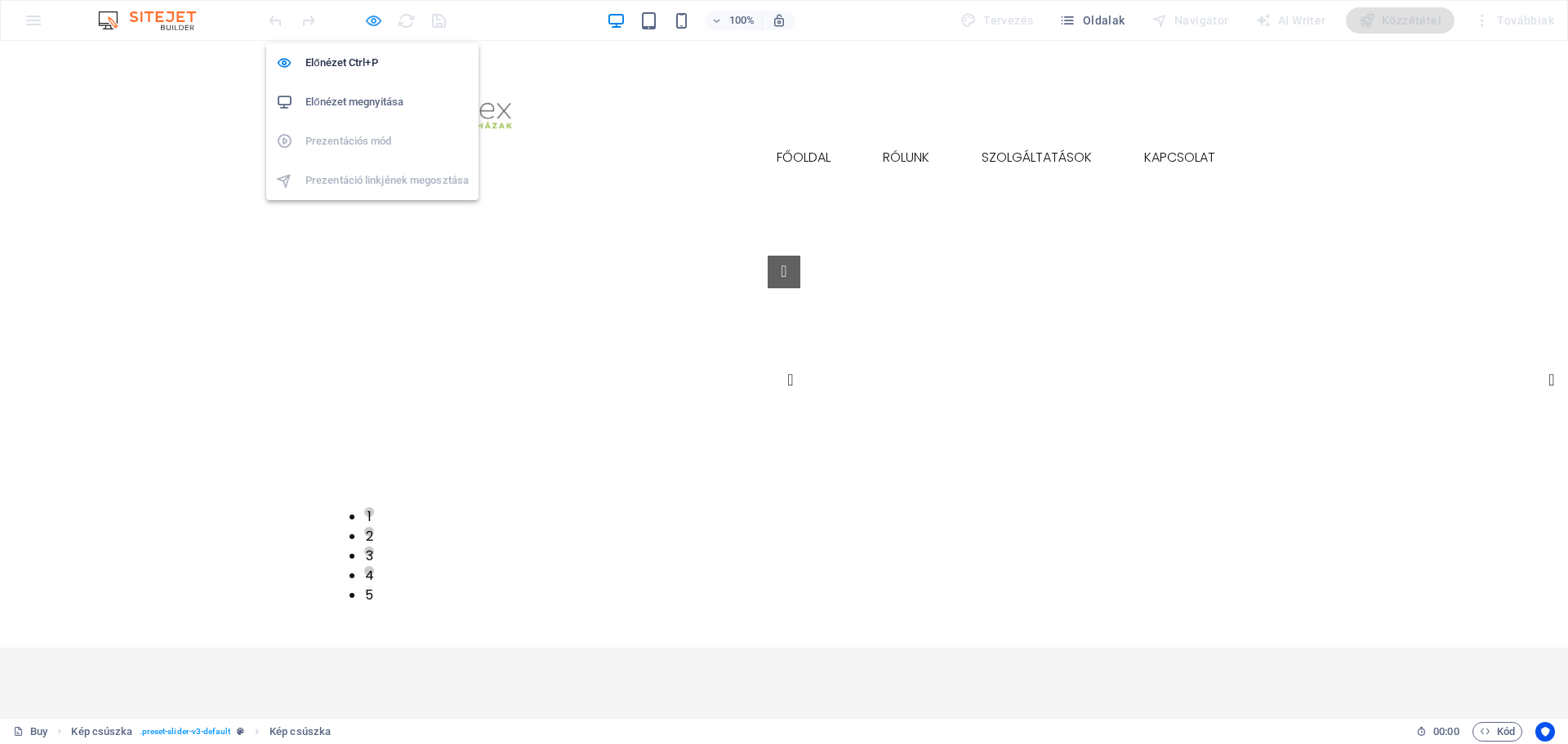
select select "ms"
select select "s"
select select "progressive"
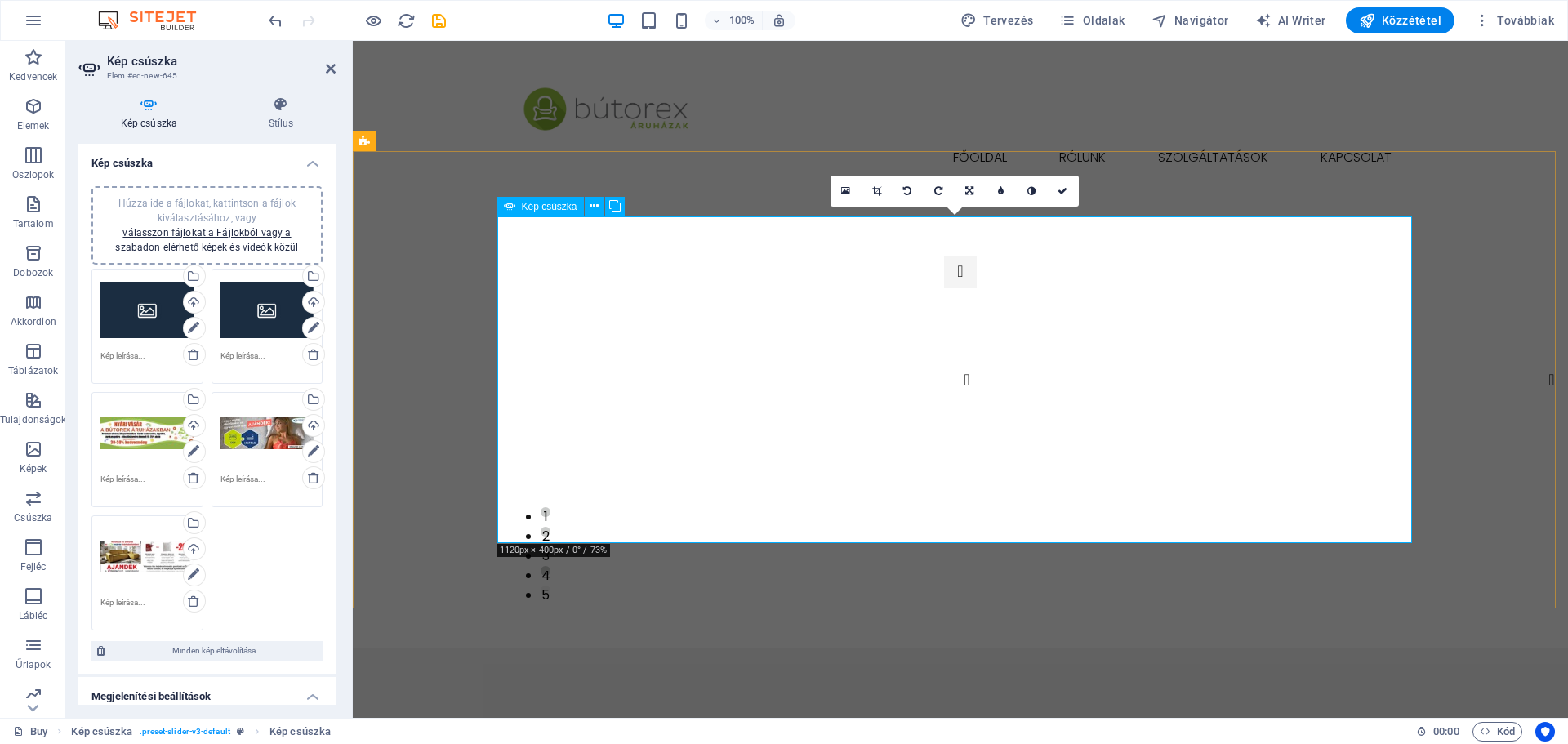
click at [944, 289] on button "Image Slider" at bounding box center [961, 272] width 33 height 33
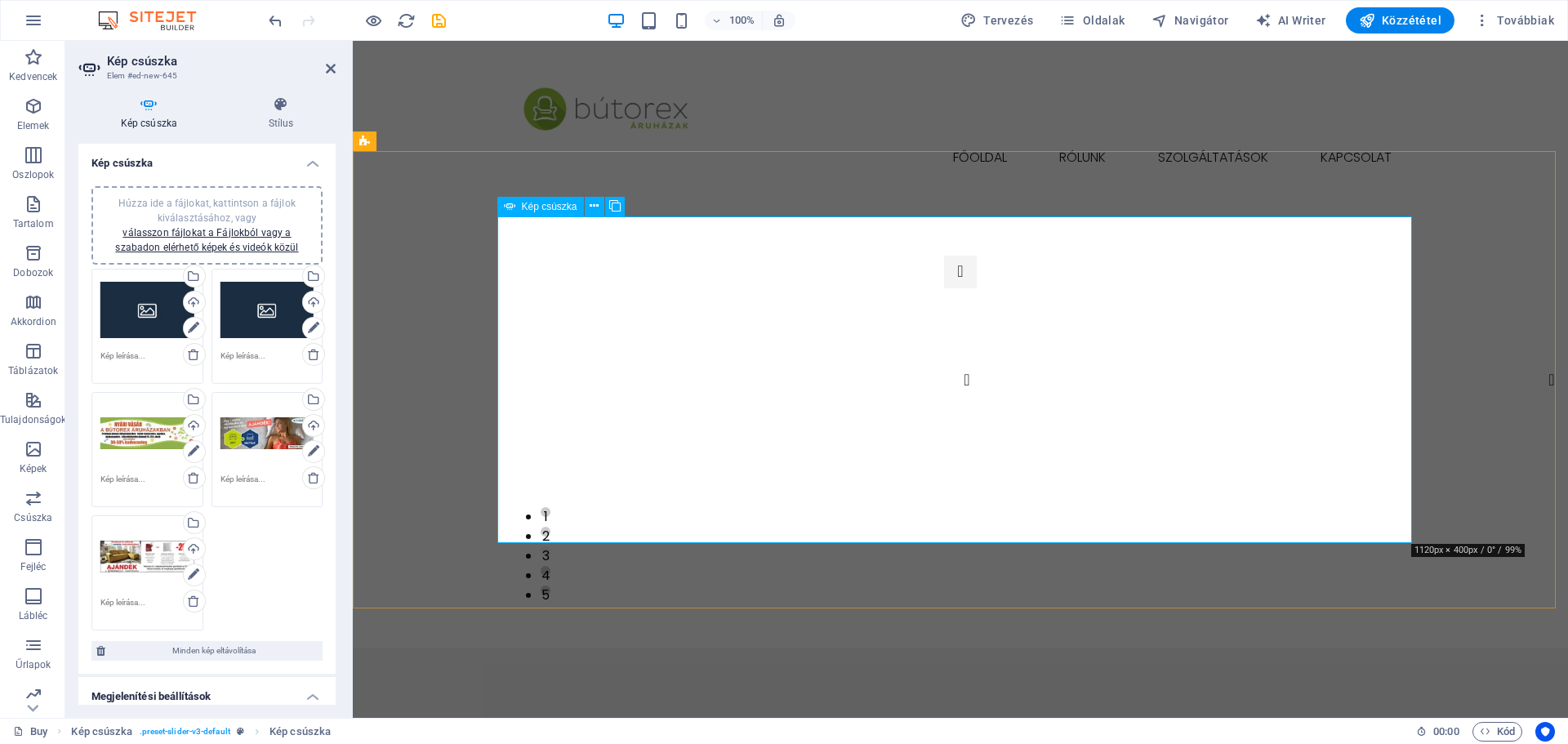
click at [944, 289] on button "Image Slider" at bounding box center [961, 272] width 33 height 33
click at [309, 354] on icon at bounding box center [314, 354] width 13 height 13
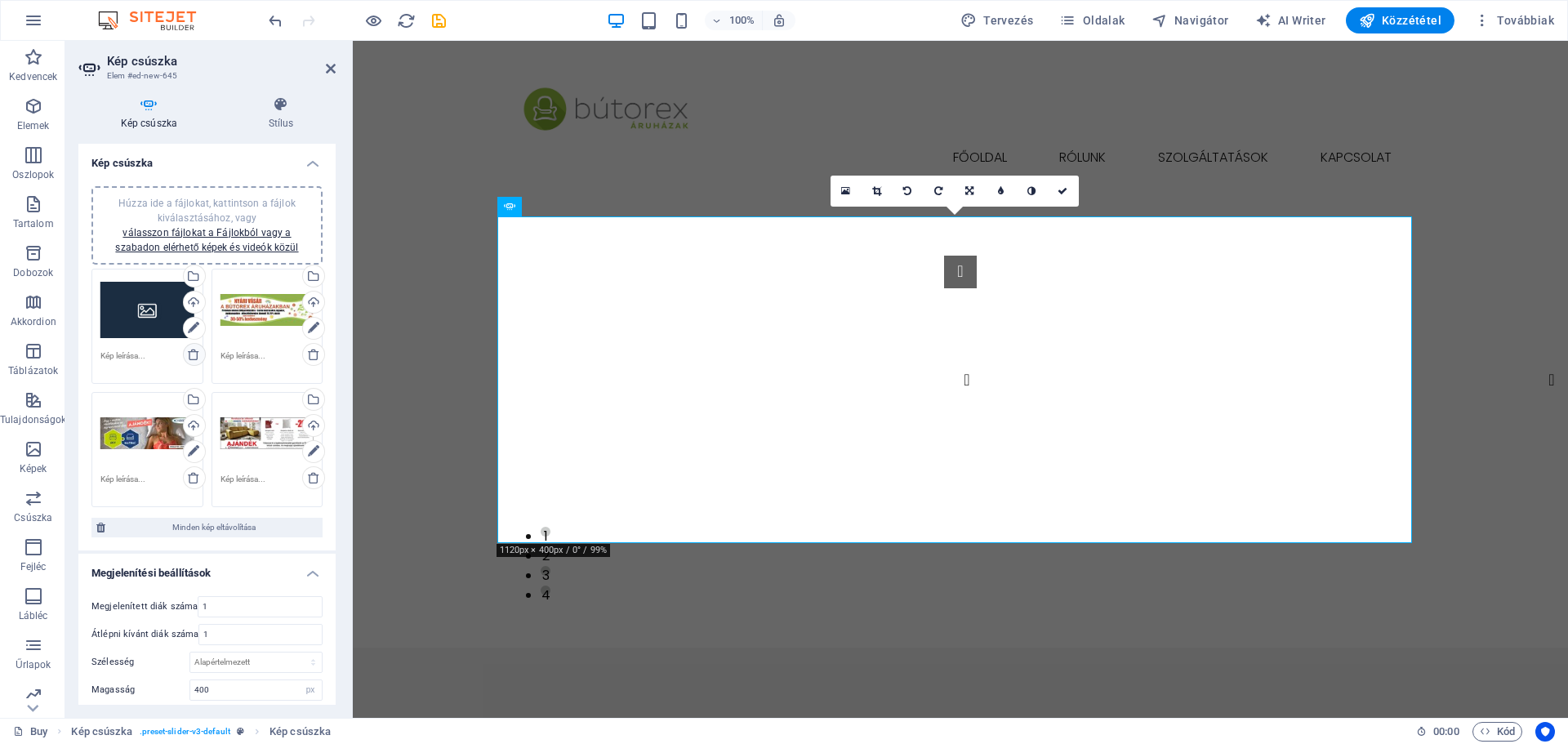
click at [190, 355] on icon at bounding box center [194, 354] width 13 height 13
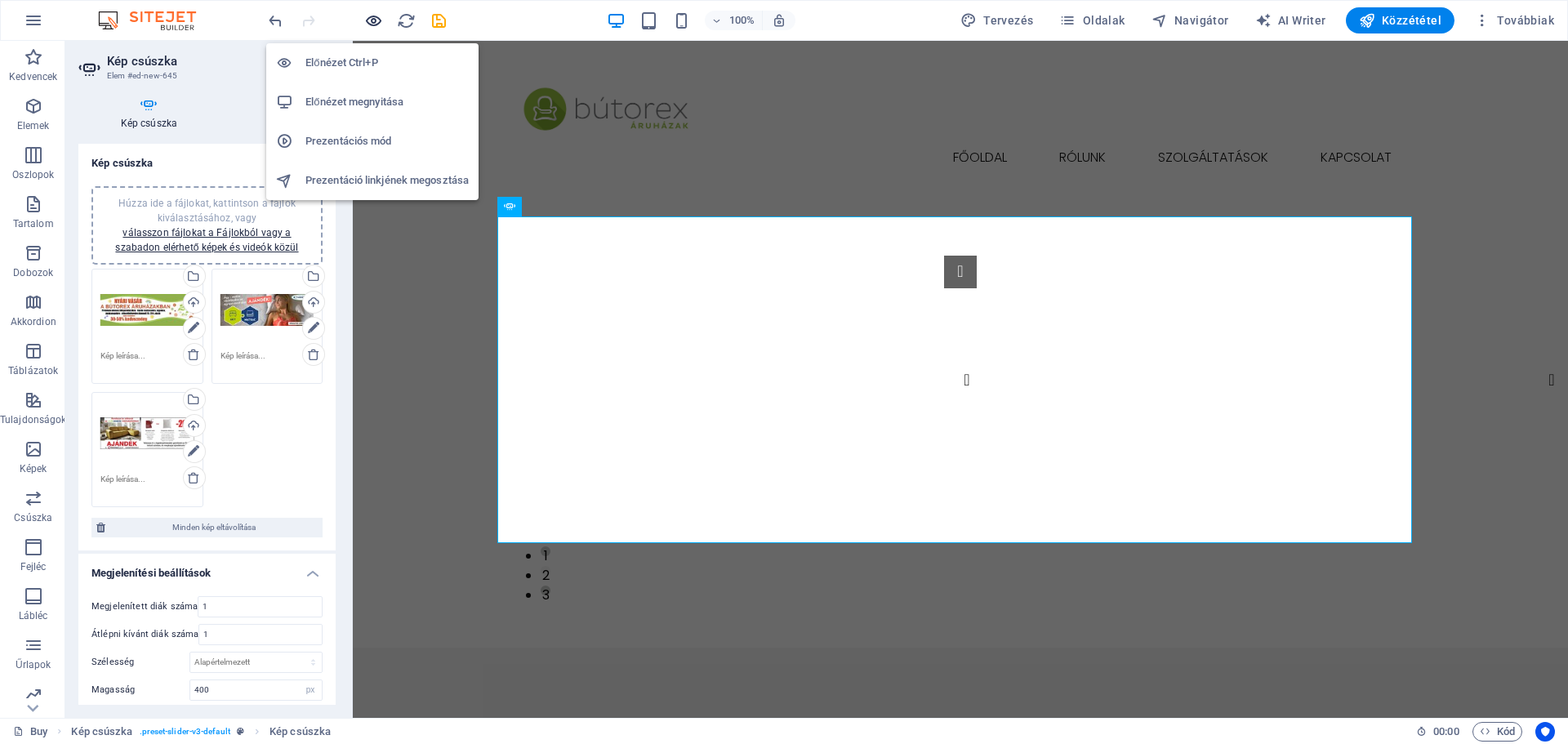
click at [371, 21] on icon "button" at bounding box center [373, 21] width 19 height 19
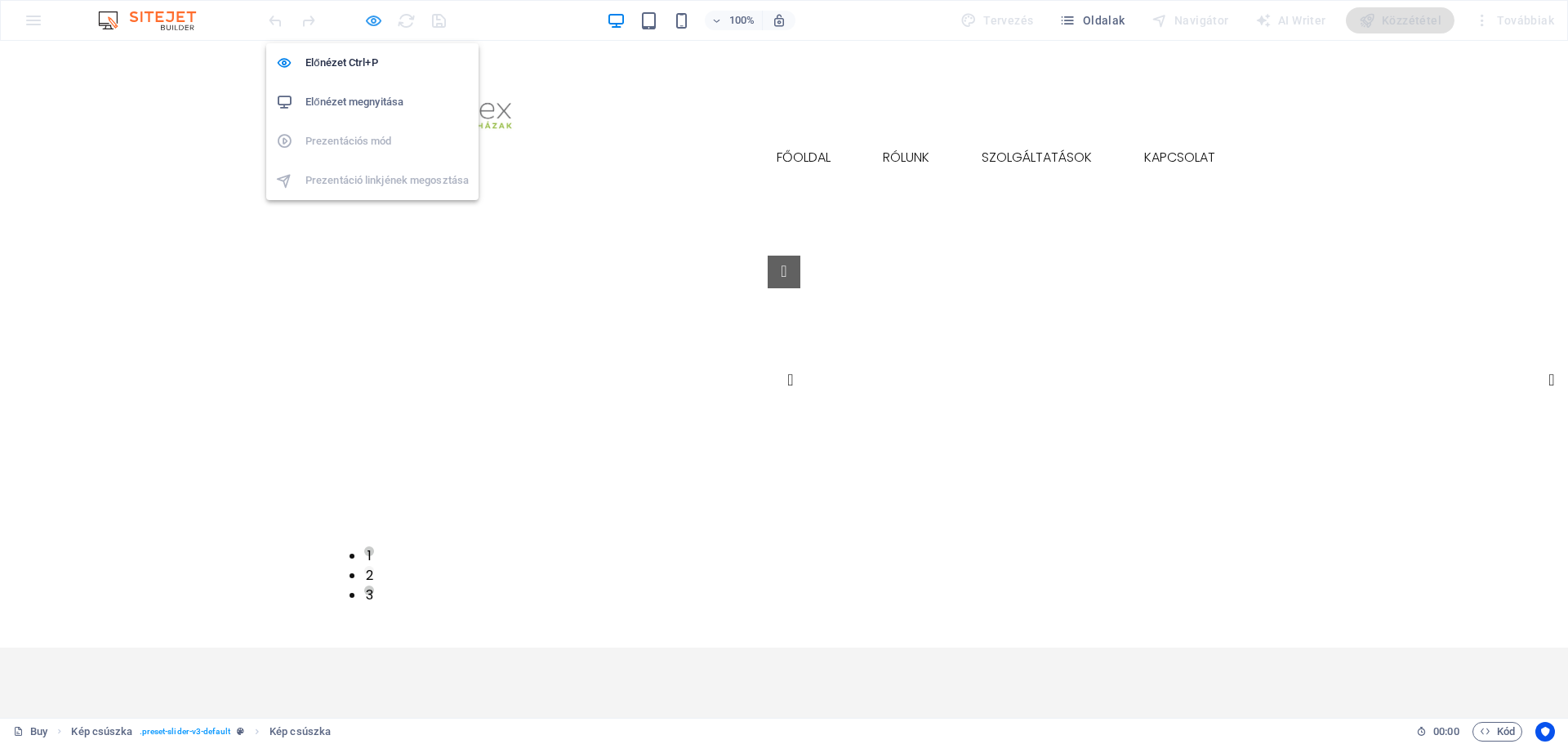
click at [375, 12] on icon "button" at bounding box center [373, 21] width 19 height 19
select select "px"
select select "ms"
select select "s"
select select "progressive"
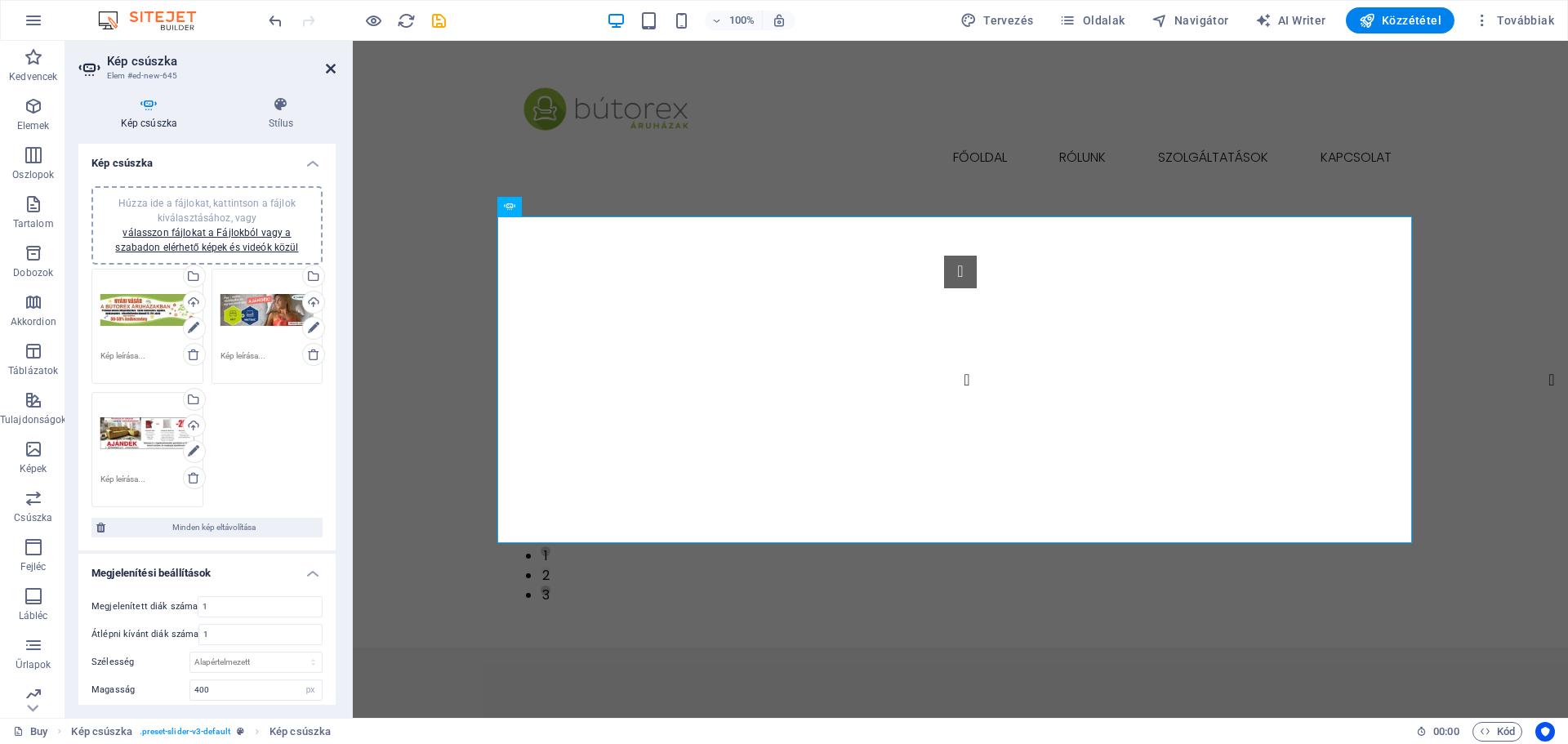
click at [331, 67] on icon at bounding box center [331, 69] width 10 height 13
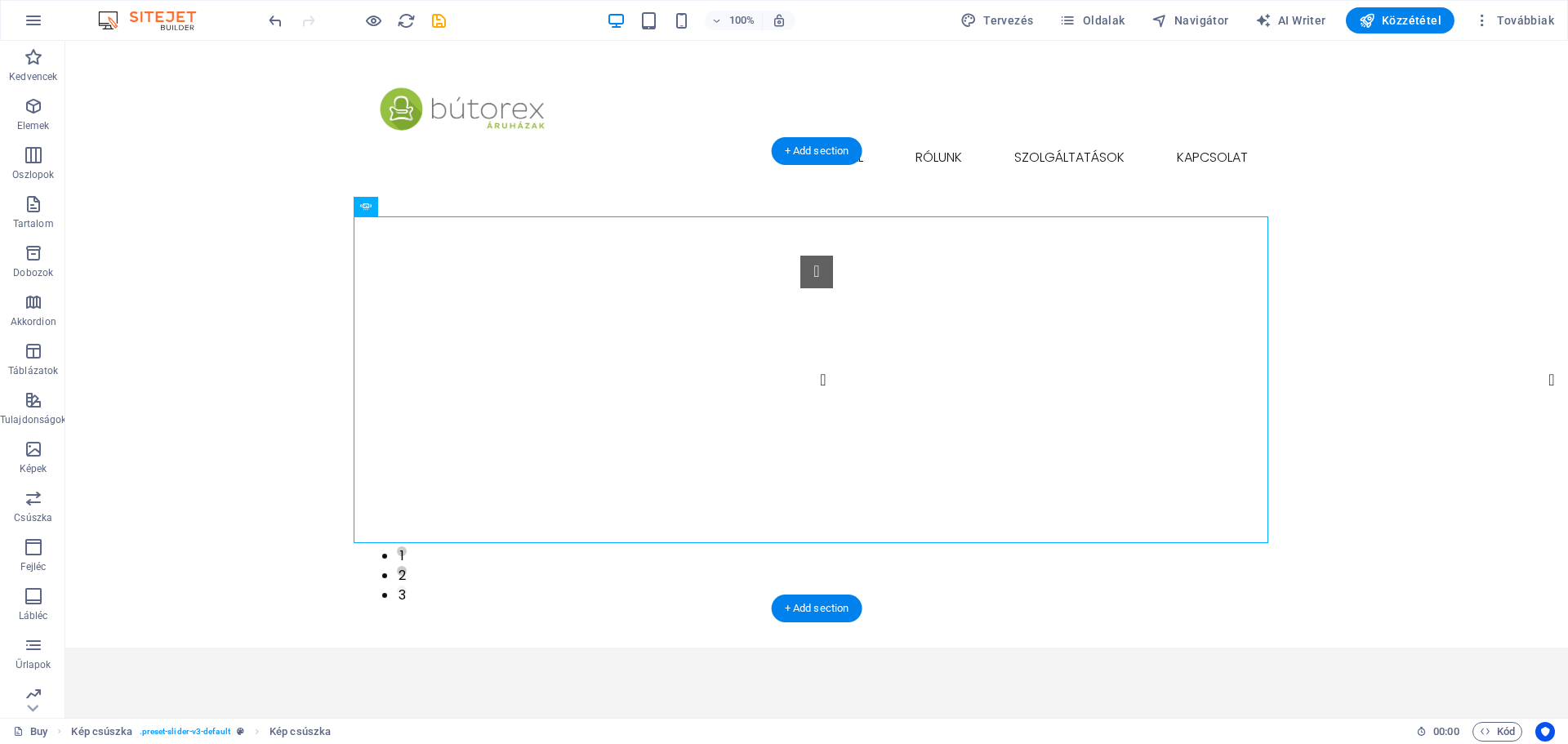
drag, startPoint x: 469, startPoint y: 249, endPoint x: 417, endPoint y: 154, distance: 108.3
click at [1459, 228] on div "1 2 3" at bounding box center [817, 419] width 1503 height 458
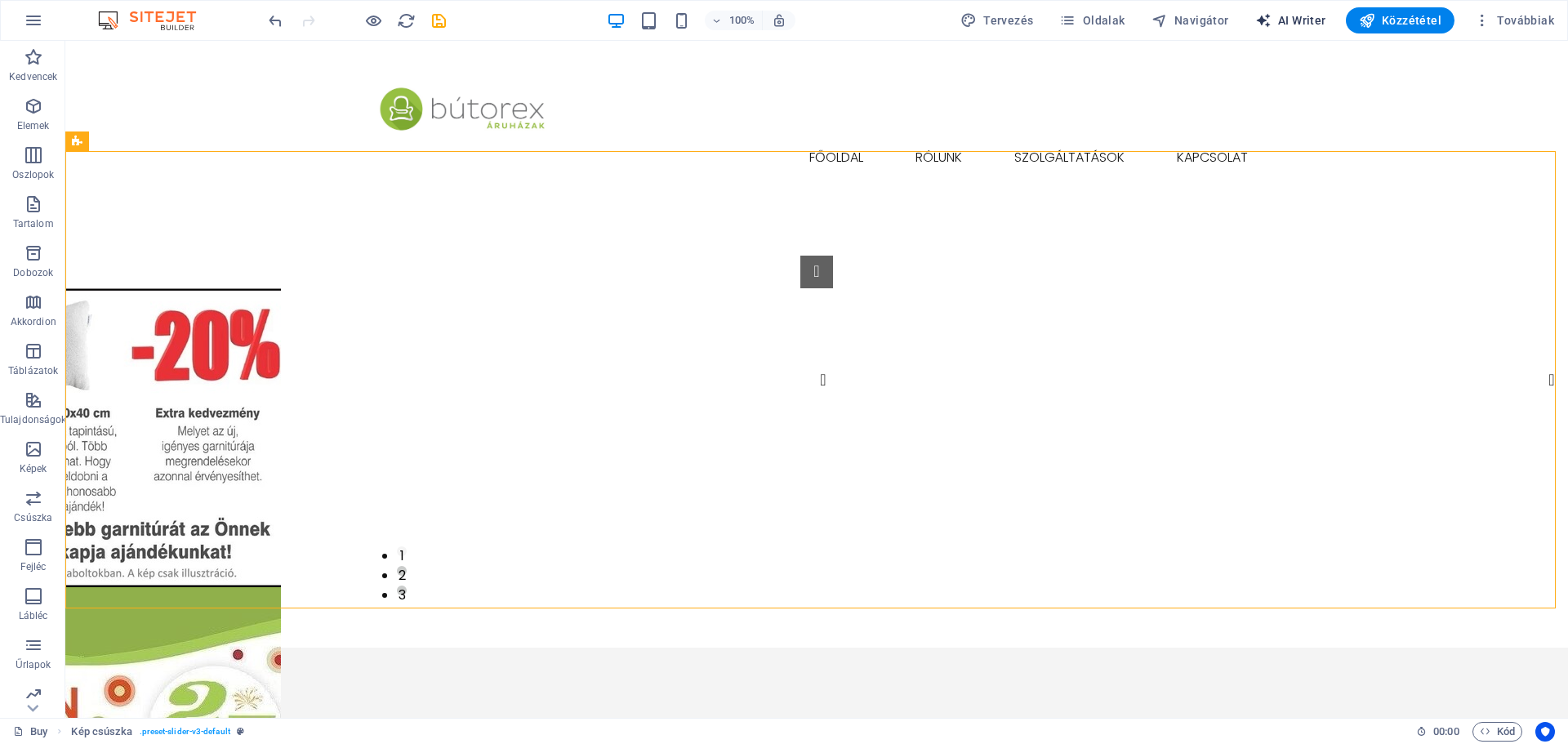
click at [1303, 21] on span "AI Writer" at bounding box center [1291, 21] width 71 height 16
select select "English"
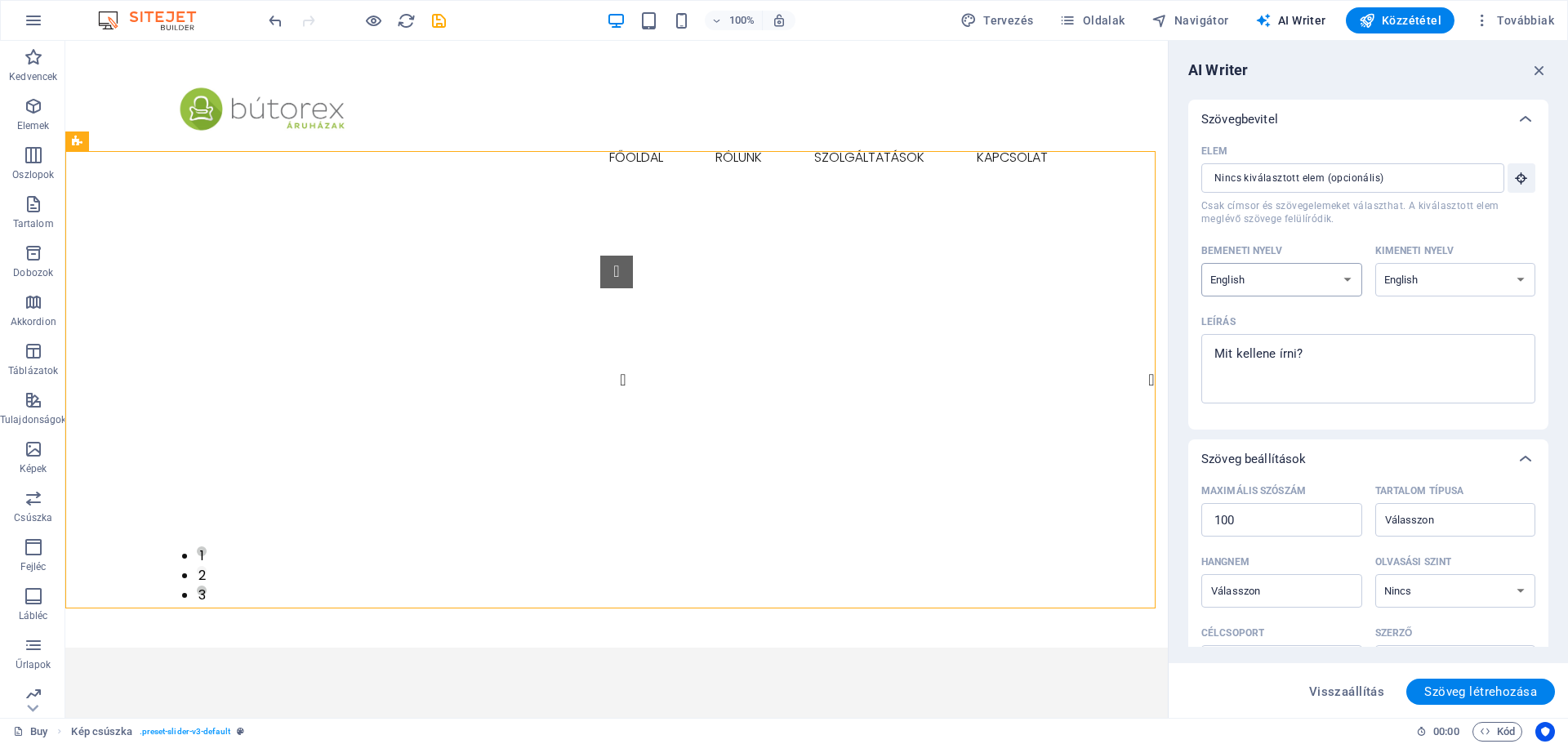
click at [1348, 283] on select "Albanian Arabic Armenian Awadhi Azerbaijani Bashkir Basque Belarusian Bengali B…" at bounding box center [1282, 280] width 161 height 34
select select "Hungarian"
click at [1201, 263] on select "Albanian Arabic Armenian Awadhi Azerbaijani Bashkir Basque Belarusian Bengali B…" at bounding box center [1282, 280] width 161 height 34
click at [1520, 275] on select "Albanian Arabic Armenian Awadhi Azerbaijani Bashkir Basque Belarusian Bengali B…" at bounding box center [1456, 280] width 161 height 34
select select "Hungarian"
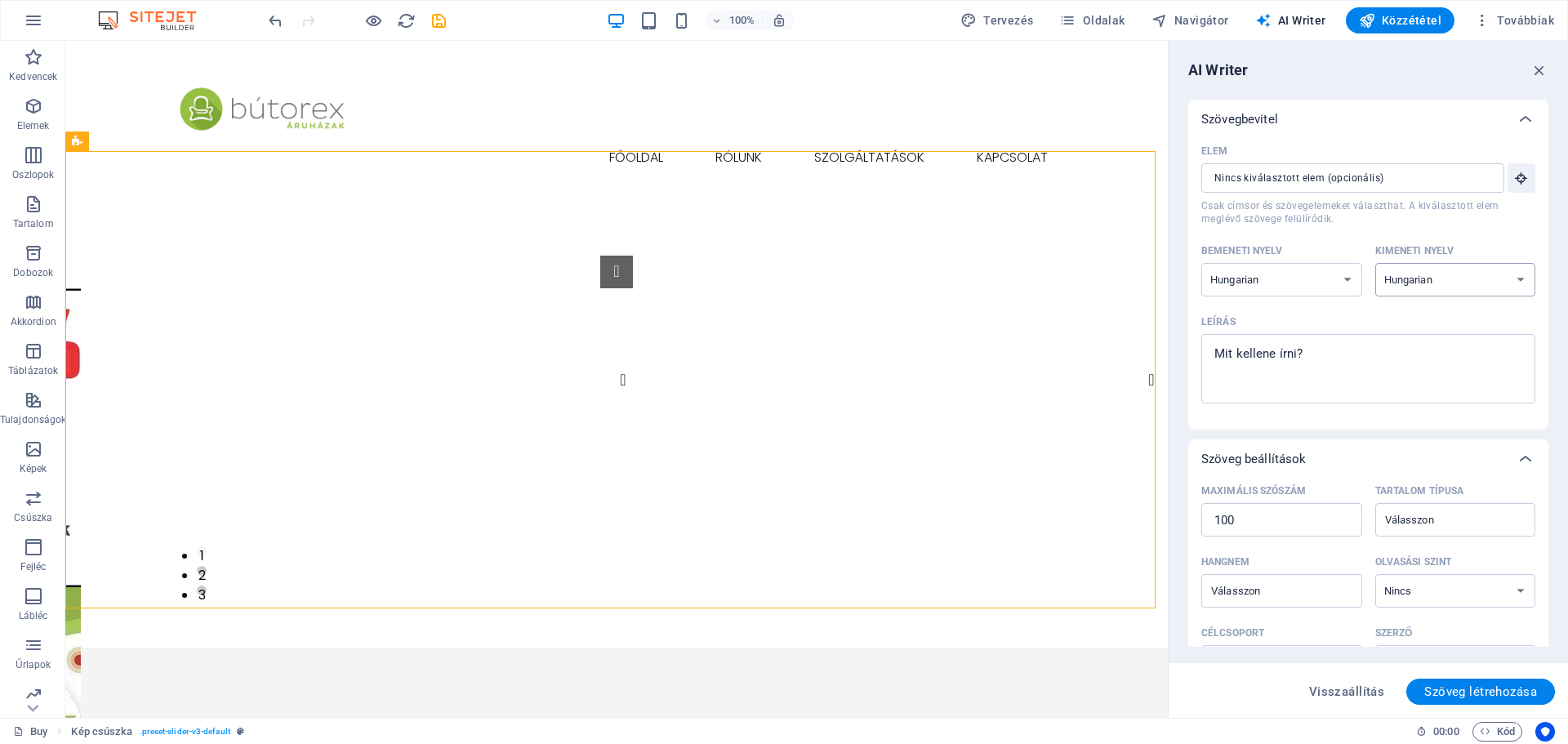
click at [1376, 263] on select "Albanian Arabic Armenian Awadhi Azerbaijani Bashkir Basque Belarusian Bengali B…" at bounding box center [1456, 280] width 161 height 34
click at [1431, 178] on input "Elem ​ Csak címsor és szövegelemeket választhat. A kiválasztott elem meglévő sz…" at bounding box center [1347, 178] width 292 height 30
click at [1543, 72] on icon "button" at bounding box center [1540, 71] width 18 height 18
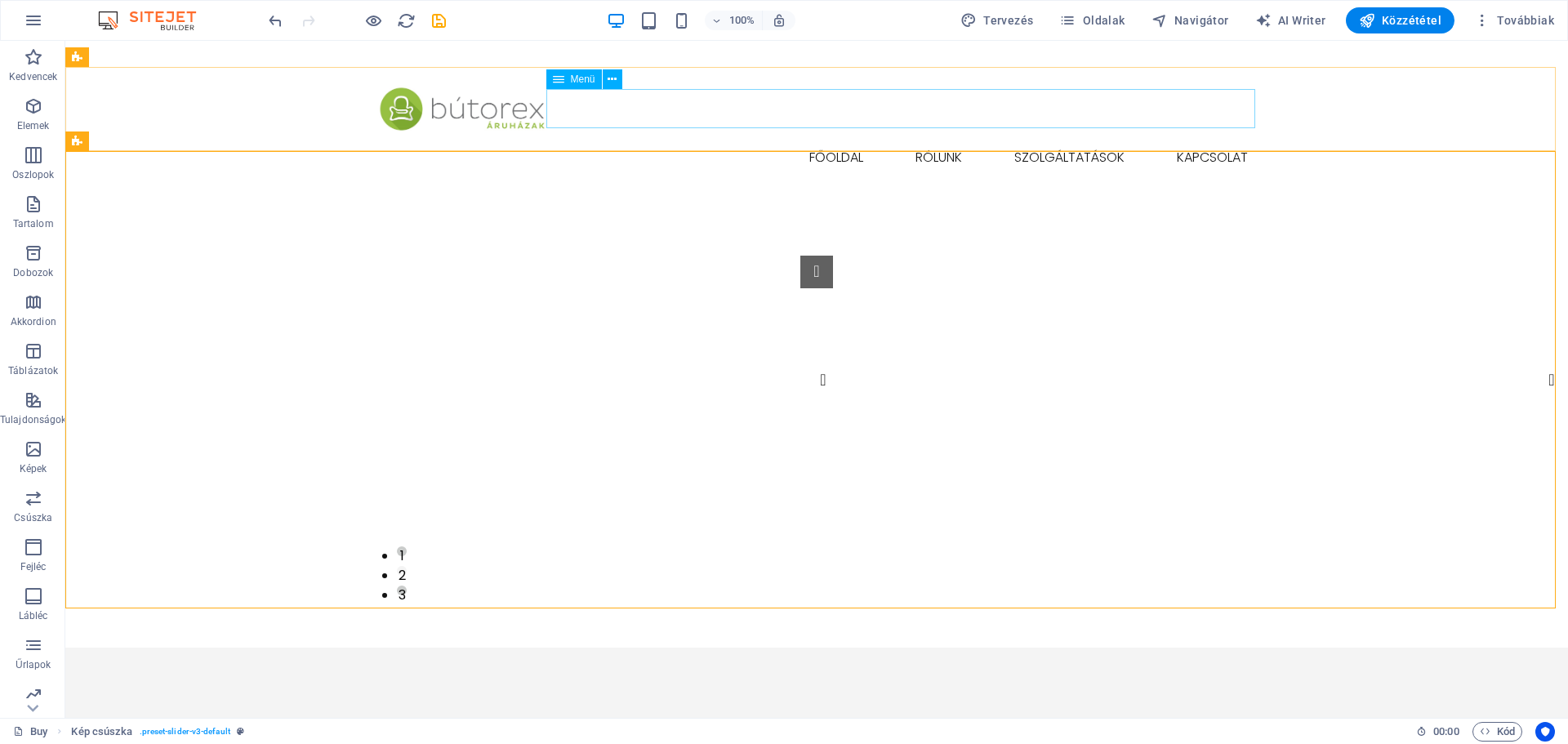
click at [566, 80] on div "Menü" at bounding box center [574, 79] width 56 height 20
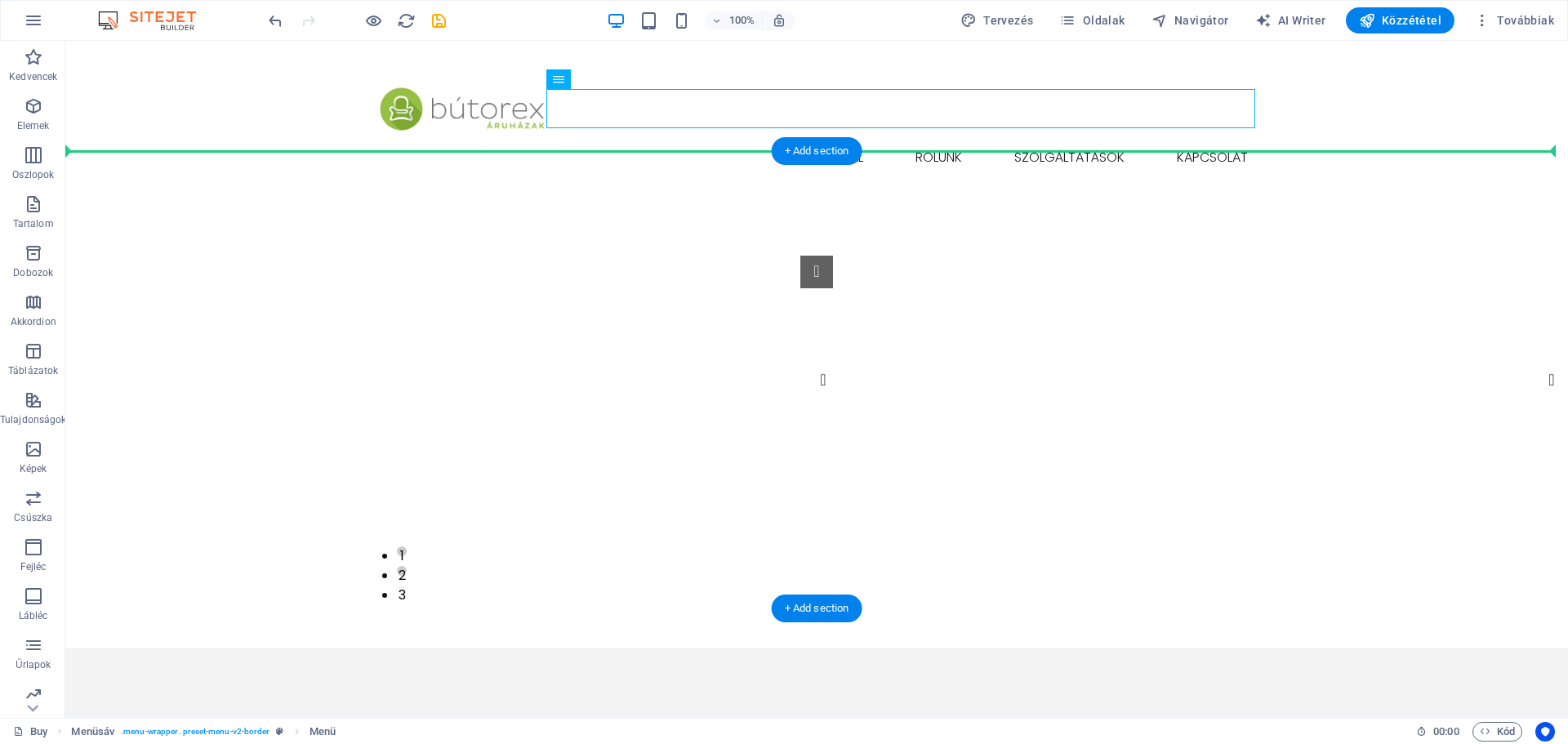
drag, startPoint x: 638, startPoint y: 118, endPoint x: 452, endPoint y: 168, distance: 192.6
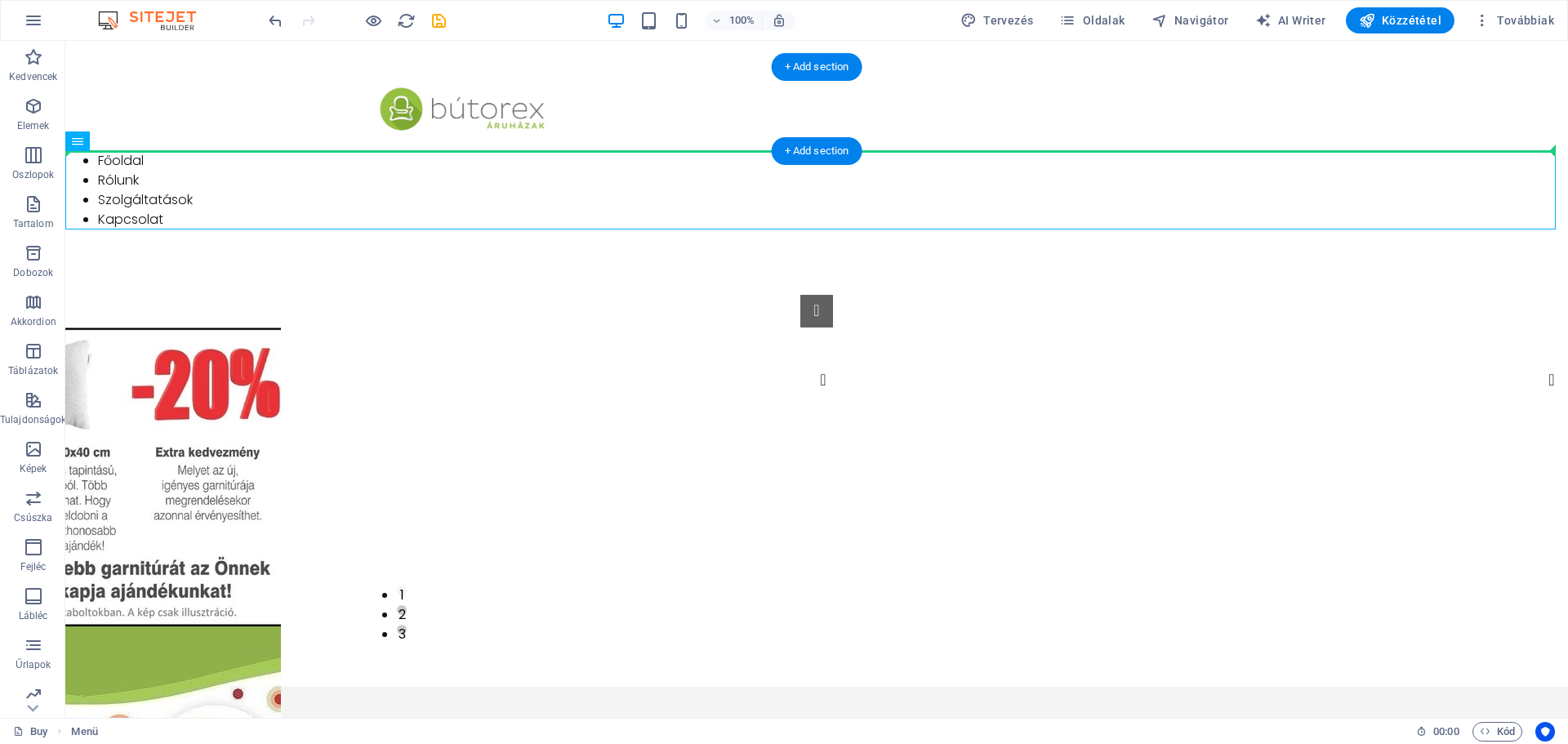
drag, startPoint x: 150, startPoint y: 185, endPoint x: 646, endPoint y: 110, distance: 501.6
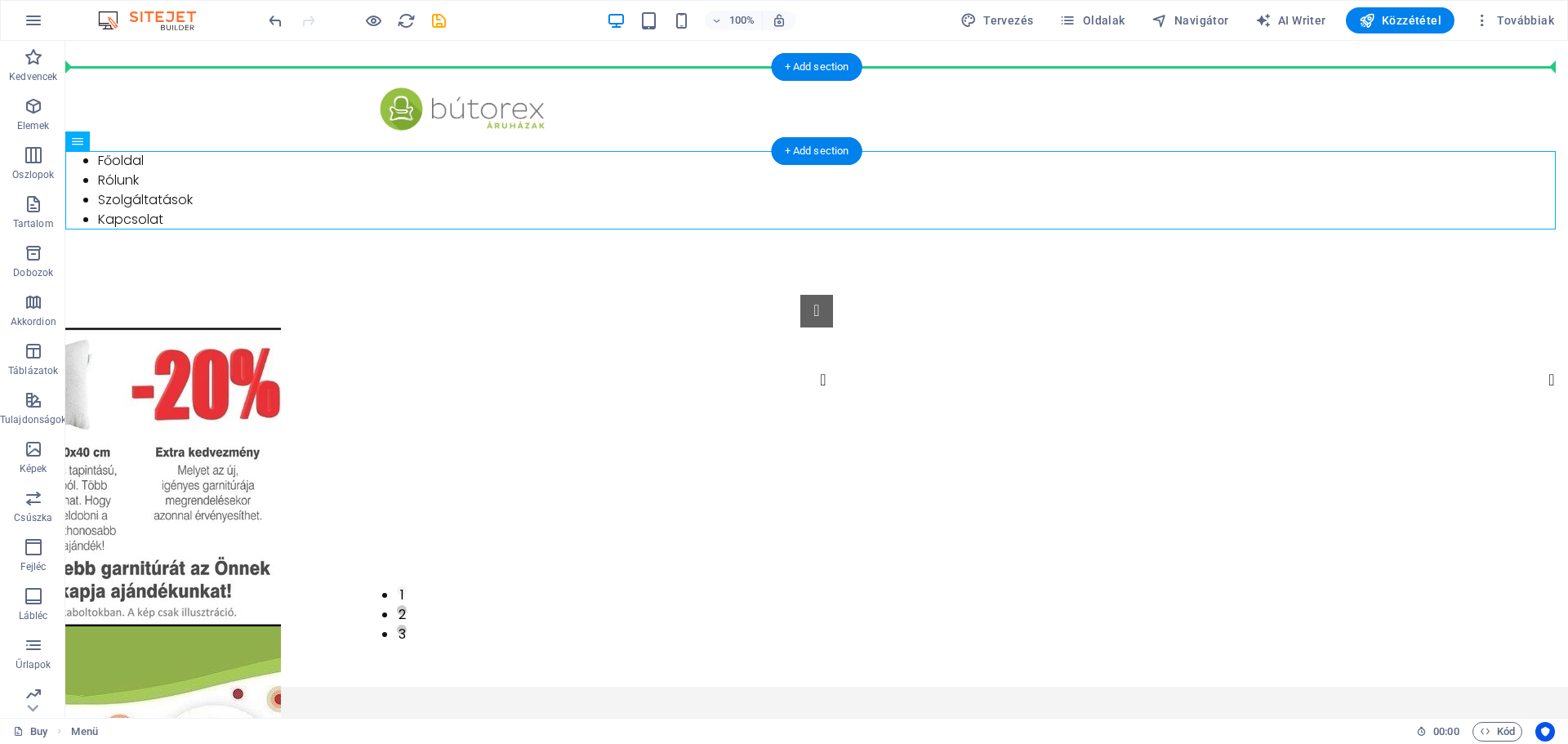
drag, startPoint x: 143, startPoint y: 183, endPoint x: 123, endPoint y: 73, distance: 111.8
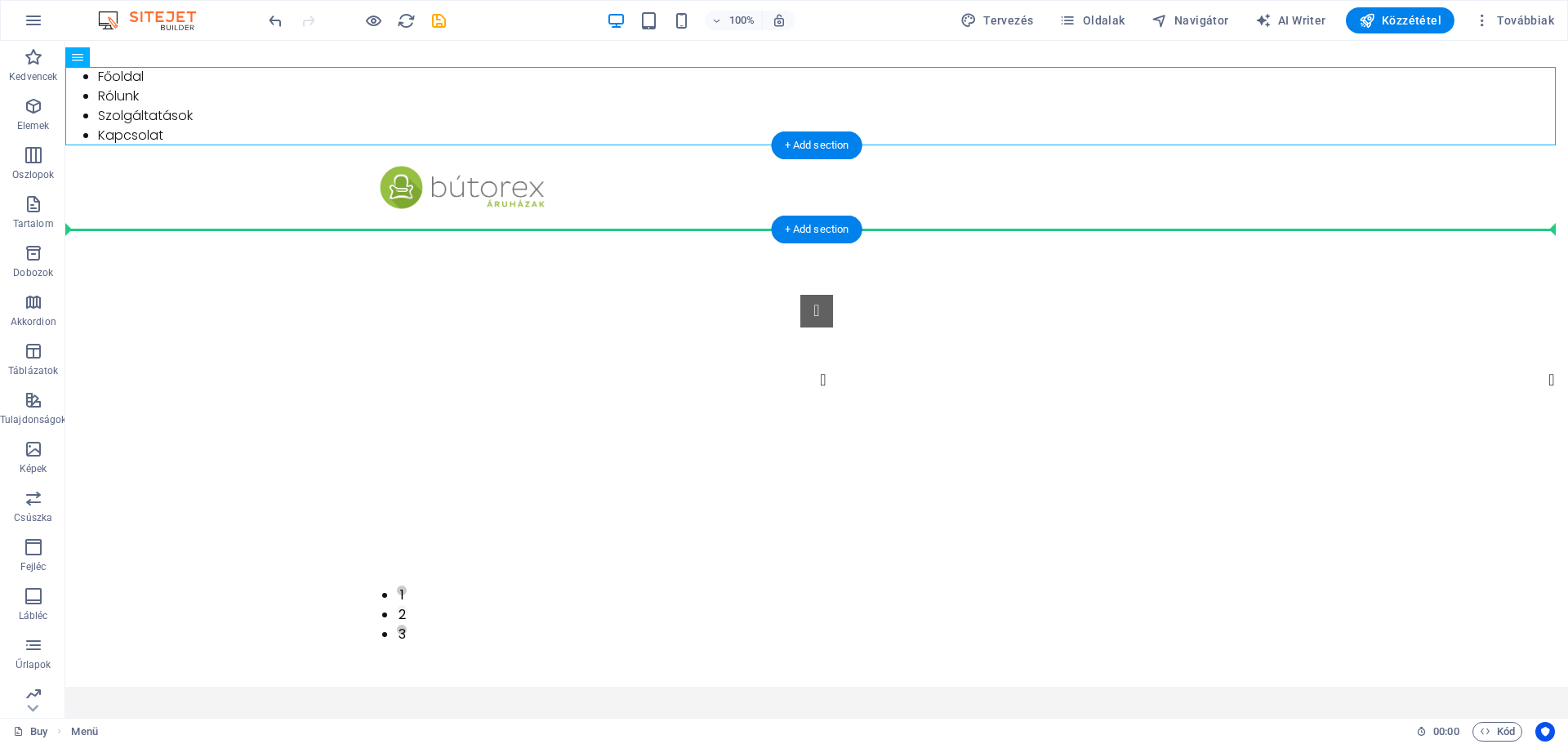
drag, startPoint x: 149, startPoint y: 100, endPoint x: 869, endPoint y: 191, distance: 725.7
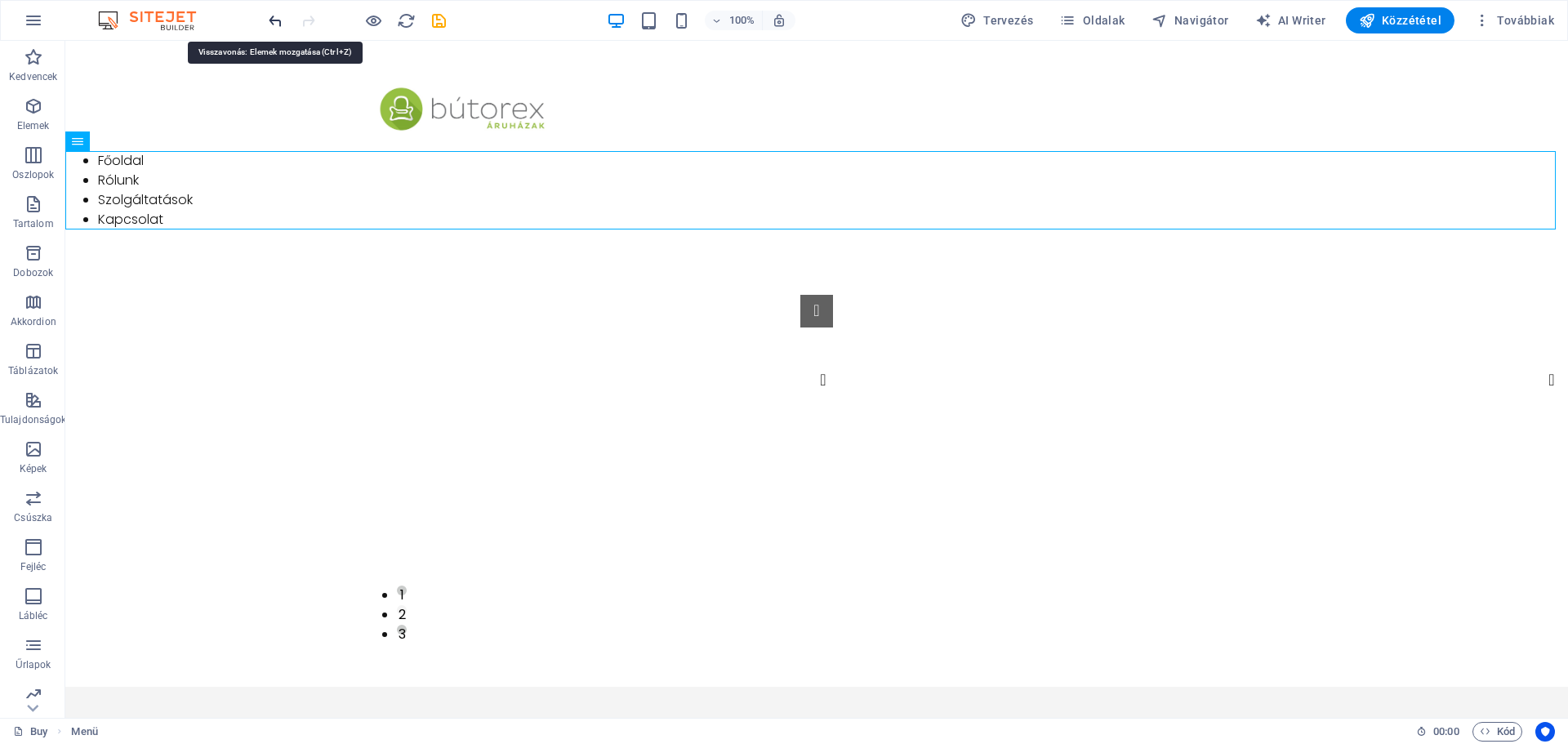
click at [273, 21] on icon "undo" at bounding box center [275, 21] width 19 height 19
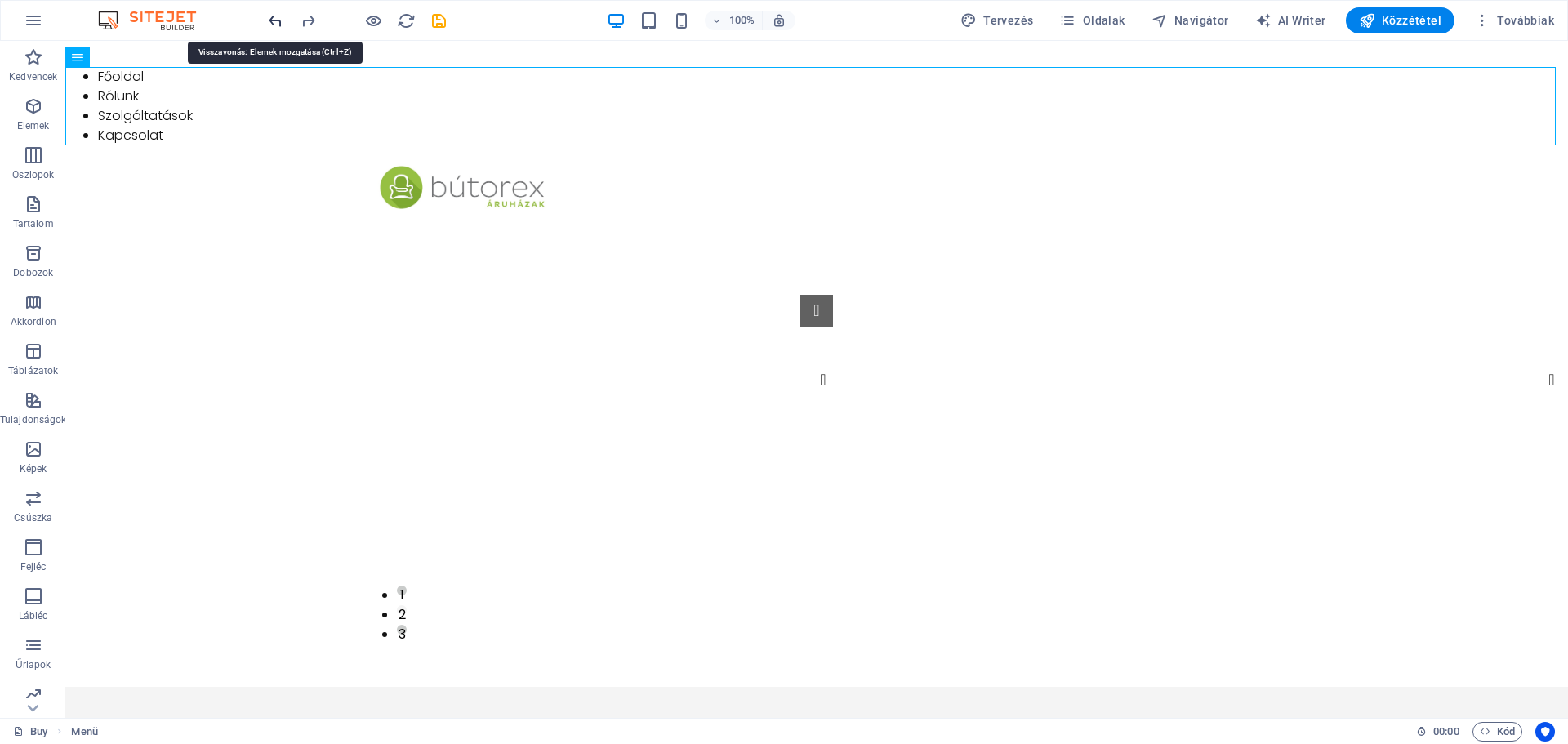
click at [273, 21] on icon "undo" at bounding box center [275, 21] width 19 height 19
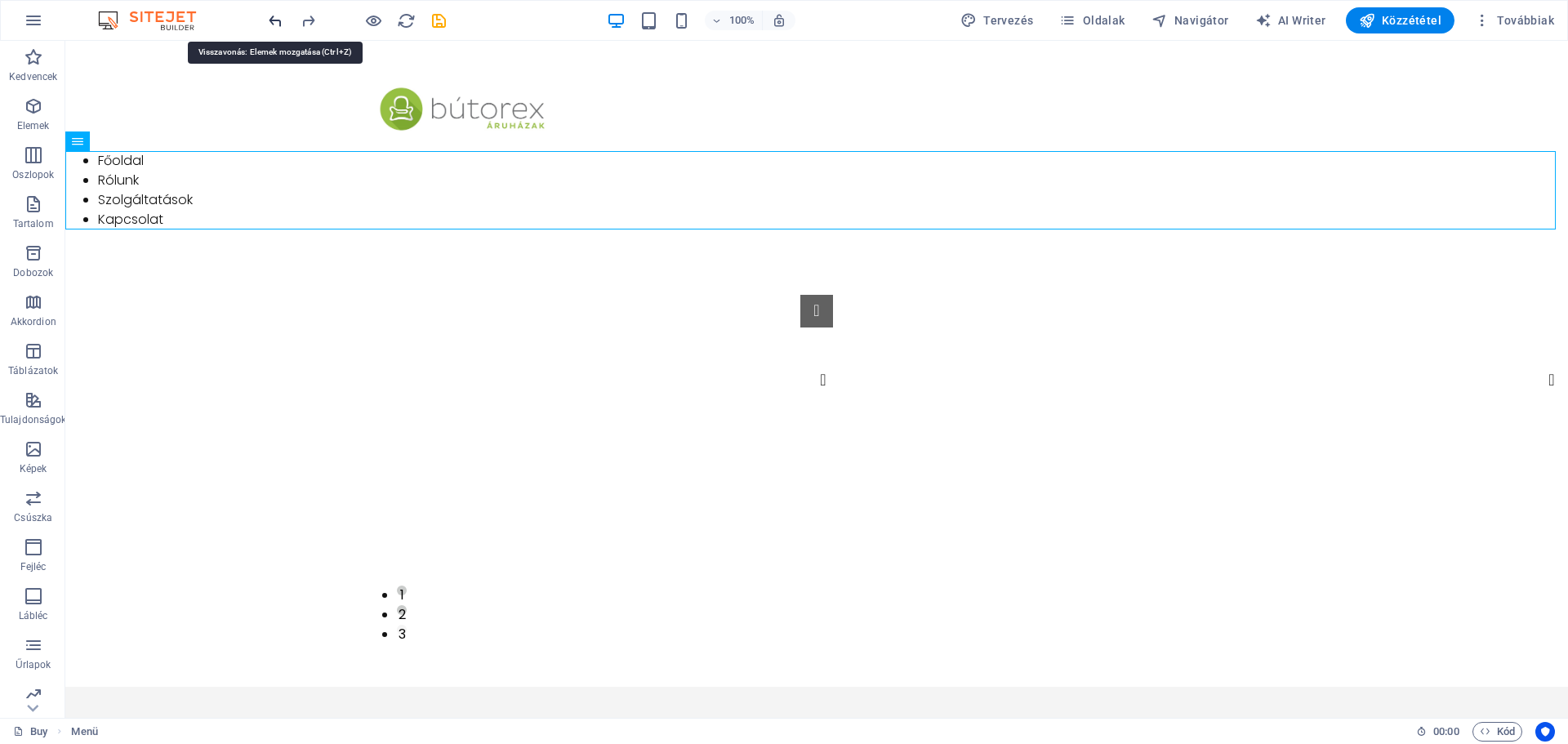
click at [273, 21] on icon "undo" at bounding box center [275, 21] width 19 height 19
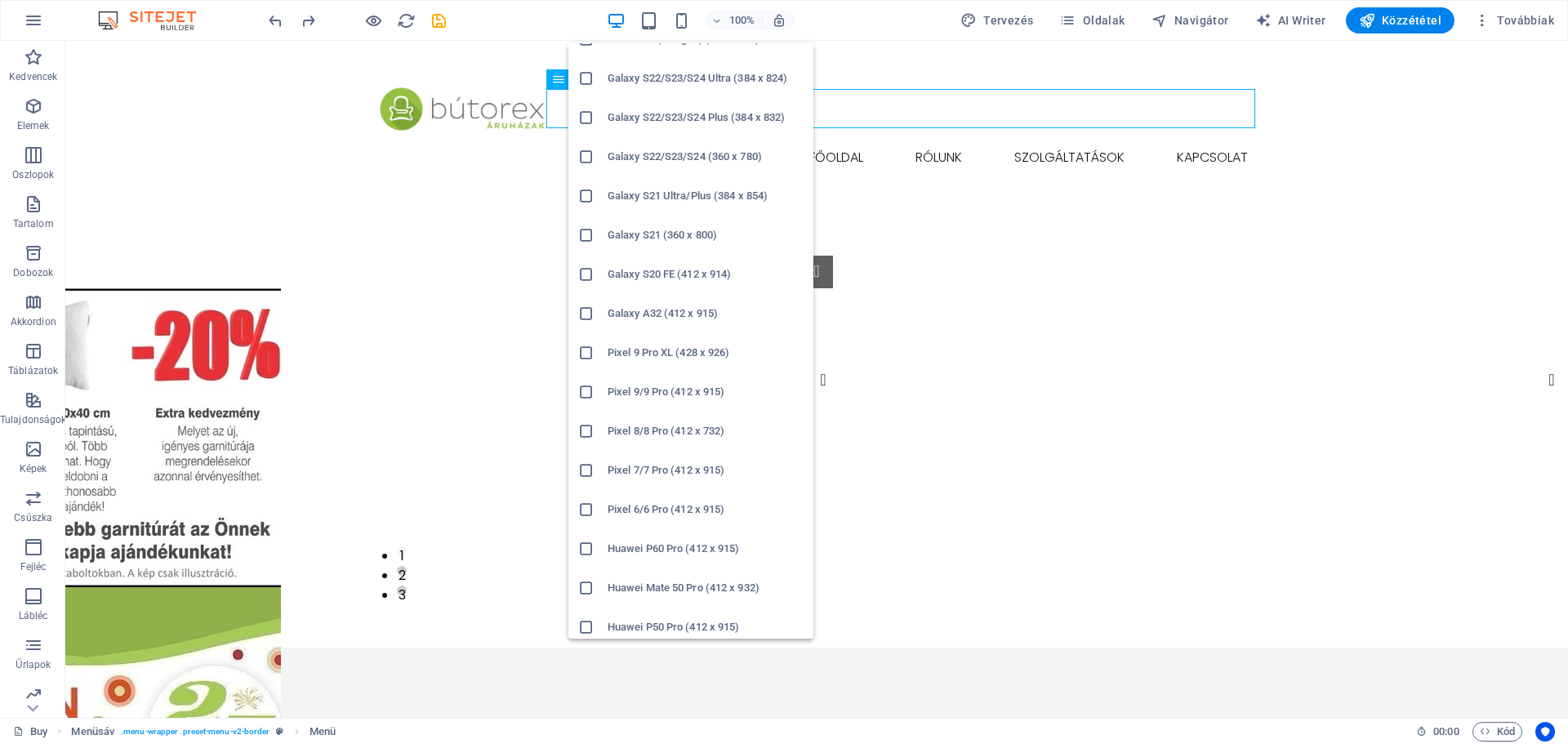
scroll to position [699, 0]
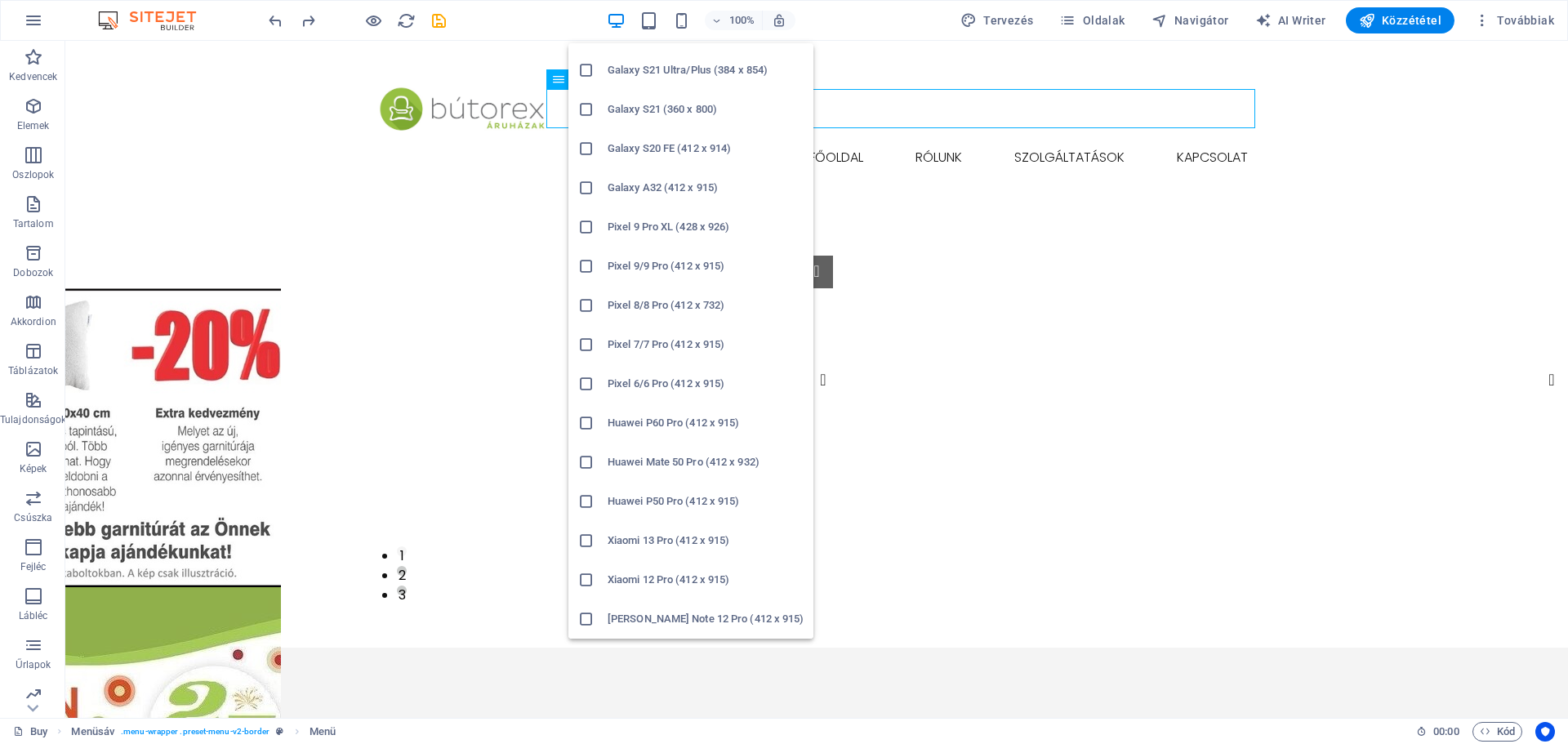
click at [639, 539] on h6 "Xiaomi 13 Pro (412 x 915)" at bounding box center [705, 541] width 196 height 20
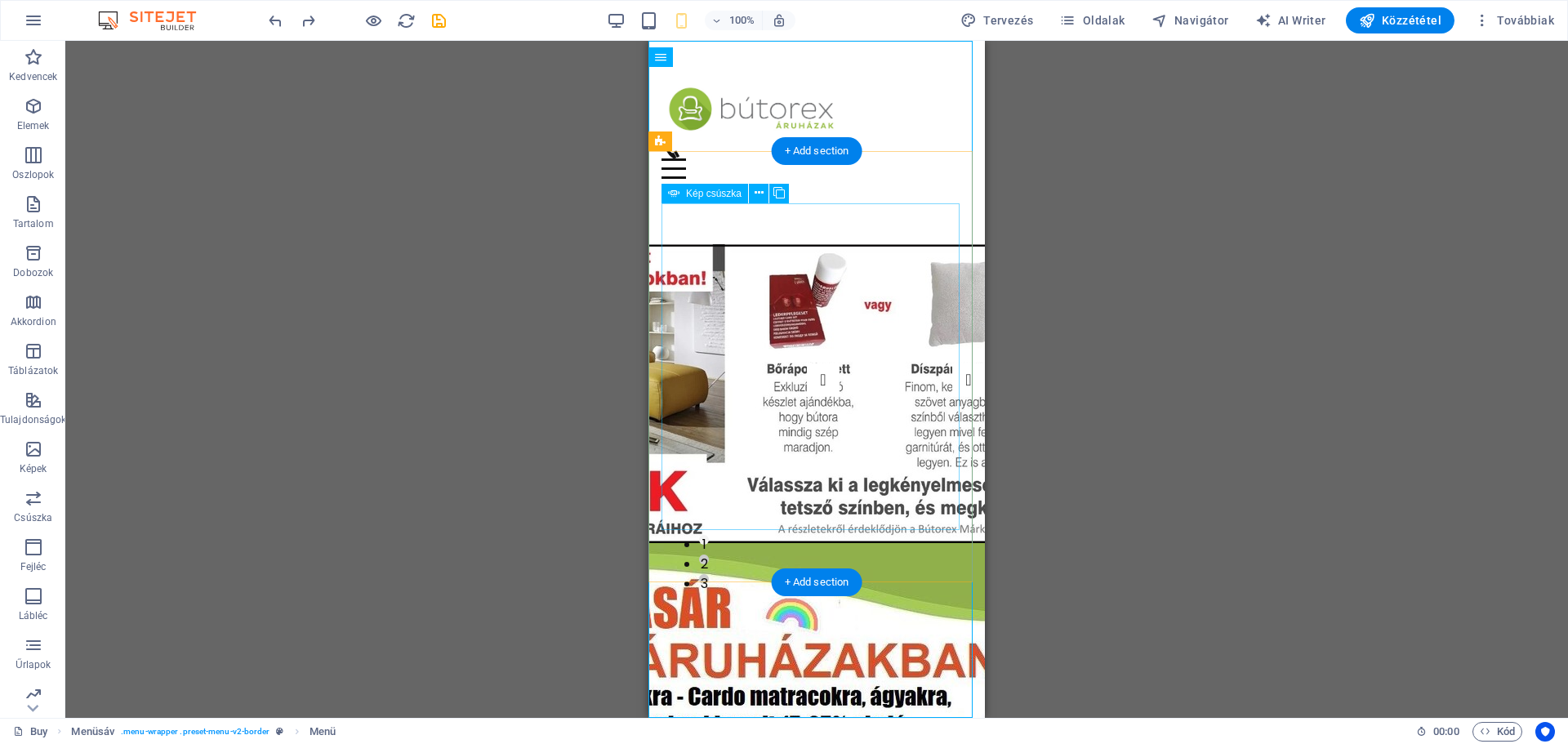
click at [709, 555] on button "2" at bounding box center [704, 560] width 10 height 10
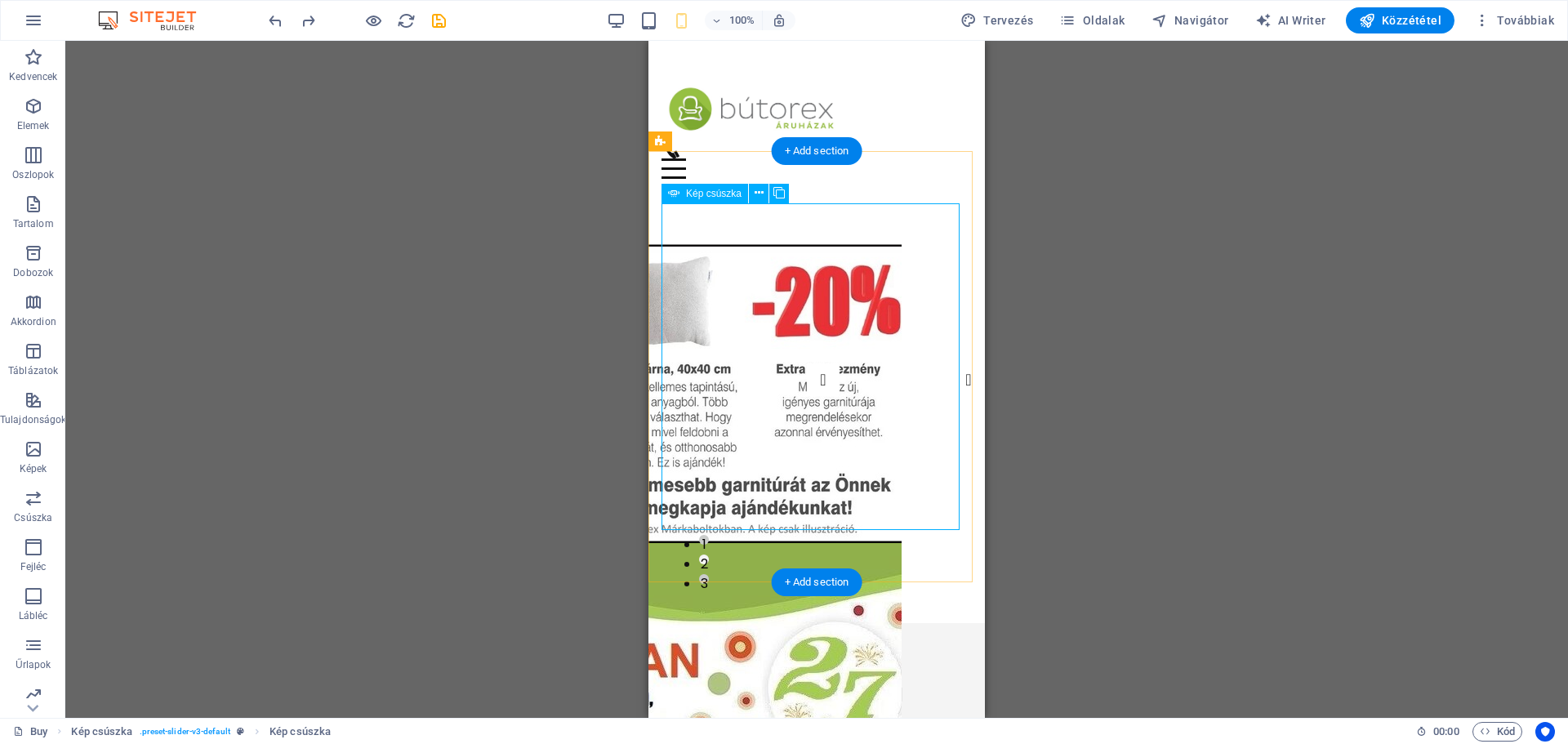
click at [709, 575] on button "3" at bounding box center [704, 580] width 10 height 10
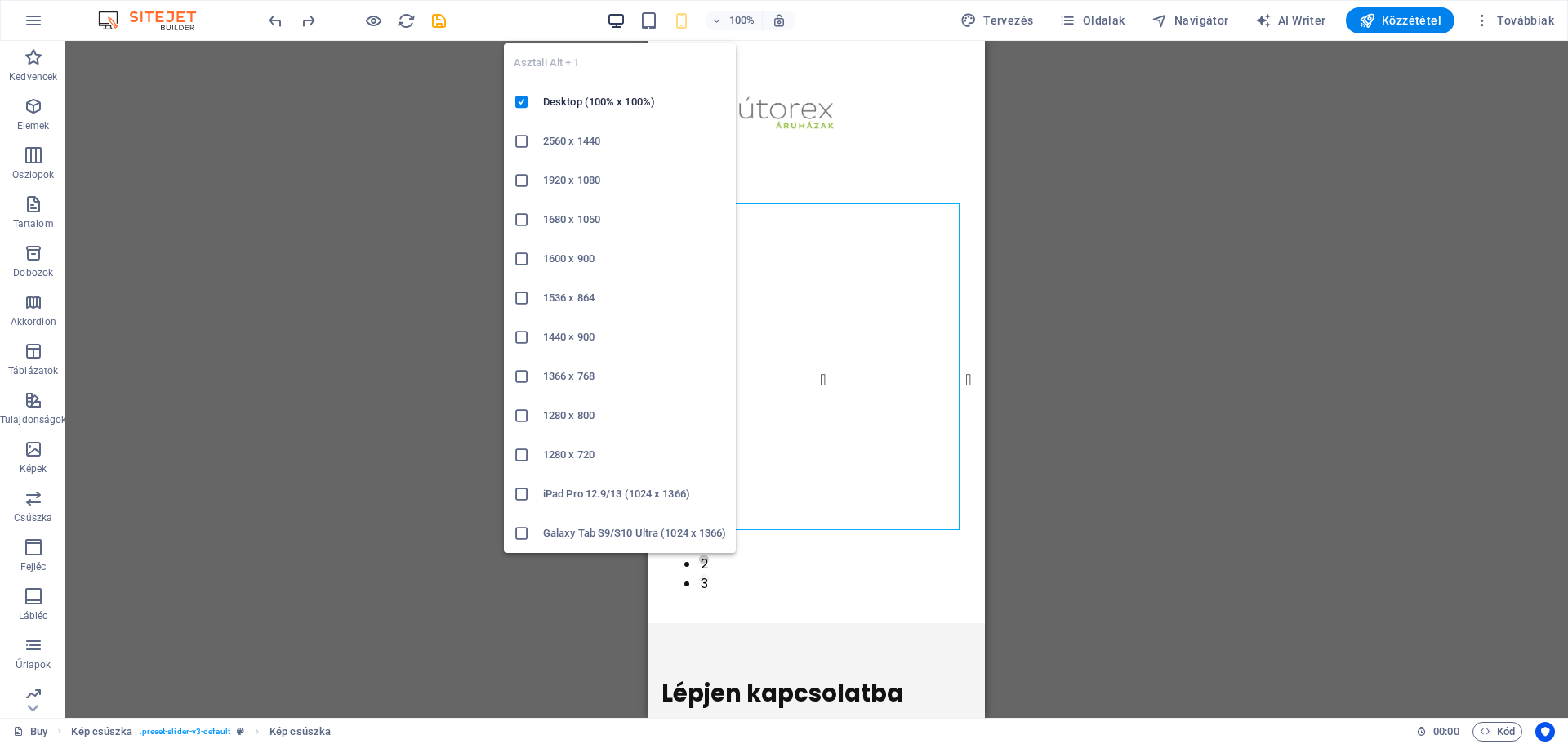
click at [617, 24] on icon "button" at bounding box center [616, 21] width 19 height 19
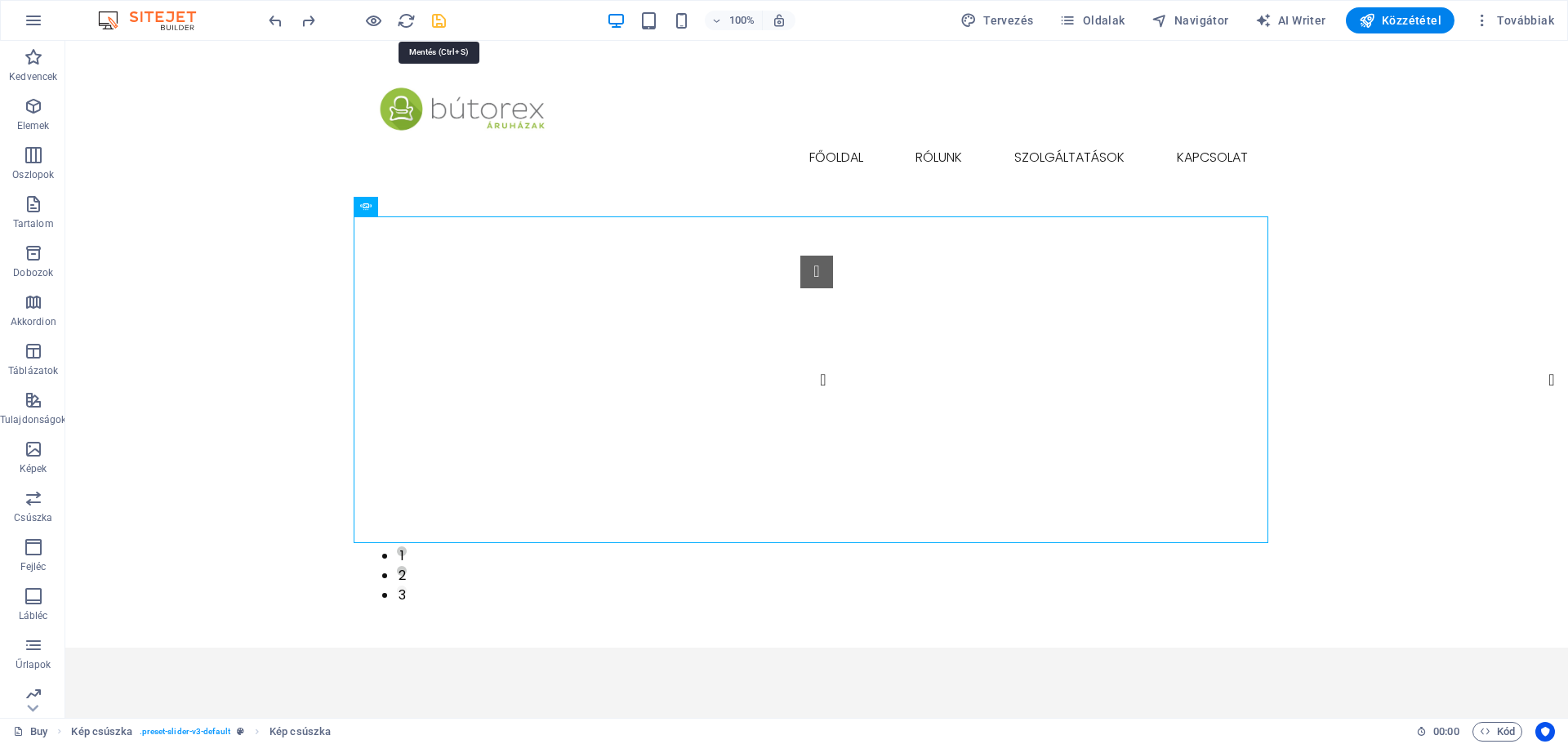
click at [439, 24] on icon "save" at bounding box center [439, 21] width 19 height 19
select select "px"
select select "ms"
select select "s"
select select "progressive"
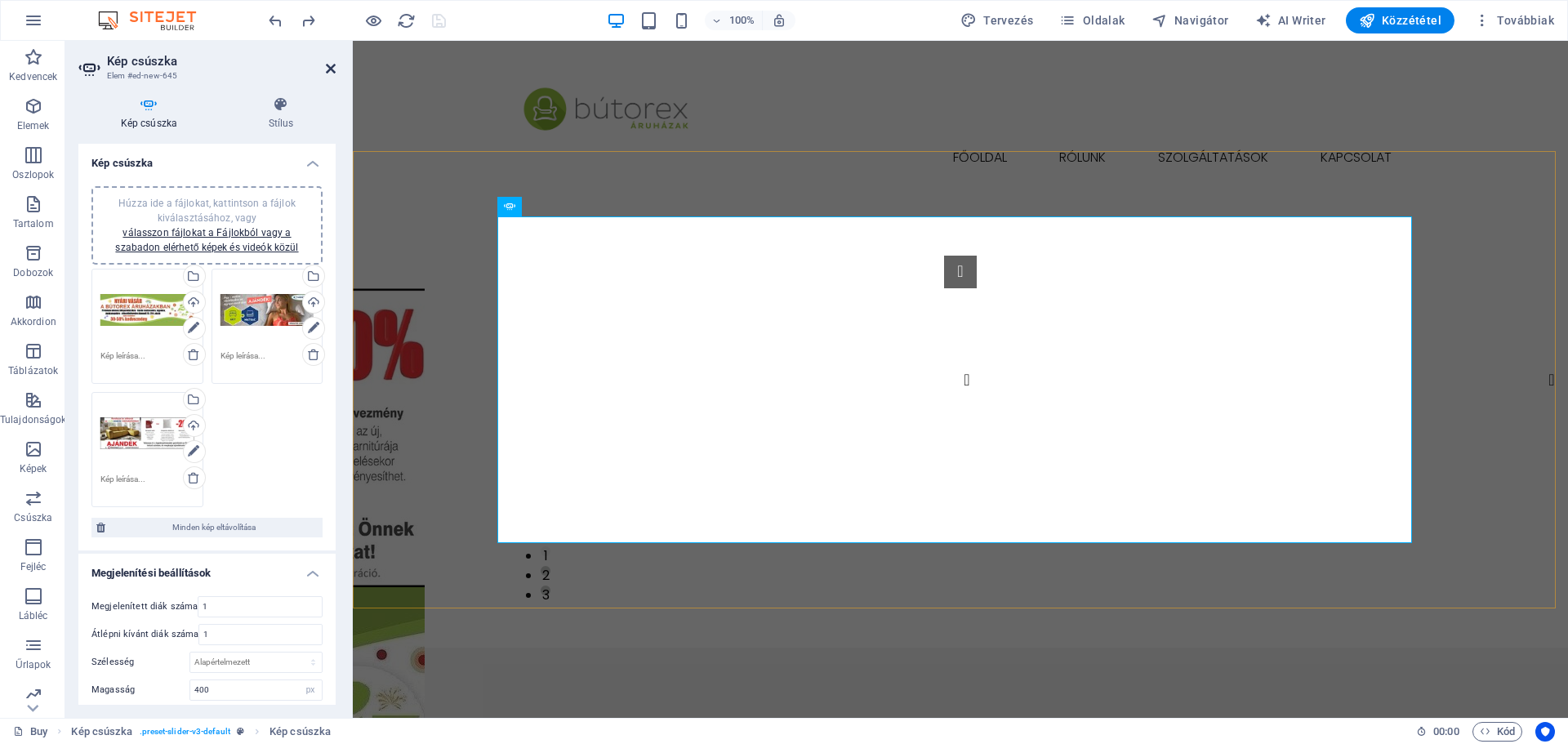
click at [328, 67] on icon at bounding box center [331, 69] width 10 height 13
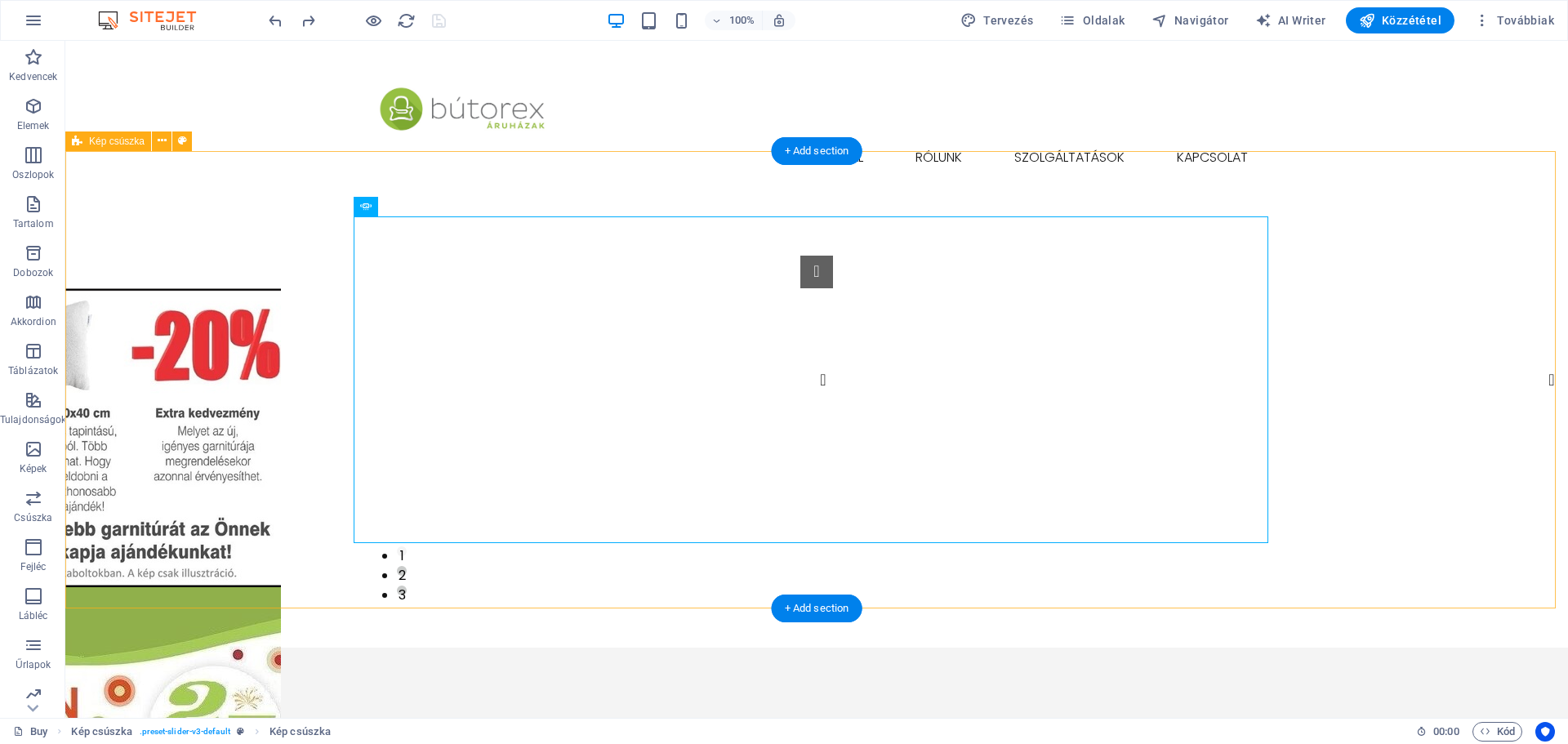
click at [1427, 331] on div "1 2 3" at bounding box center [817, 419] width 1503 height 458
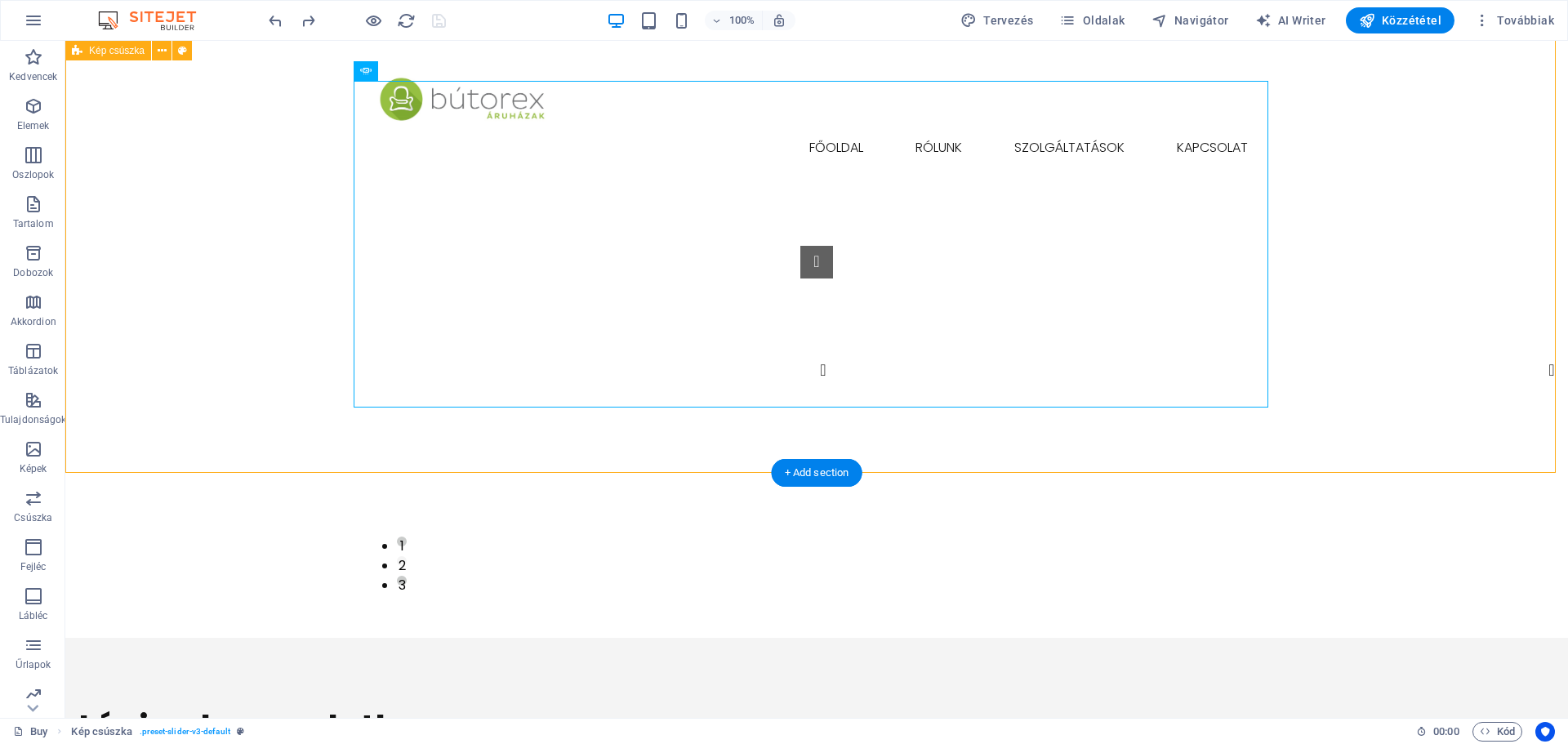
scroll to position [7, 0]
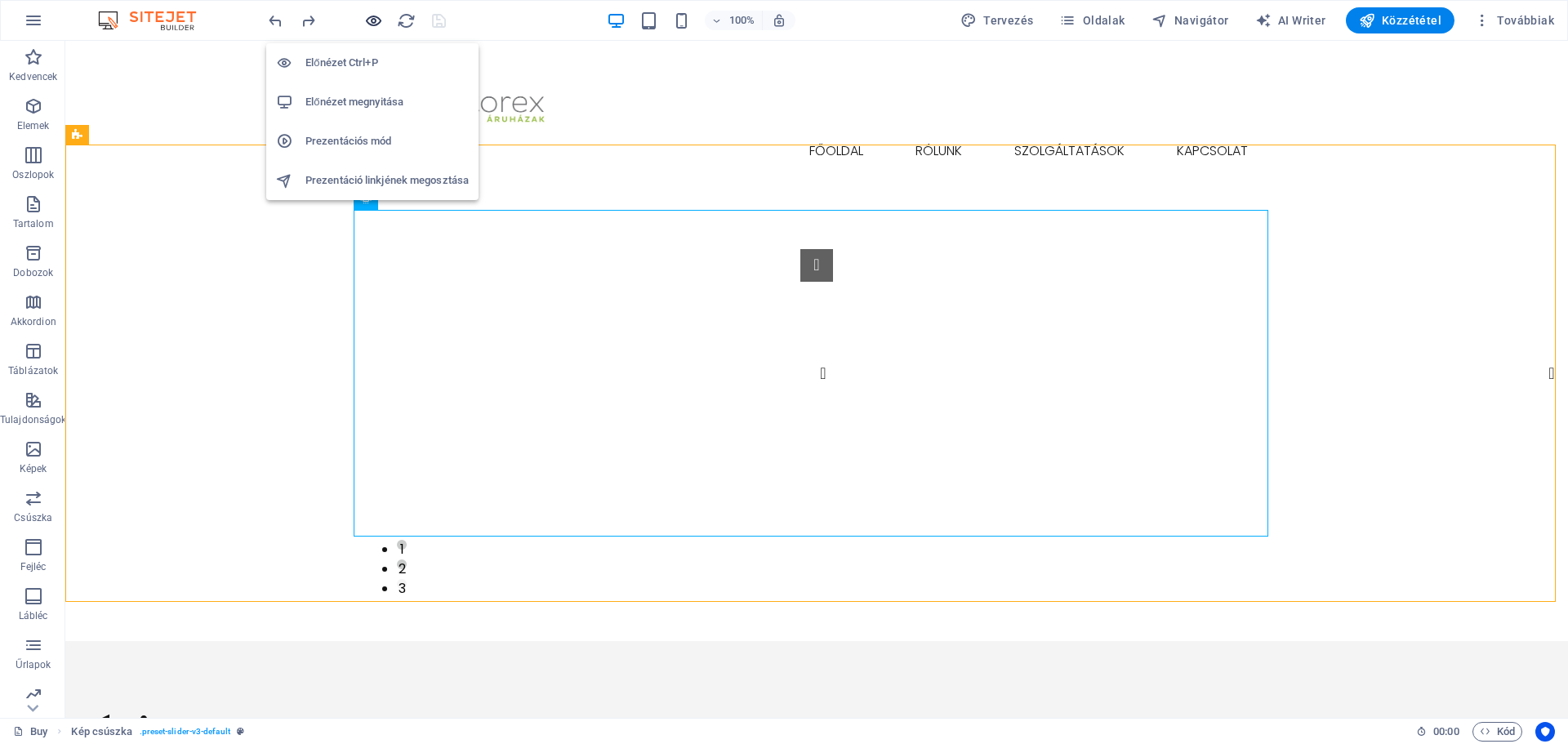
click at [375, 16] on icon "button" at bounding box center [373, 21] width 19 height 19
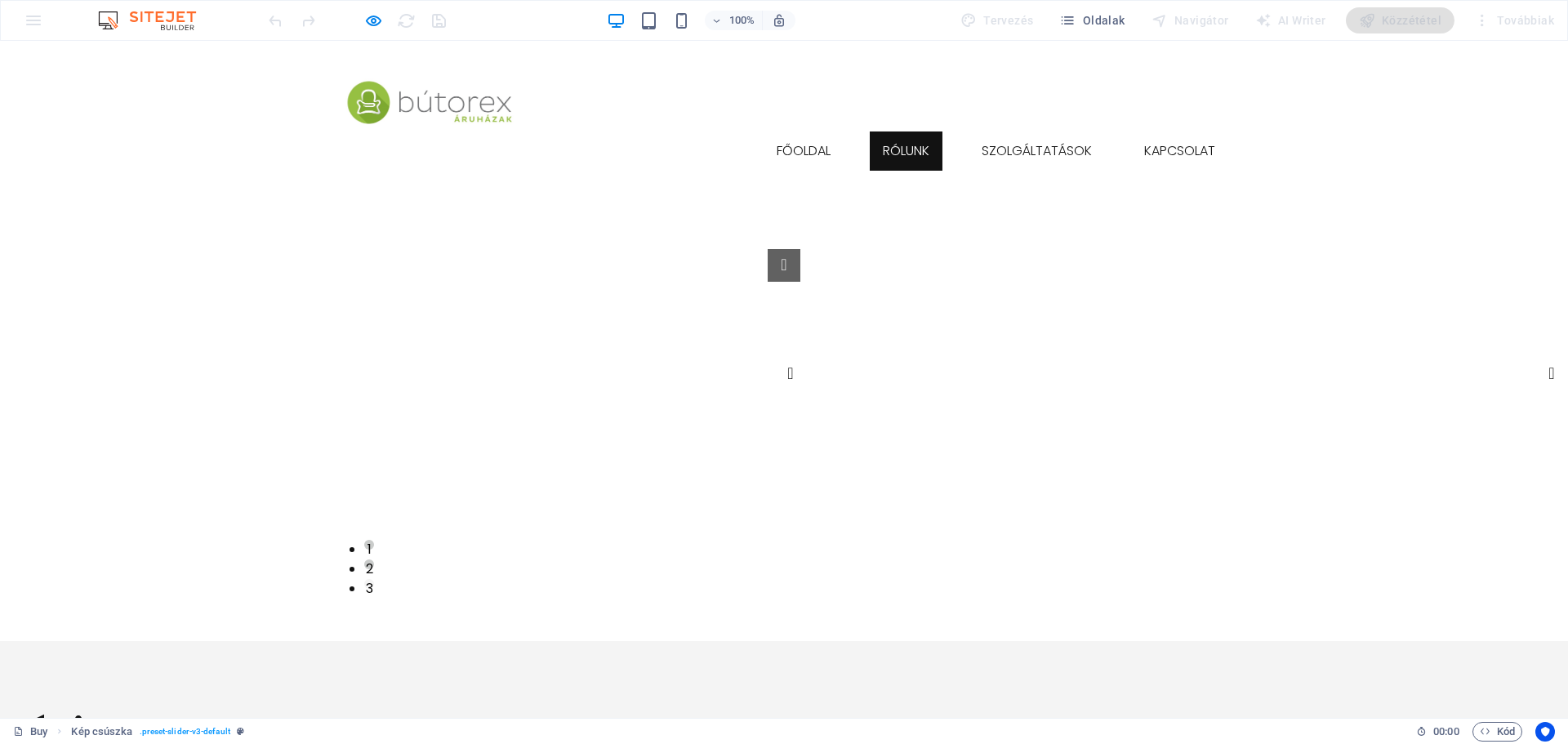
click at [903, 132] on link "Rólunk" at bounding box center [906, 151] width 72 height 39
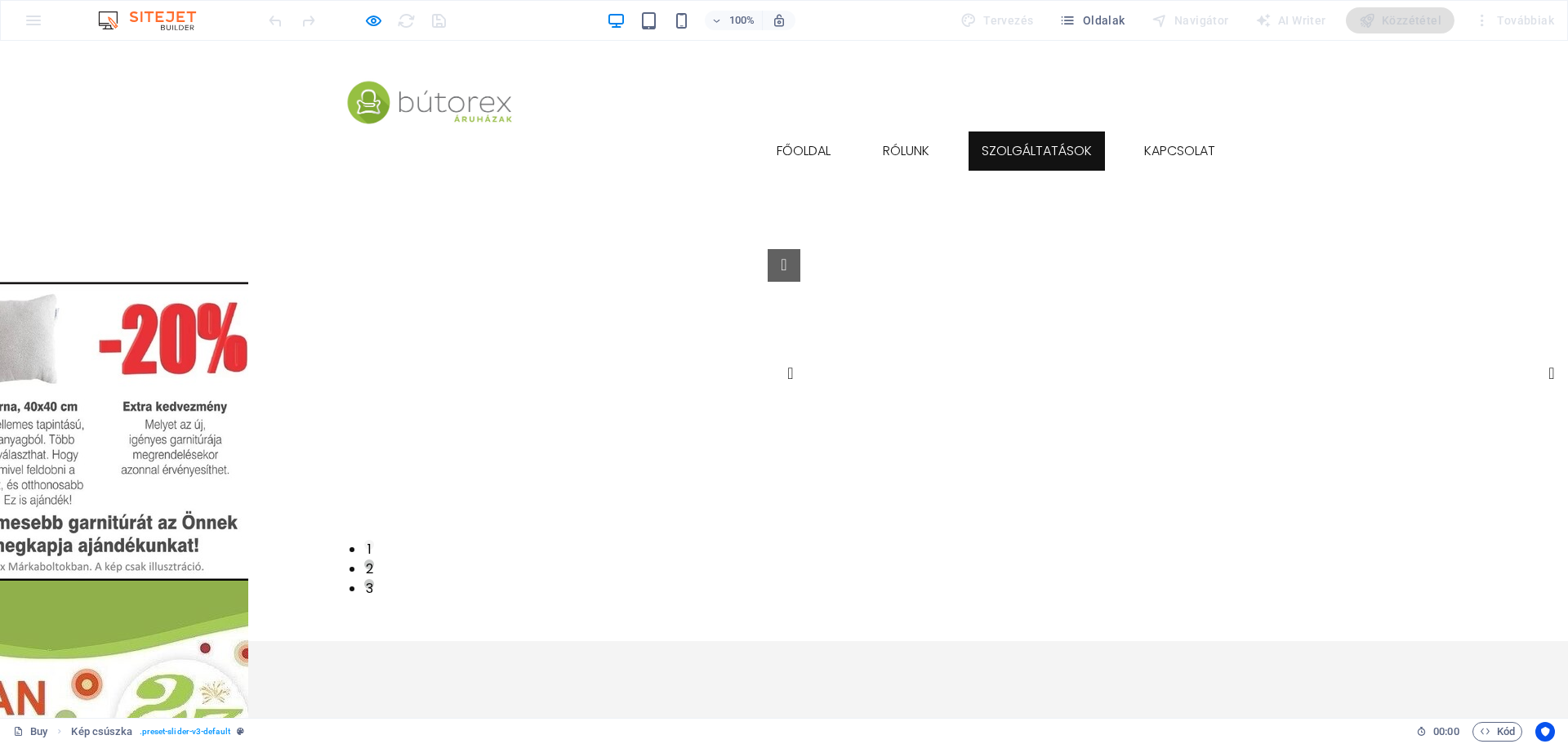
click at [1025, 132] on link "Szolgáltatások" at bounding box center [1037, 151] width 136 height 39
click at [1169, 132] on link "Kapcsolat" at bounding box center [1180, 151] width 97 height 39
click at [783, 132] on link "Főoldal" at bounding box center [803, 151] width 80 height 39
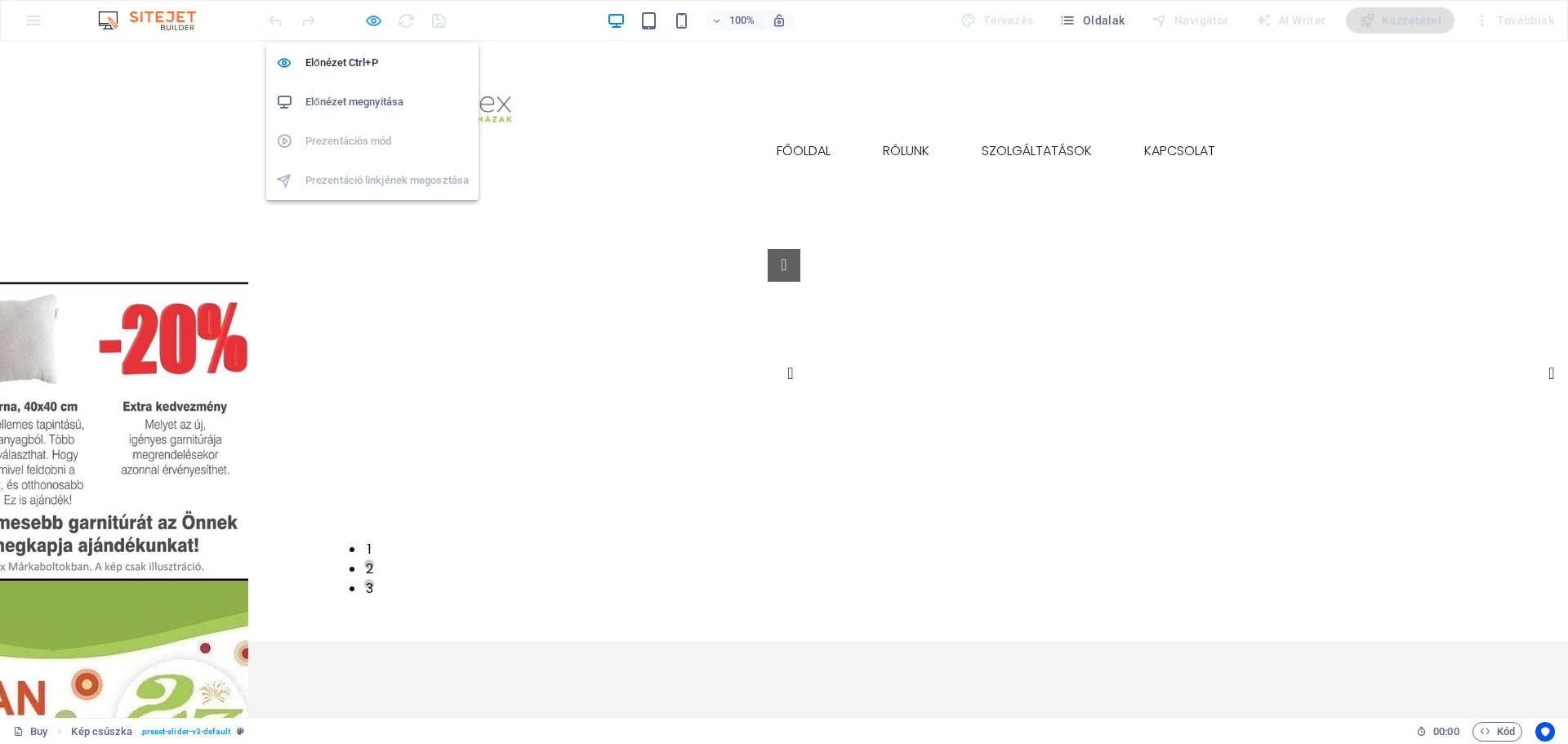
click at [374, 20] on icon "button" at bounding box center [373, 21] width 19 height 19
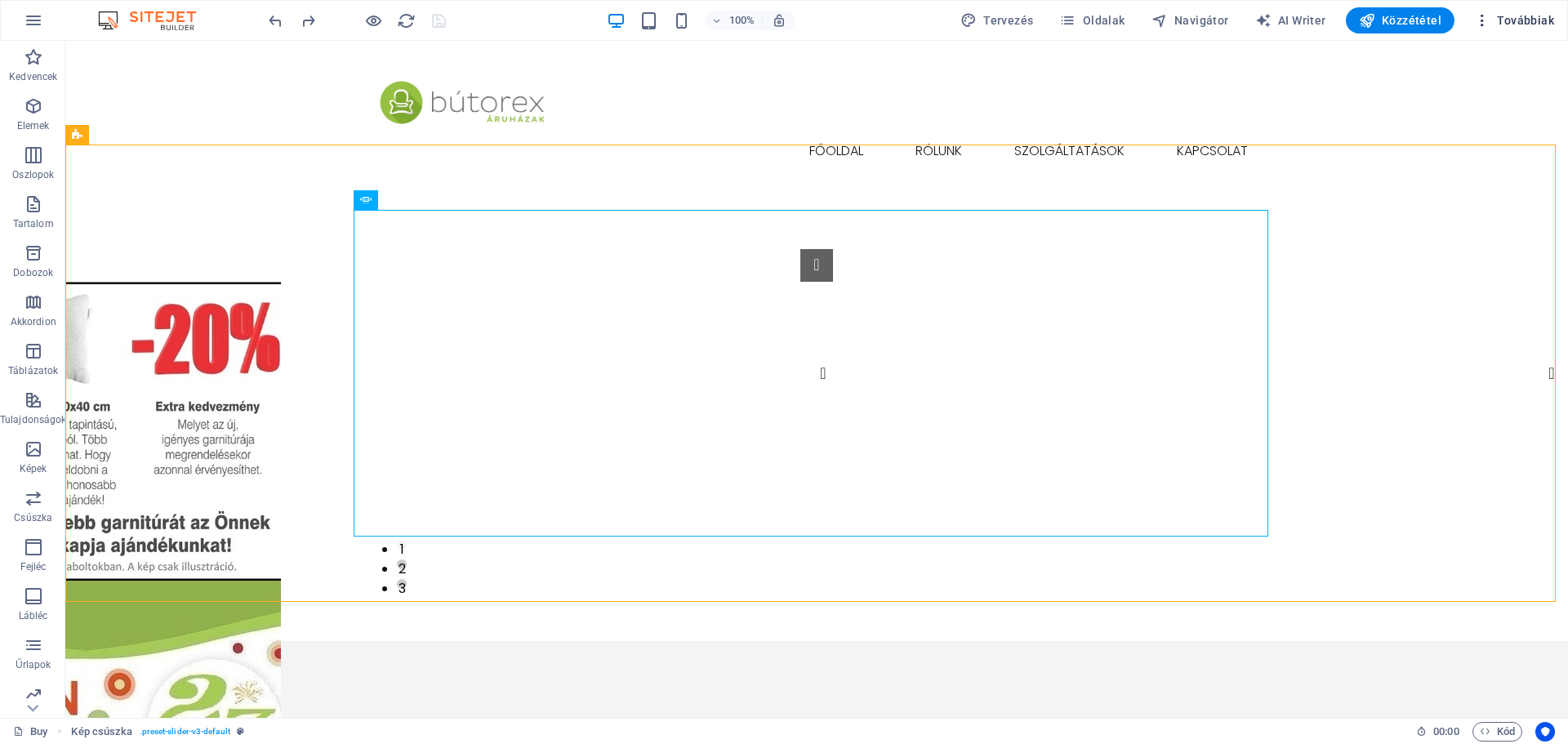
click at [1491, 21] on icon "button" at bounding box center [1483, 21] width 16 height 16
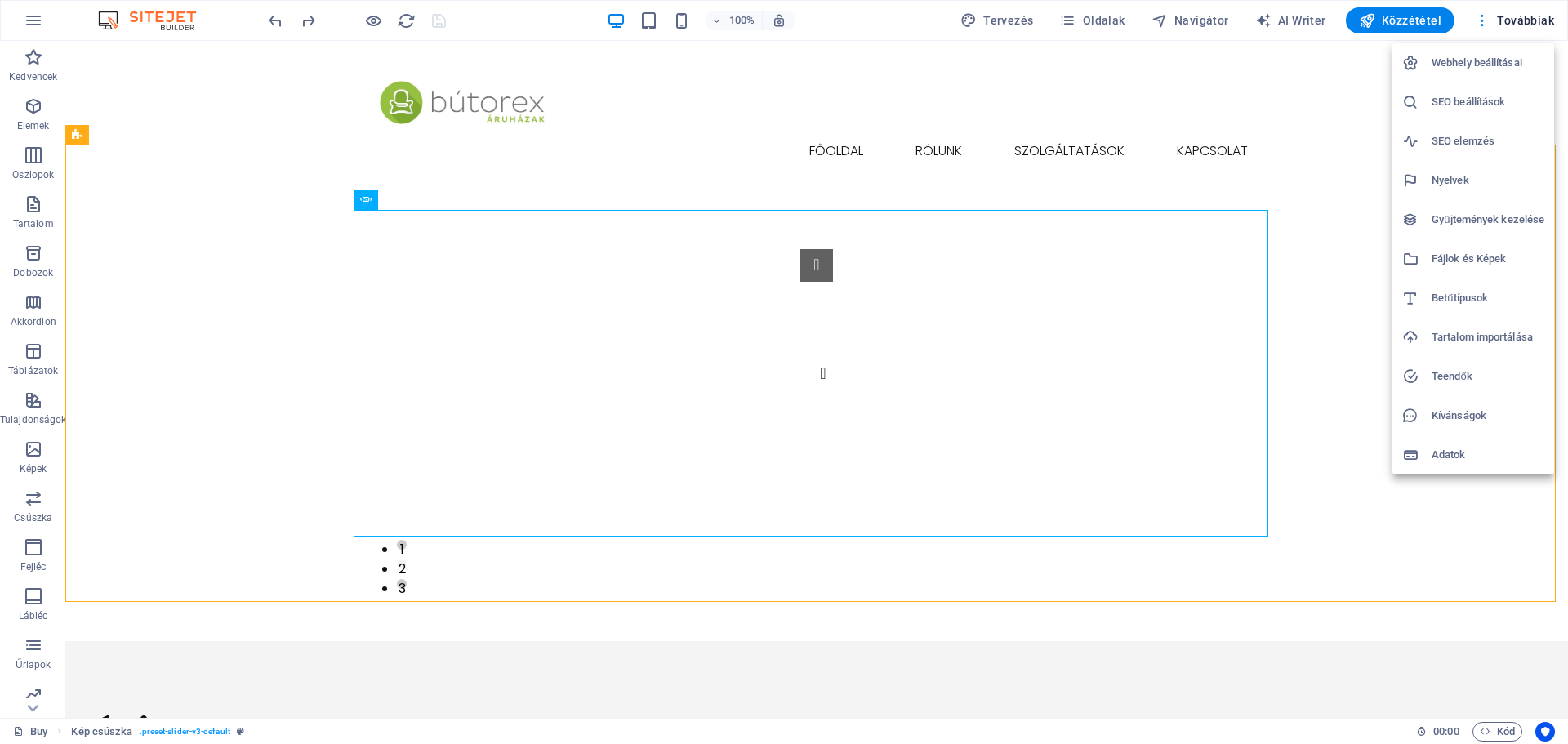
click at [1448, 545] on div at bounding box center [784, 372] width 1568 height 744
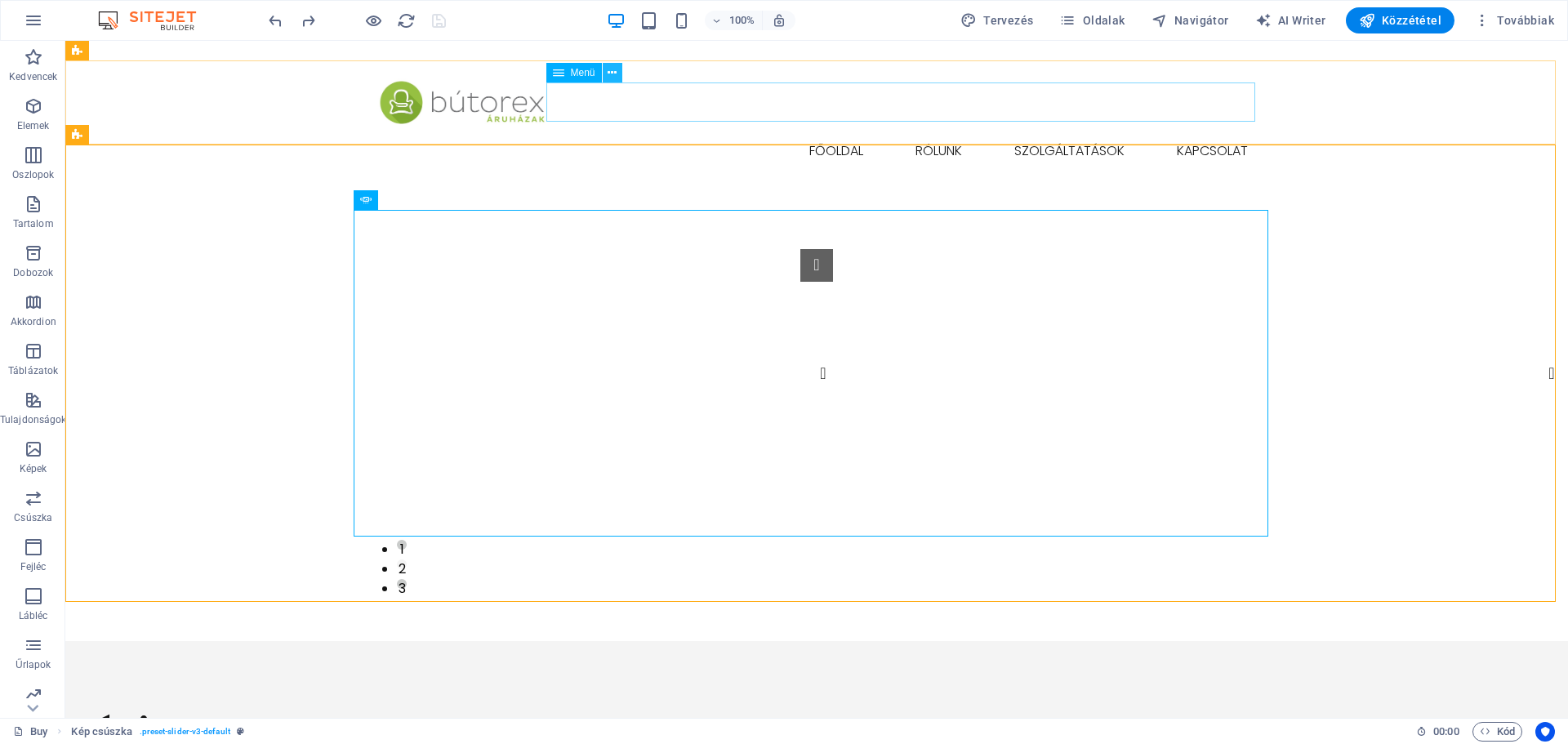
click at [613, 72] on icon at bounding box center [611, 73] width 9 height 17
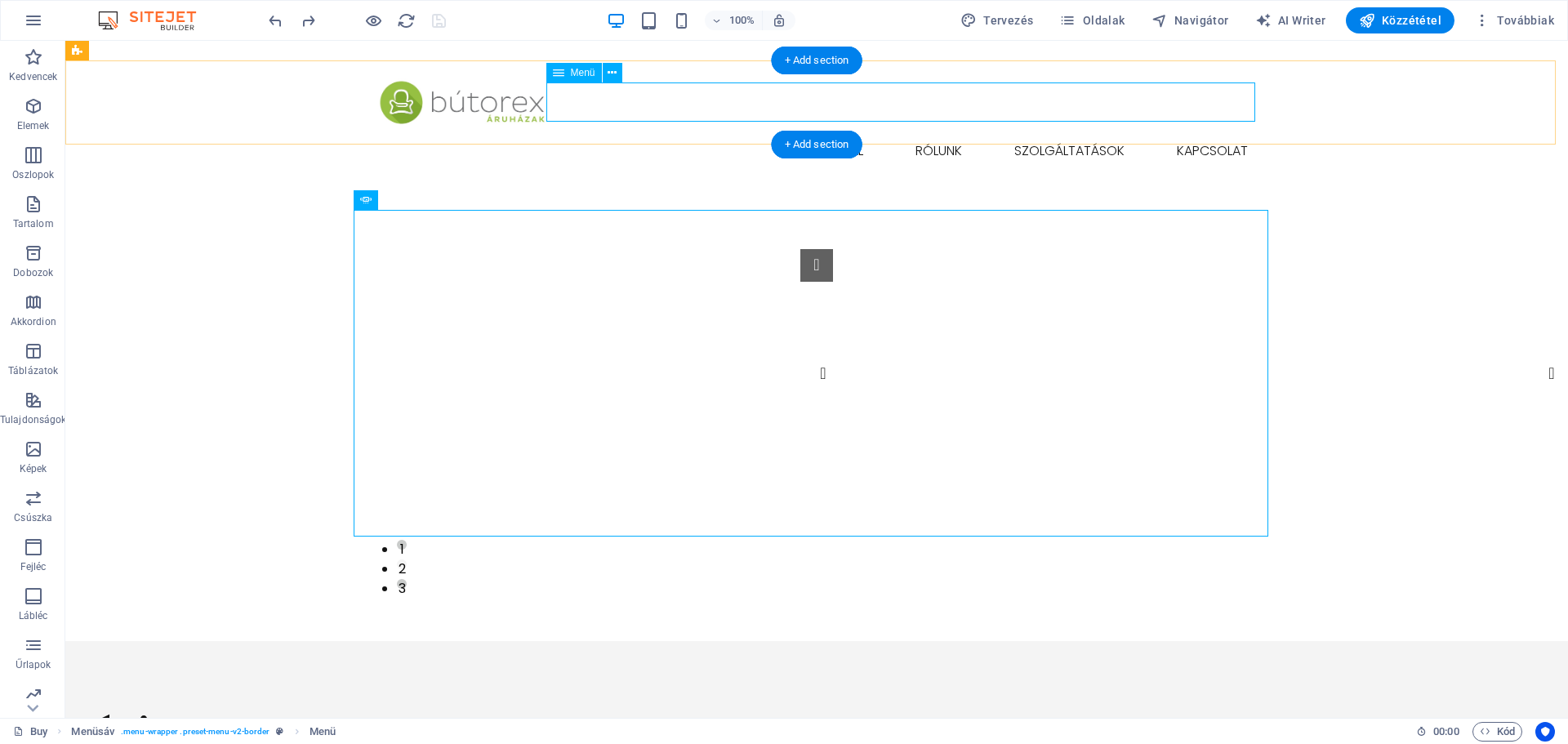
click at [822, 132] on nav "Főoldal Rólunk Szolgáltatások Kapcsolat" at bounding box center [816, 151] width 888 height 39
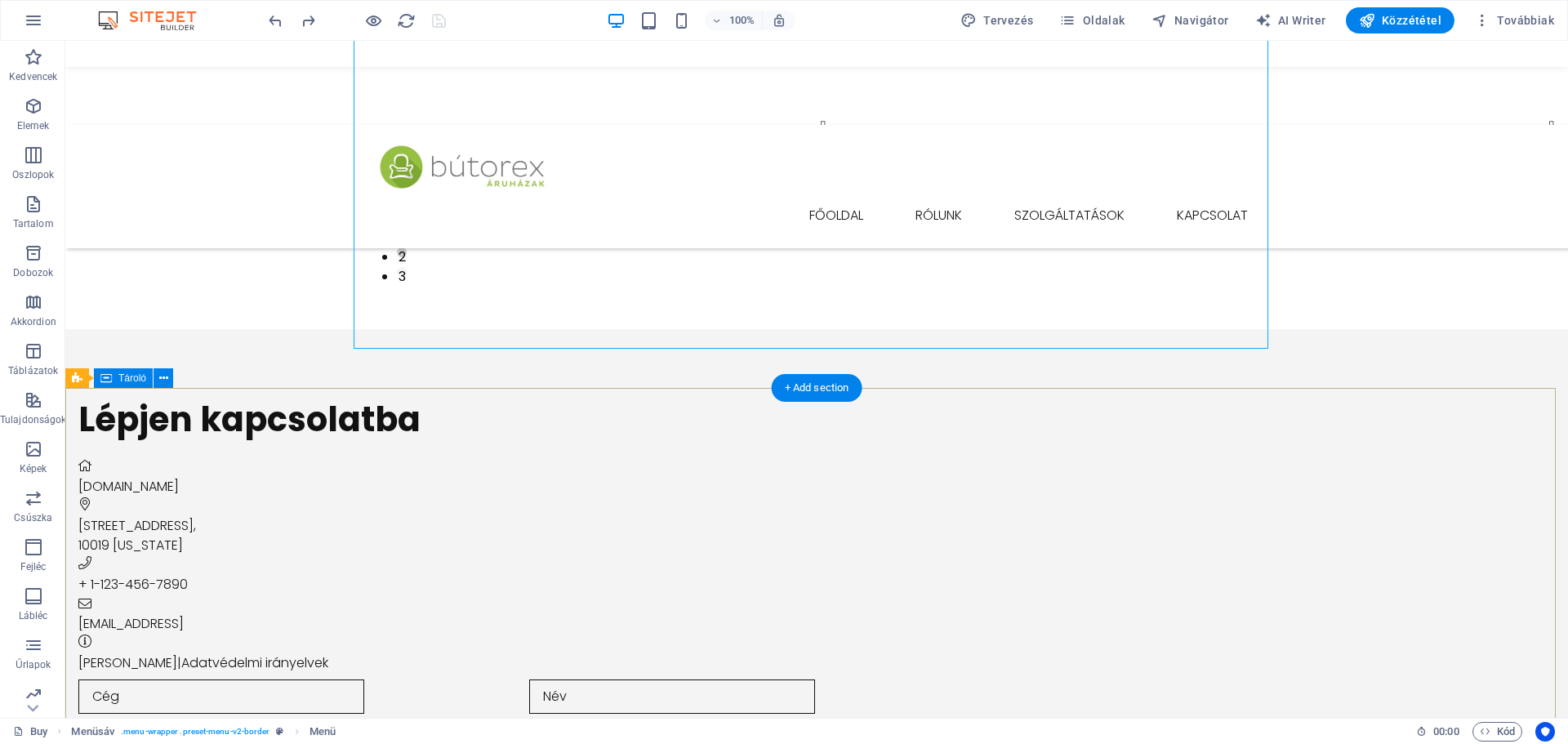
scroll to position [254, 0]
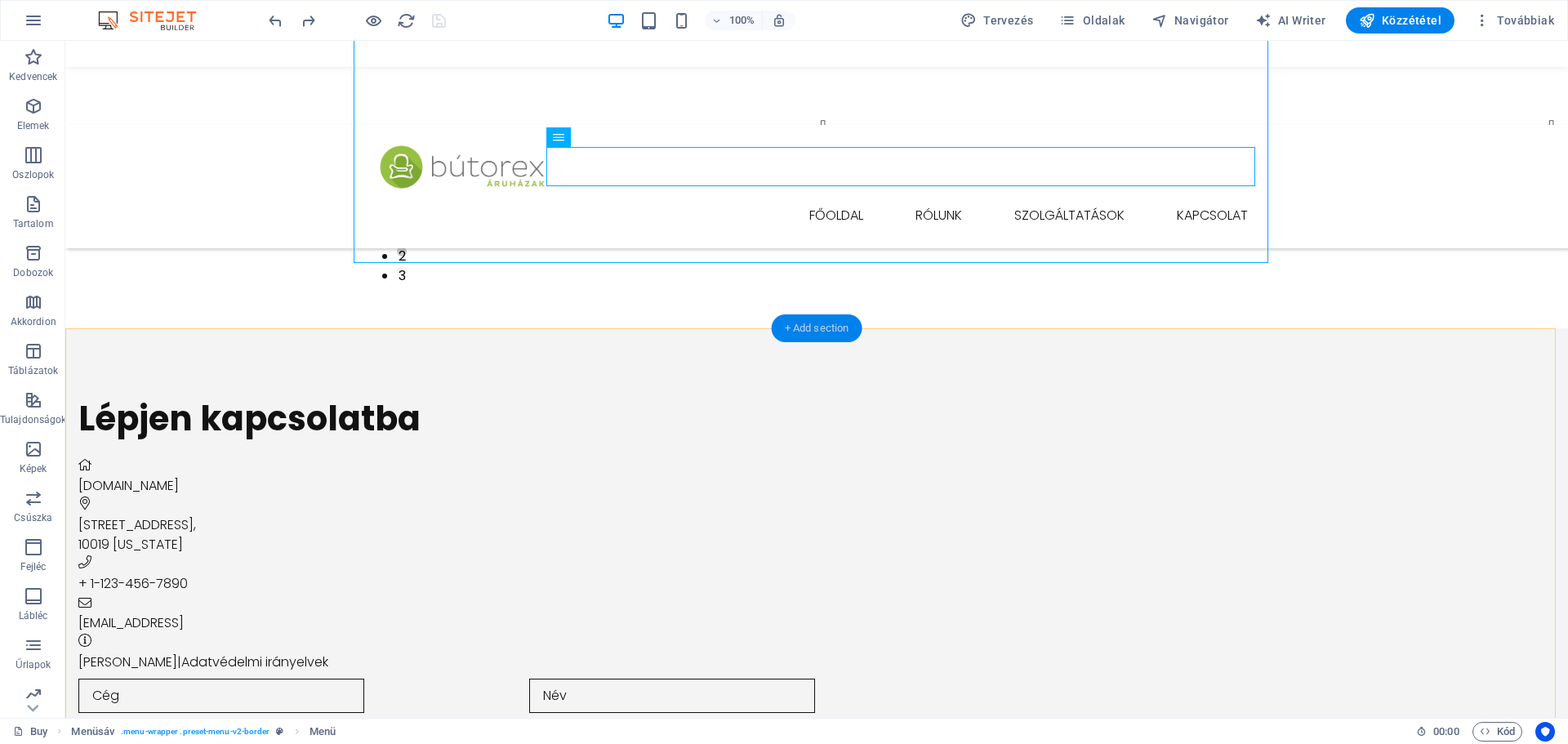
click at [825, 326] on div "+ Add section" at bounding box center [817, 329] width 90 height 28
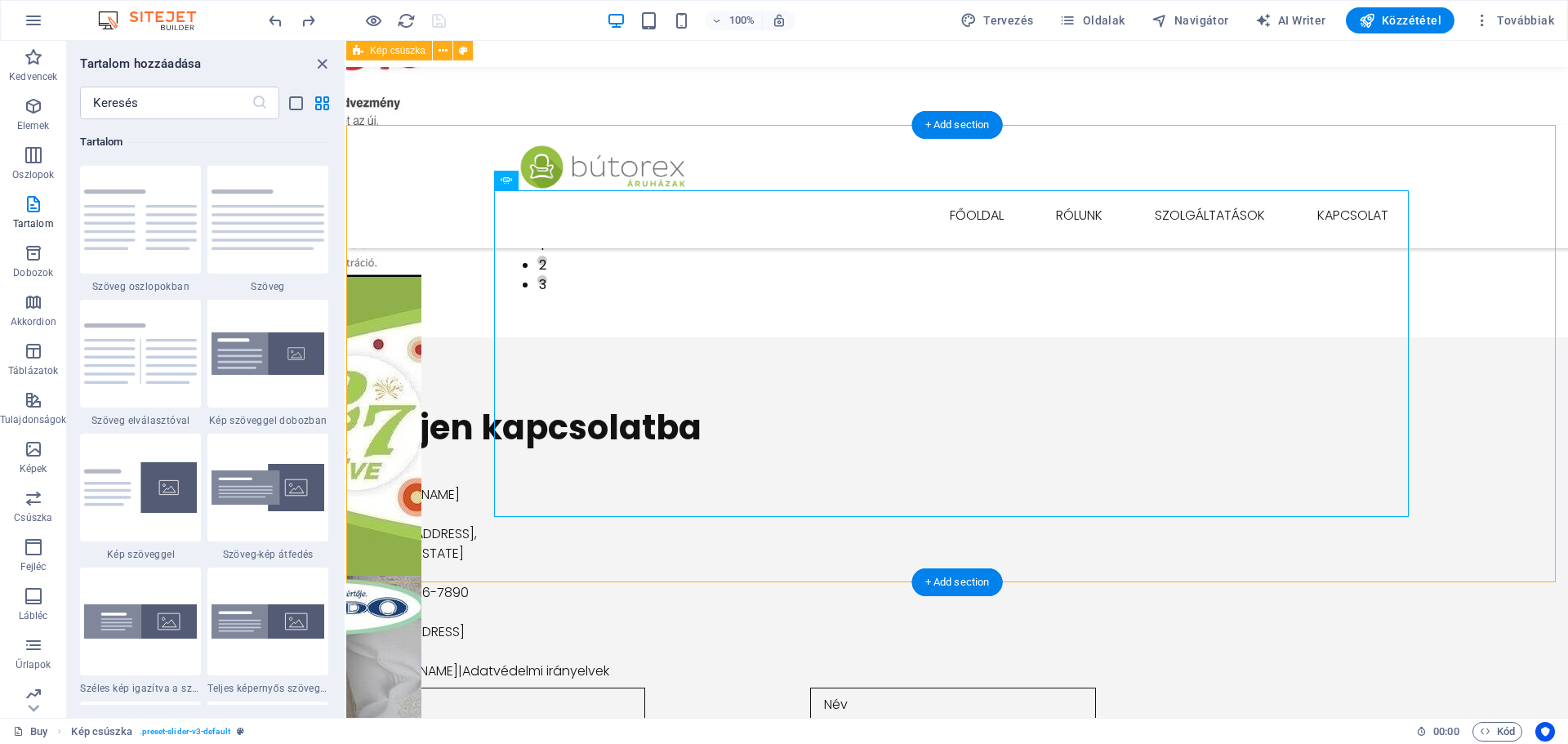
scroll to position [0, 0]
